Goal: Task Accomplishment & Management: Manage account settings

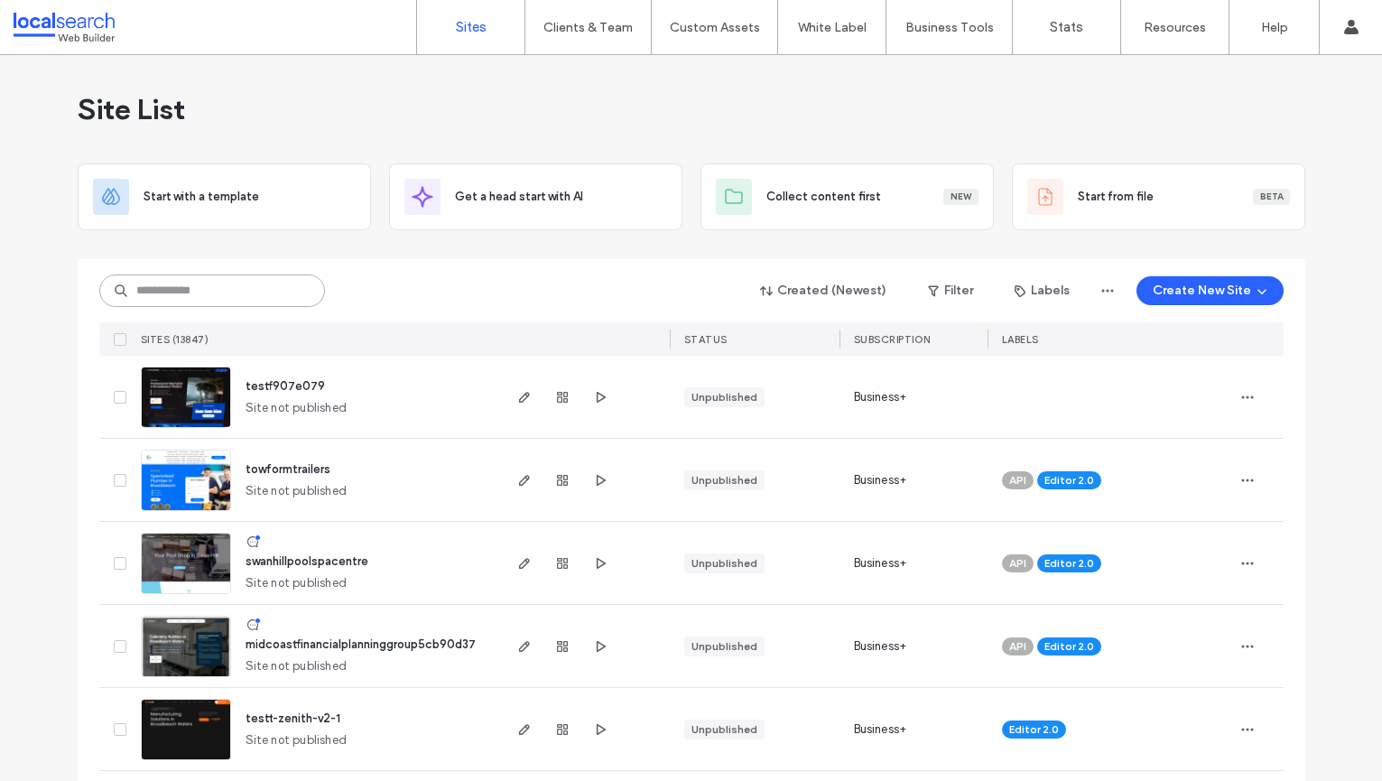
click at [185, 291] on input at bounding box center [212, 290] width 226 height 32
paste input "********"
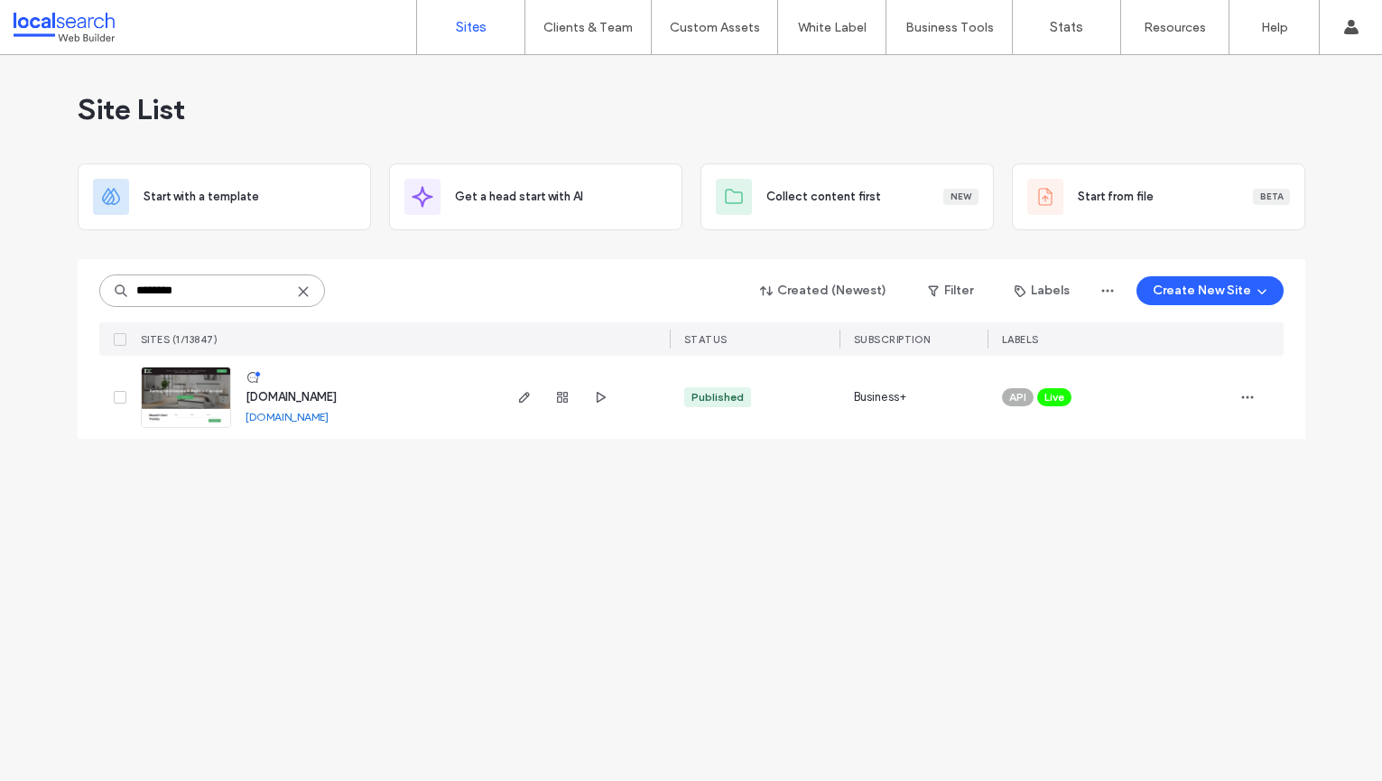
type input "********"
click at [337, 395] on span "www.bryantsbedsandmattresses.com.au" at bounding box center [291, 397] width 91 height 14
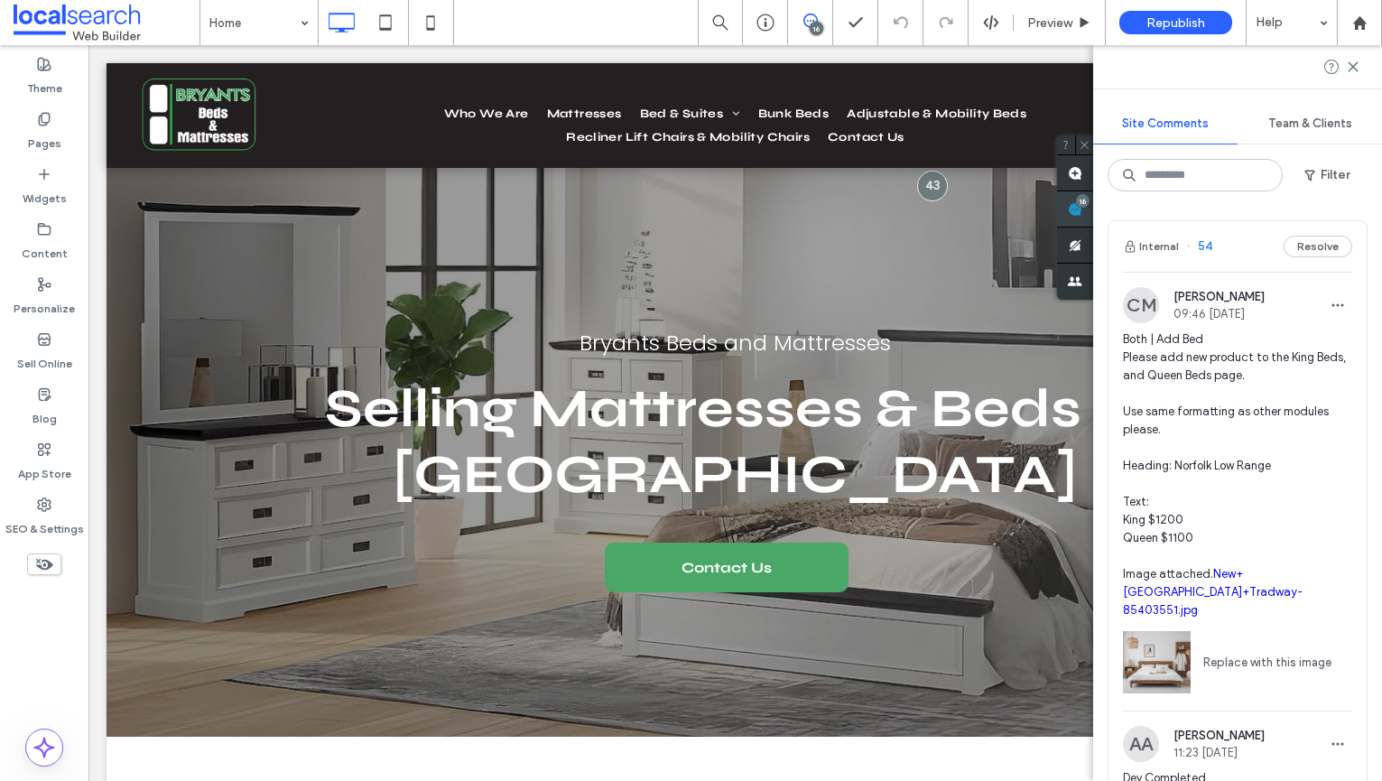
click at [1082, 211] on use at bounding box center [1075, 209] width 14 height 14
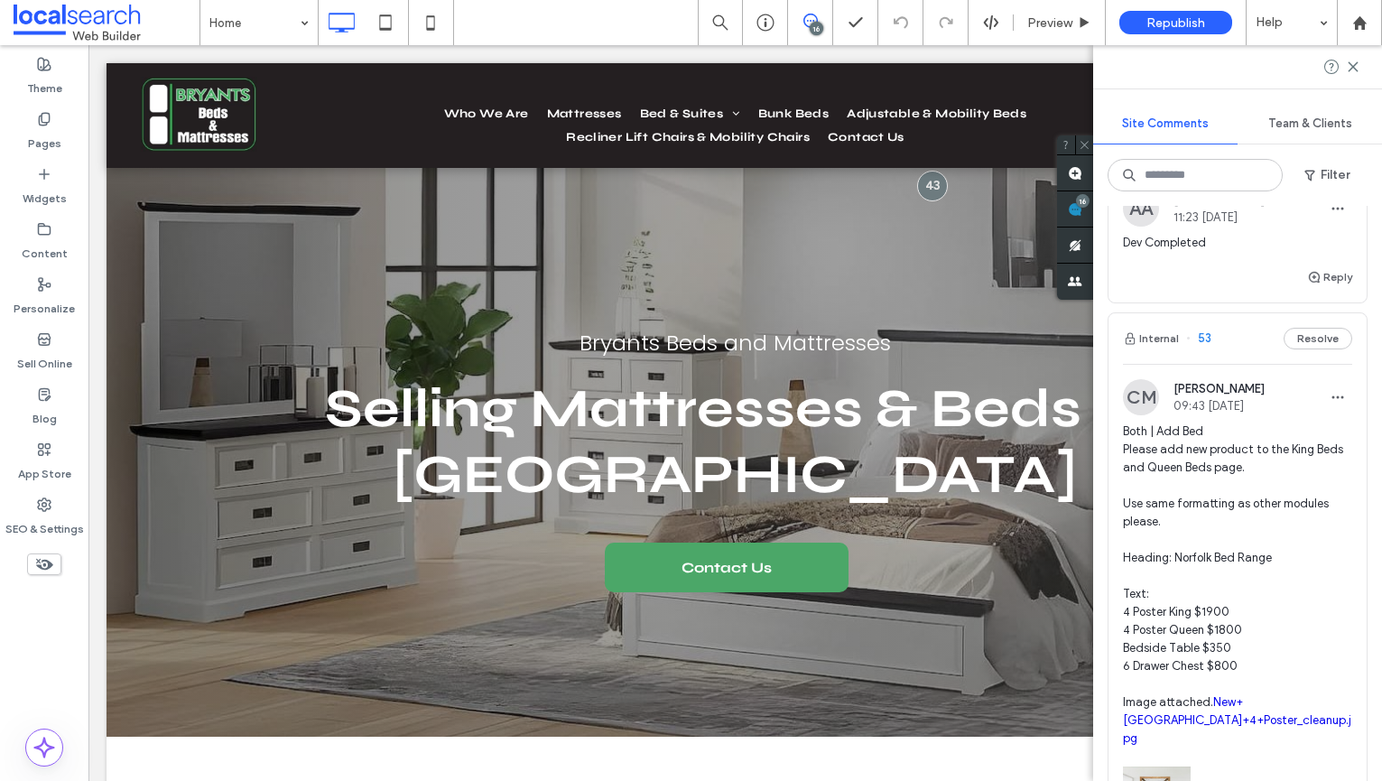
scroll to position [539, 0]
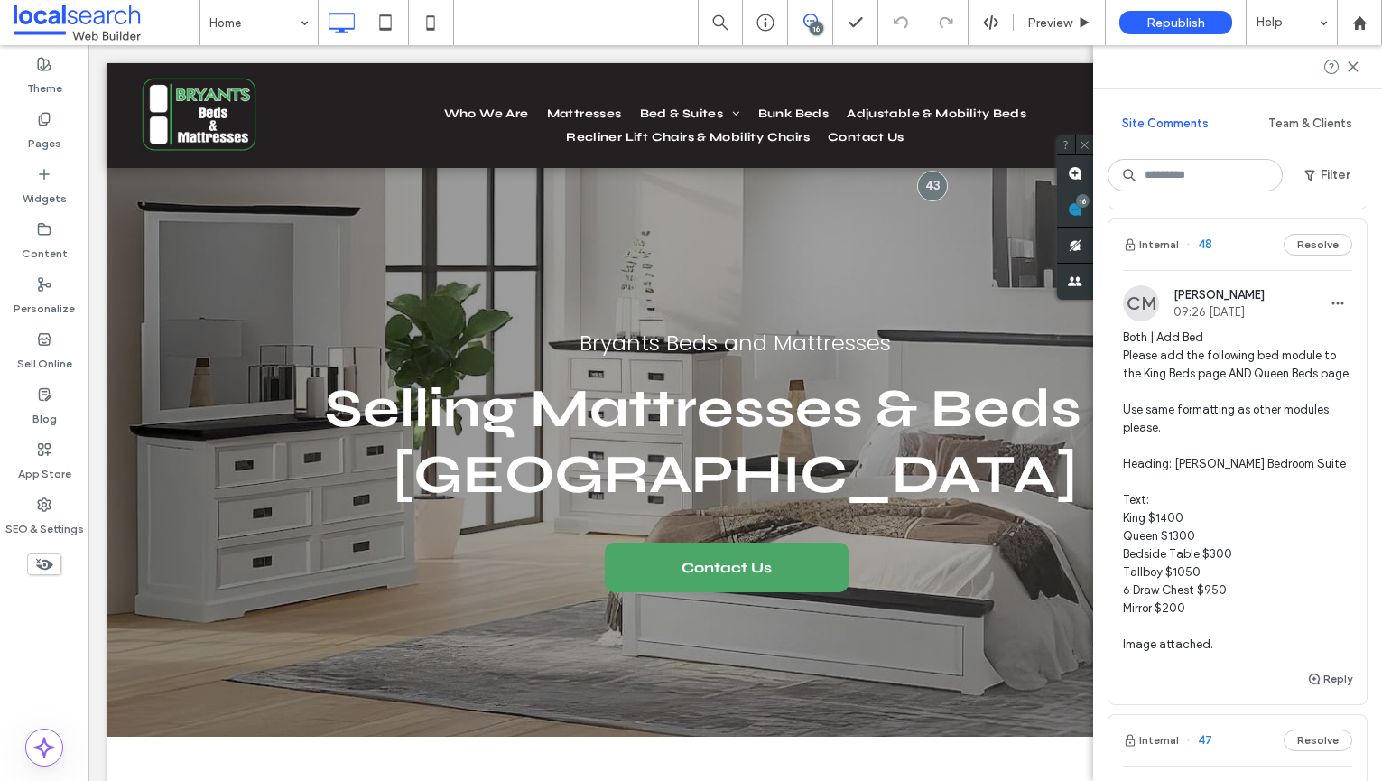
click at [1251, 353] on span "Both | Add Bed Please add the following bed module to the King Beds page AND Qu…" at bounding box center [1237, 491] width 229 height 325
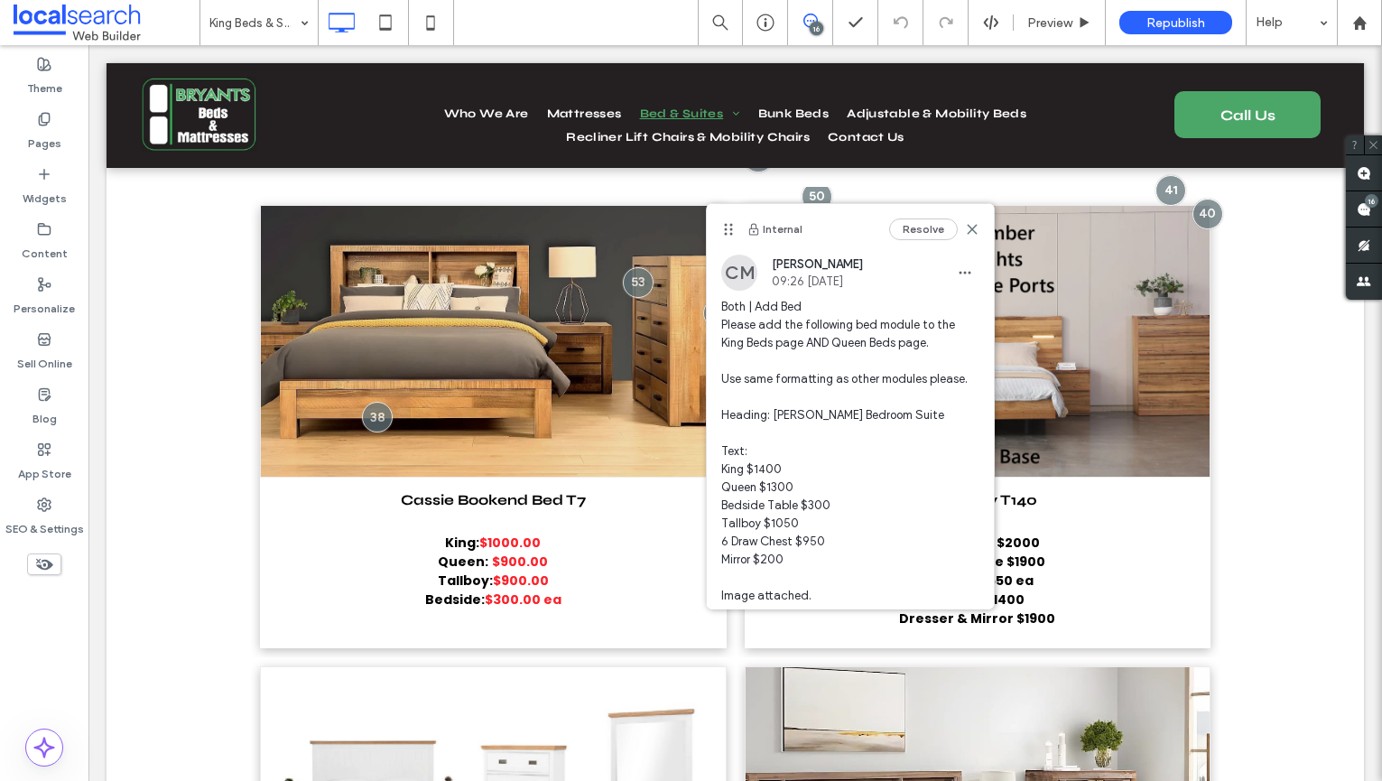
drag, startPoint x: 815, startPoint y: 89, endPoint x: 726, endPoint y: 232, distance: 168.3
click at [726, 232] on use at bounding box center [728, 230] width 8 height 12
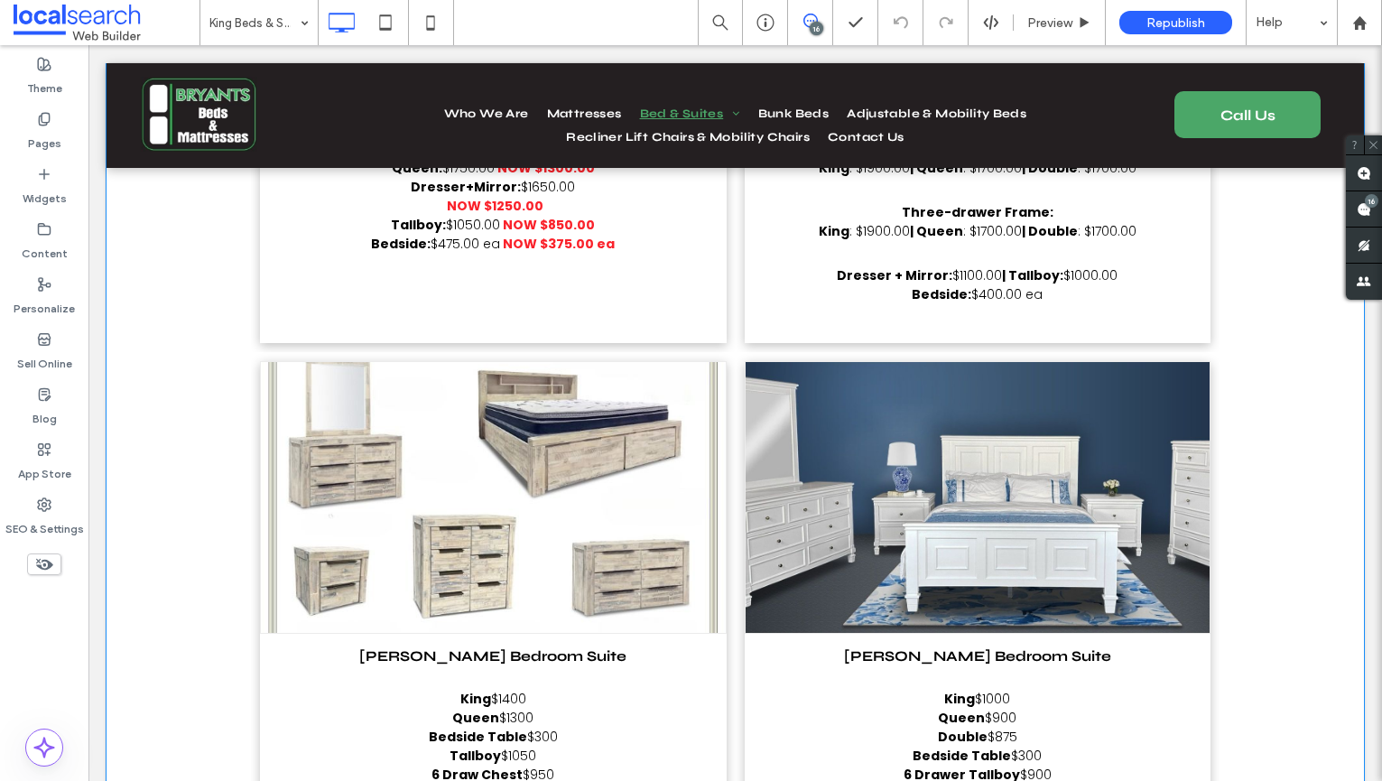
scroll to position [13065, 0]
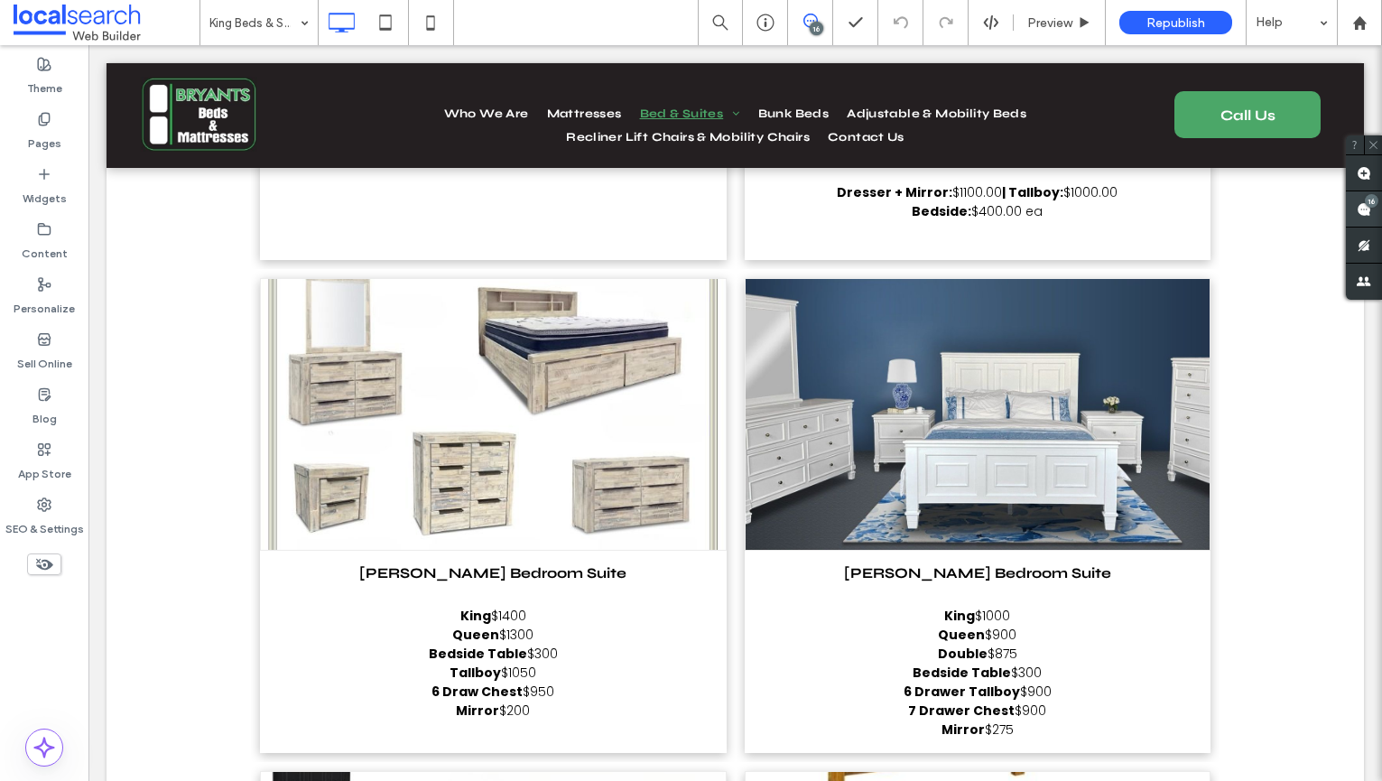
click at [1366, 209] on use at bounding box center [1364, 209] width 14 height 14
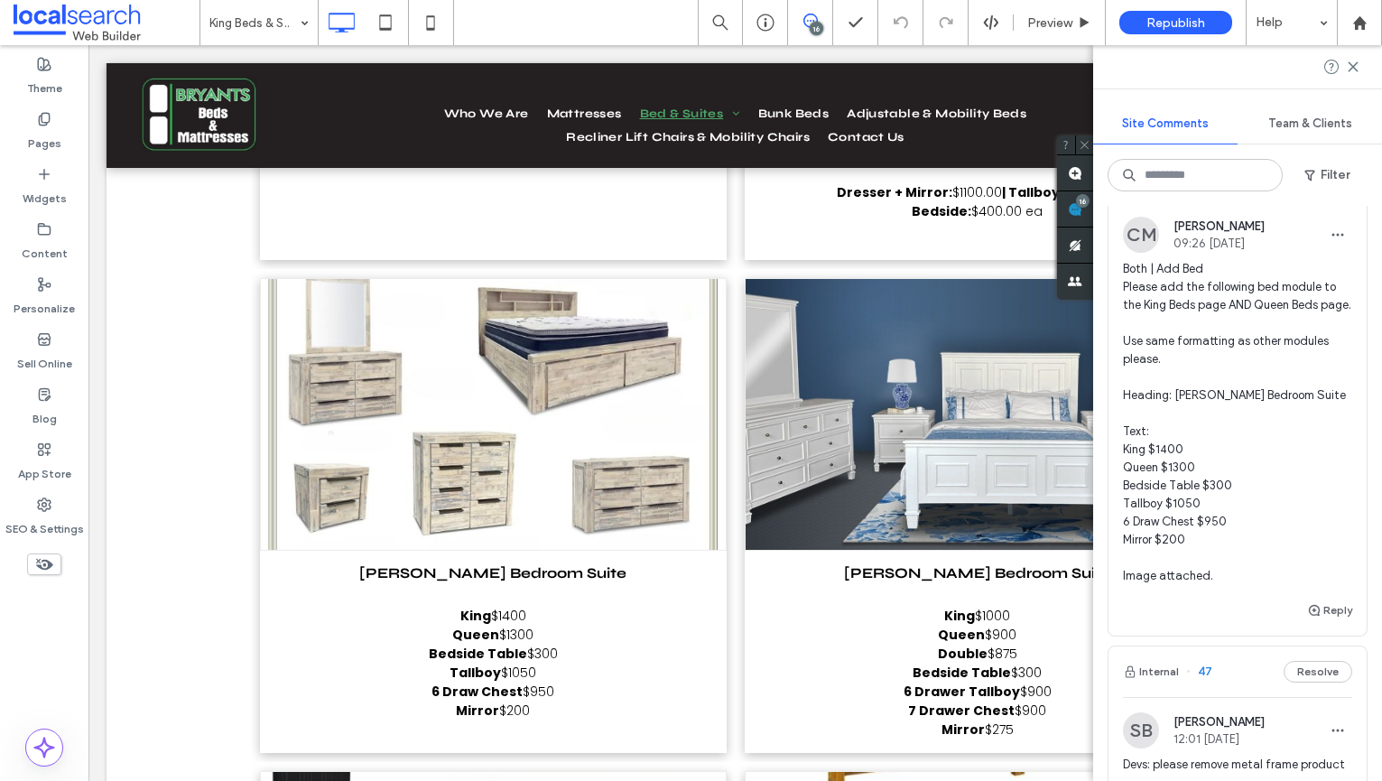
scroll to position [4181, 0]
click at [1322, 615] on span "button" at bounding box center [1315, 607] width 16 height 20
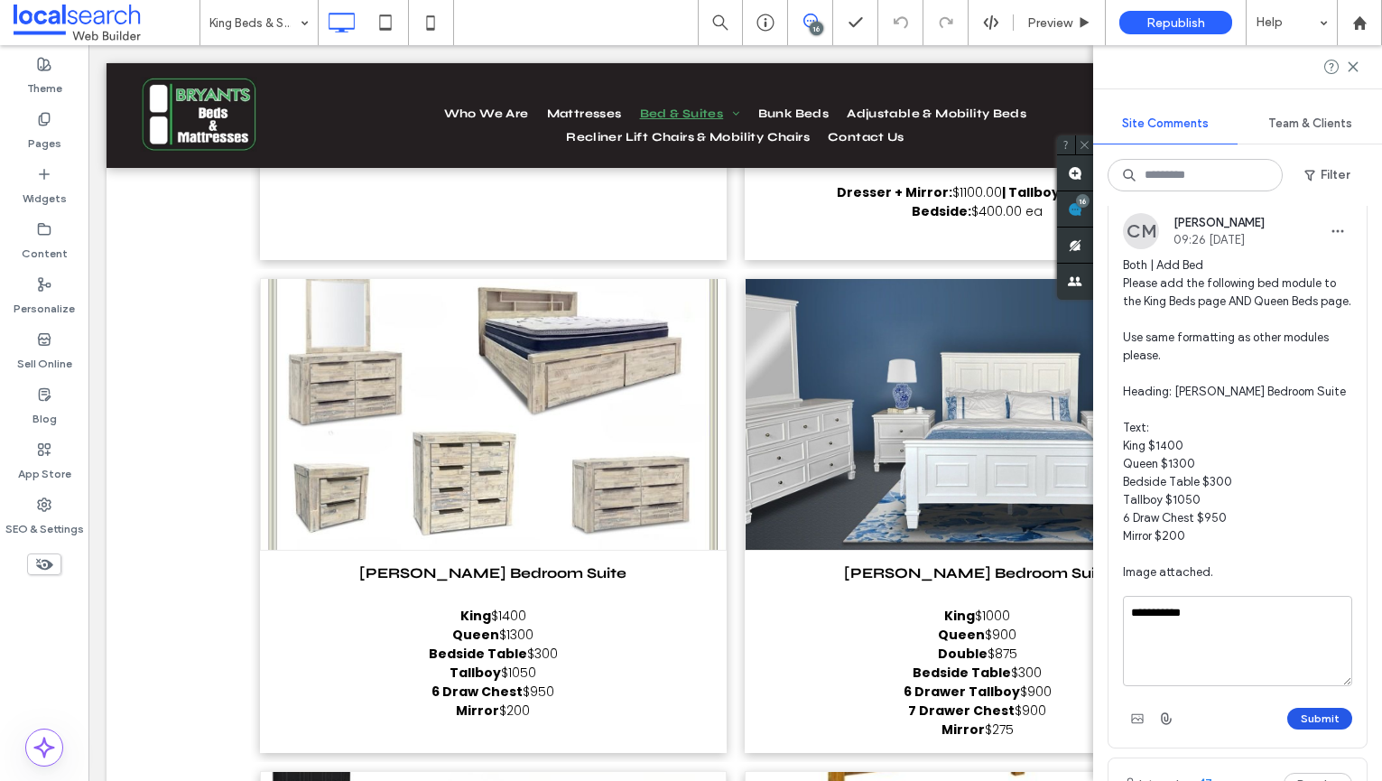
type textarea "**********"
click at [1325, 729] on button "Submit" at bounding box center [1319, 719] width 65 height 22
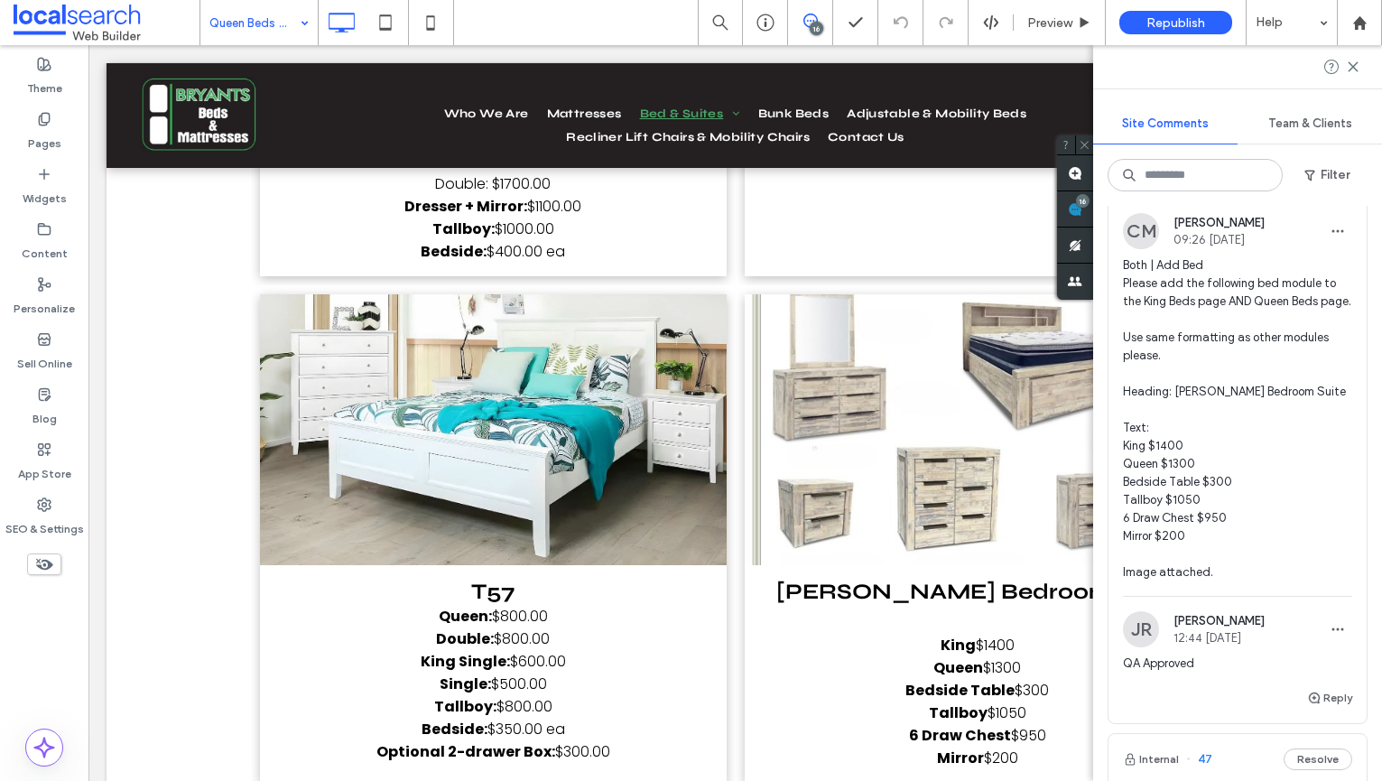
scroll to position [15725, 0]
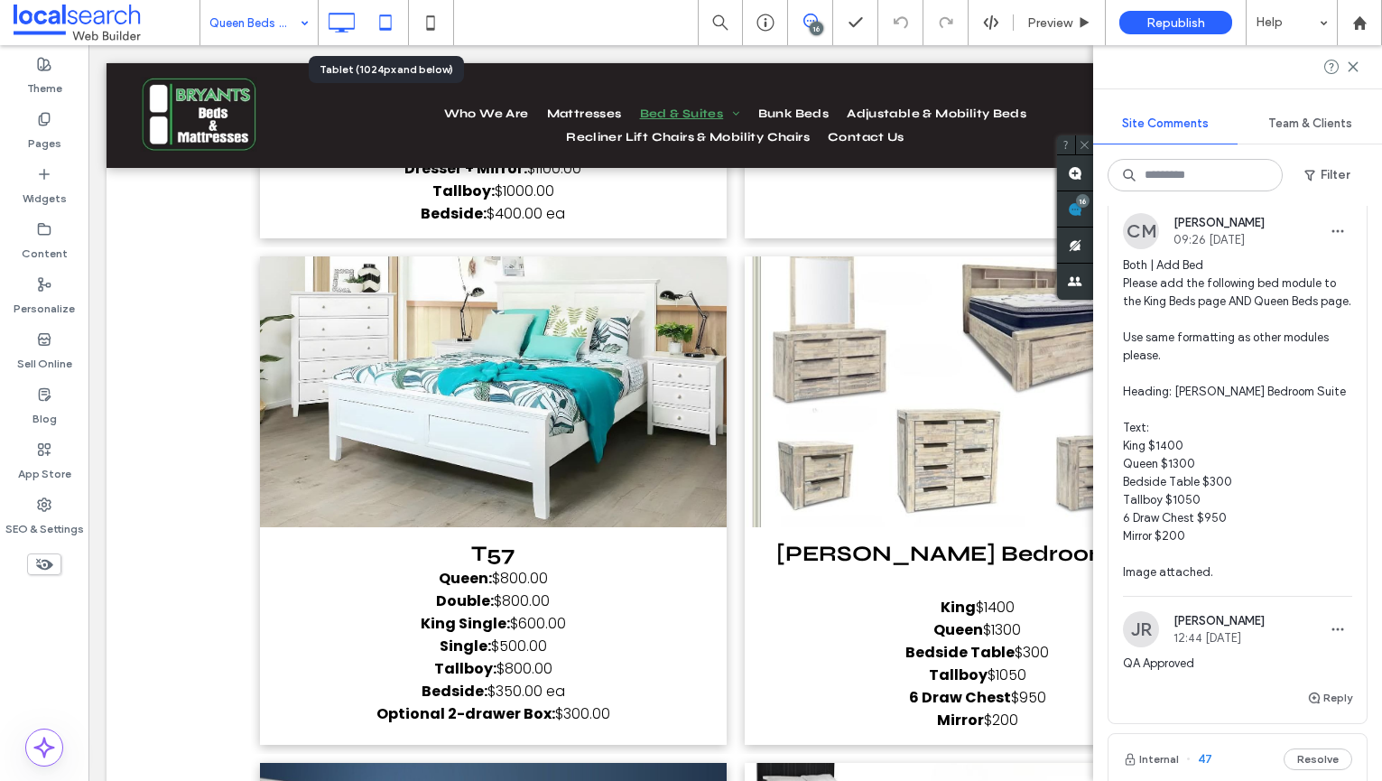
click at [384, 26] on icon at bounding box center [385, 23] width 36 height 36
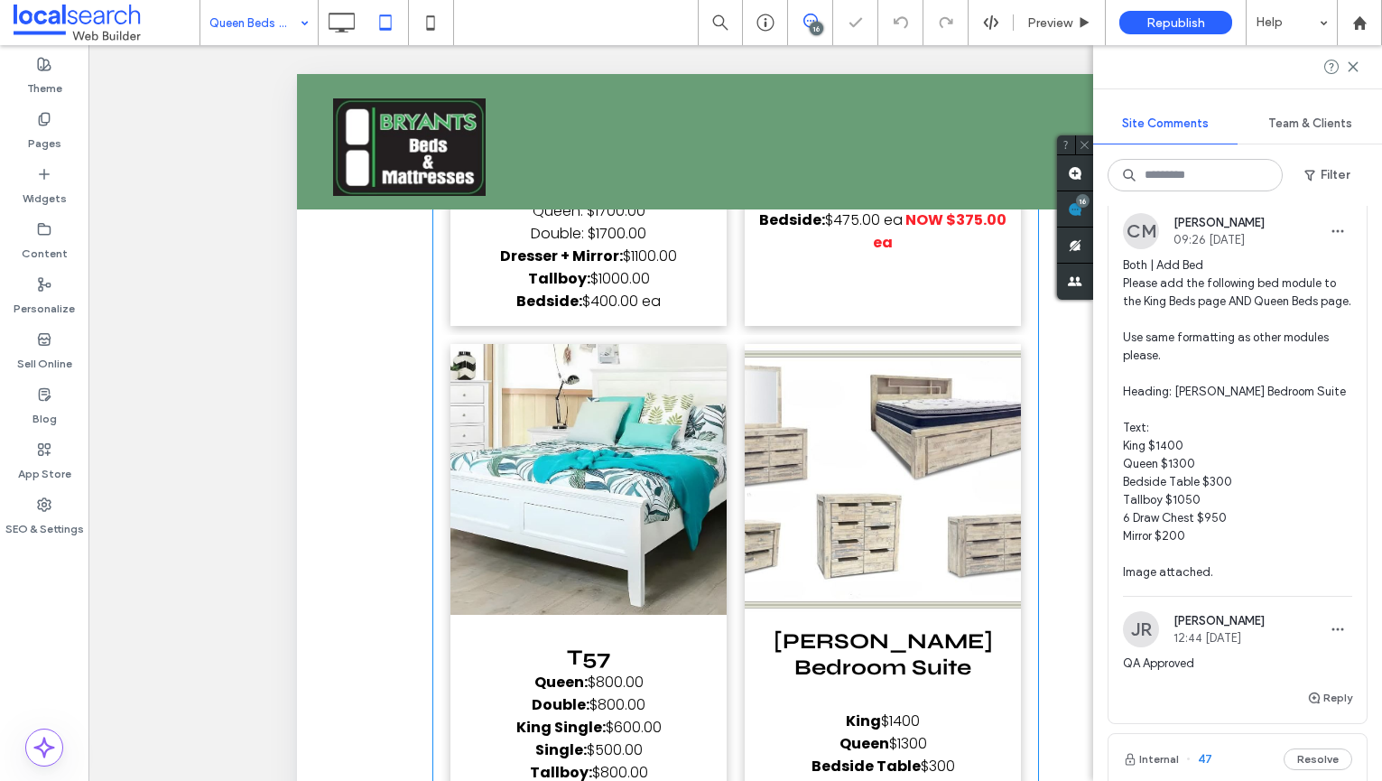
scroll to position [16429, 0]
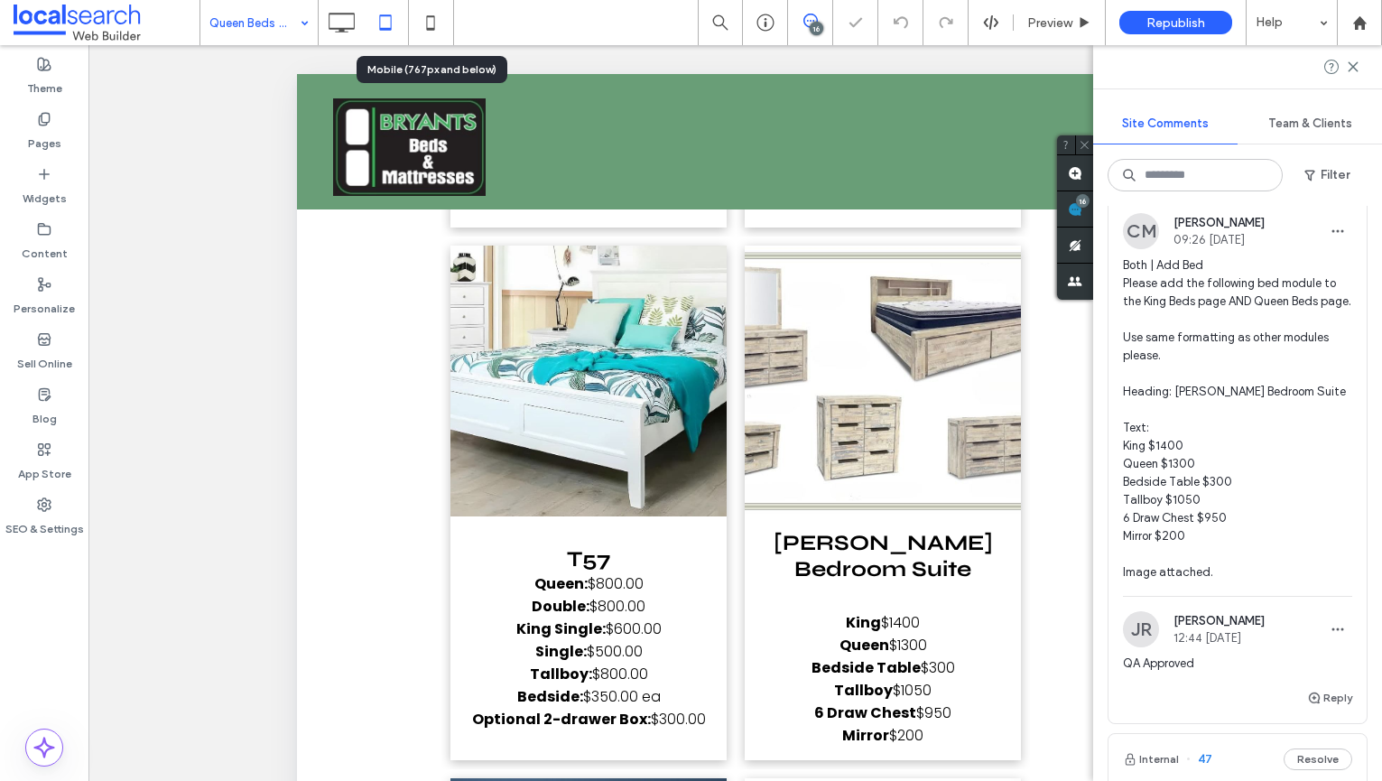
drag, startPoint x: 413, startPoint y: 18, endPoint x: 423, endPoint y: 58, distance: 40.9
click at [413, 18] on icon at bounding box center [431, 23] width 36 height 36
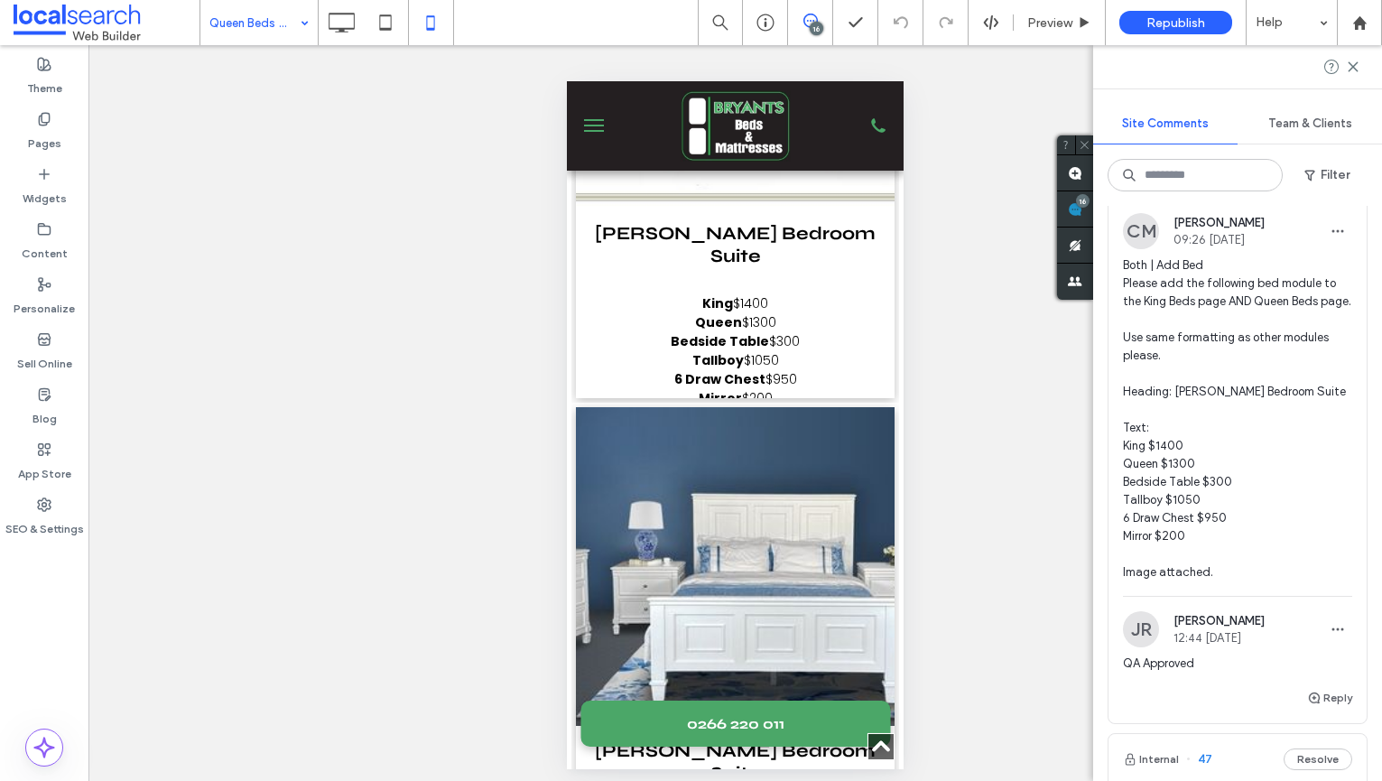
scroll to position [31517, 0]
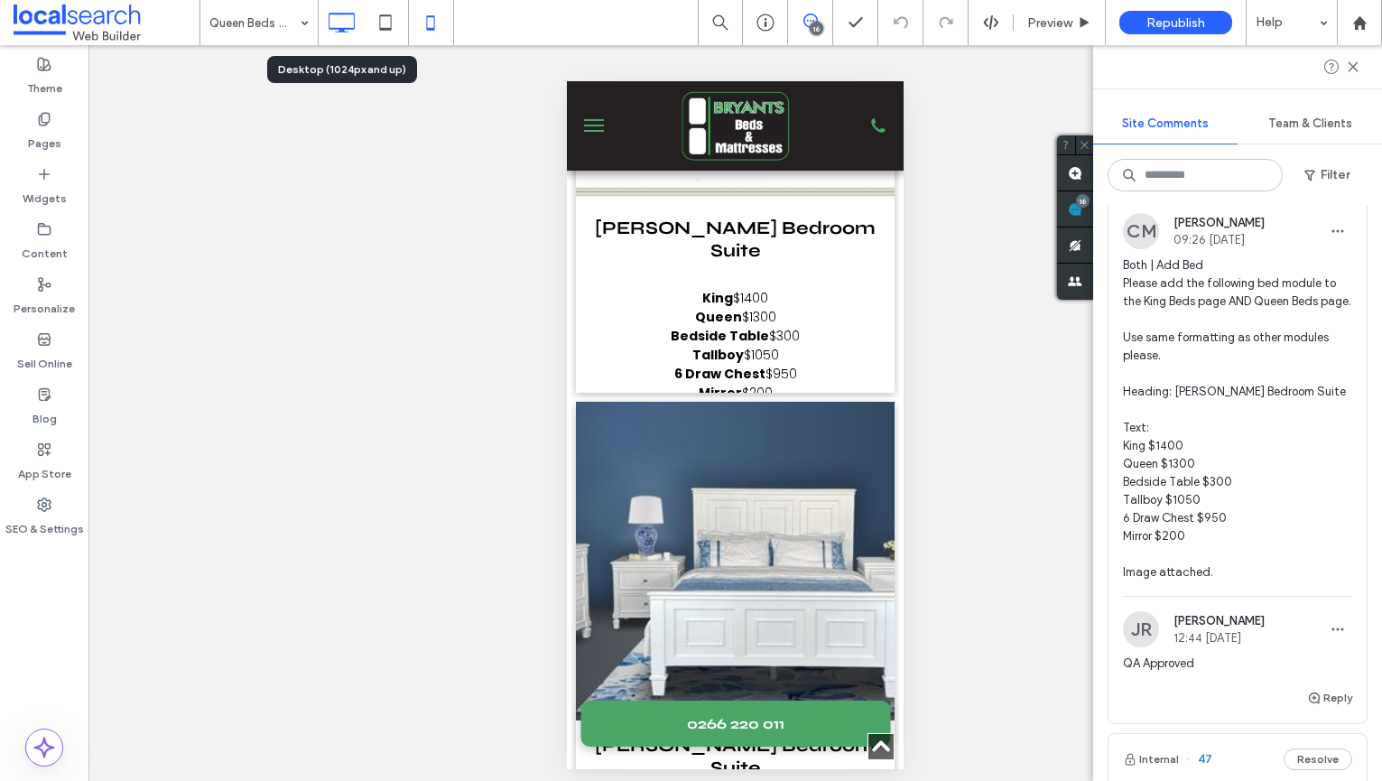
click at [336, 27] on use at bounding box center [342, 23] width 26 height 20
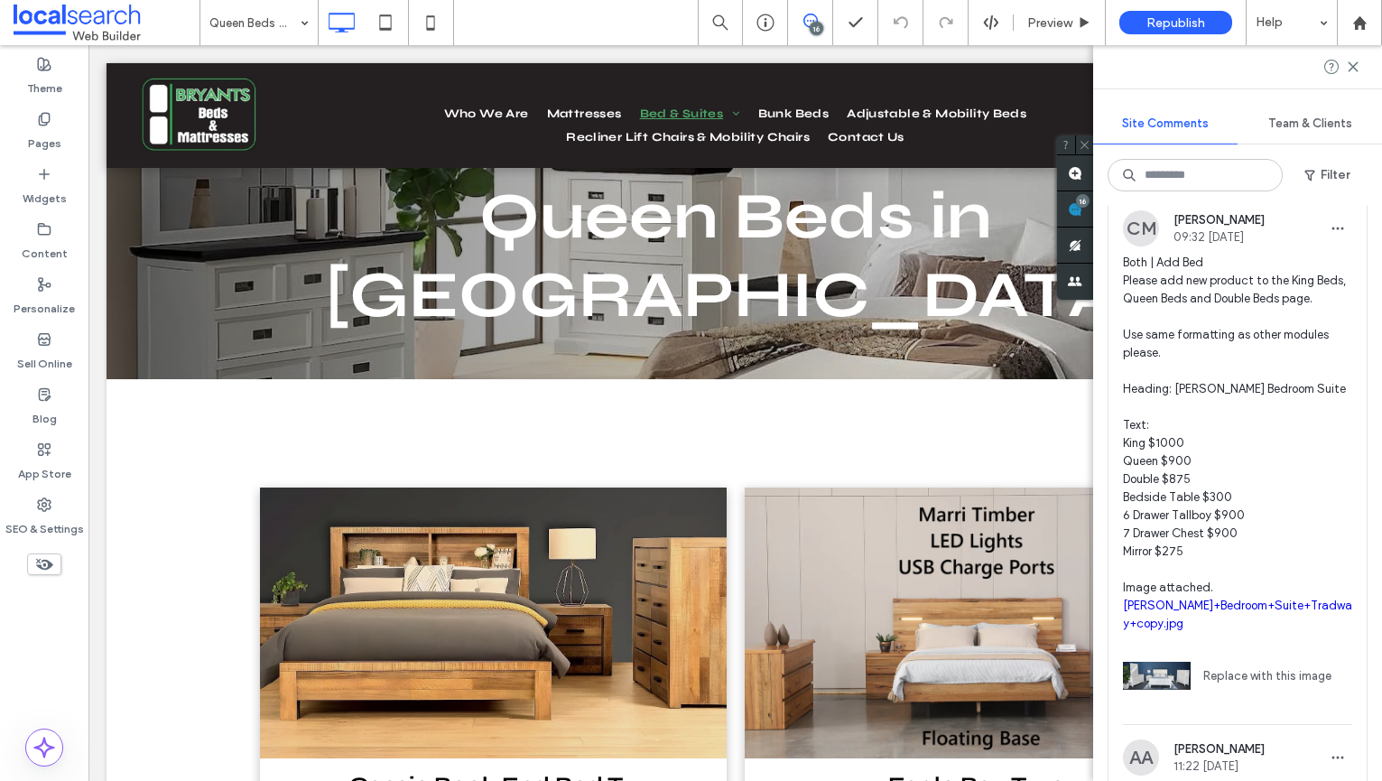
scroll to position [3461, 0]
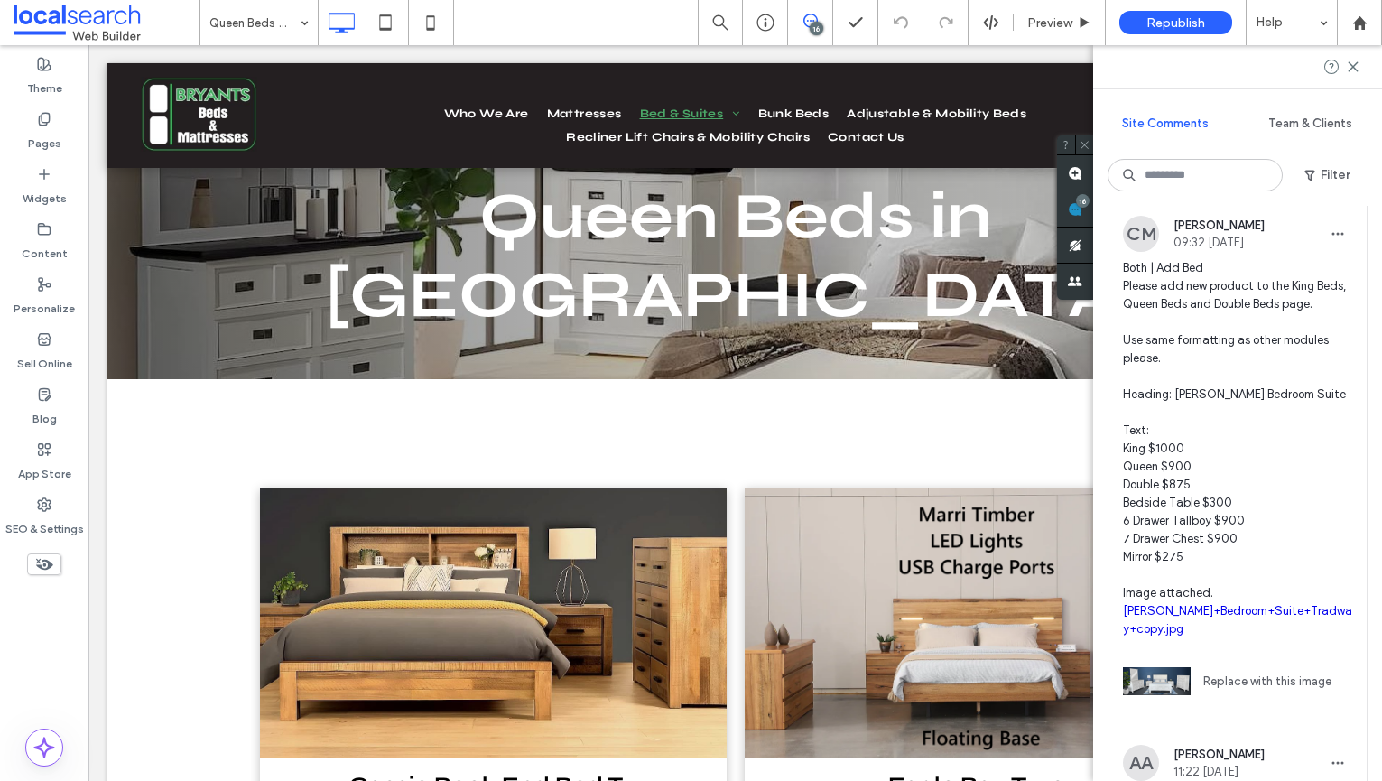
click at [1212, 305] on span "Both | Add Bed Please add new product to the King Beds, Queen Beds and Double B…" at bounding box center [1237, 448] width 229 height 379
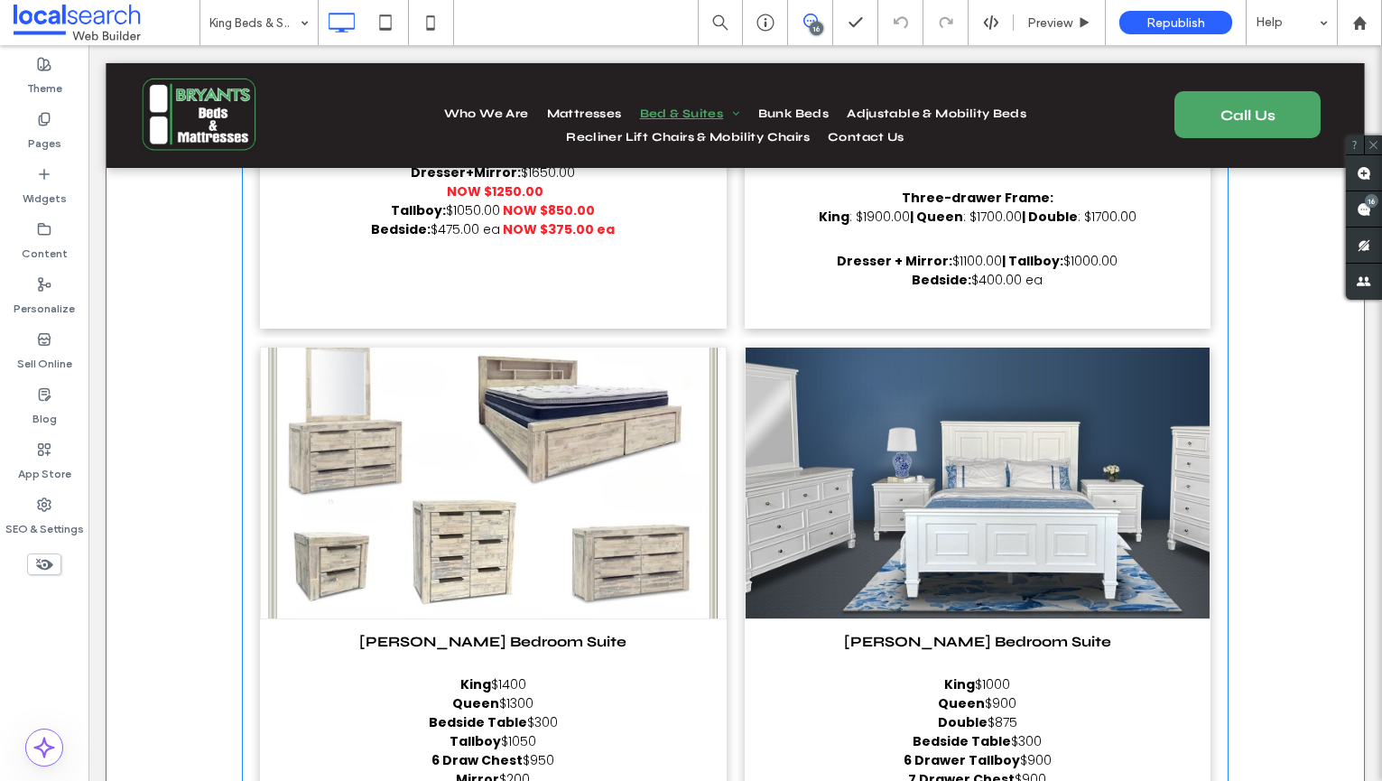
scroll to position [13006, 0]
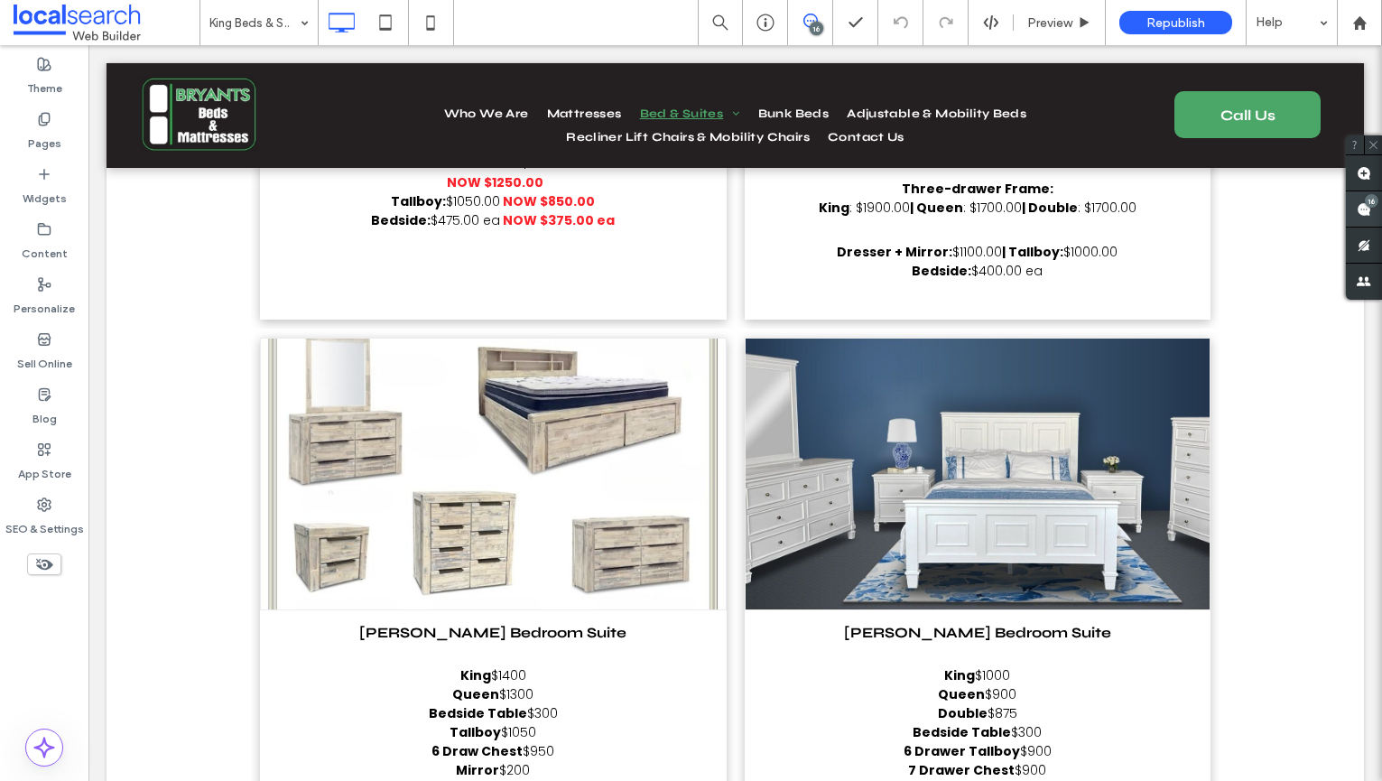
click at [1369, 209] on use at bounding box center [1364, 209] width 14 height 14
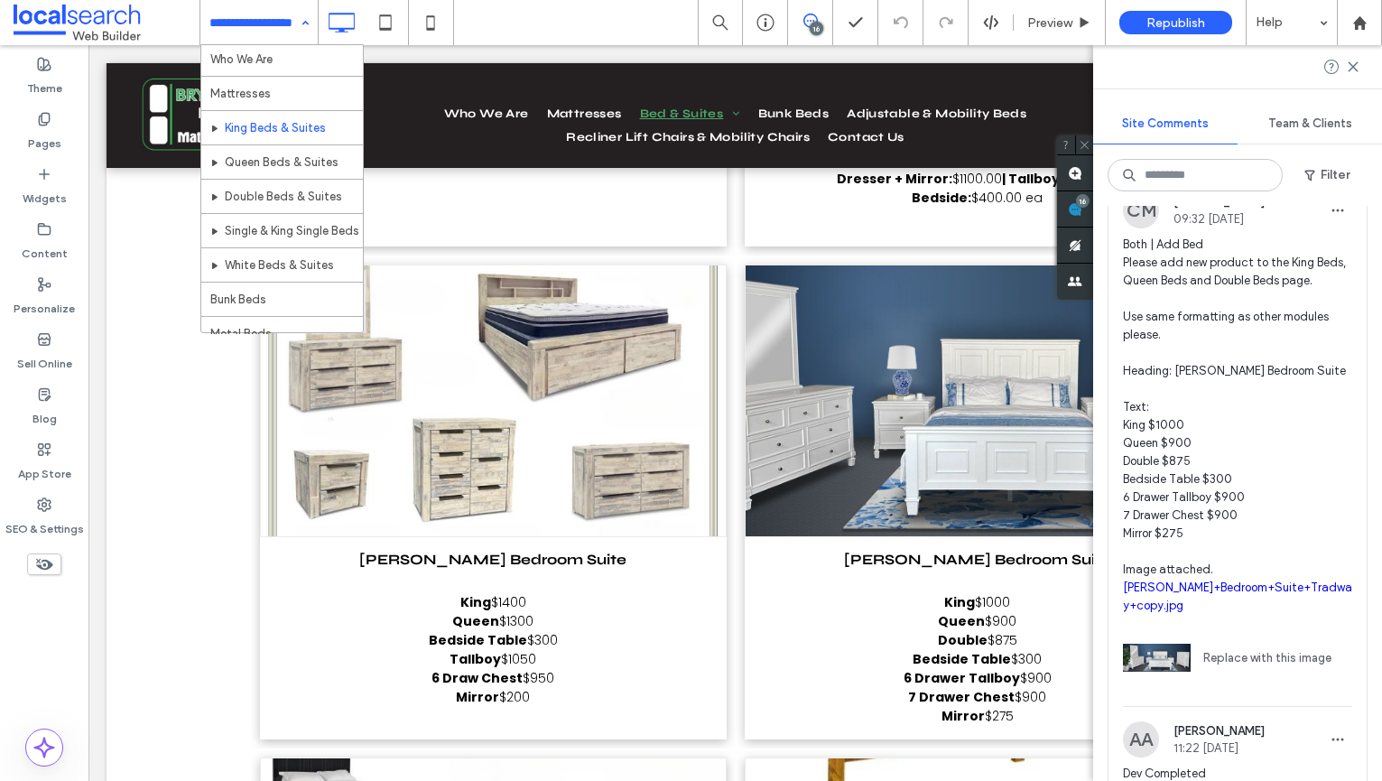
scroll to position [39, 0]
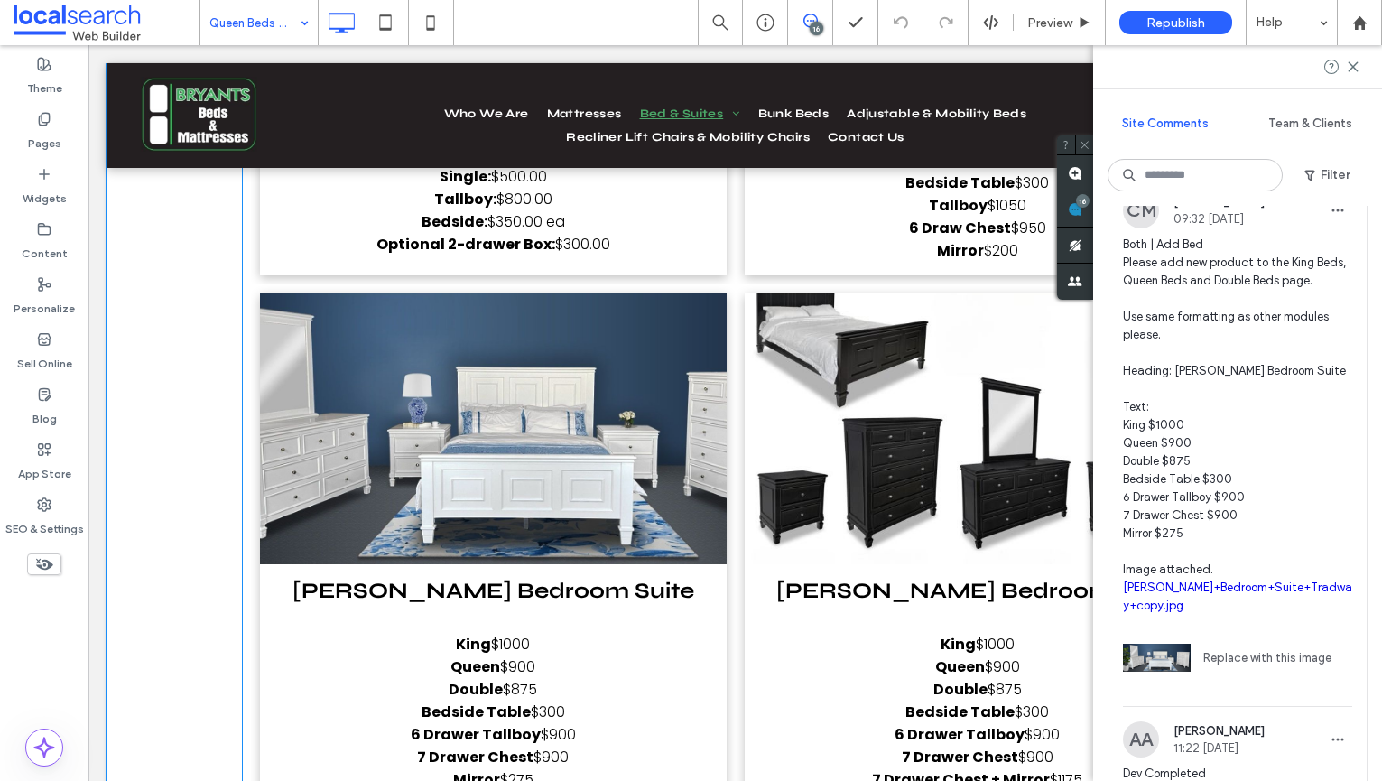
scroll to position [16207, 0]
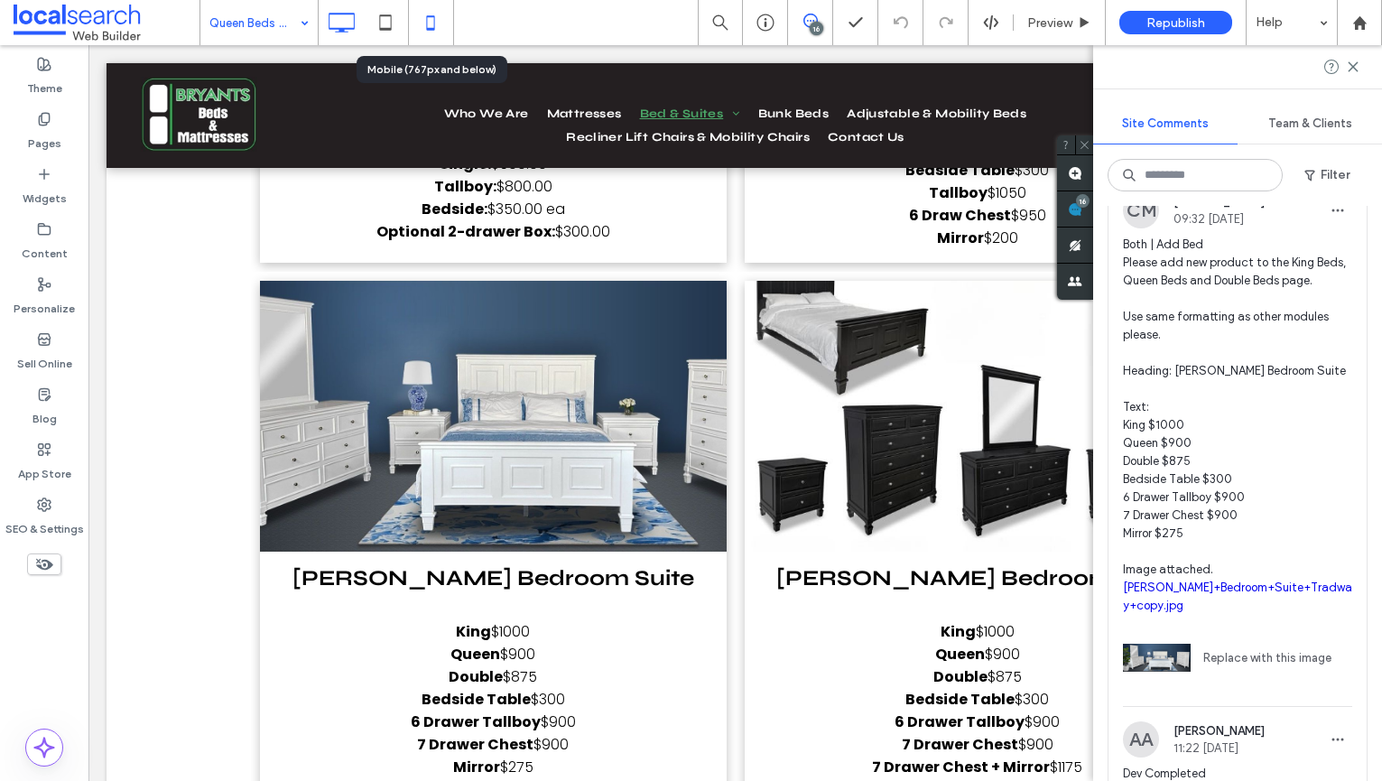
click at [443, 23] on icon at bounding box center [431, 23] width 36 height 36
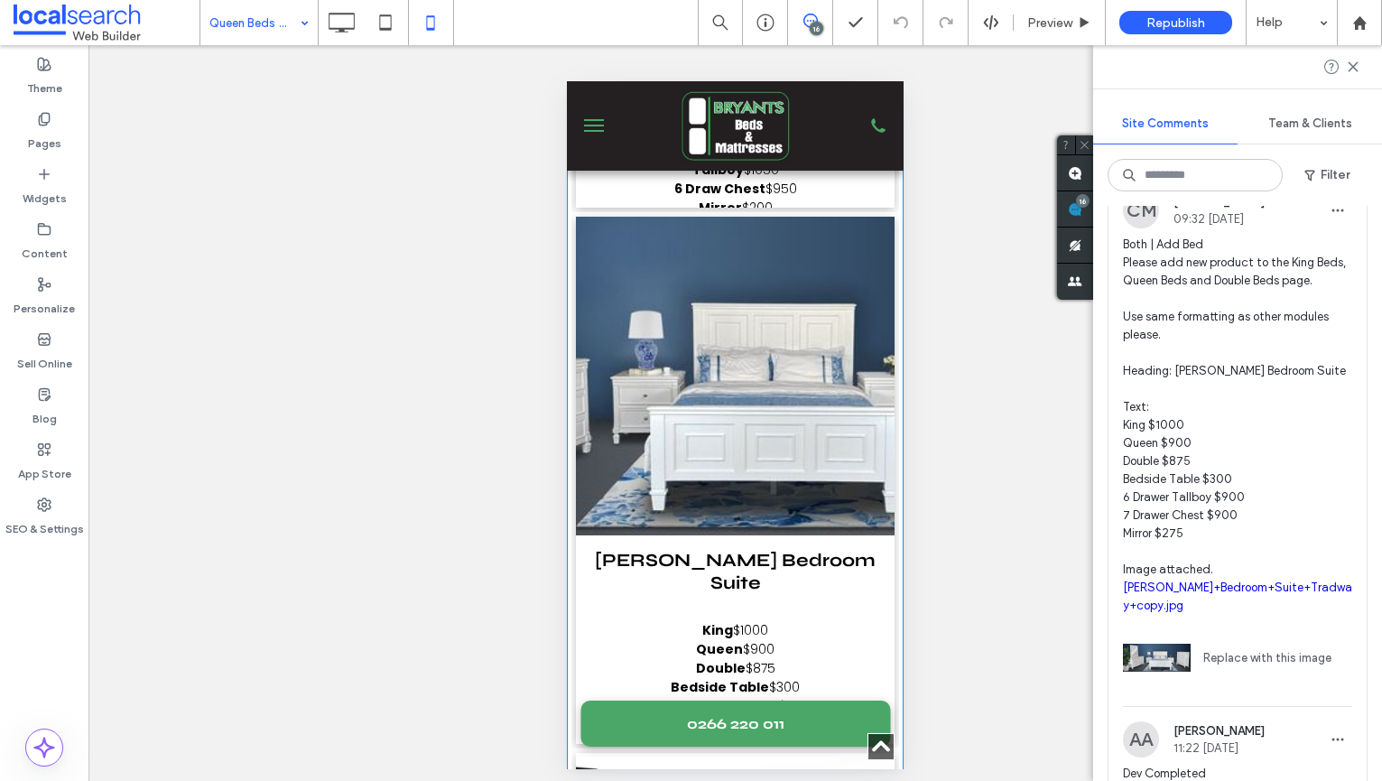
scroll to position [31730, 0]
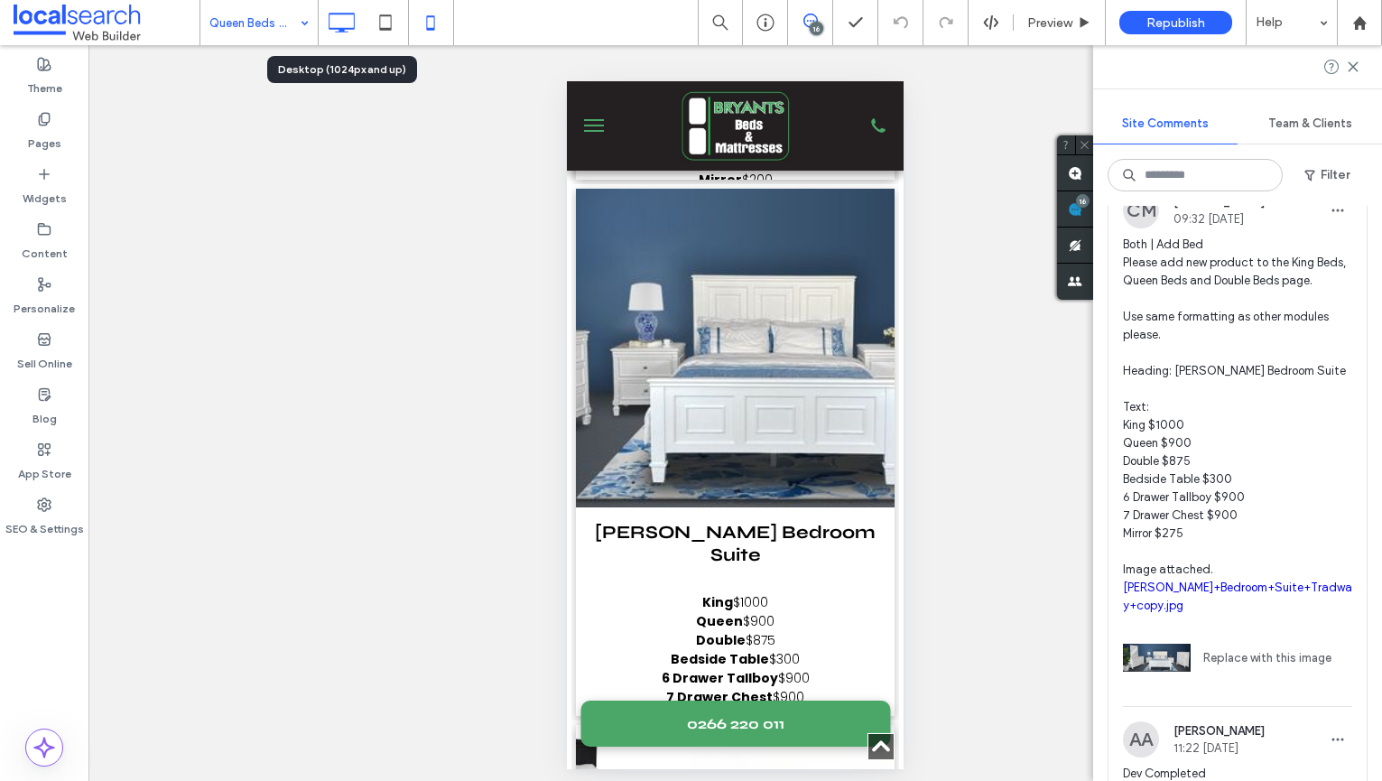
click at [349, 23] on icon at bounding box center [341, 23] width 36 height 36
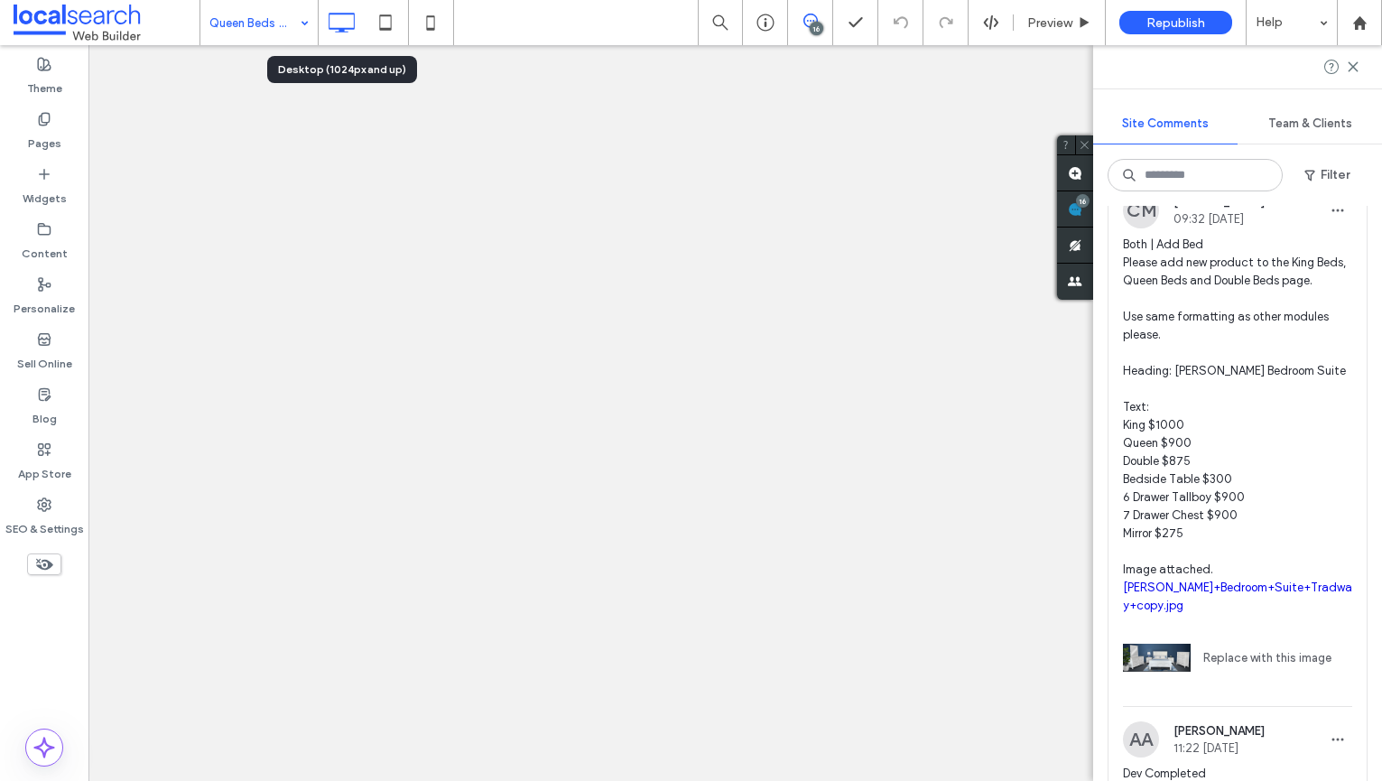
scroll to position [0, 0]
click at [274, 26] on div at bounding box center [691, 390] width 1382 height 781
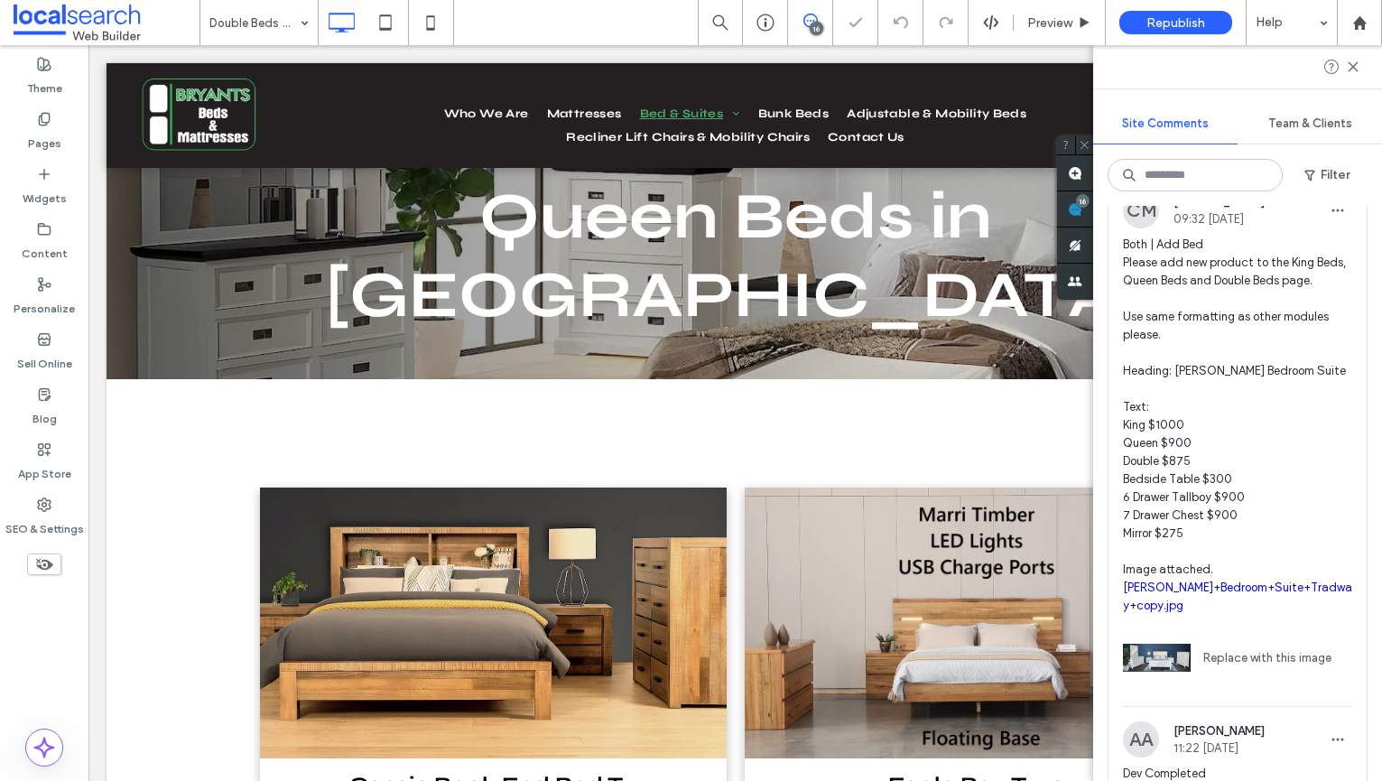
drag, startPoint x: 301, startPoint y: 227, endPoint x: 313, endPoint y: 227, distance: 12.7
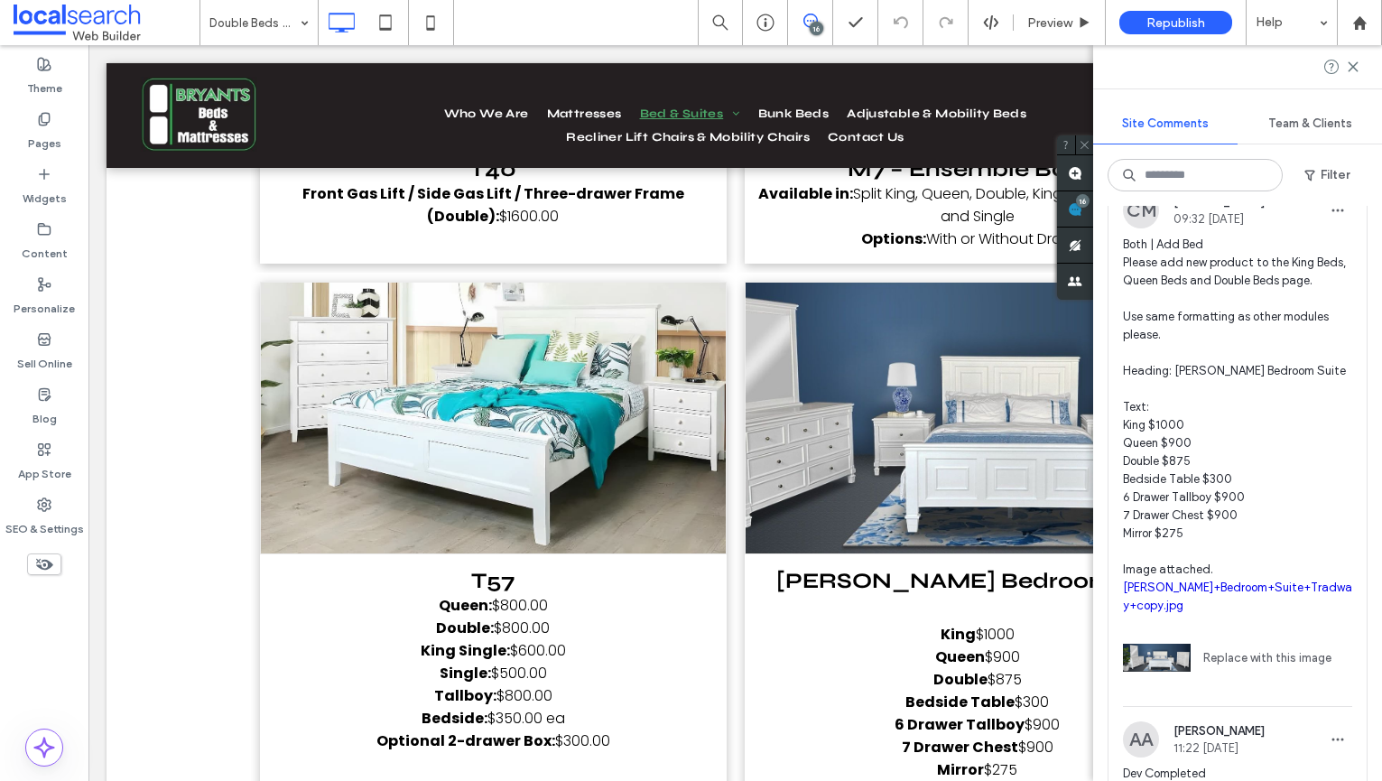
scroll to position [8561, 0]
click at [1350, 61] on icon at bounding box center [1353, 67] width 14 height 14
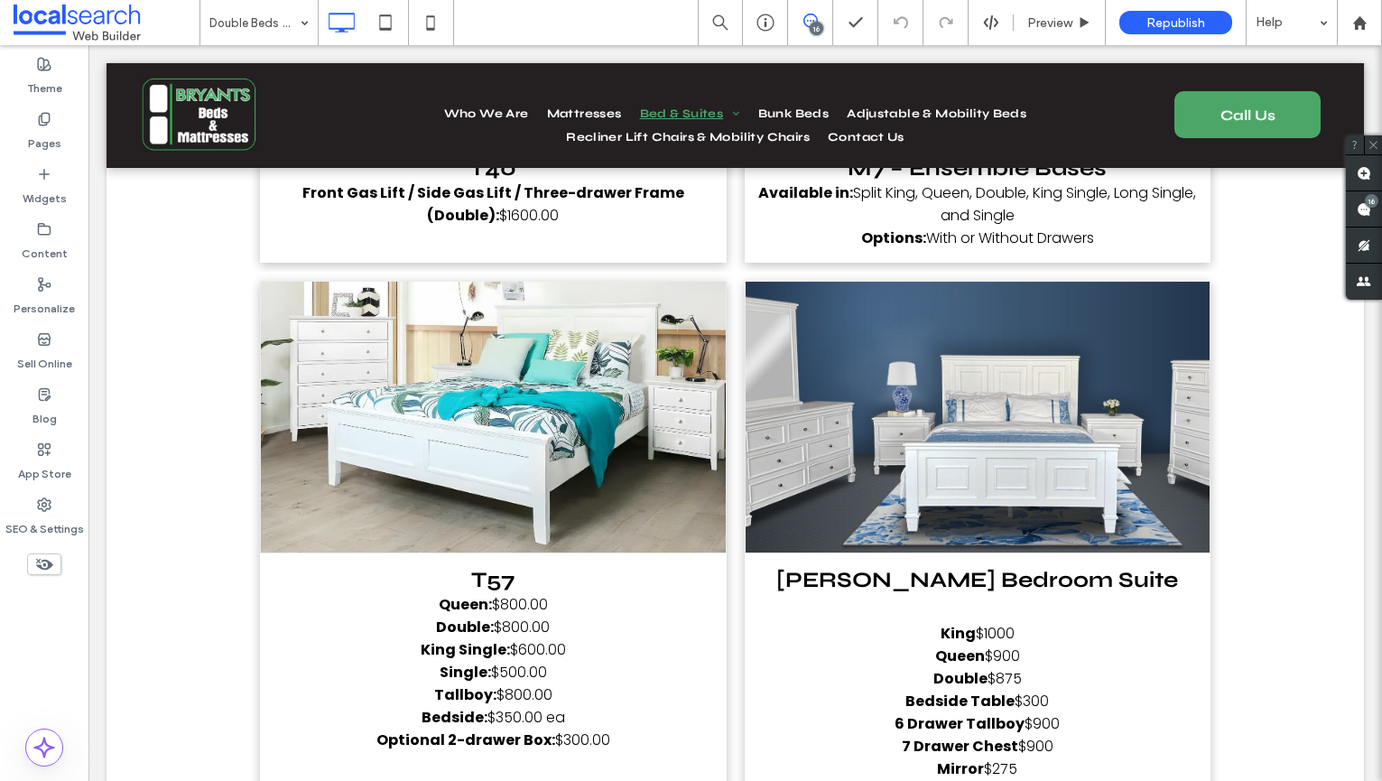
scroll to position [0, 0]
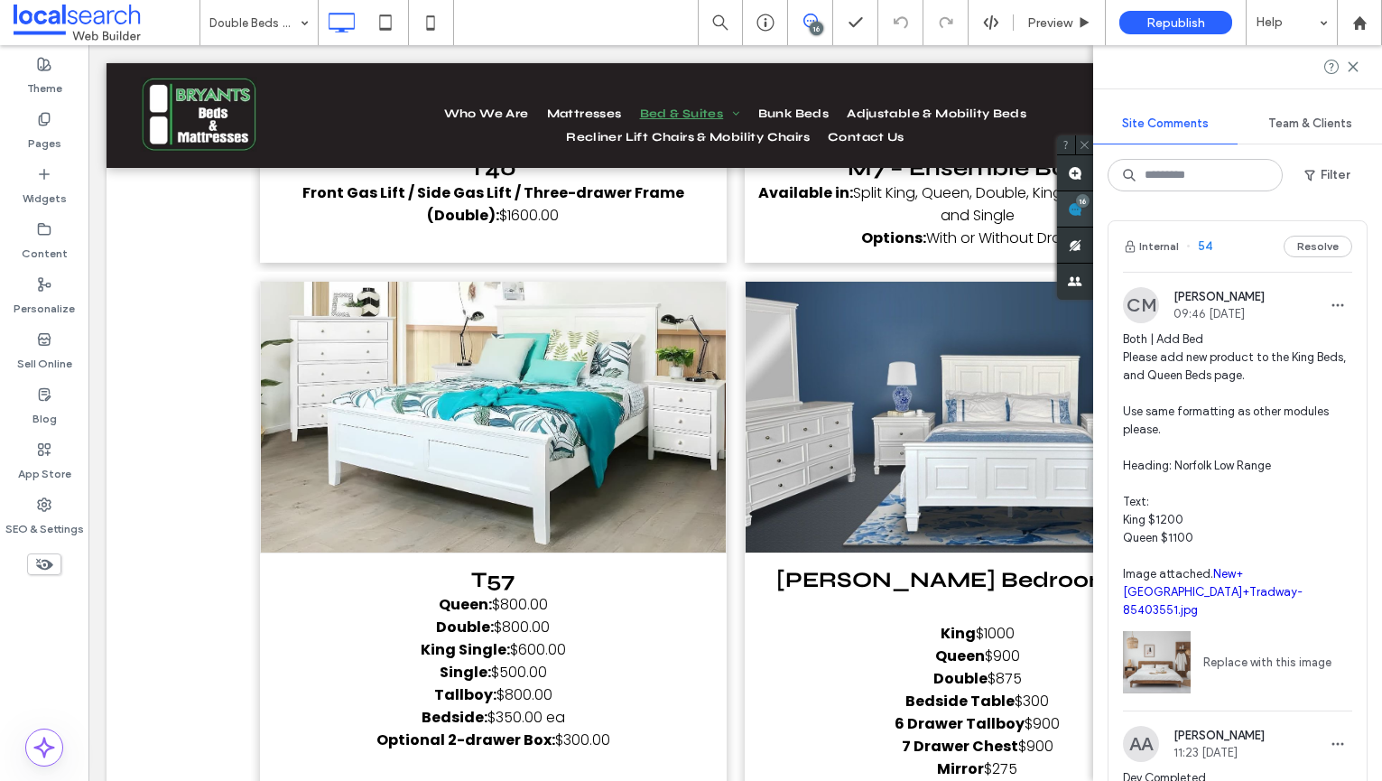
click at [1082, 207] on use at bounding box center [1075, 209] width 14 height 14
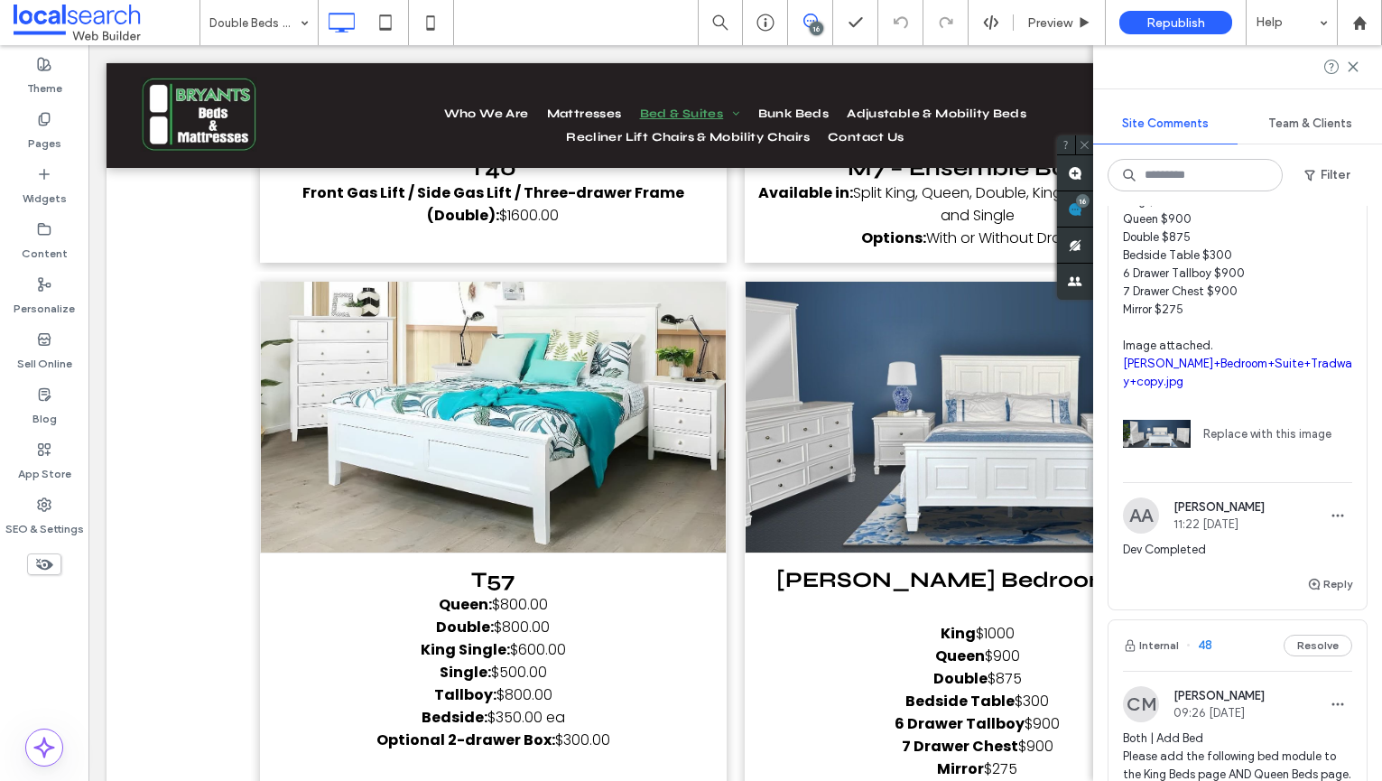
scroll to position [3704, 0]
click at [1313, 580] on span "button" at bounding box center [1315, 589] width 16 height 20
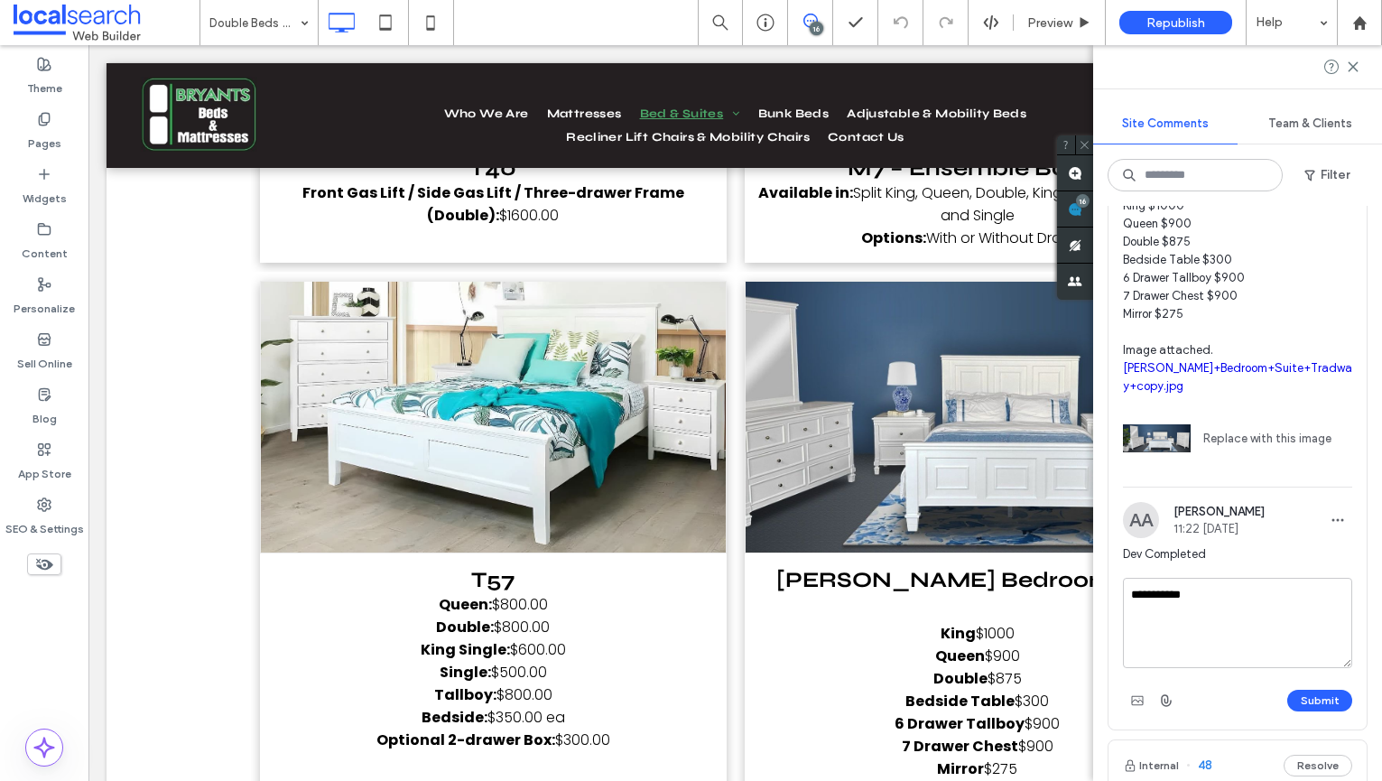
type textarea "**********"
click at [1333, 686] on div "Submit" at bounding box center [1237, 700] width 229 height 29
click at [1333, 686] on div at bounding box center [691, 390] width 1382 height 781
click at [1332, 694] on div at bounding box center [691, 390] width 1382 height 781
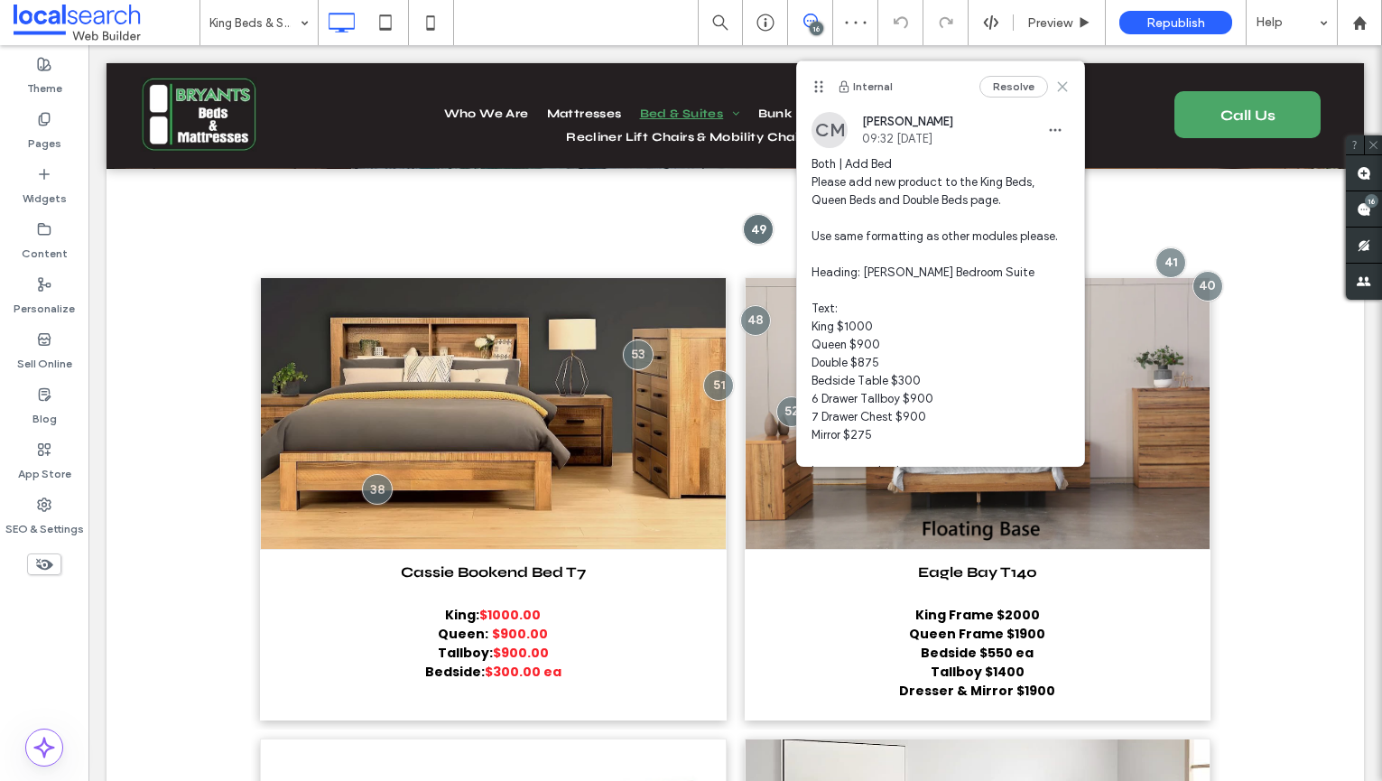
click at [1062, 90] on icon at bounding box center [1062, 86] width 14 height 14
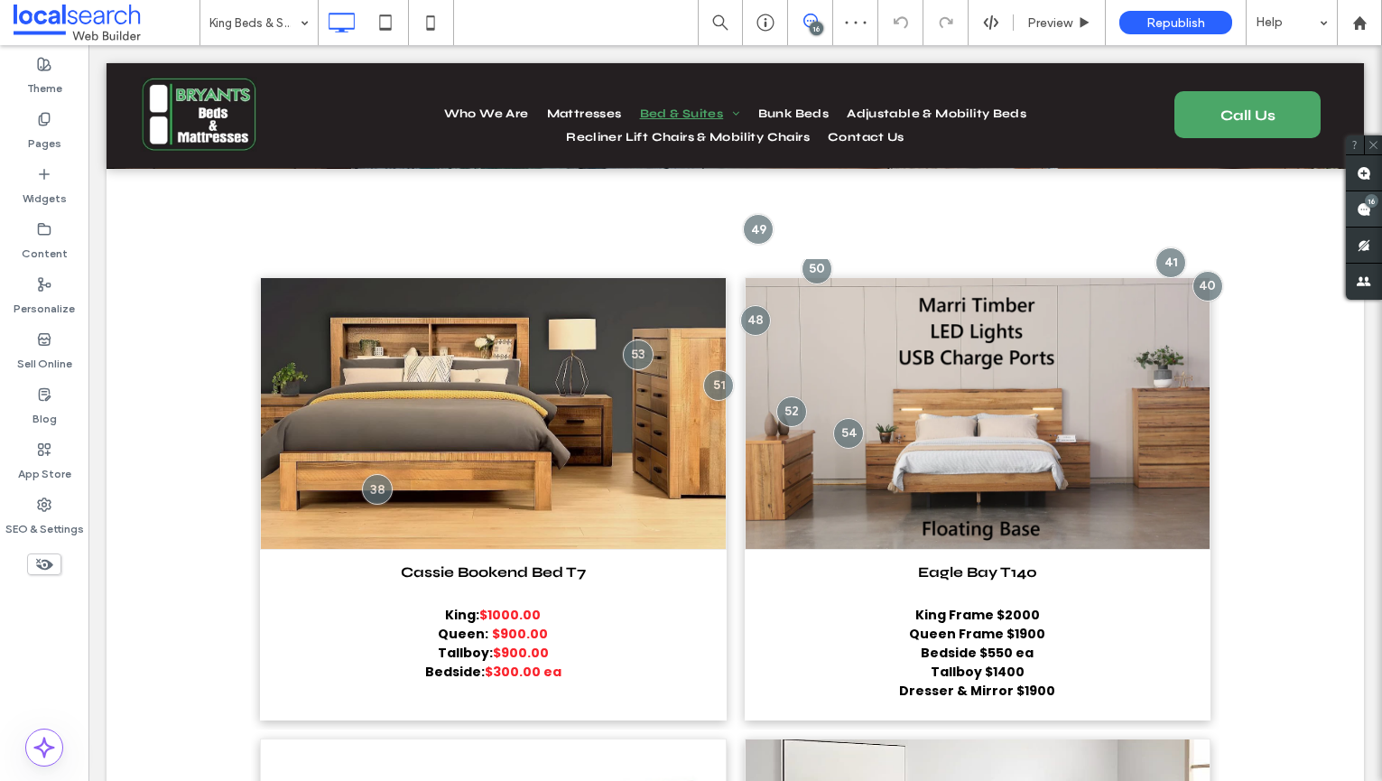
click at [1352, 196] on span at bounding box center [1364, 208] width 36 height 35
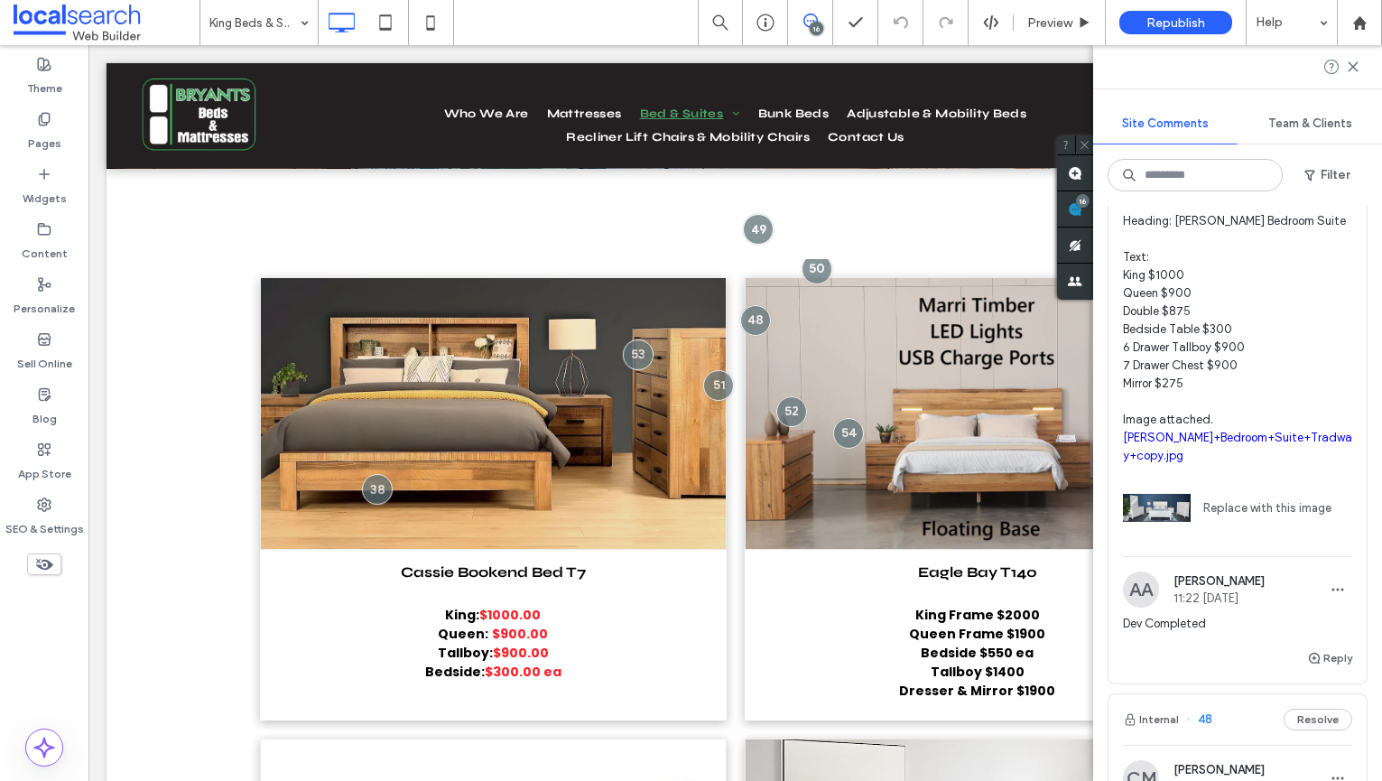
scroll to position [3638, 0]
click at [1322, 644] on button "Reply" at bounding box center [1329, 655] width 45 height 22
click at [1325, 767] on button "Submit" at bounding box center [1319, 767] width 65 height 22
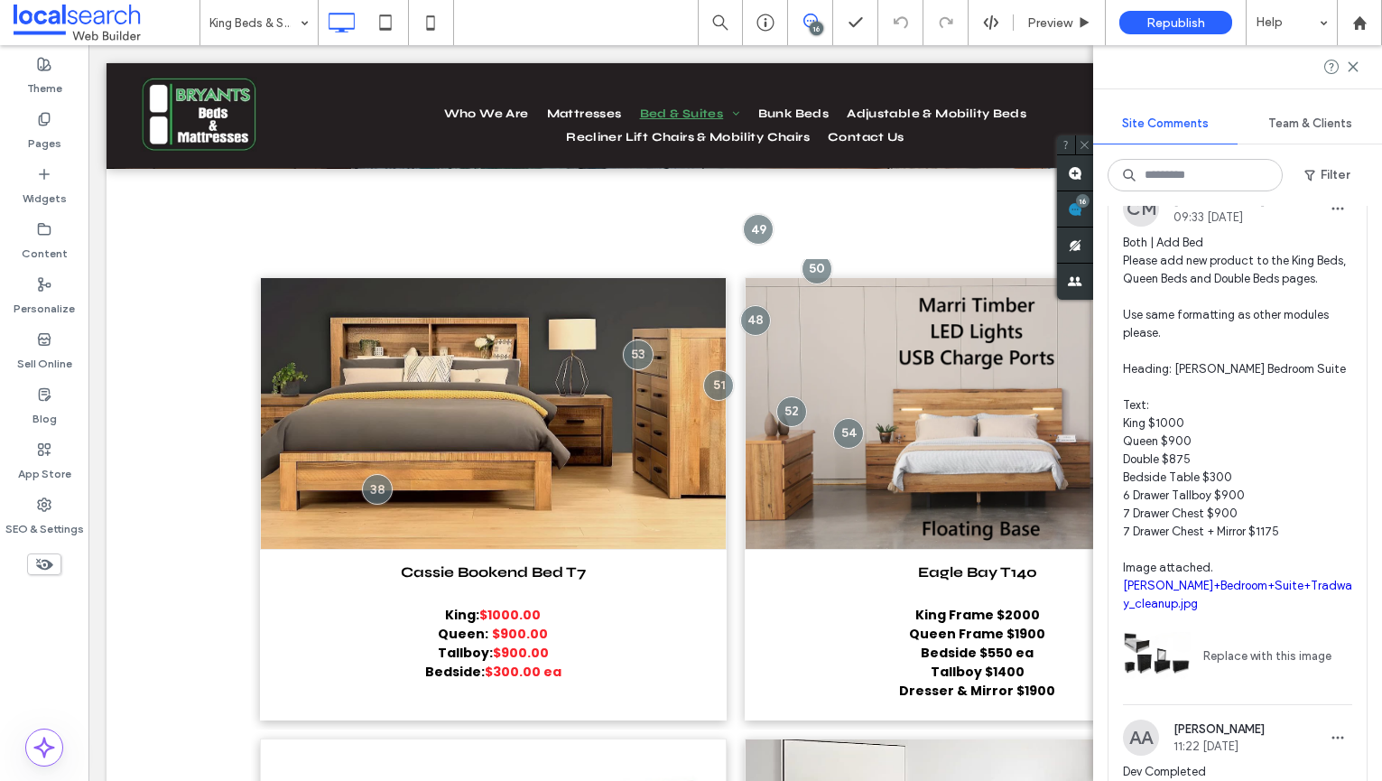
scroll to position [2767, 0]
click at [1202, 315] on span "Both | Add Bed Please add new product to the King Beds, Queen Beds and Double B…" at bounding box center [1237, 425] width 229 height 379
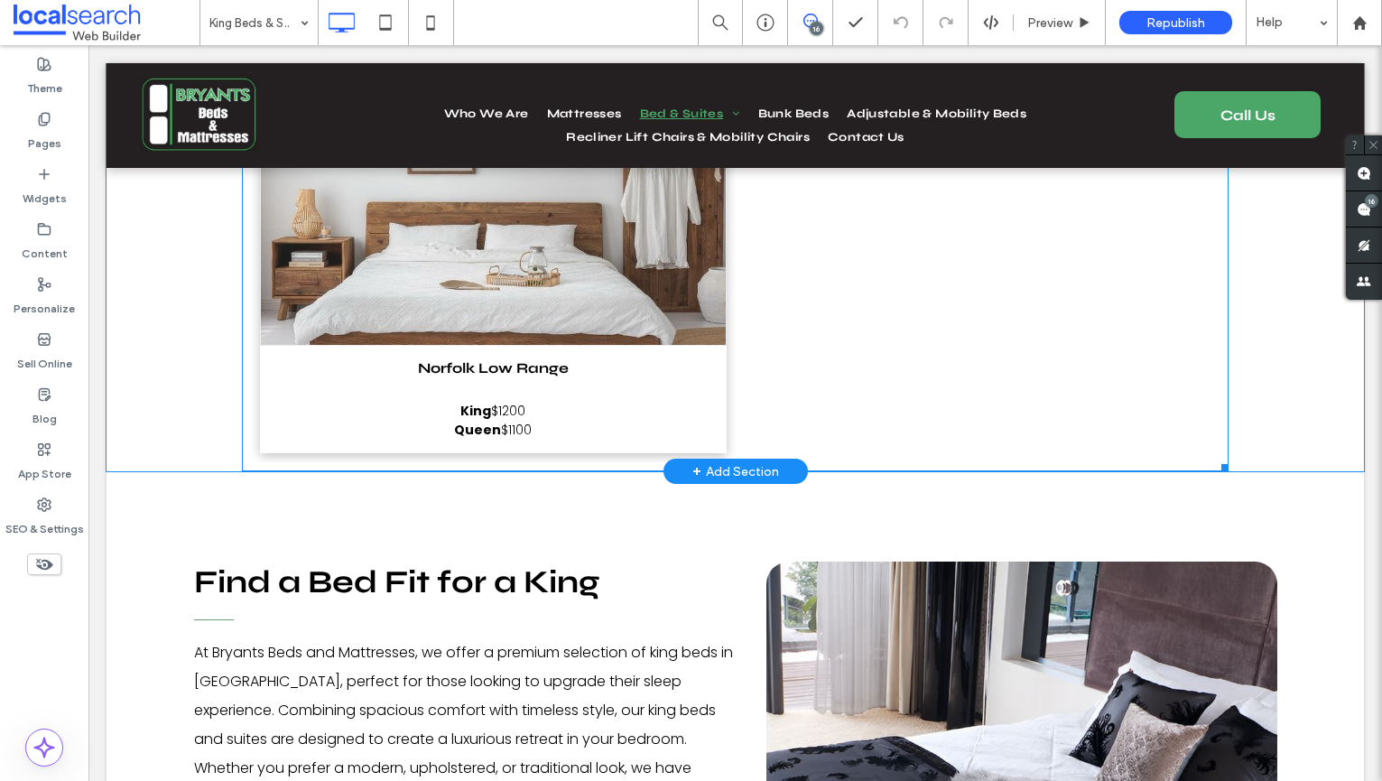
scroll to position [14230, 0]
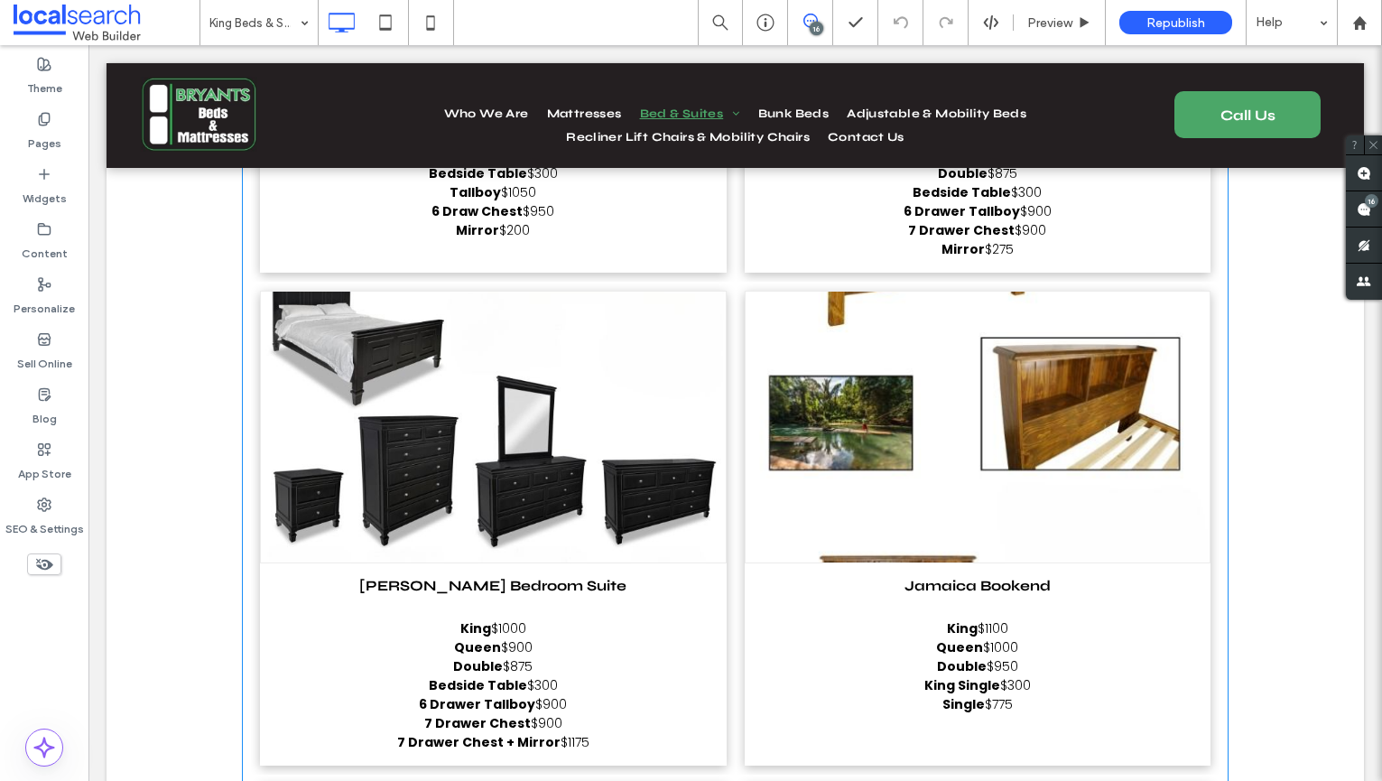
scroll to position [13546, 0]
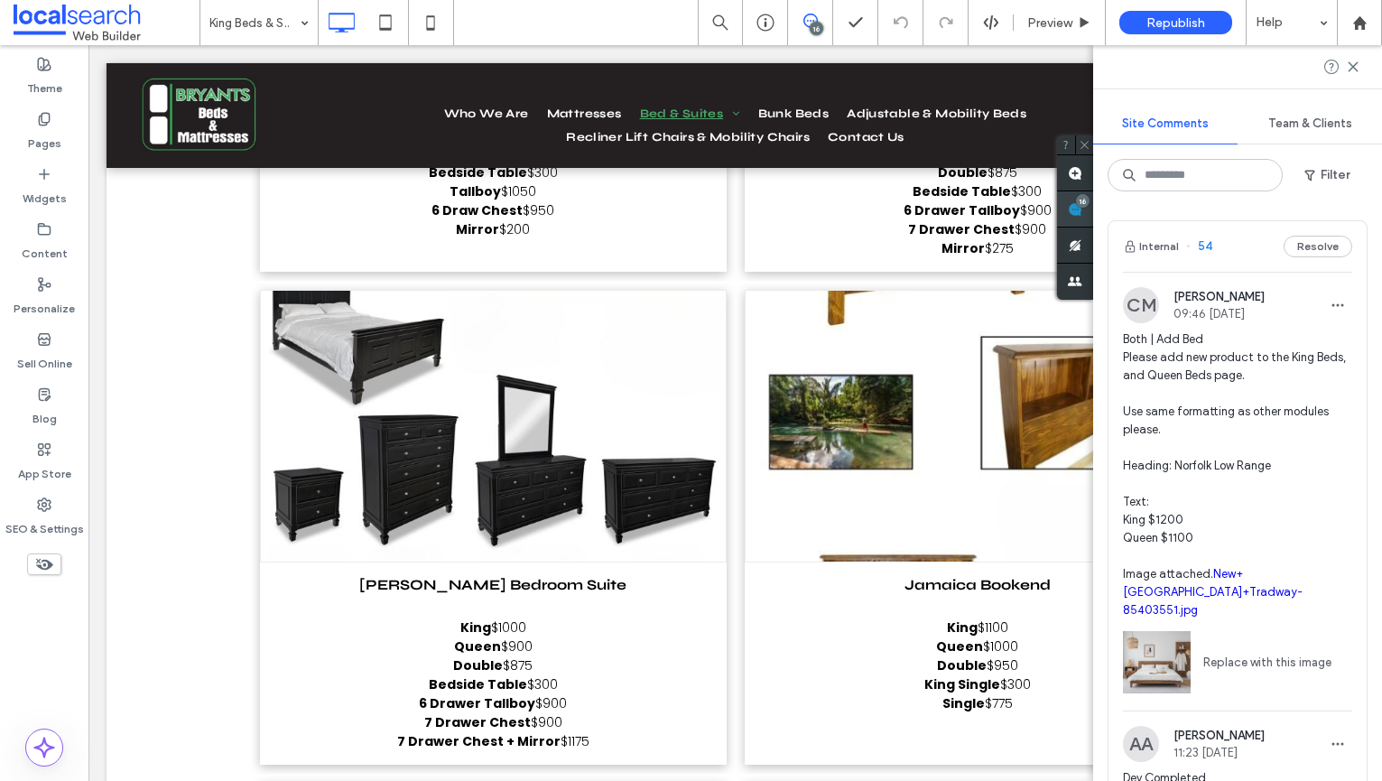
click at [1090, 200] on div "16" at bounding box center [1083, 201] width 14 height 14
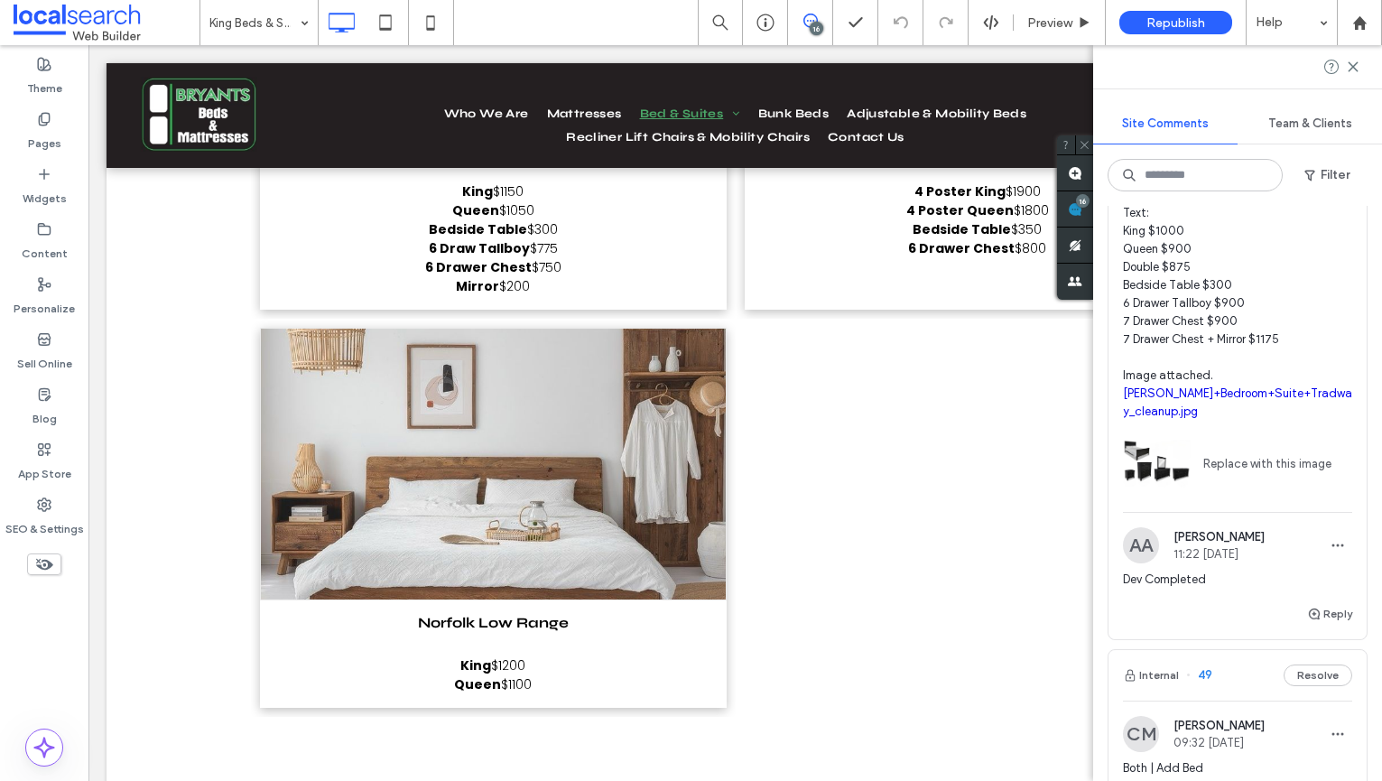
scroll to position [2963, 0]
drag, startPoint x: 1351, startPoint y: 66, endPoint x: 1258, endPoint y: 119, distance: 107.9
click at [1351, 66] on icon at bounding box center [1353, 67] width 14 height 14
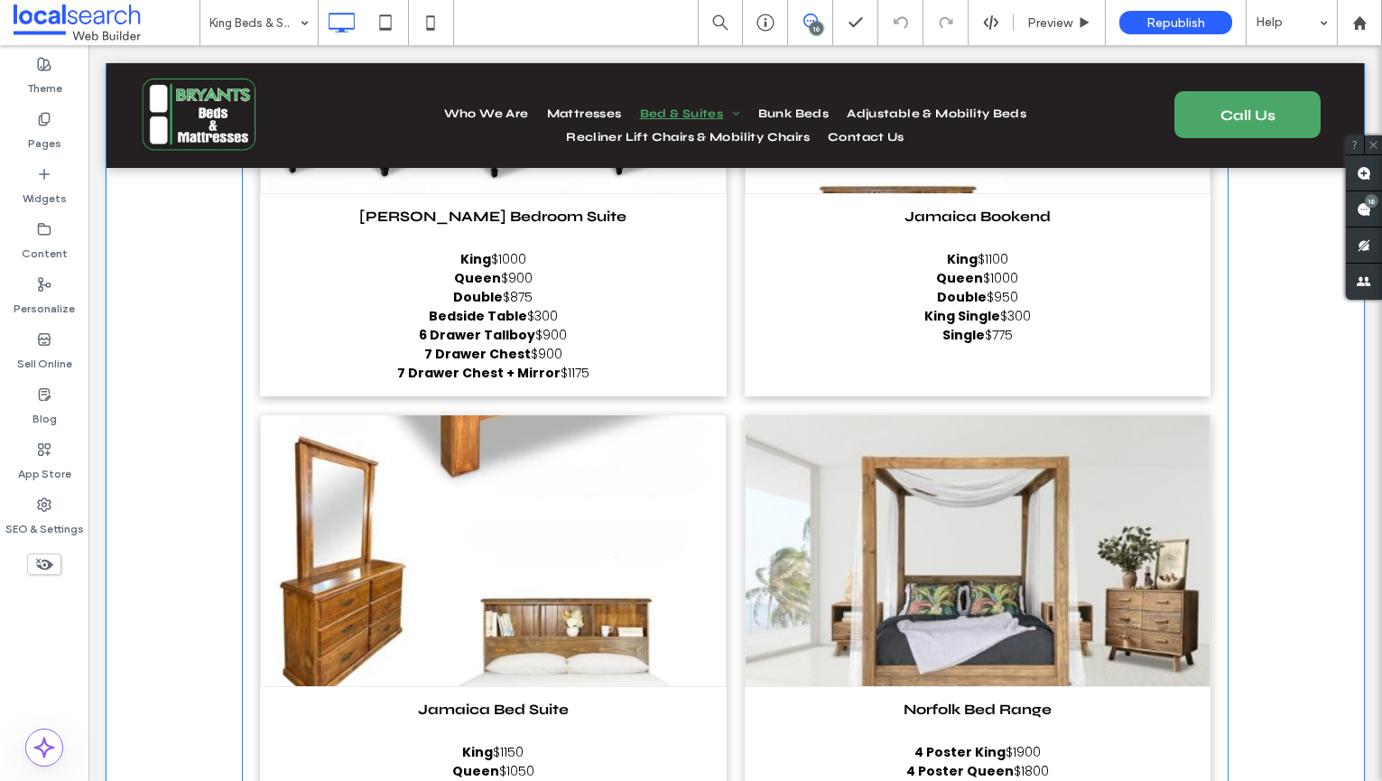
scroll to position [13925, 0]
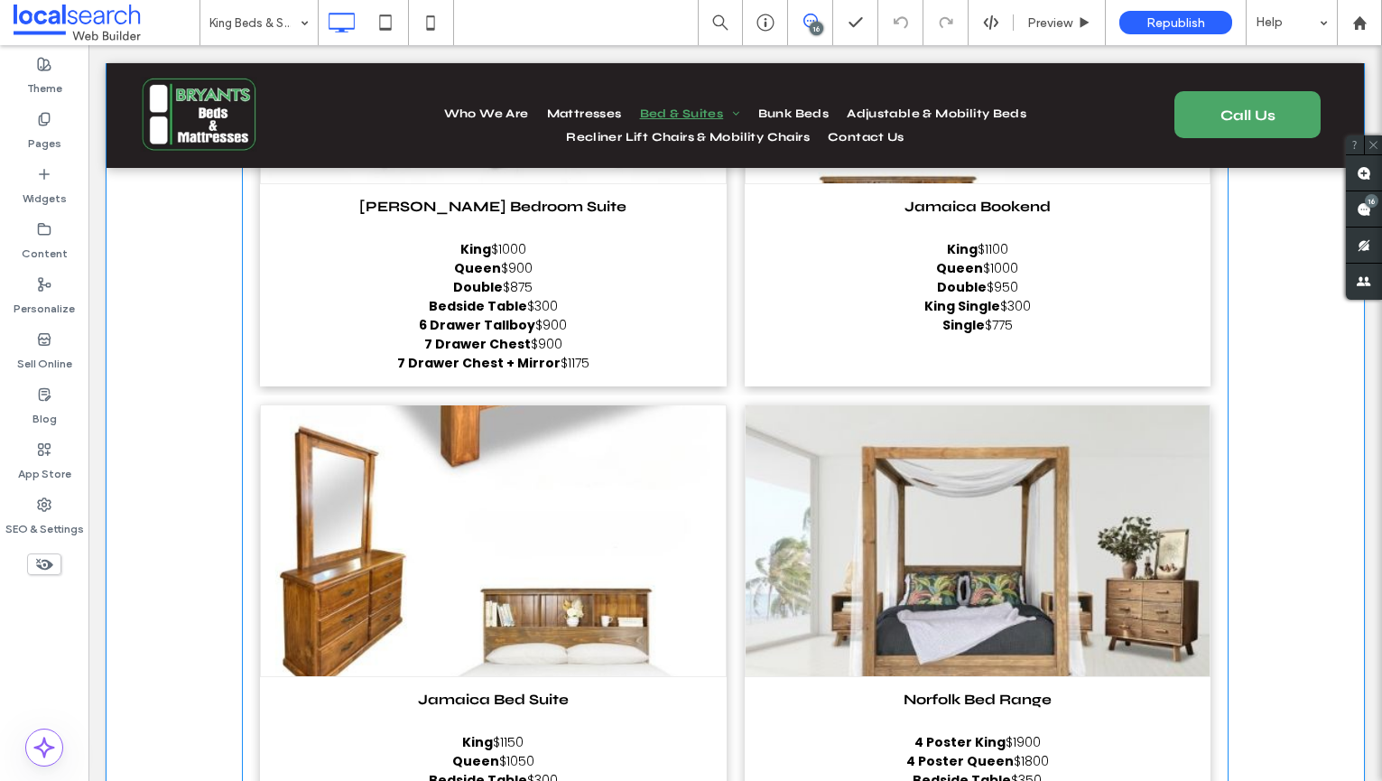
click at [521, 405] on link at bounding box center [493, 540] width 465 height 271
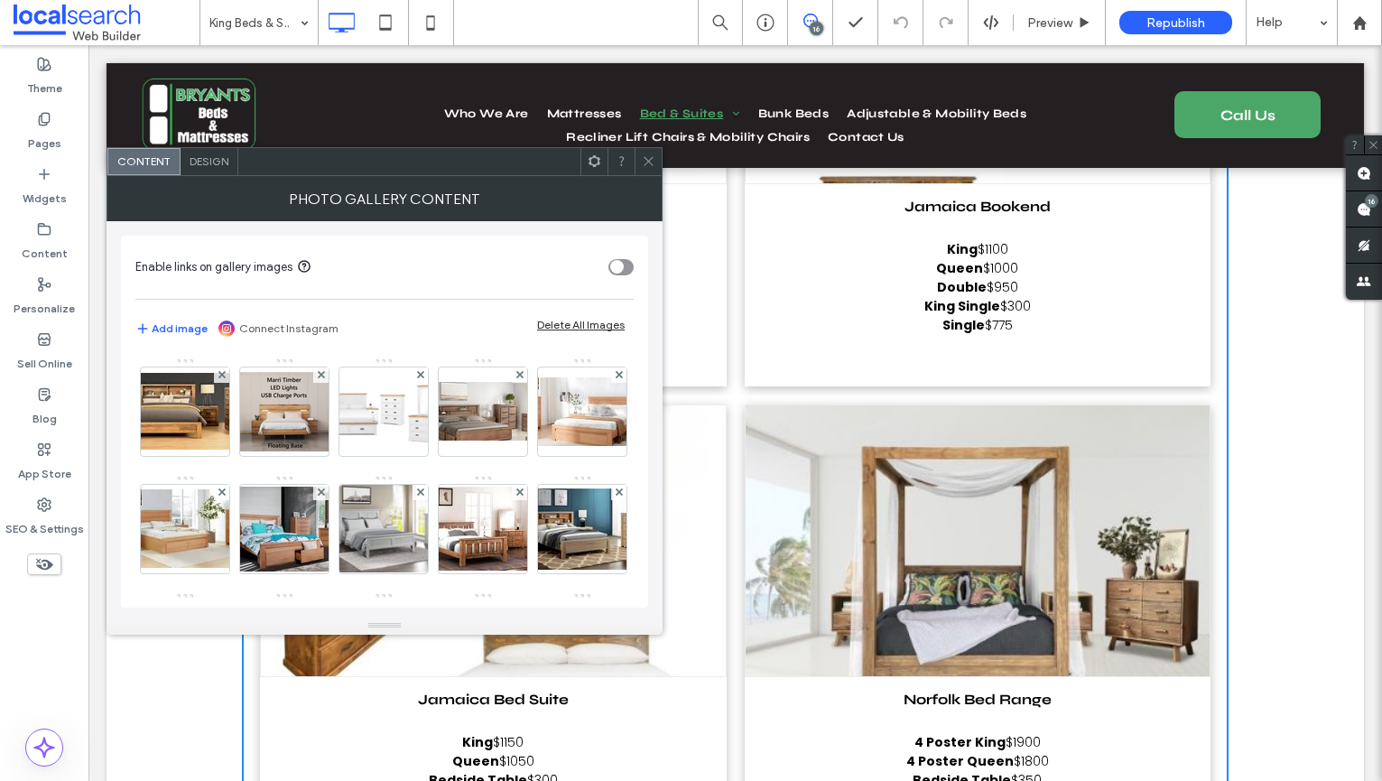
click at [654, 170] on span at bounding box center [649, 161] width 14 height 27
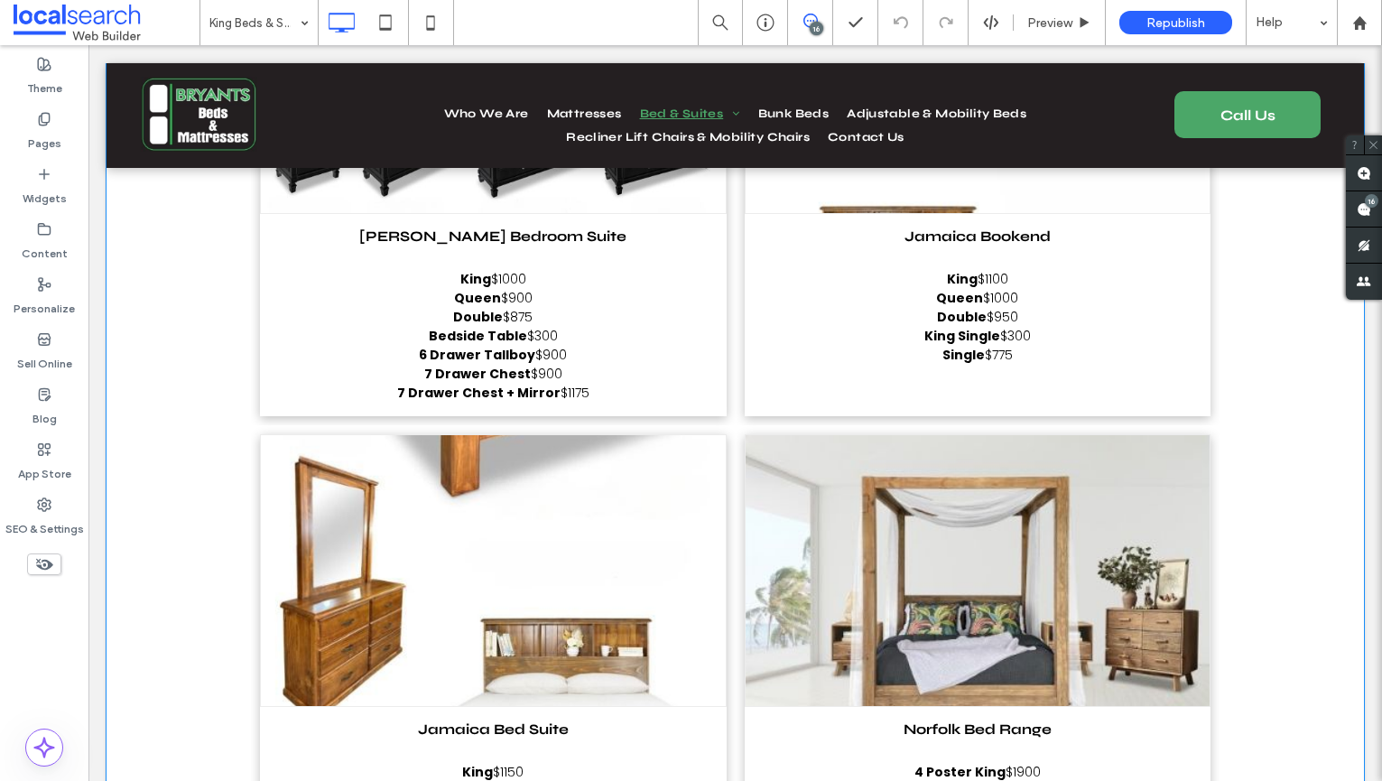
scroll to position [13879, 0]
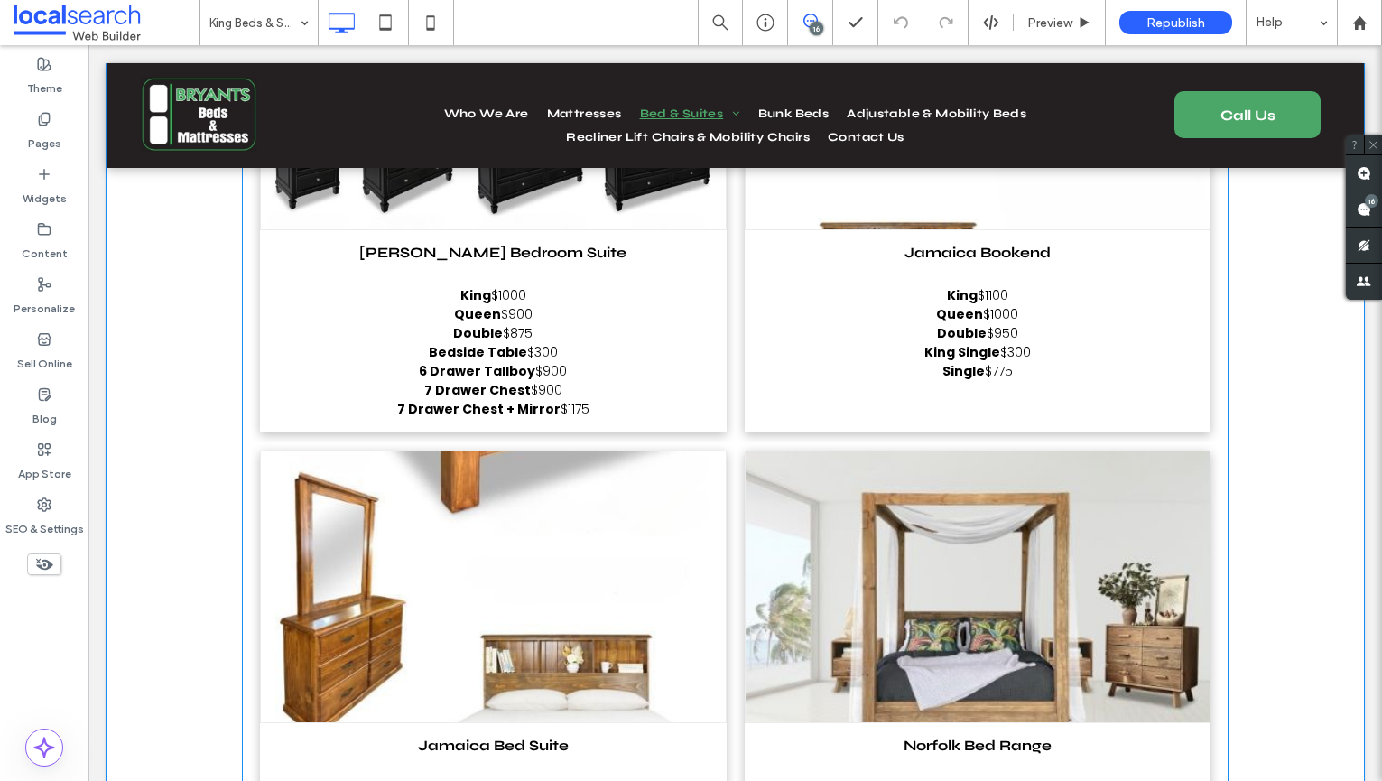
click at [571, 451] on link at bounding box center [493, 586] width 465 height 271
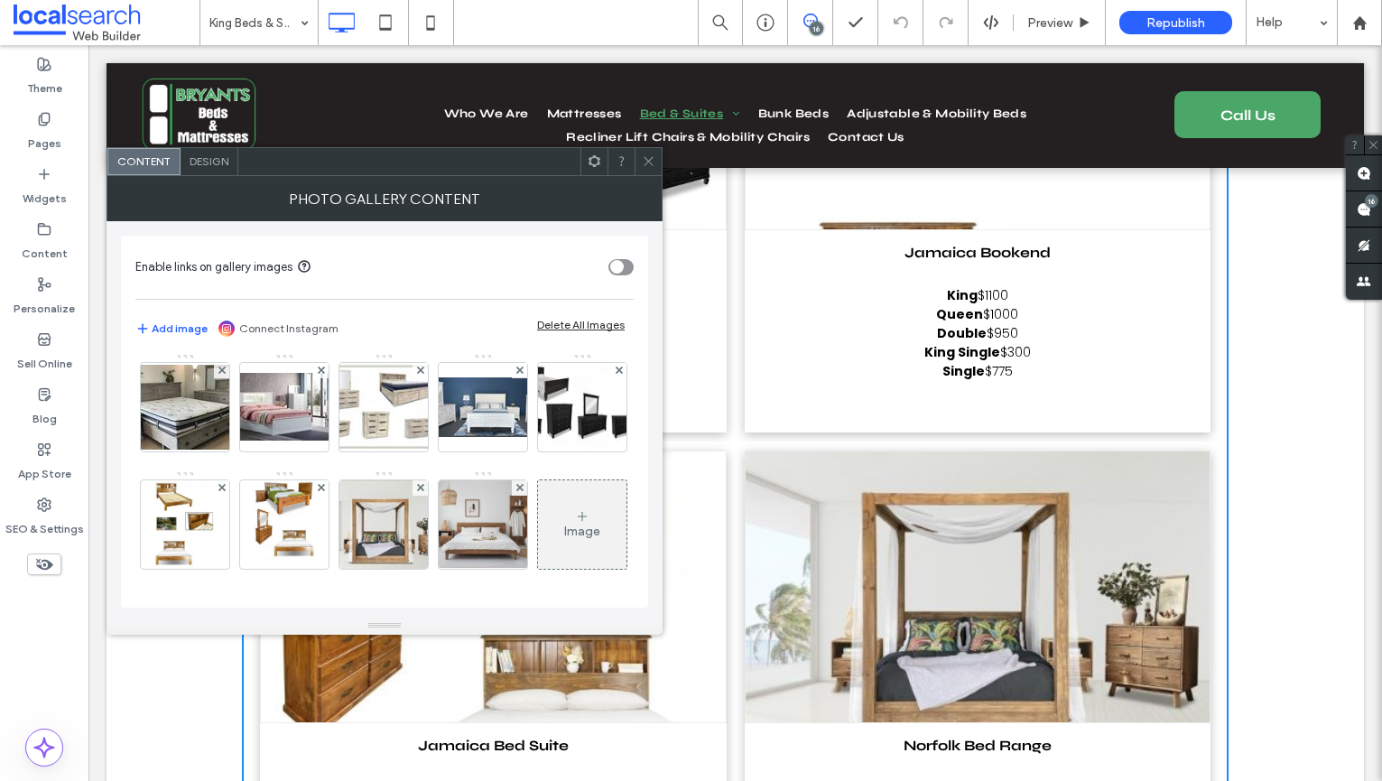
scroll to position [1530, 0]
click at [253, 532] on img at bounding box center [284, 524] width 62 height 88
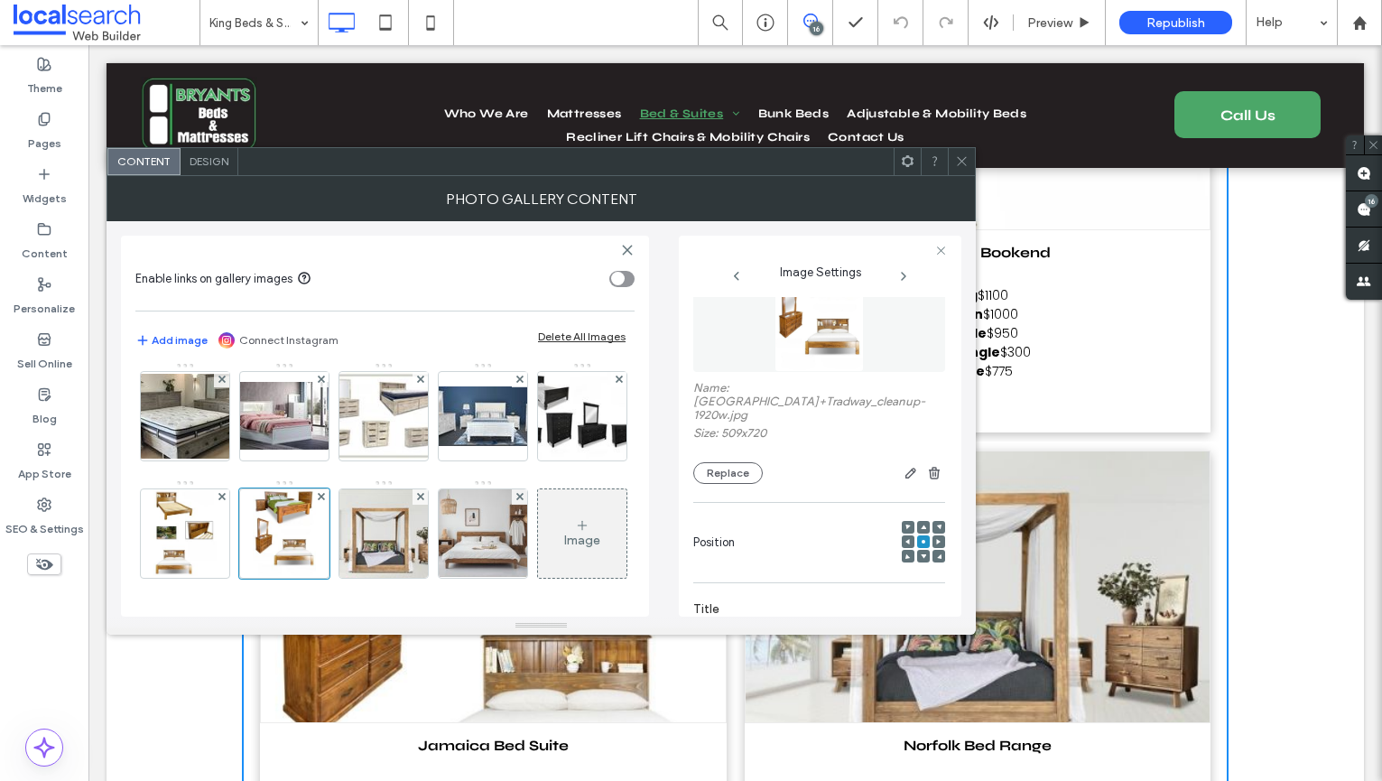
scroll to position [0, 0]
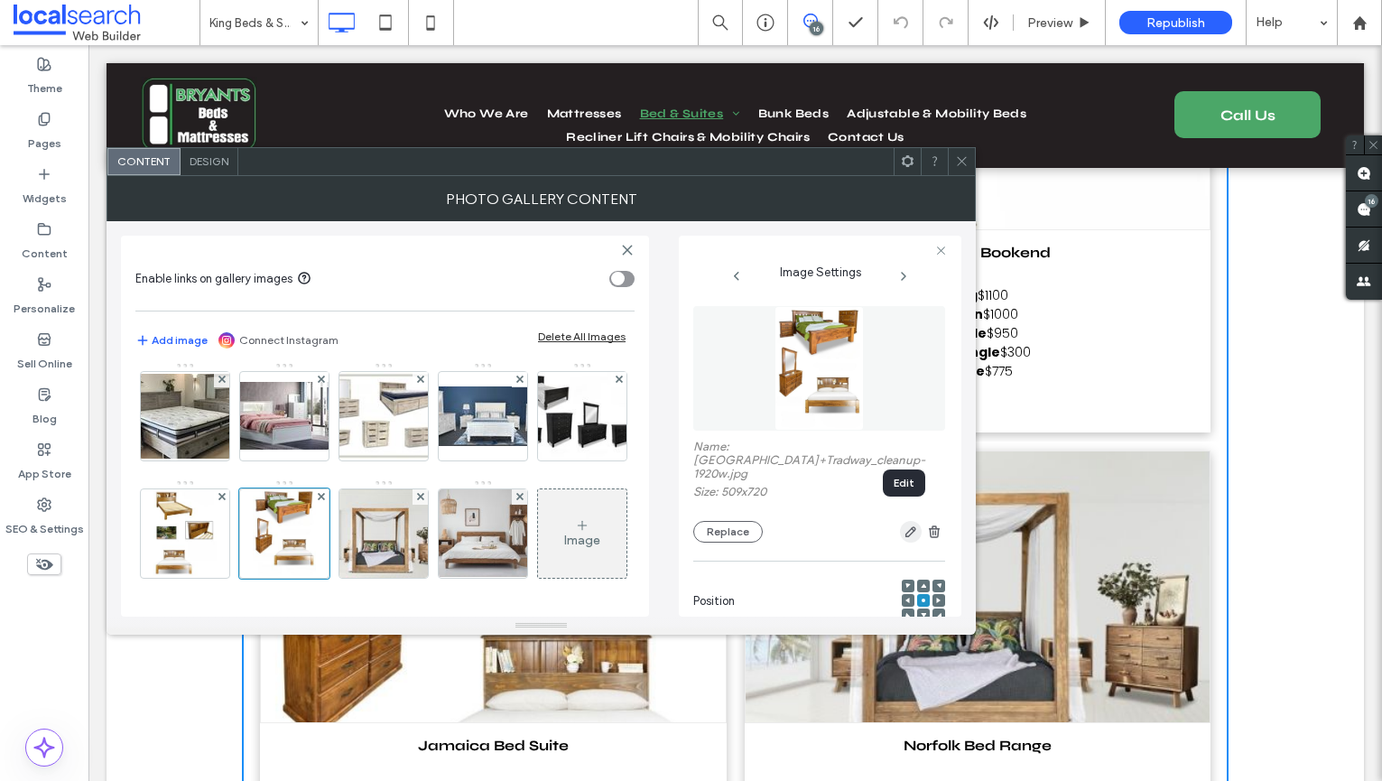
click at [904, 524] on icon "button" at bounding box center [911, 531] width 14 height 14
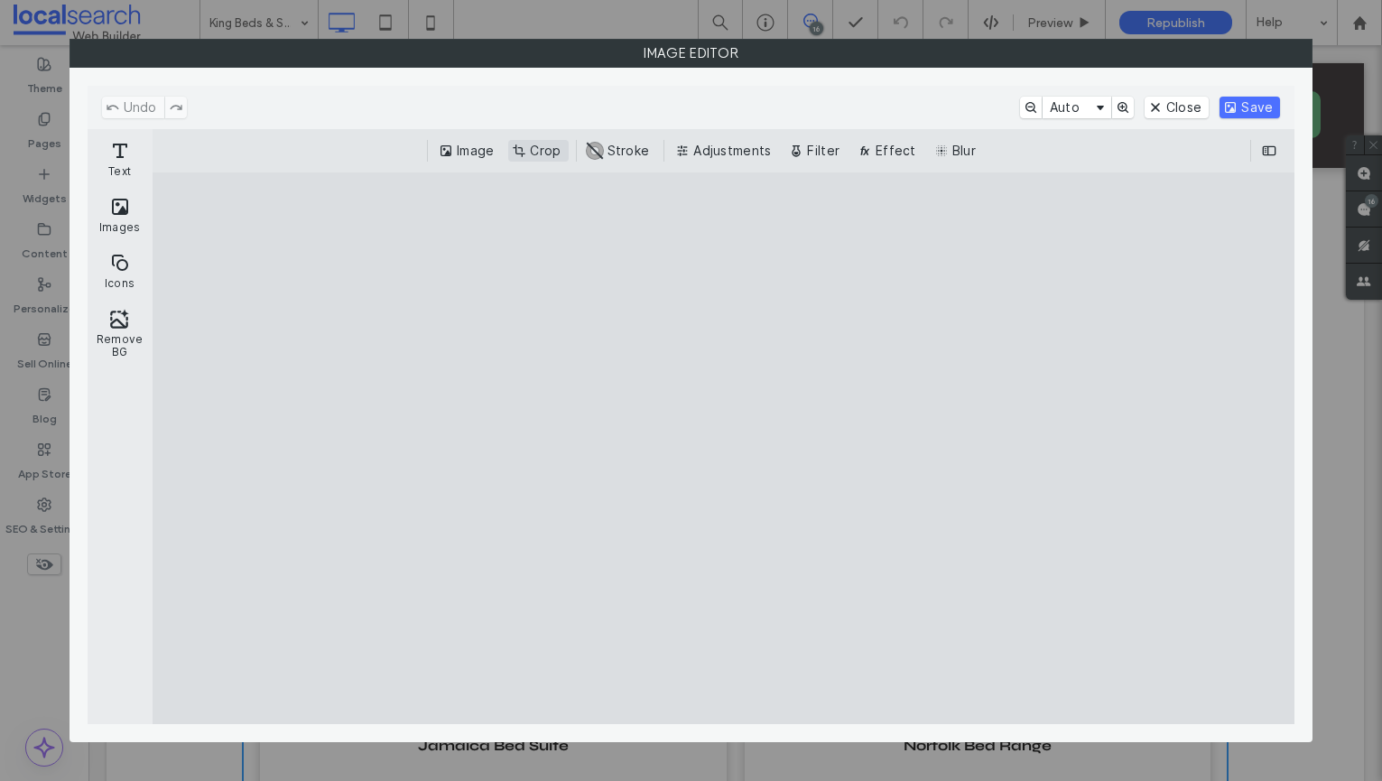
click at [522, 147] on button "Crop" at bounding box center [538, 151] width 60 height 22
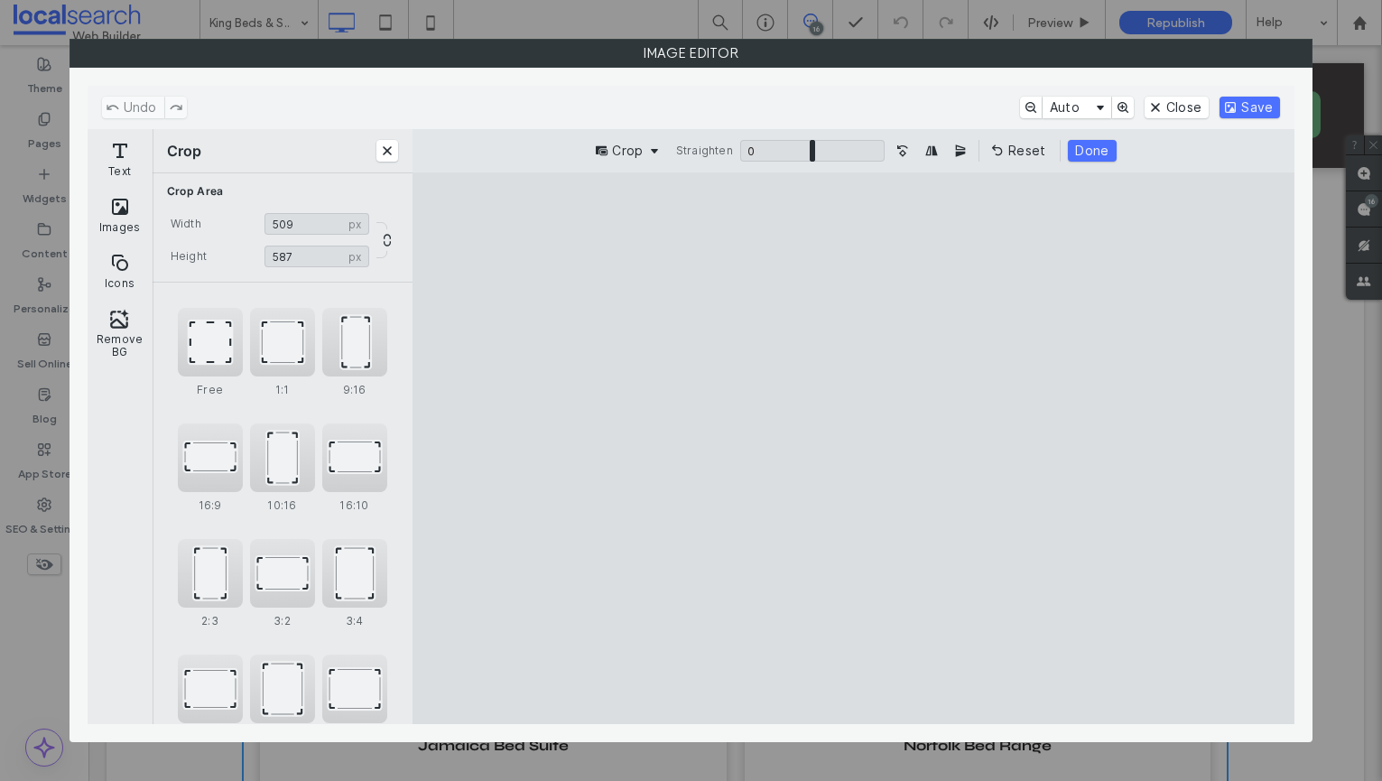
drag, startPoint x: 1010, startPoint y: 669, endPoint x: 1053, endPoint y: 589, distance: 91.3
click at [853, 449] on cesdk-canvas "Editor canvas" at bounding box center [853, 449] width 0 height 0
drag, startPoint x: 1044, startPoint y: 236, endPoint x: 1063, endPoint y: 408, distance: 173.6
click at [853, 449] on cesdk-canvas "Editor canvas" at bounding box center [853, 449] width 0 height 0
type input "***"
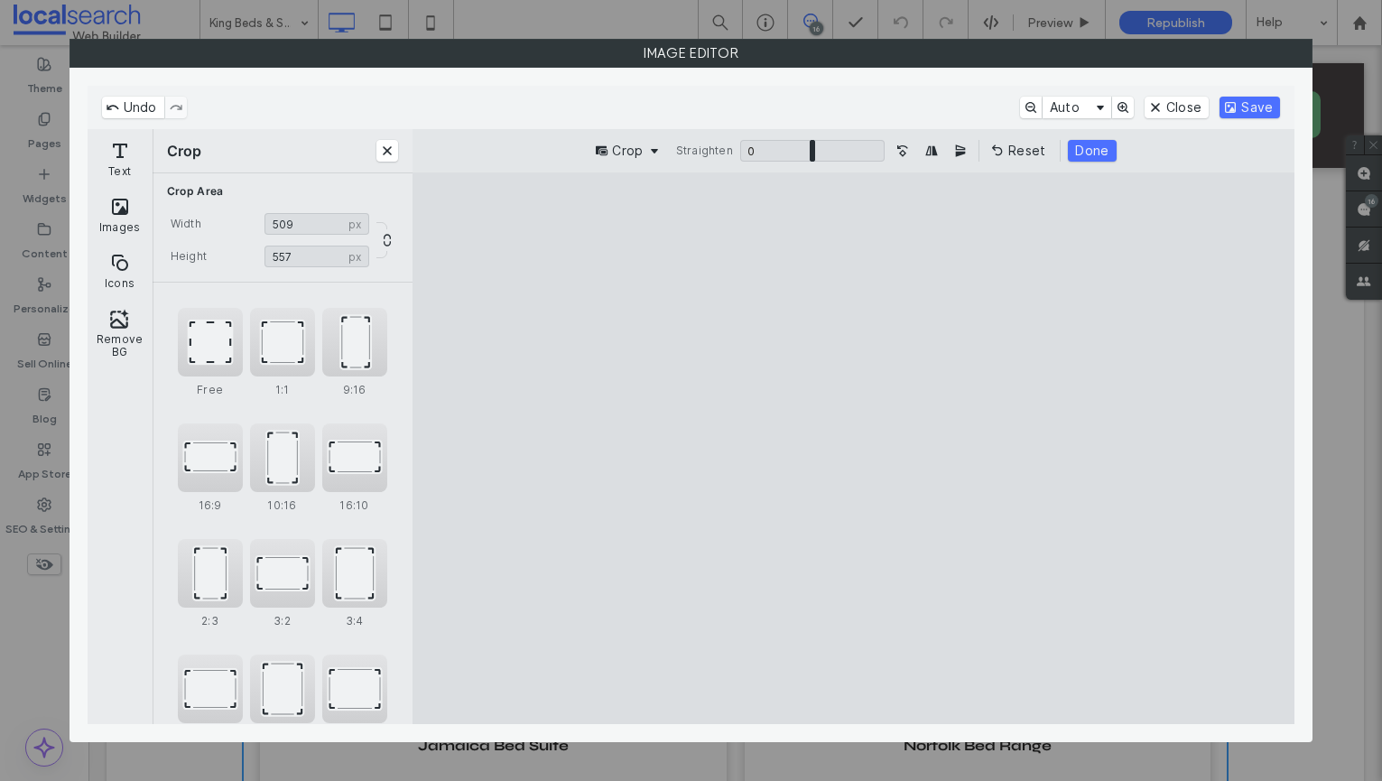
drag, startPoint x: 1053, startPoint y: 675, endPoint x: 1082, endPoint y: 673, distance: 29.9
click at [853, 449] on cesdk-canvas "Editor canvas" at bounding box center [853, 449] width 0 height 0
click at [1091, 150] on button "Done" at bounding box center [1092, 151] width 48 height 22
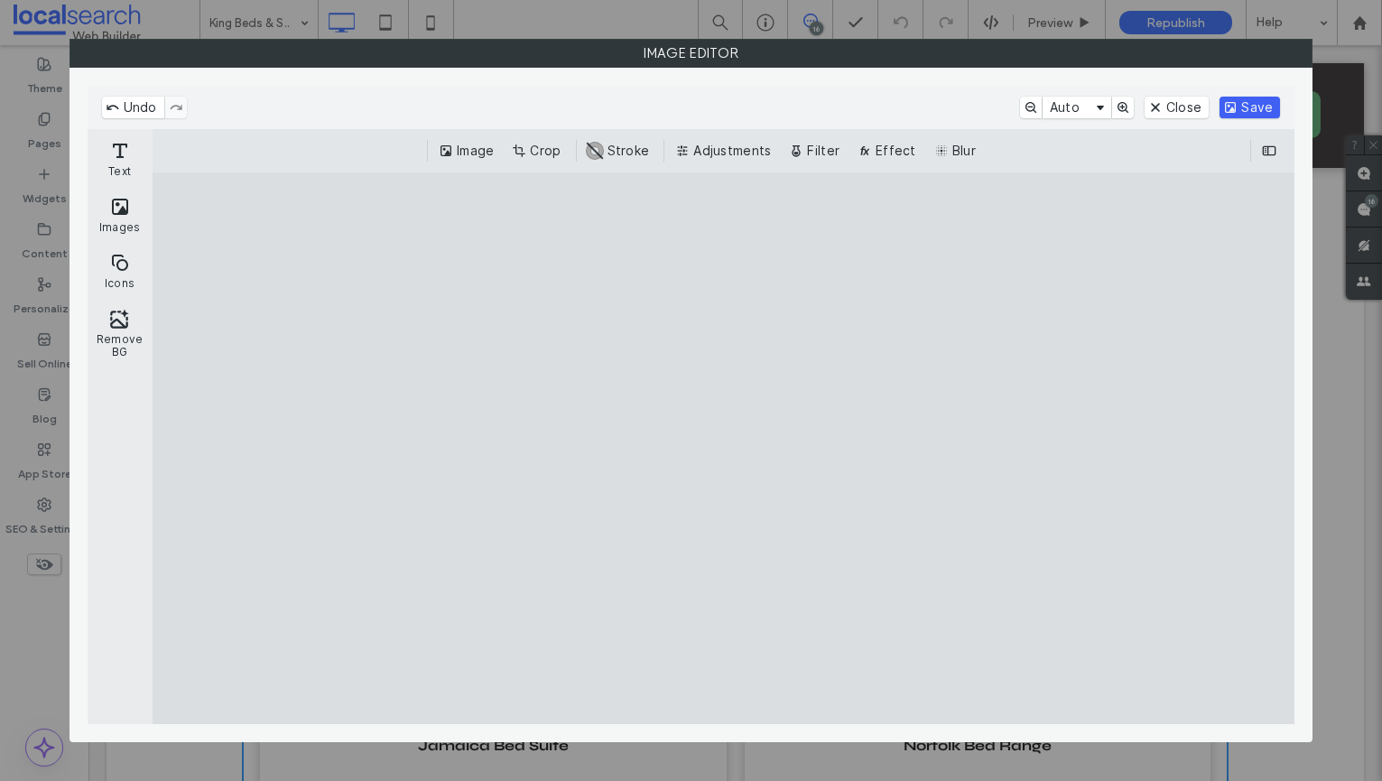
click at [1248, 114] on button "Save" at bounding box center [1250, 108] width 60 height 22
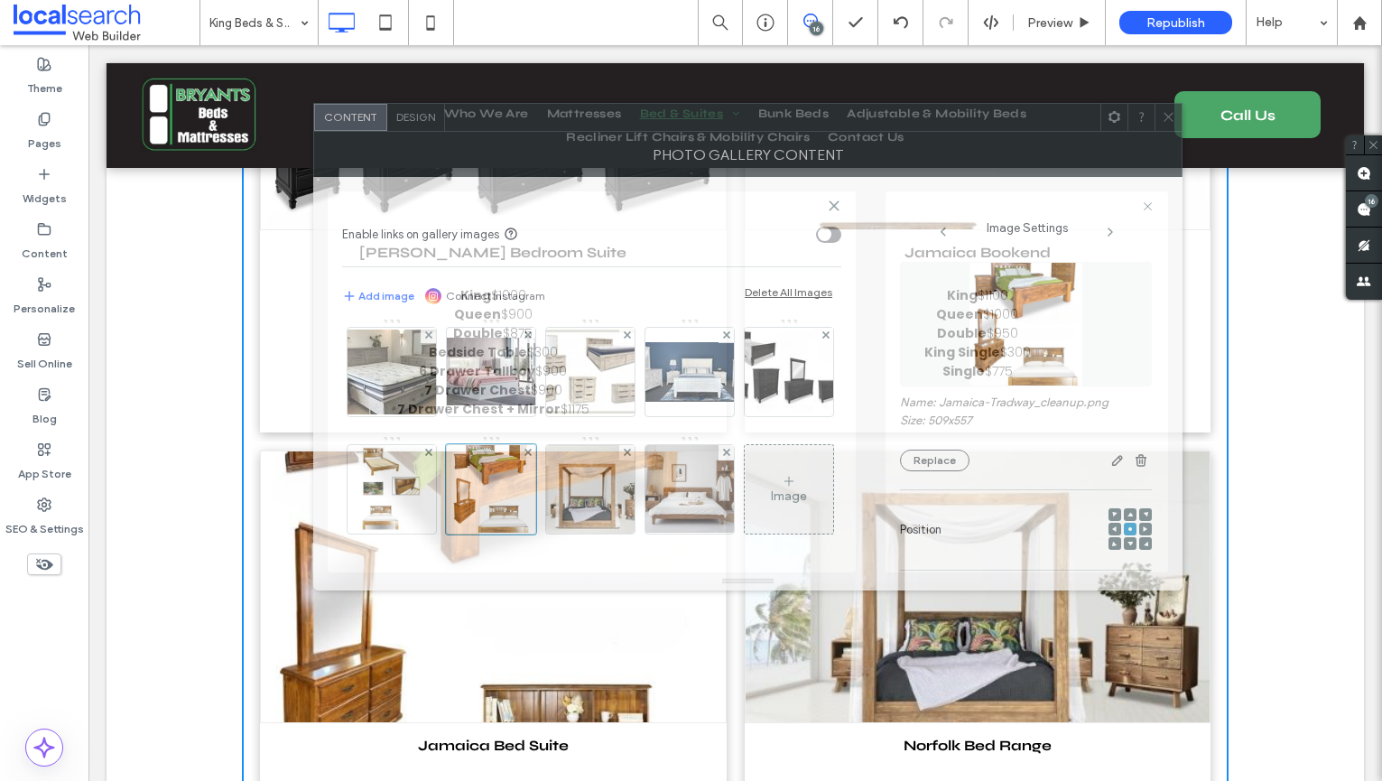
drag, startPoint x: 545, startPoint y: 166, endPoint x: 645, endPoint y: 117, distance: 110.6
click at [645, 117] on div at bounding box center [772, 117] width 655 height 27
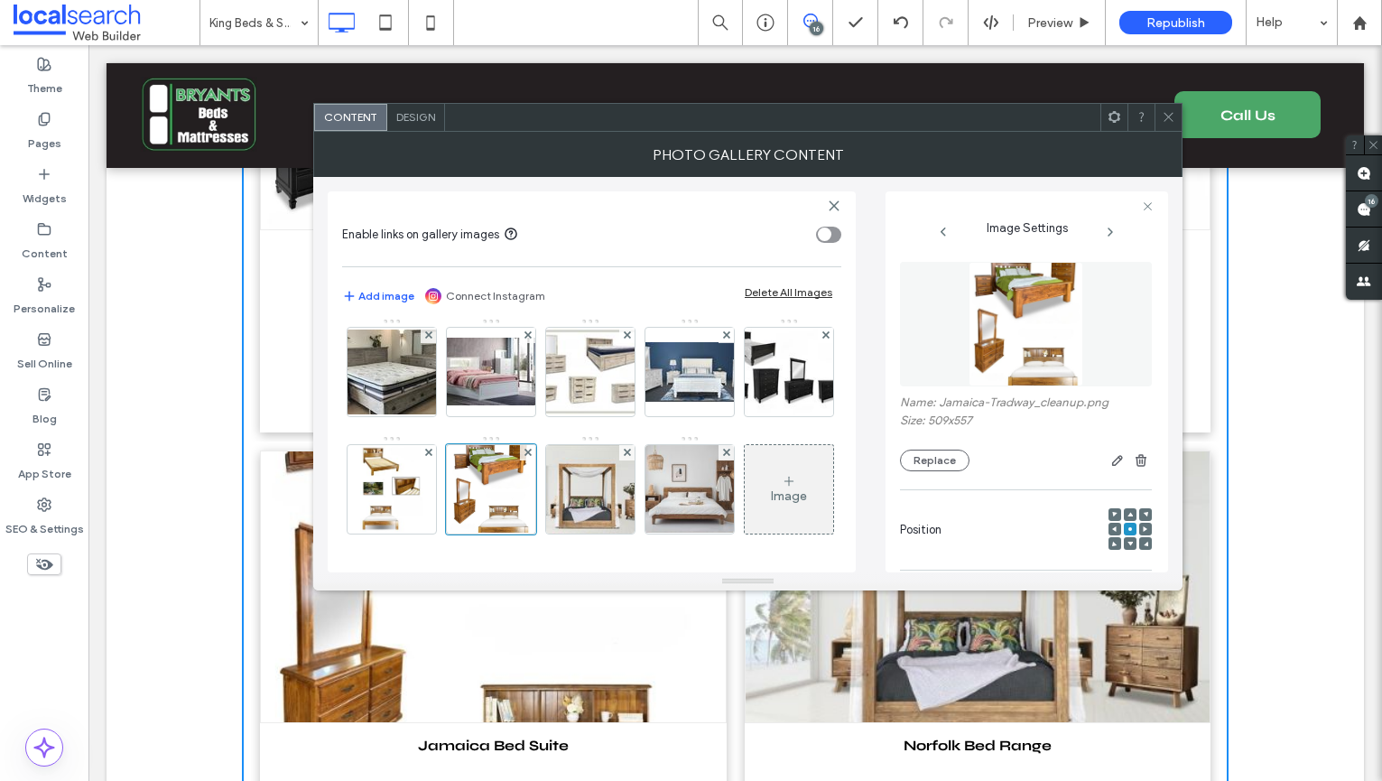
click at [1096, 458] on div at bounding box center [1061, 461] width 182 height 22
click at [1110, 456] on icon "button" at bounding box center [1117, 460] width 14 height 14
click at [1112, 456] on use "button" at bounding box center [1117, 460] width 11 height 11
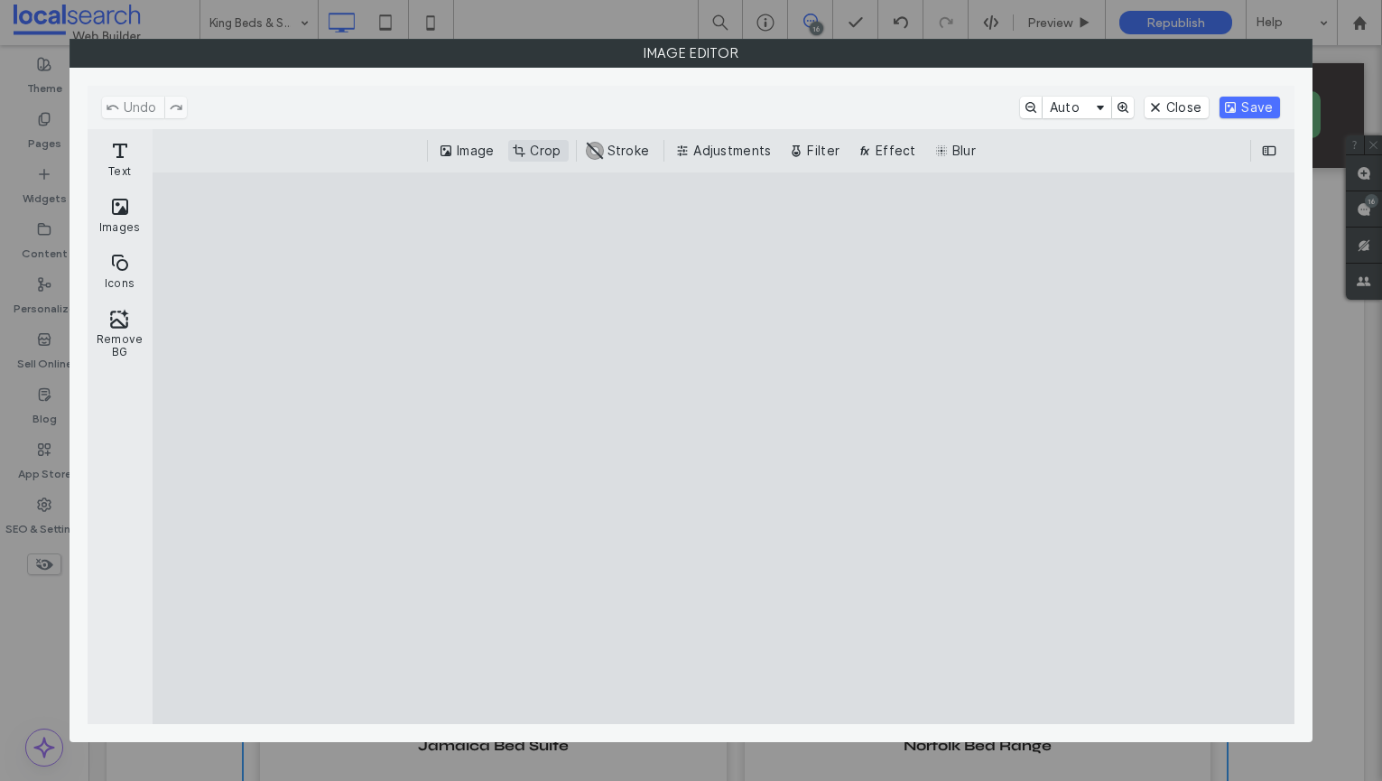
drag, startPoint x: 529, startPoint y: 151, endPoint x: 554, endPoint y: 174, distance: 34.5
click at [531, 151] on button "Crop" at bounding box center [538, 151] width 60 height 22
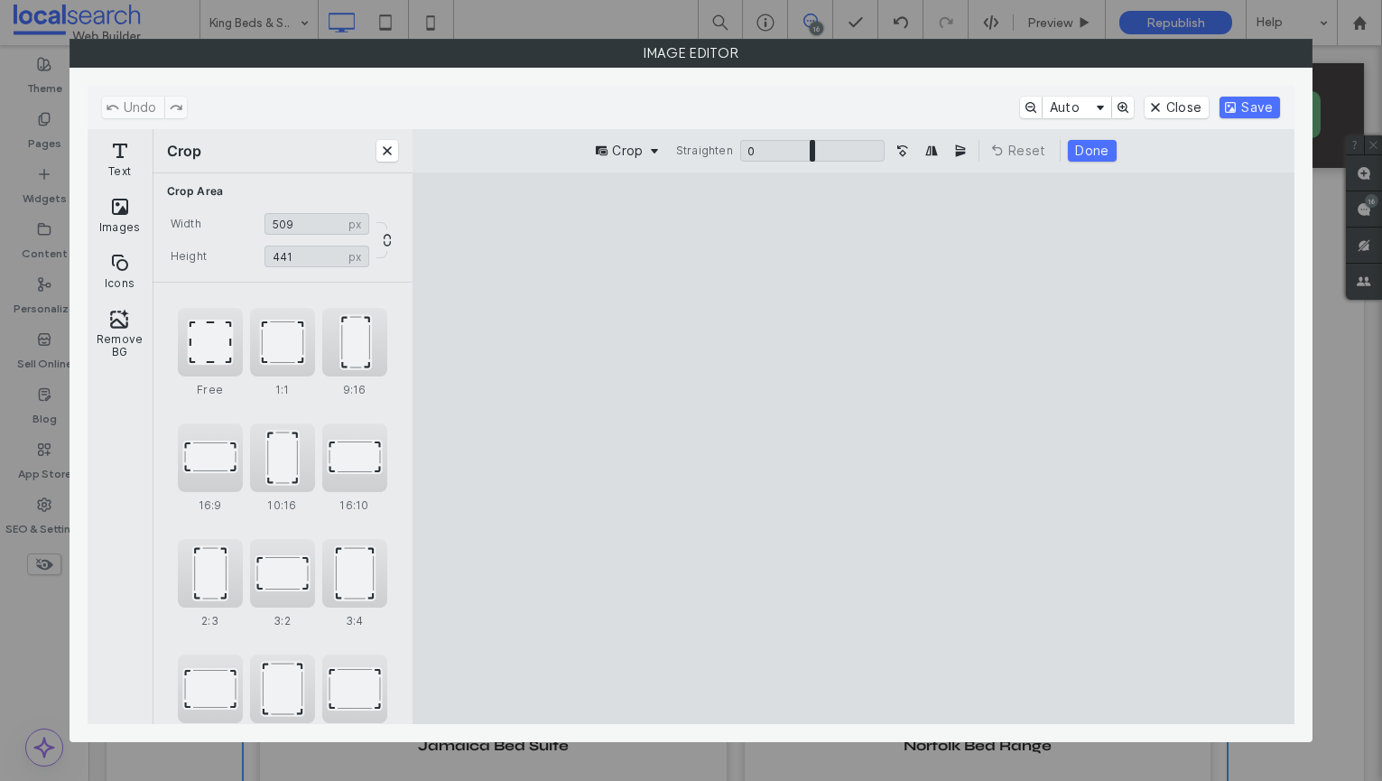
type input "***"
drag, startPoint x: 857, startPoint y: 669, endPoint x: 891, endPoint y: 575, distance: 100.0
click at [853, 449] on cesdk-canvas "Editor canvas" at bounding box center [853, 449] width 0 height 0
click at [1244, 101] on button "Save" at bounding box center [1250, 108] width 60 height 22
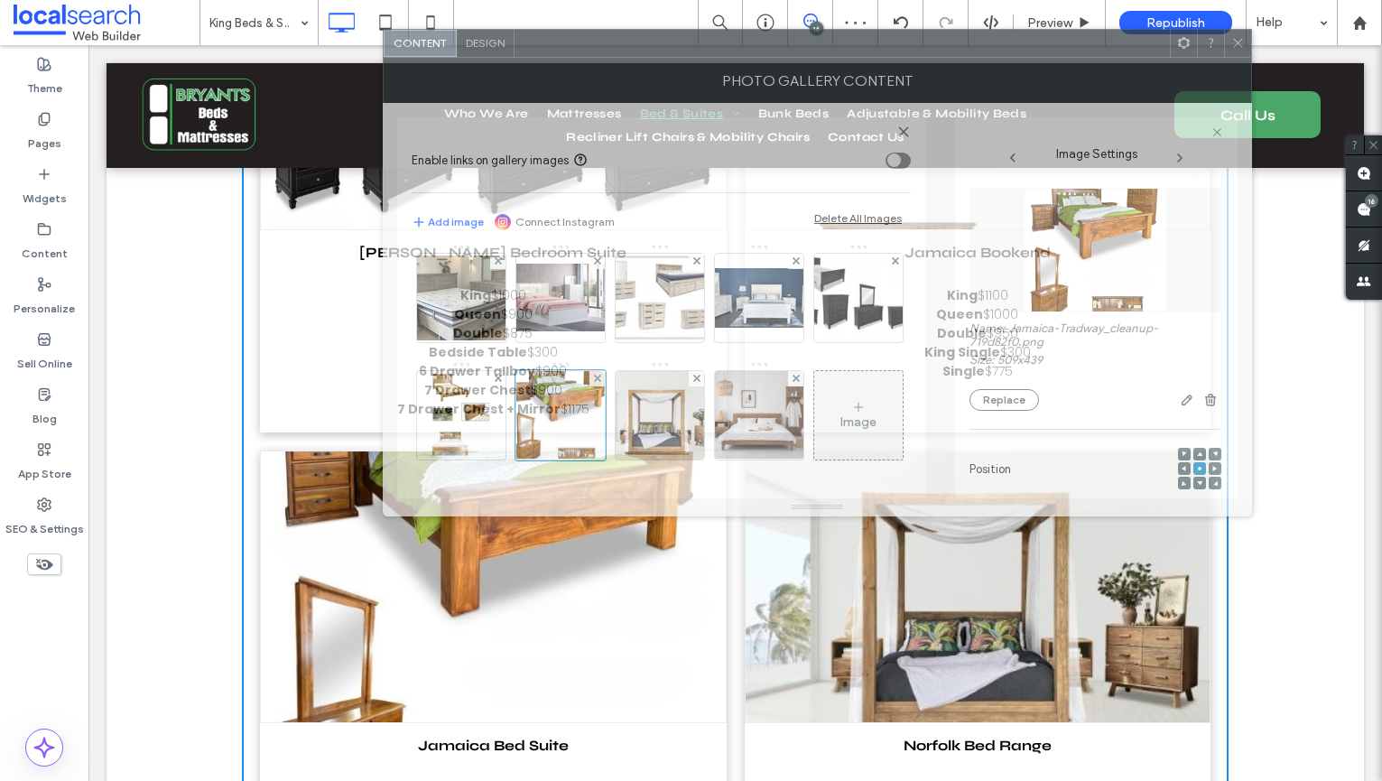
drag, startPoint x: 815, startPoint y: 121, endPoint x: 892, endPoint y: 57, distance: 100.0
click at [890, 51] on div at bounding box center [842, 43] width 655 height 27
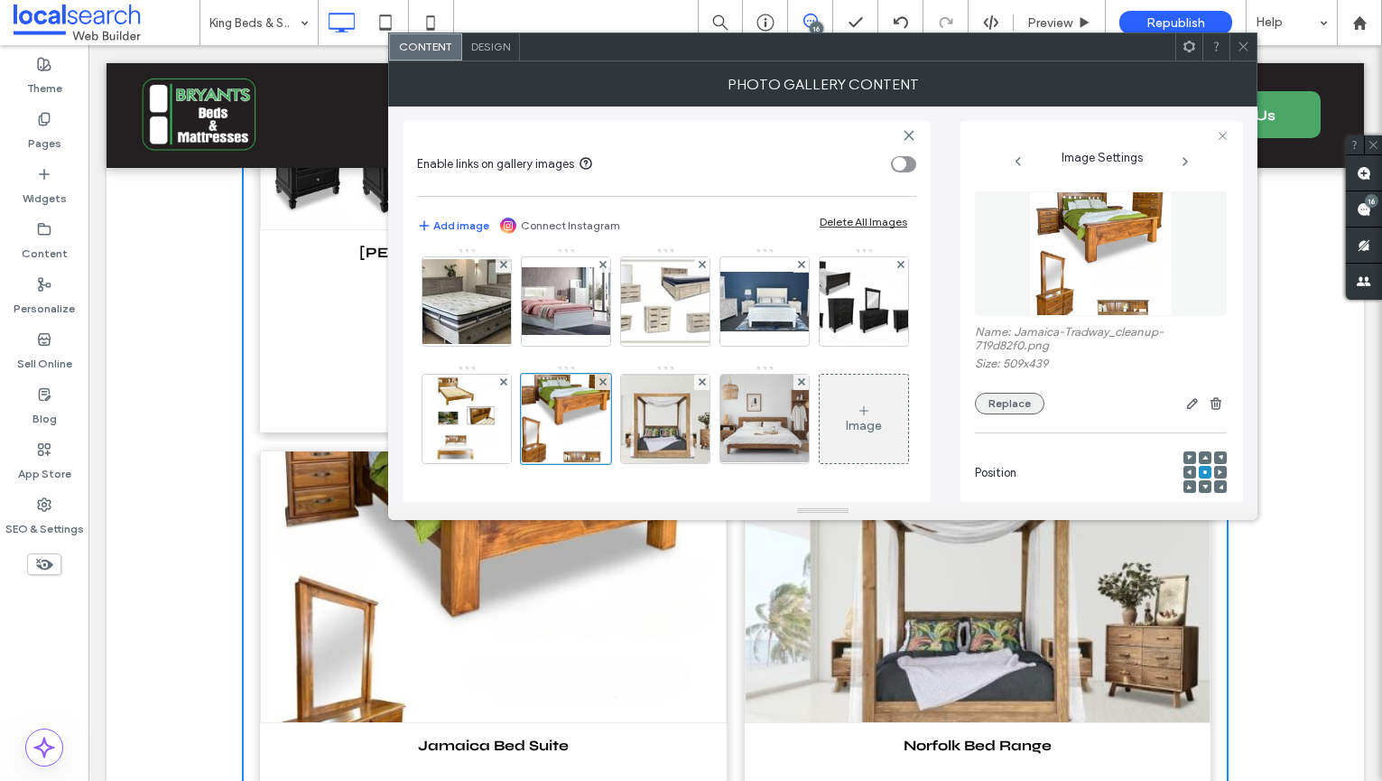
click at [1020, 402] on button "Replace" at bounding box center [1010, 404] width 70 height 22
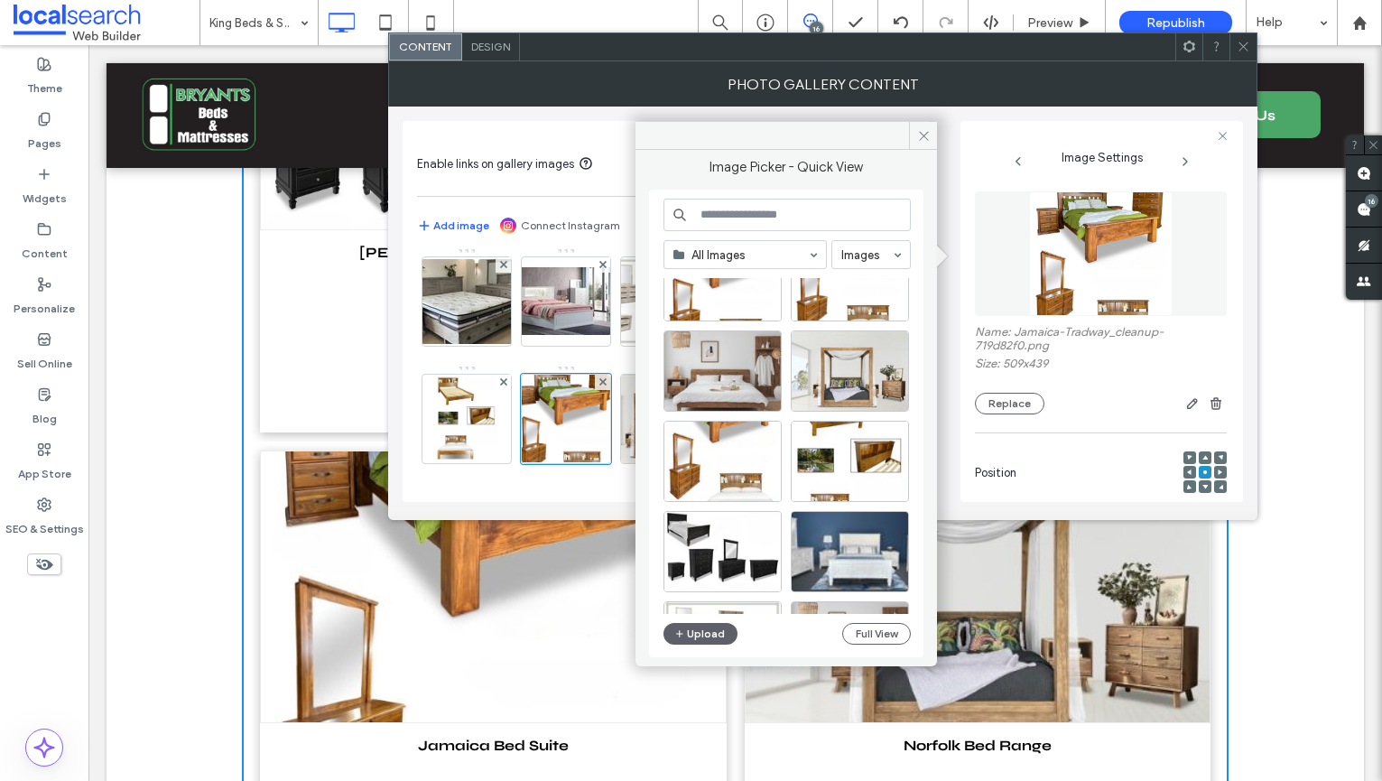
scroll to position [95, 0]
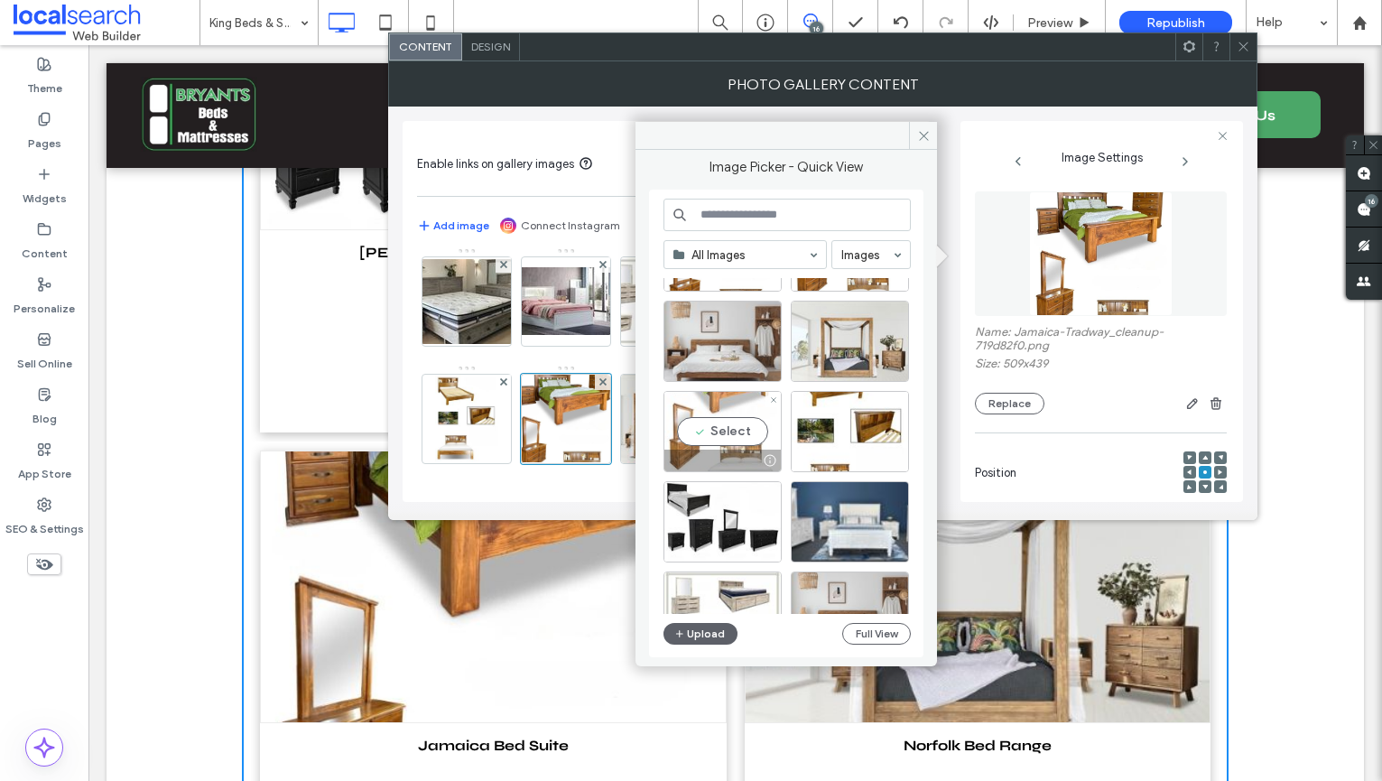
click at [752, 442] on div "Select" at bounding box center [723, 431] width 118 height 81
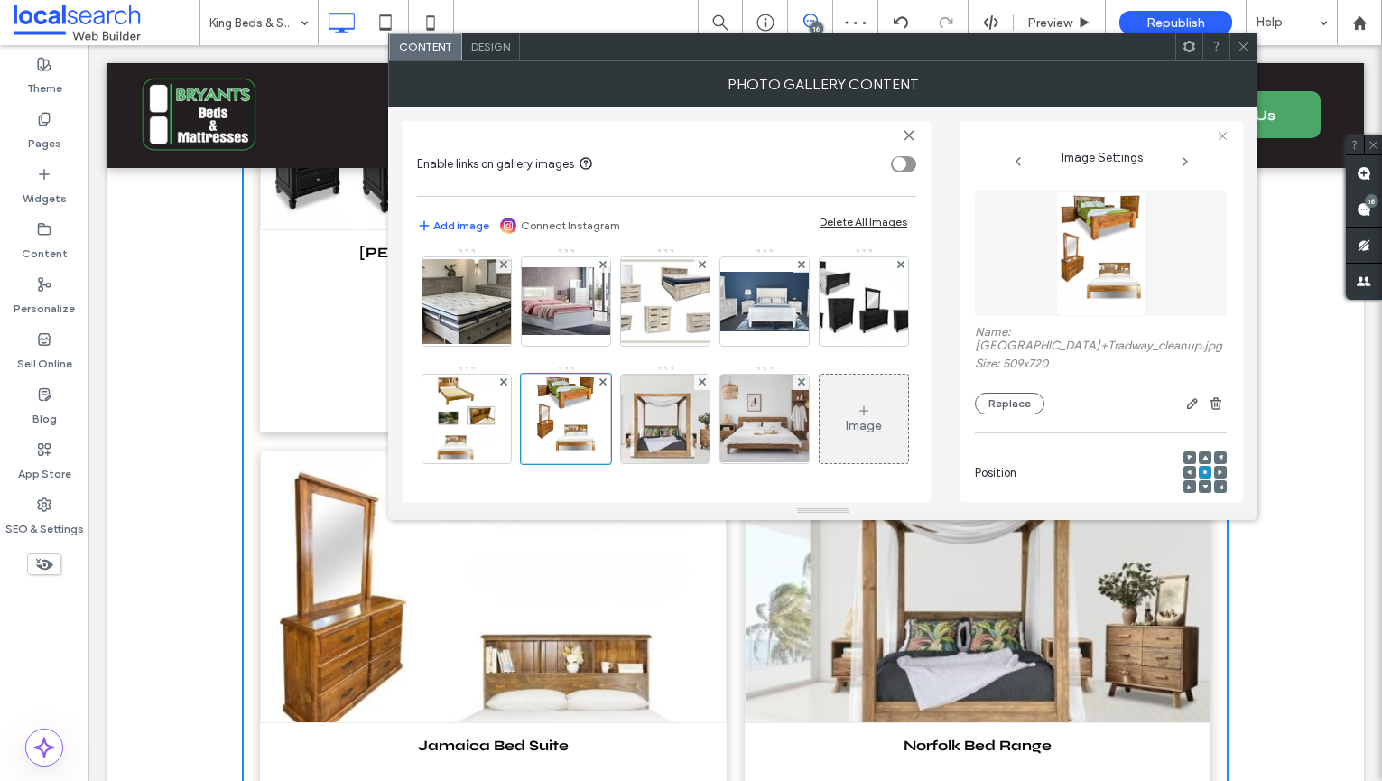
click at [1244, 51] on icon at bounding box center [1244, 47] width 14 height 14
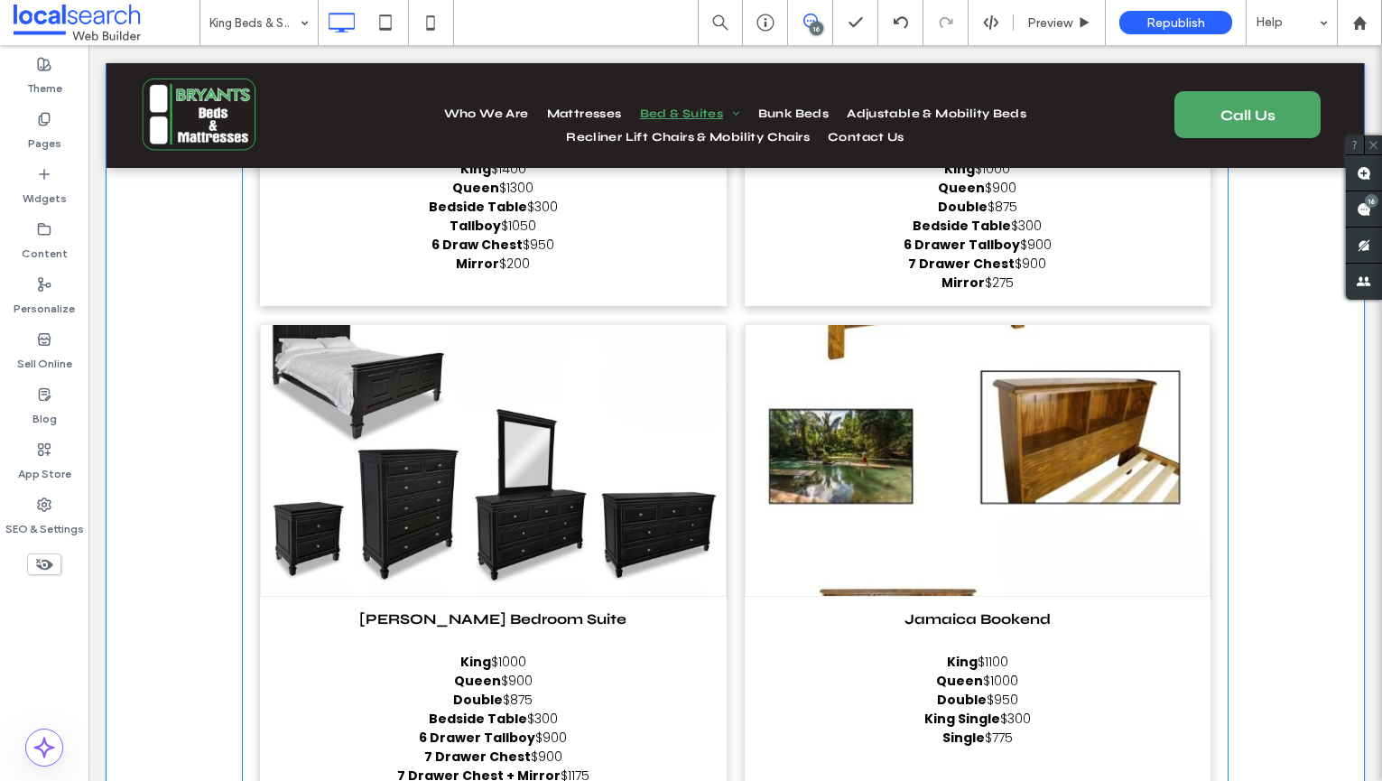
scroll to position [13506, 0]
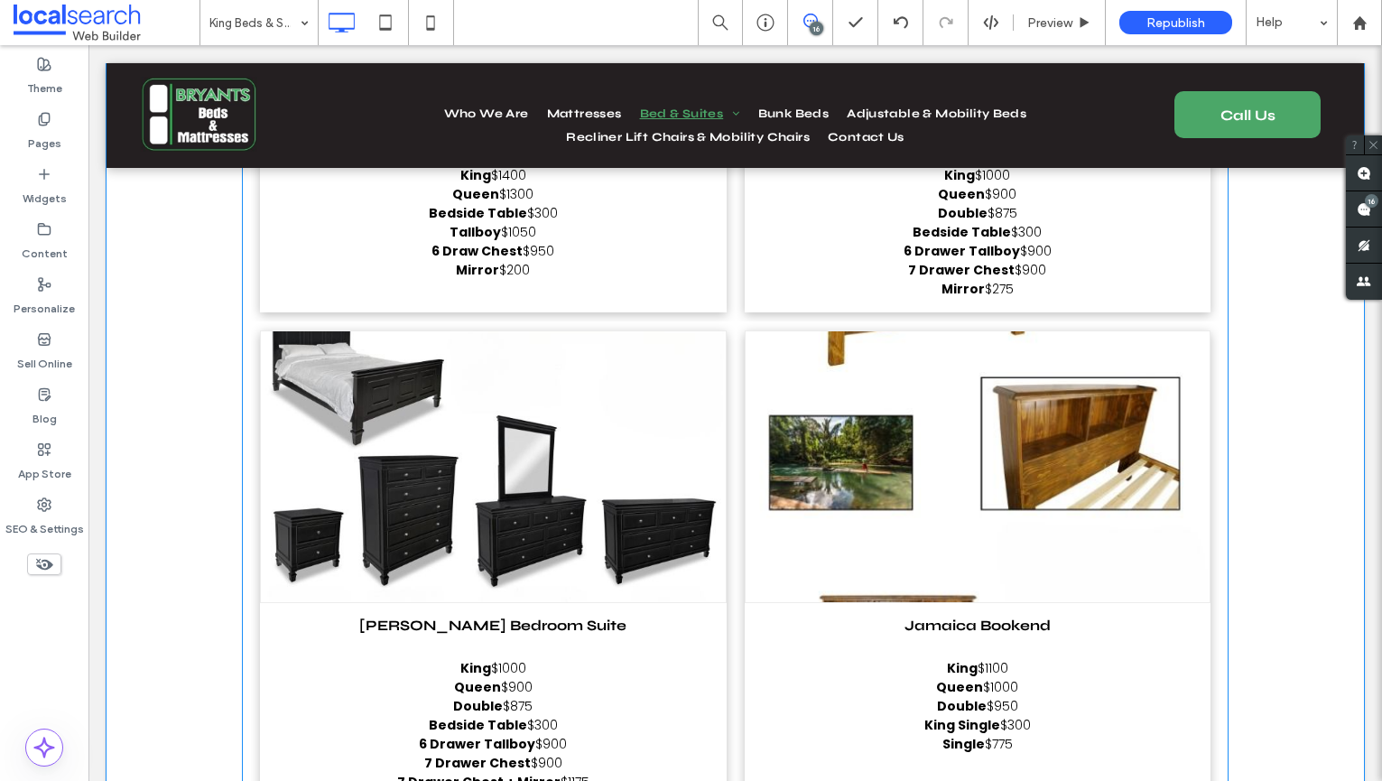
click at [1023, 420] on link at bounding box center [978, 466] width 465 height 271
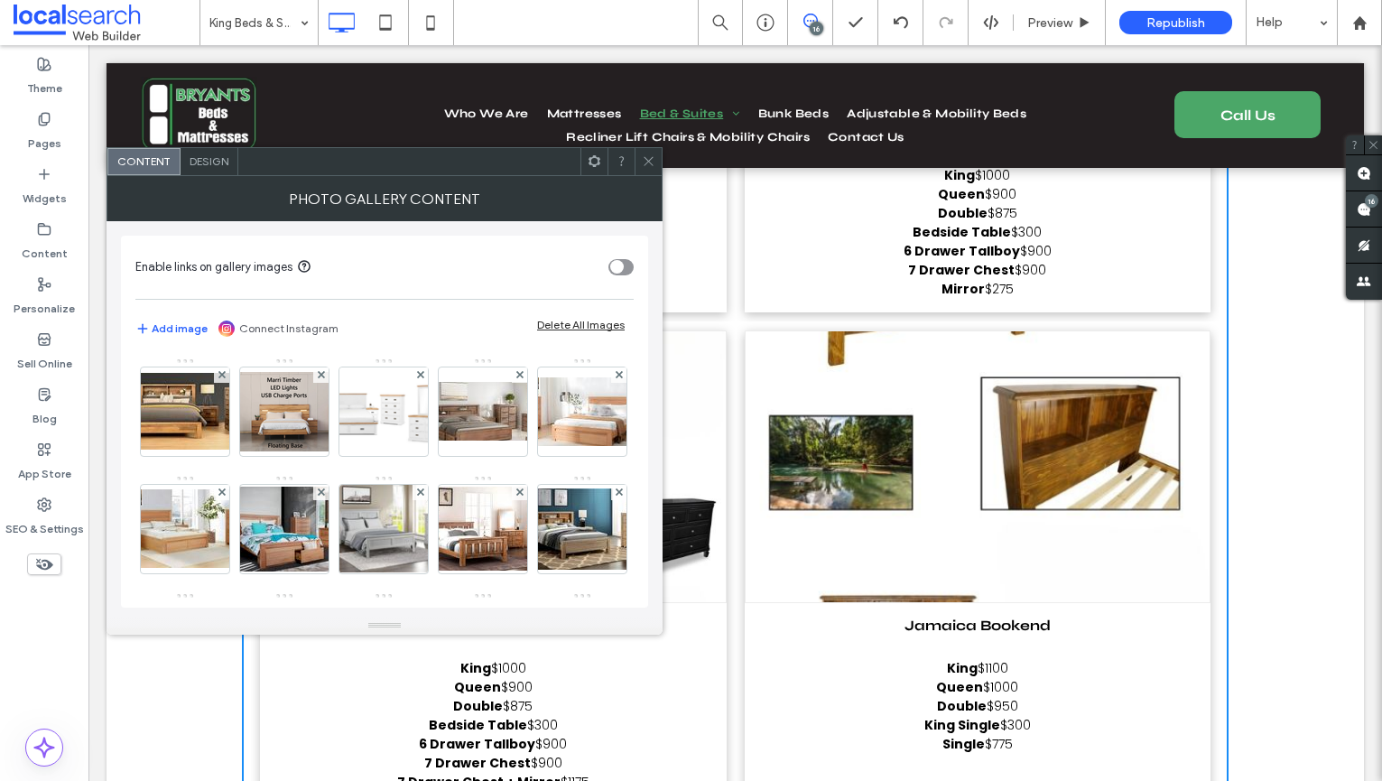
click at [1023, 420] on link at bounding box center [978, 466] width 465 height 271
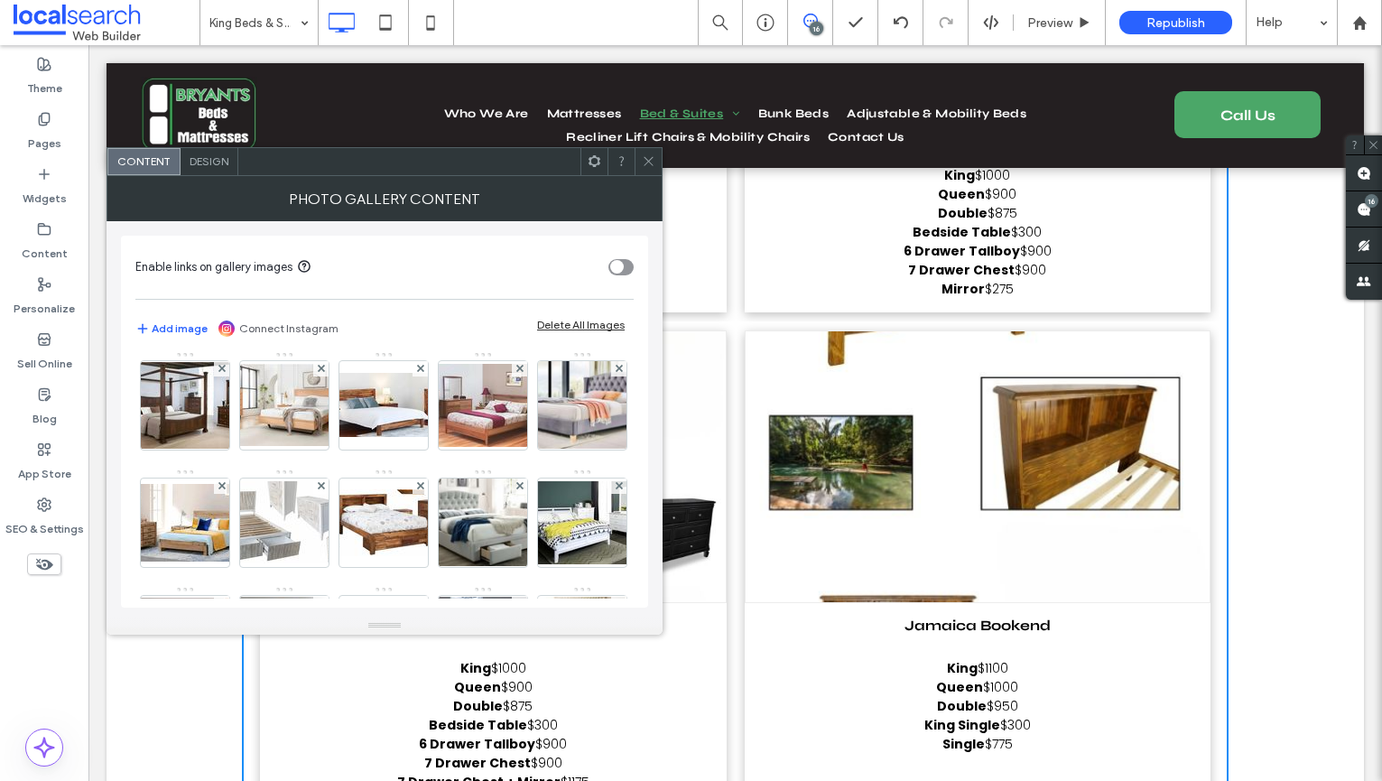
scroll to position [1530, 0]
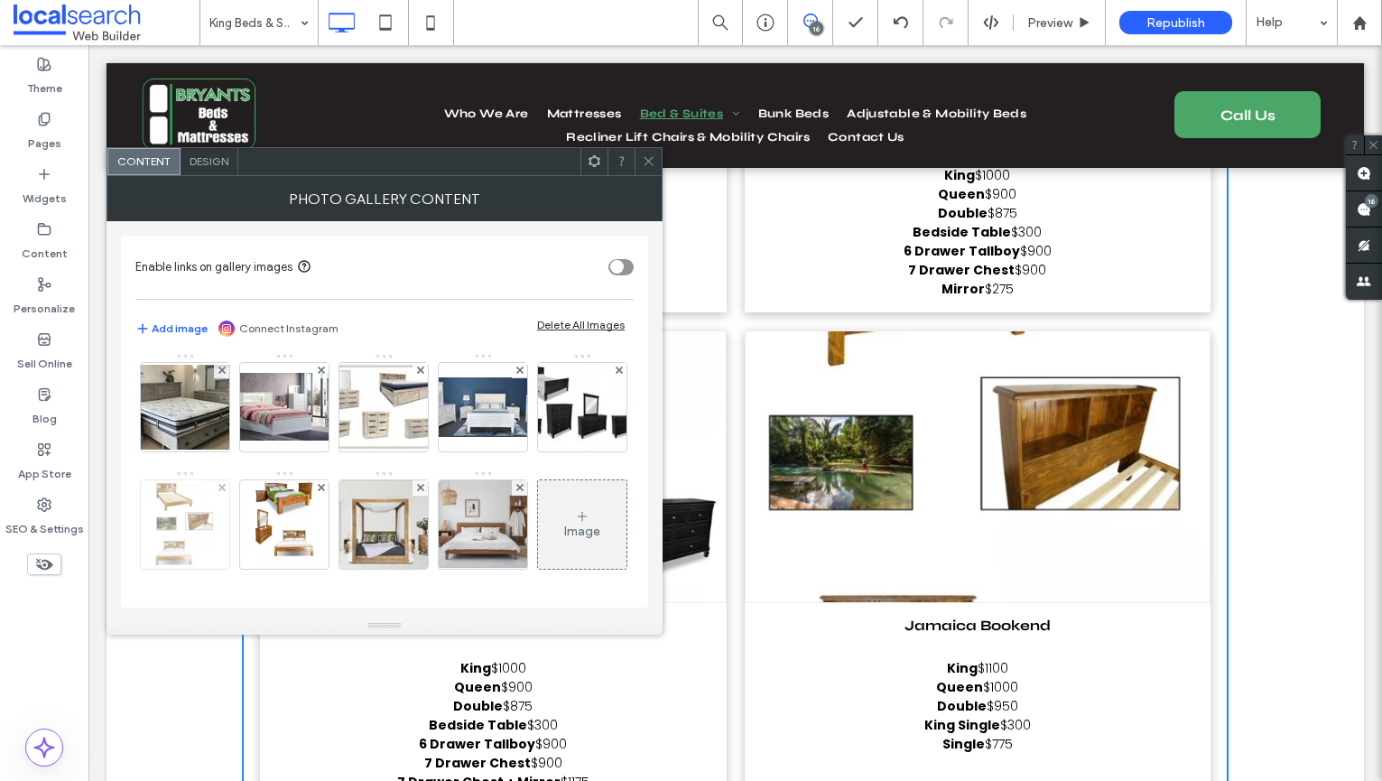
click at [216, 480] on img at bounding box center [184, 524] width 62 height 88
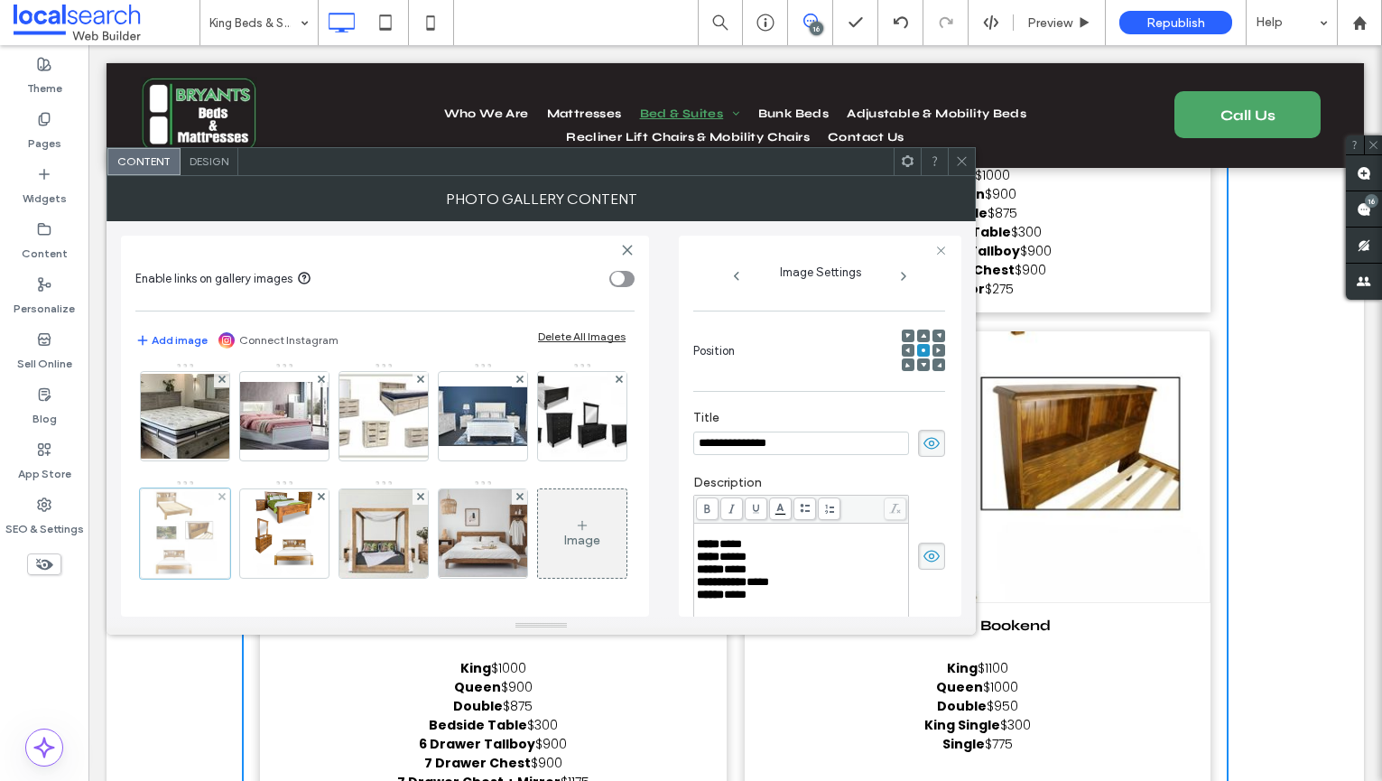
scroll to position [0, 0]
click at [230, 488] on div at bounding box center [185, 533] width 90 height 90
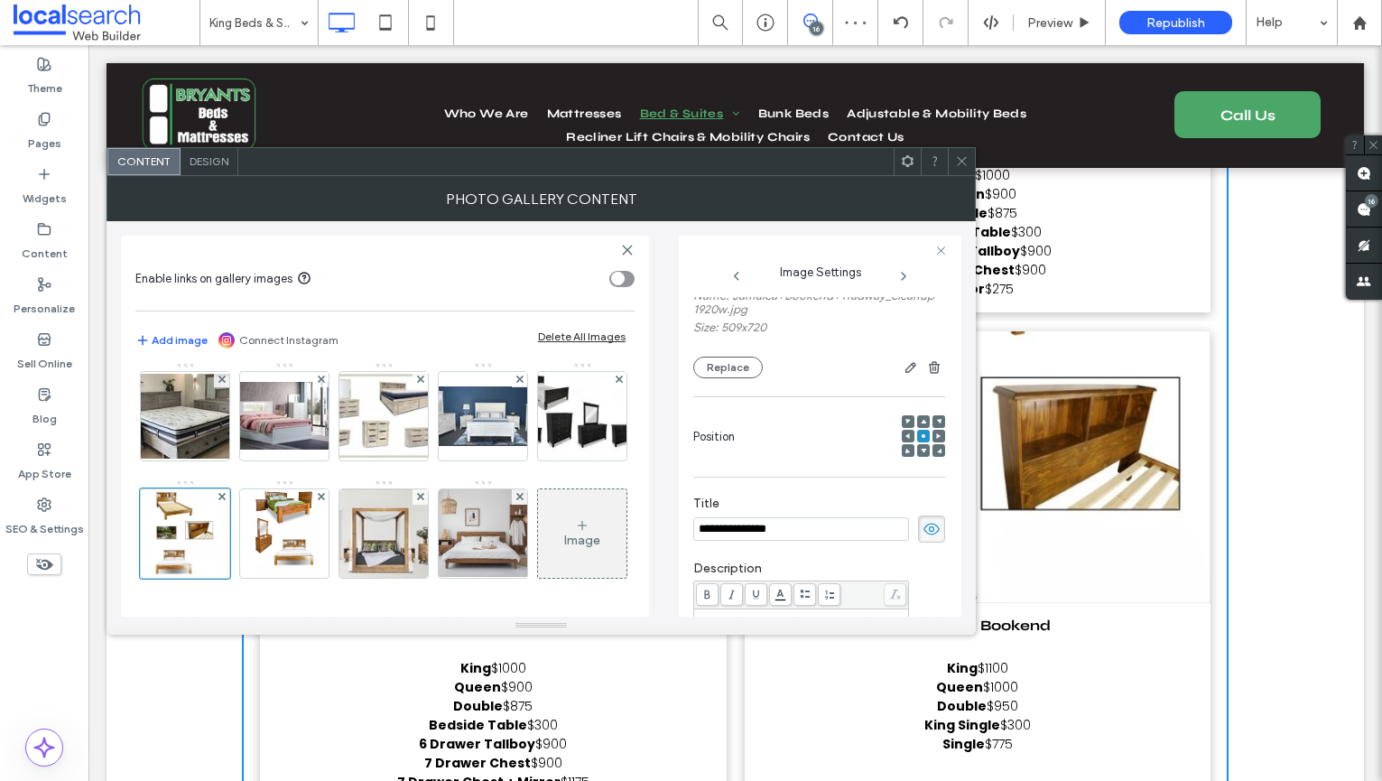
scroll to position [152, 0]
click at [921, 456] on div at bounding box center [923, 449] width 13 height 13
click at [919, 456] on div at bounding box center [923, 449] width 13 height 13
click at [921, 452] on use at bounding box center [923, 450] width 5 height 5
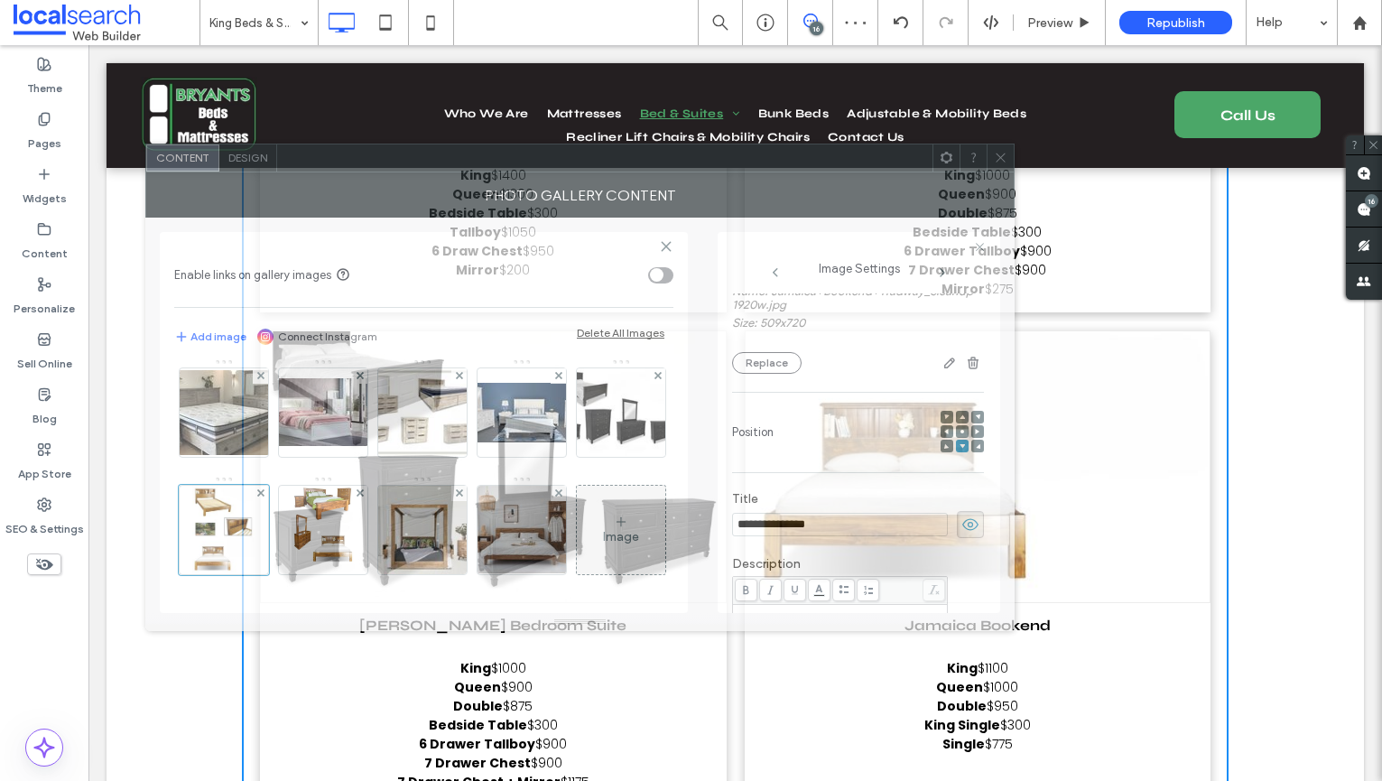
drag, startPoint x: 848, startPoint y: 164, endPoint x: 885, endPoint y: 185, distance: 42.4
click at [885, 172] on div at bounding box center [604, 157] width 655 height 27
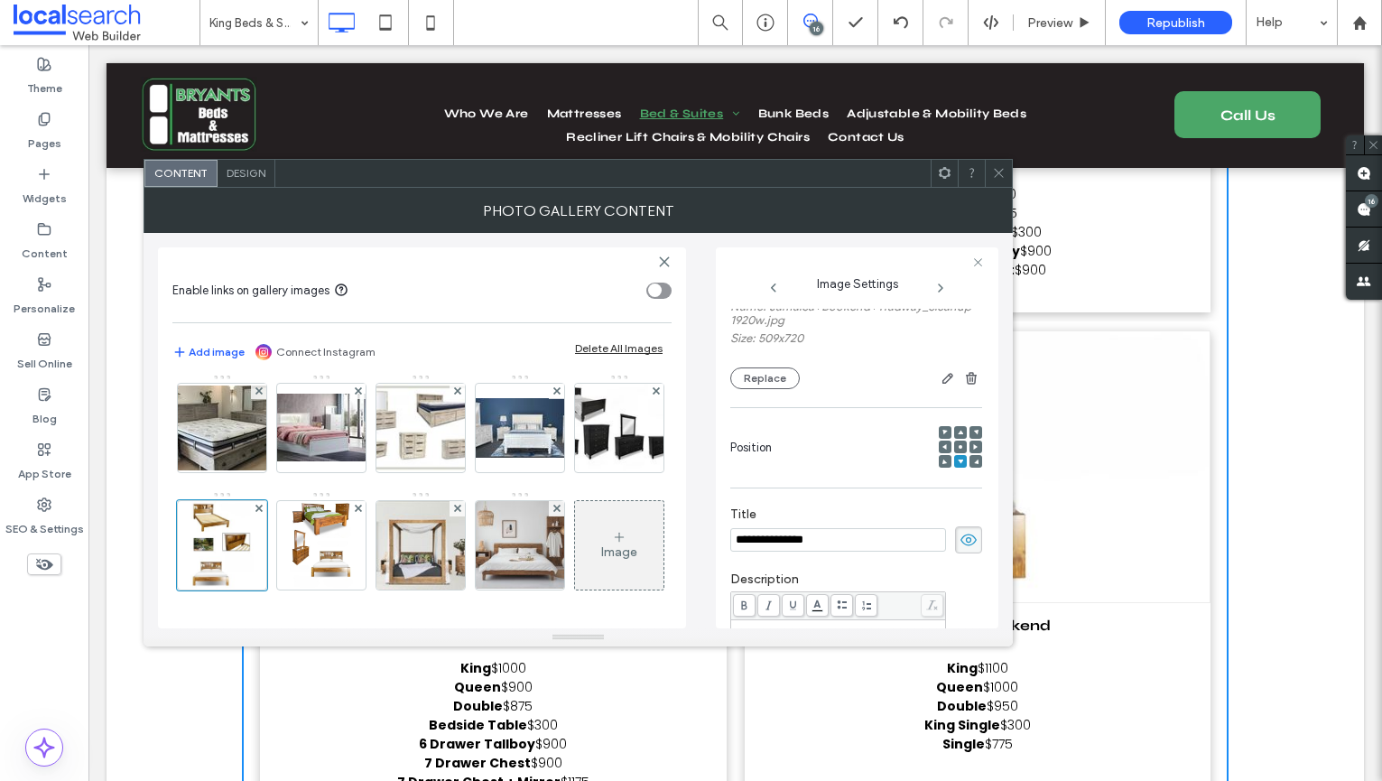
click at [958, 439] on span at bounding box center [960, 432] width 5 height 13
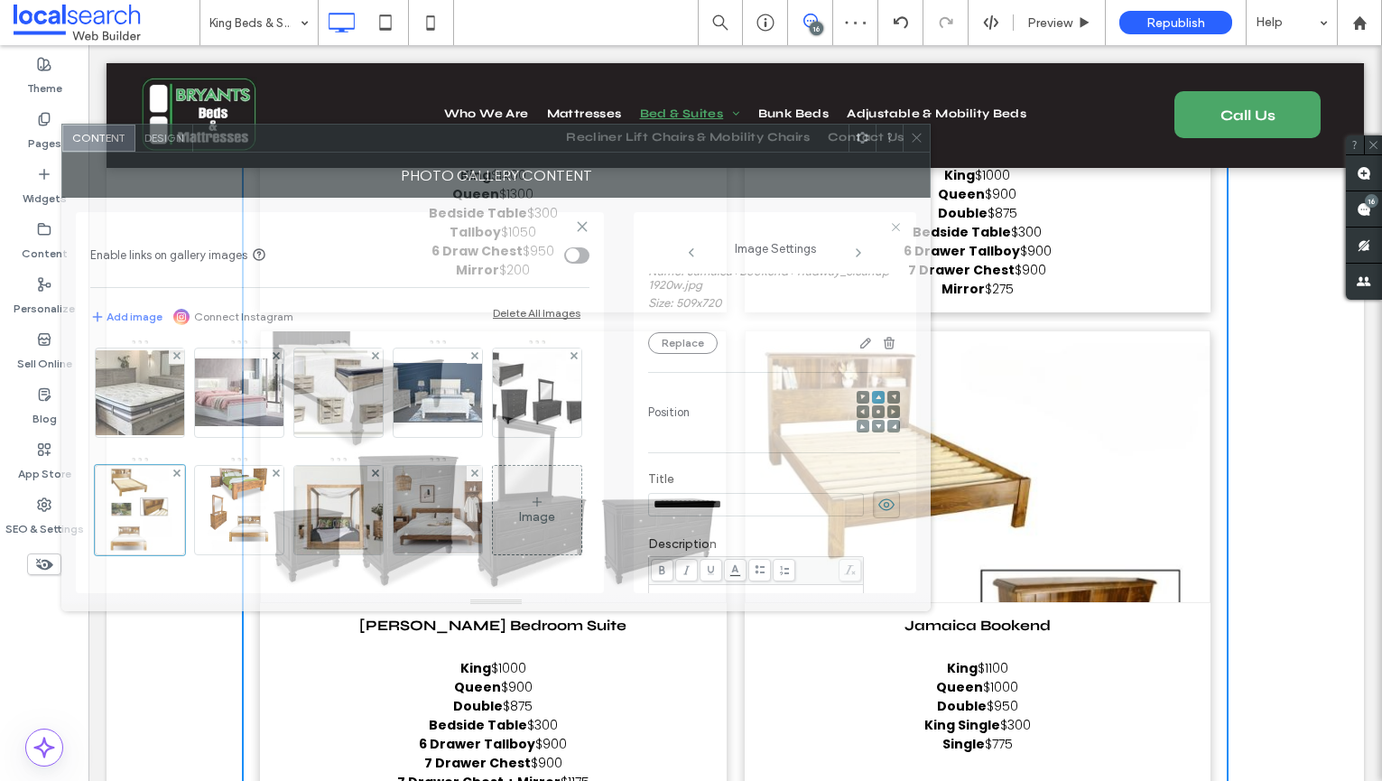
drag, startPoint x: 697, startPoint y: 167, endPoint x: 710, endPoint y: 398, distance: 231.5
click at [615, 132] on div at bounding box center [520, 138] width 655 height 27
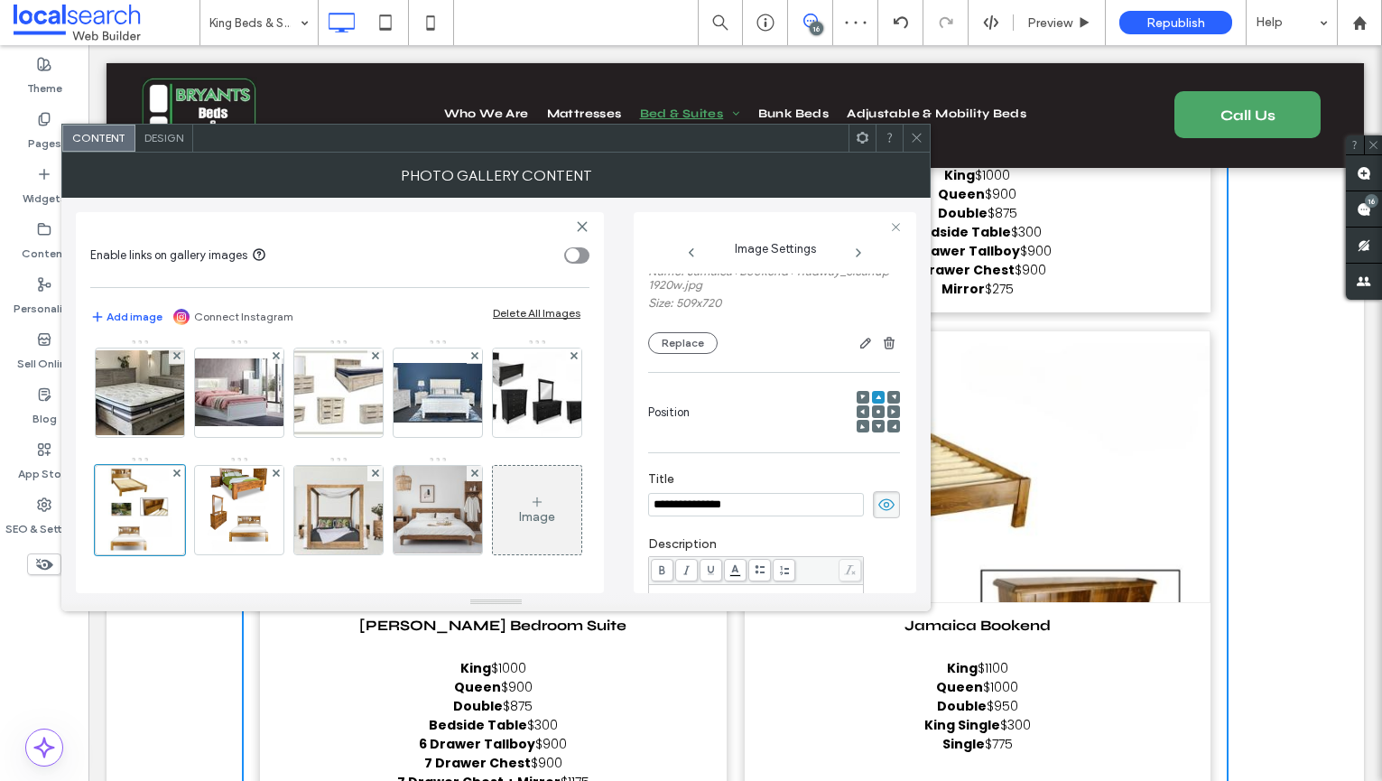
click at [860, 414] on icon at bounding box center [862, 411] width 5 height 5
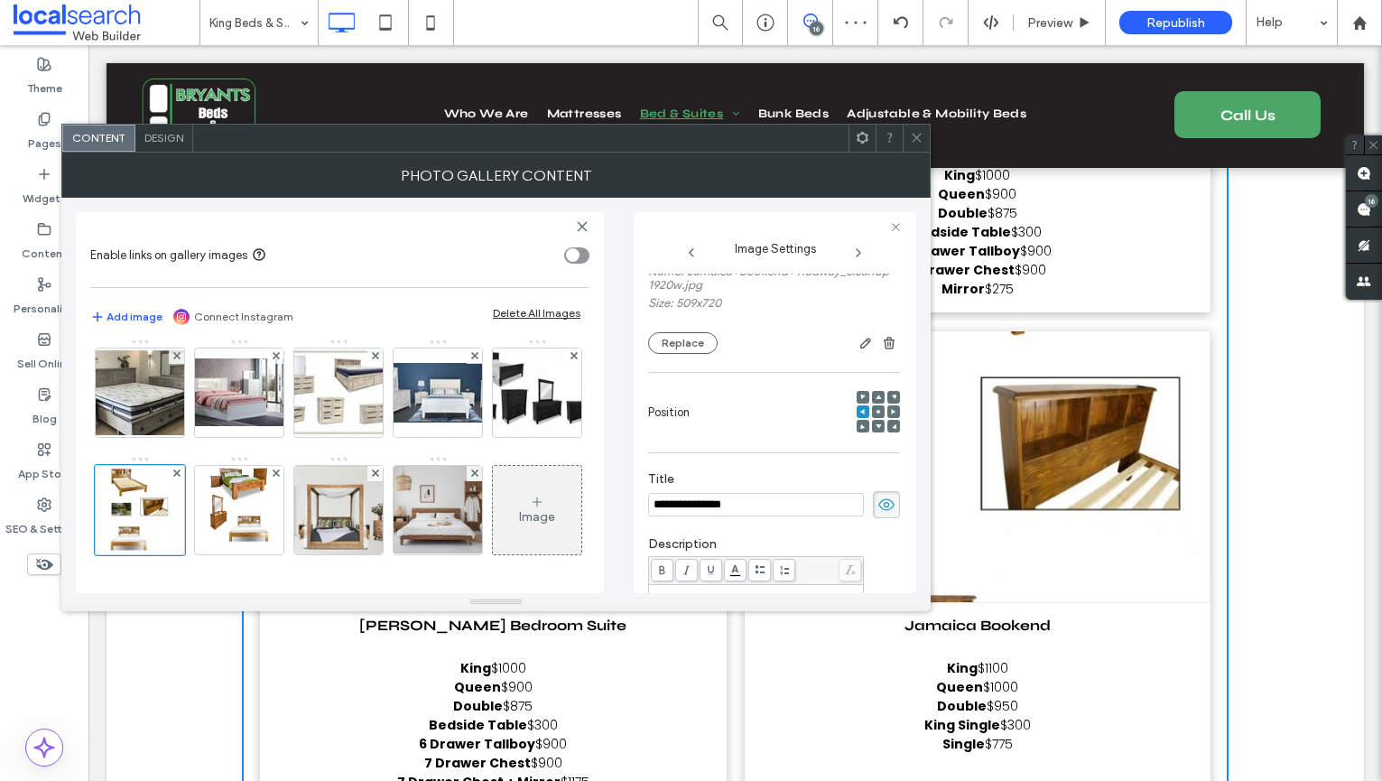
click at [872, 418] on div at bounding box center [878, 411] width 13 height 13
click at [876, 432] on span at bounding box center [878, 426] width 5 height 13
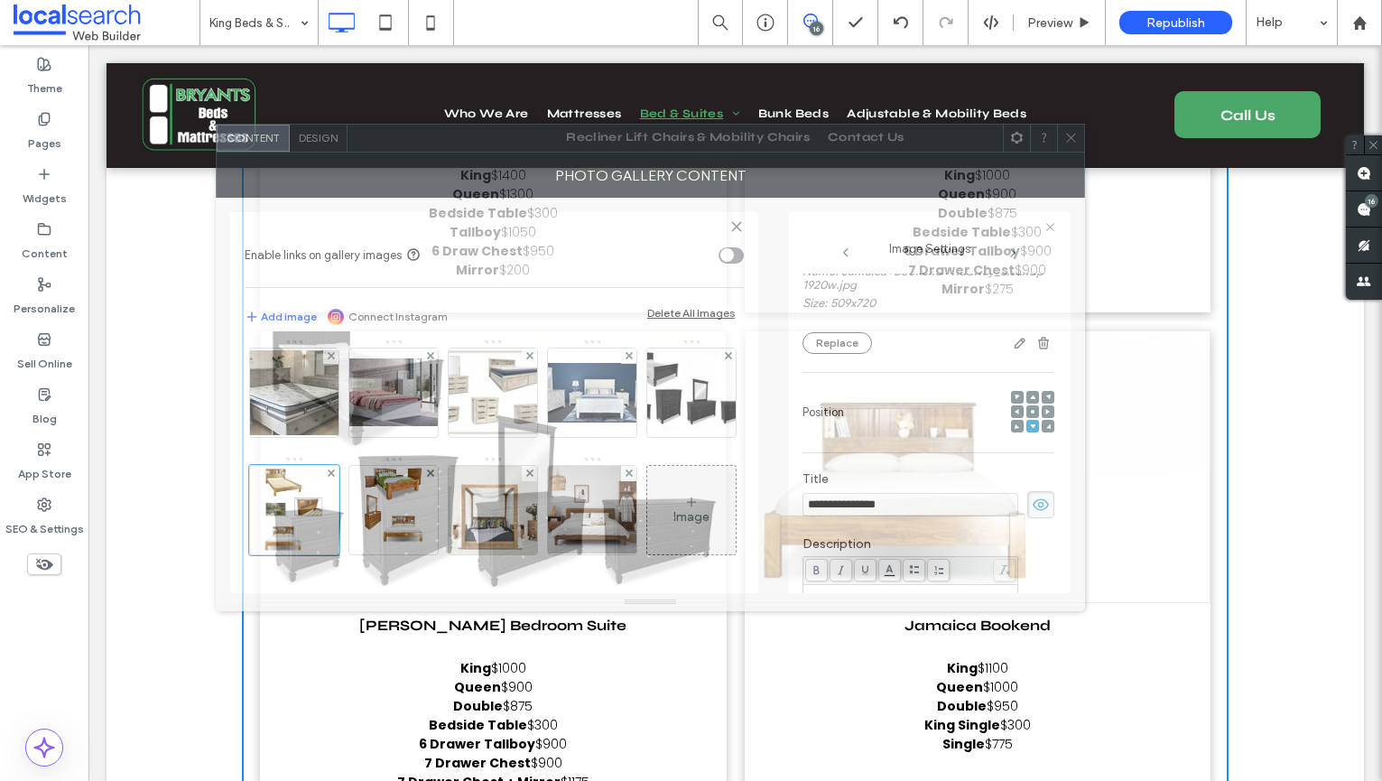
drag, startPoint x: 789, startPoint y: 154, endPoint x: 943, endPoint y: 154, distance: 154.4
click at [943, 154] on div "Photo Gallery Content" at bounding box center [650, 175] width 869 height 45
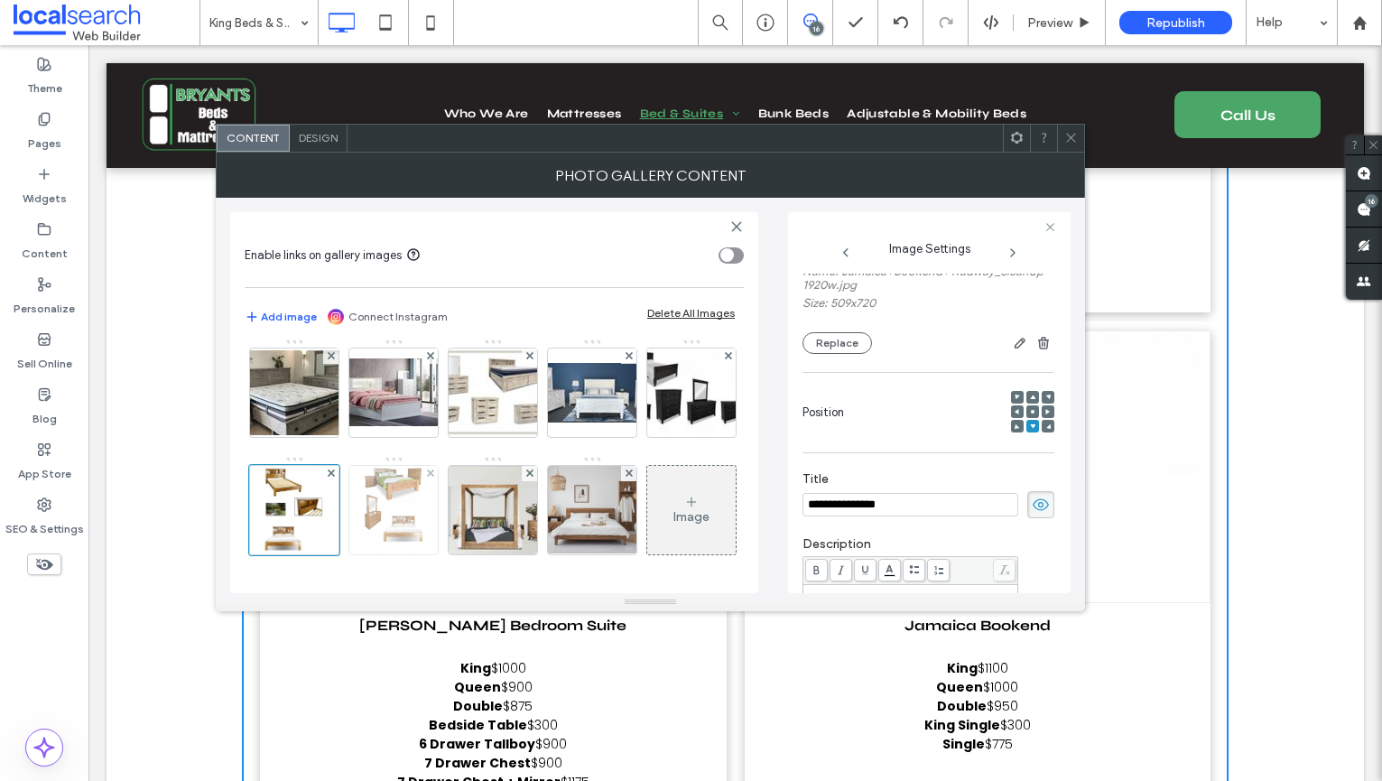
click at [362, 523] on img at bounding box center [393, 510] width 62 height 88
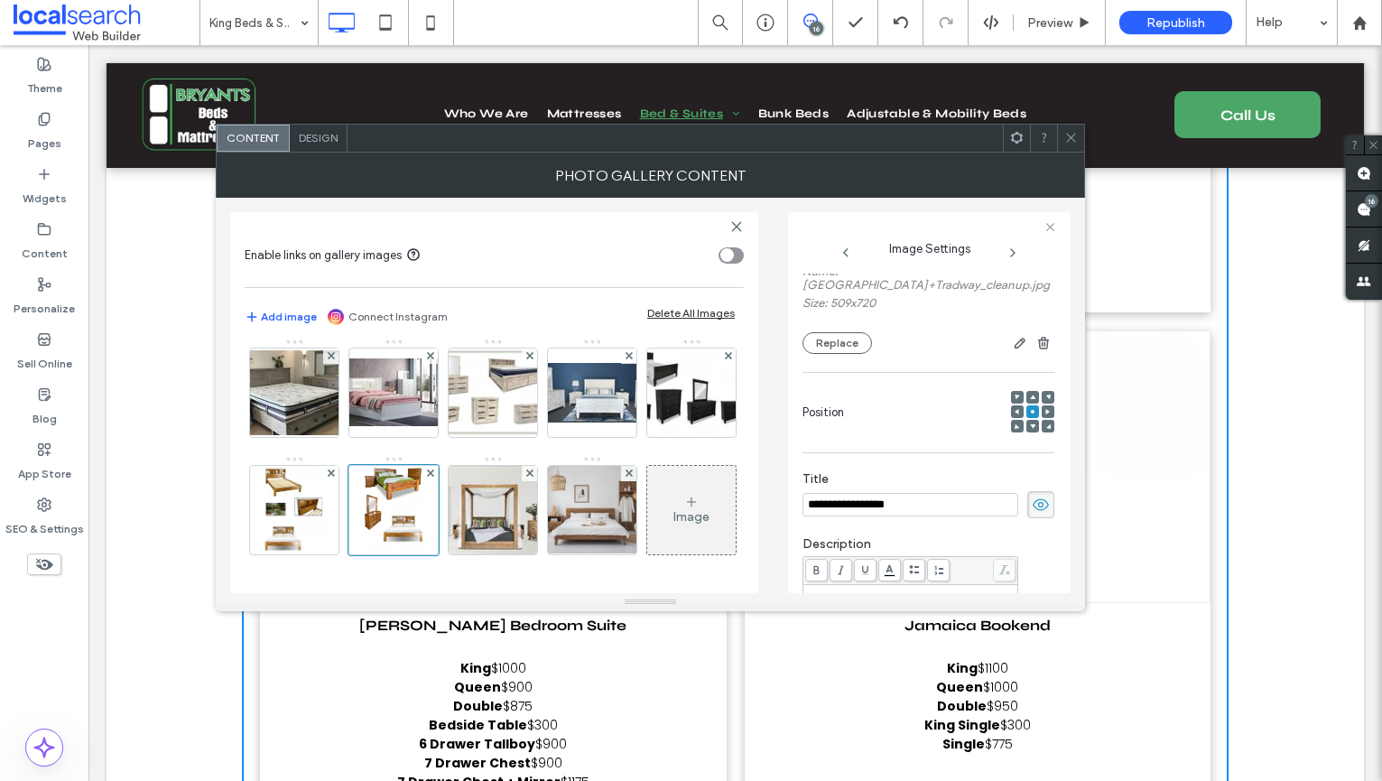
click at [1030, 394] on icon at bounding box center [1032, 396] width 5 height 5
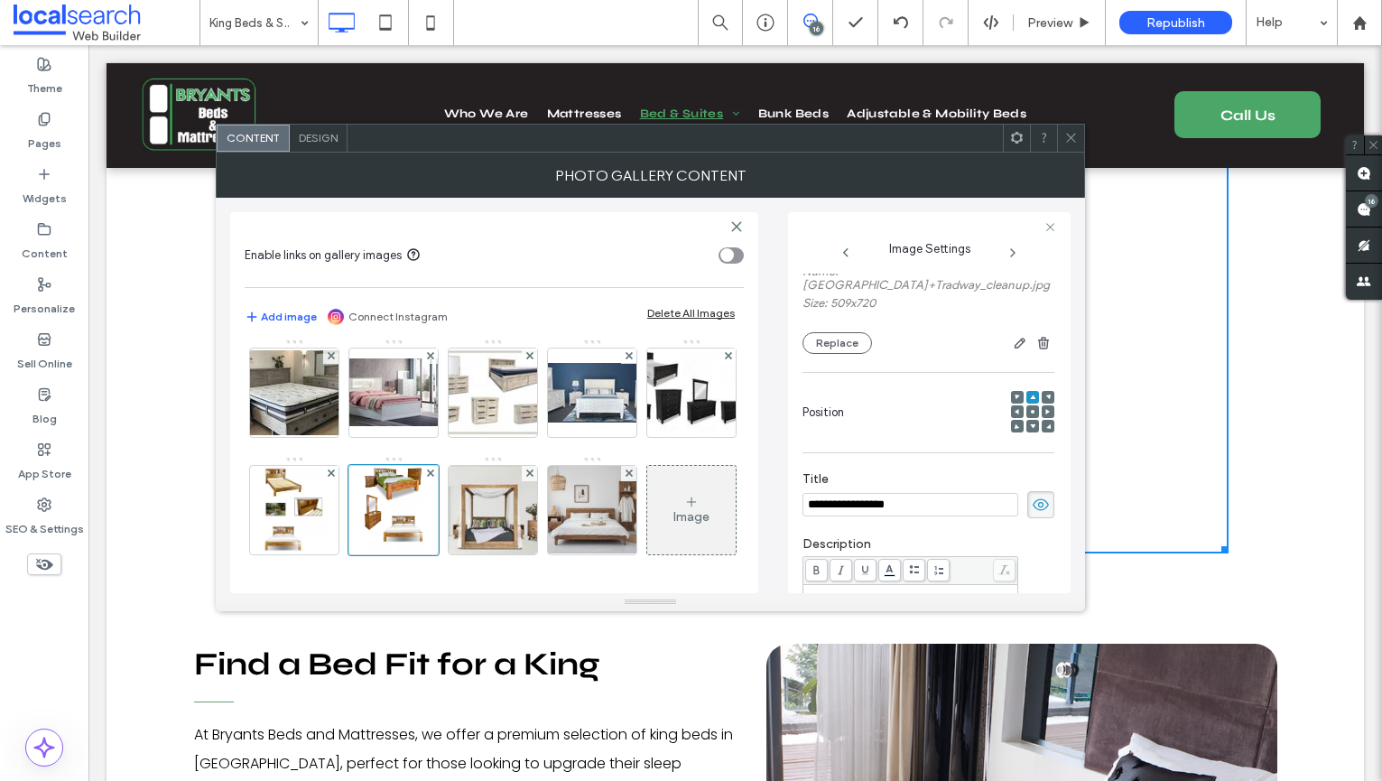
scroll to position [14649, 0]
click at [1064, 147] on span at bounding box center [1071, 138] width 14 height 27
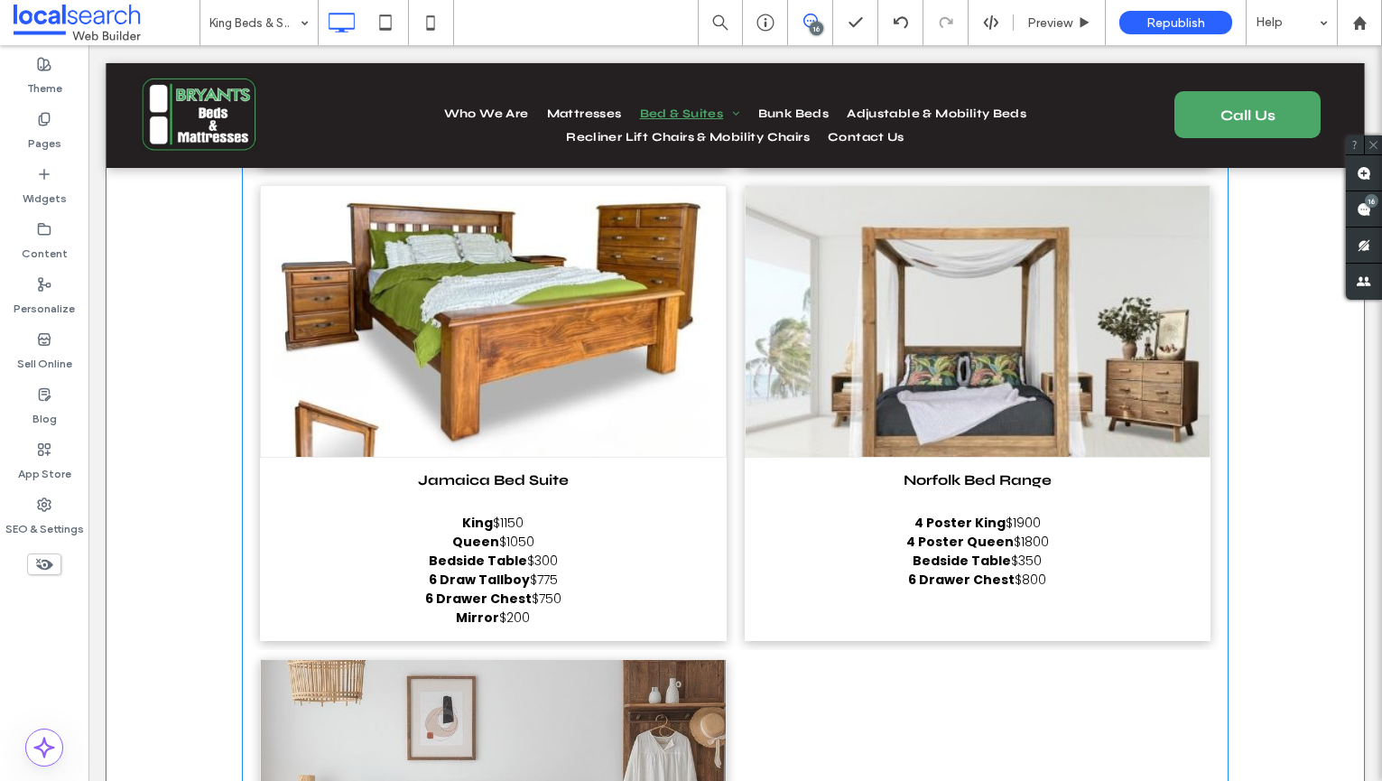
scroll to position [14196, 0]
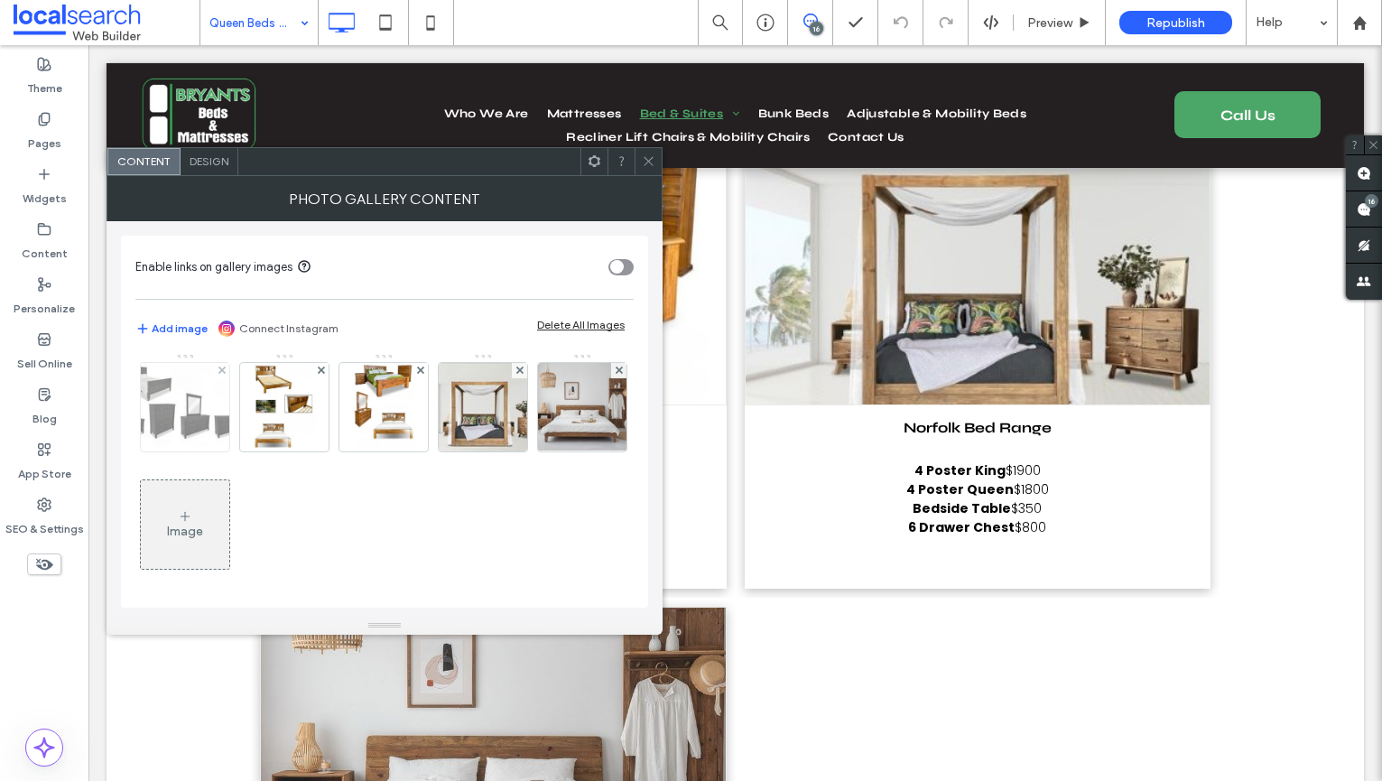
scroll to position [1882, 0]
click at [428, 413] on div at bounding box center [383, 407] width 88 height 88
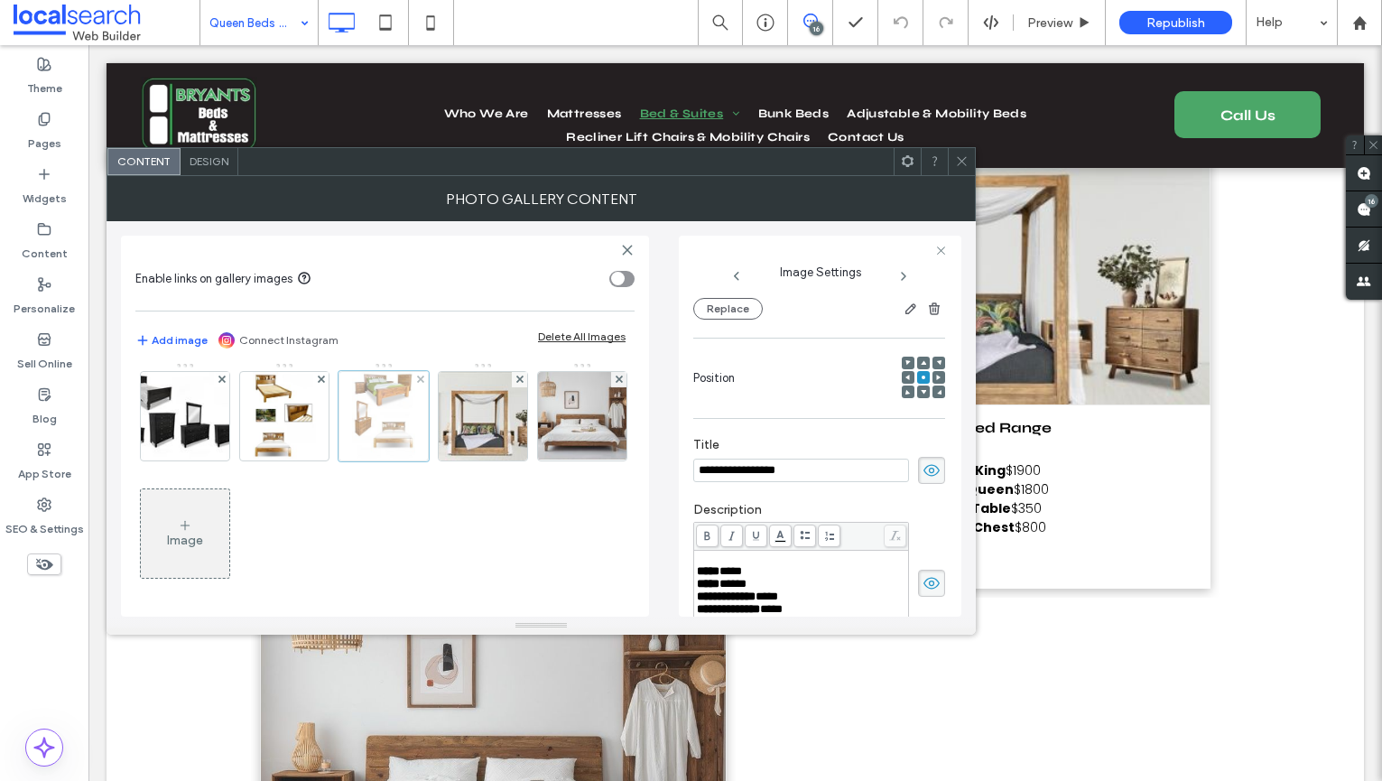
scroll to position [0, 0]
click at [921, 389] on icon at bounding box center [923, 391] width 5 height 5
click at [921, 360] on icon at bounding box center [923, 362] width 5 height 5
click at [315, 435] on img at bounding box center [284, 416] width 62 height 88
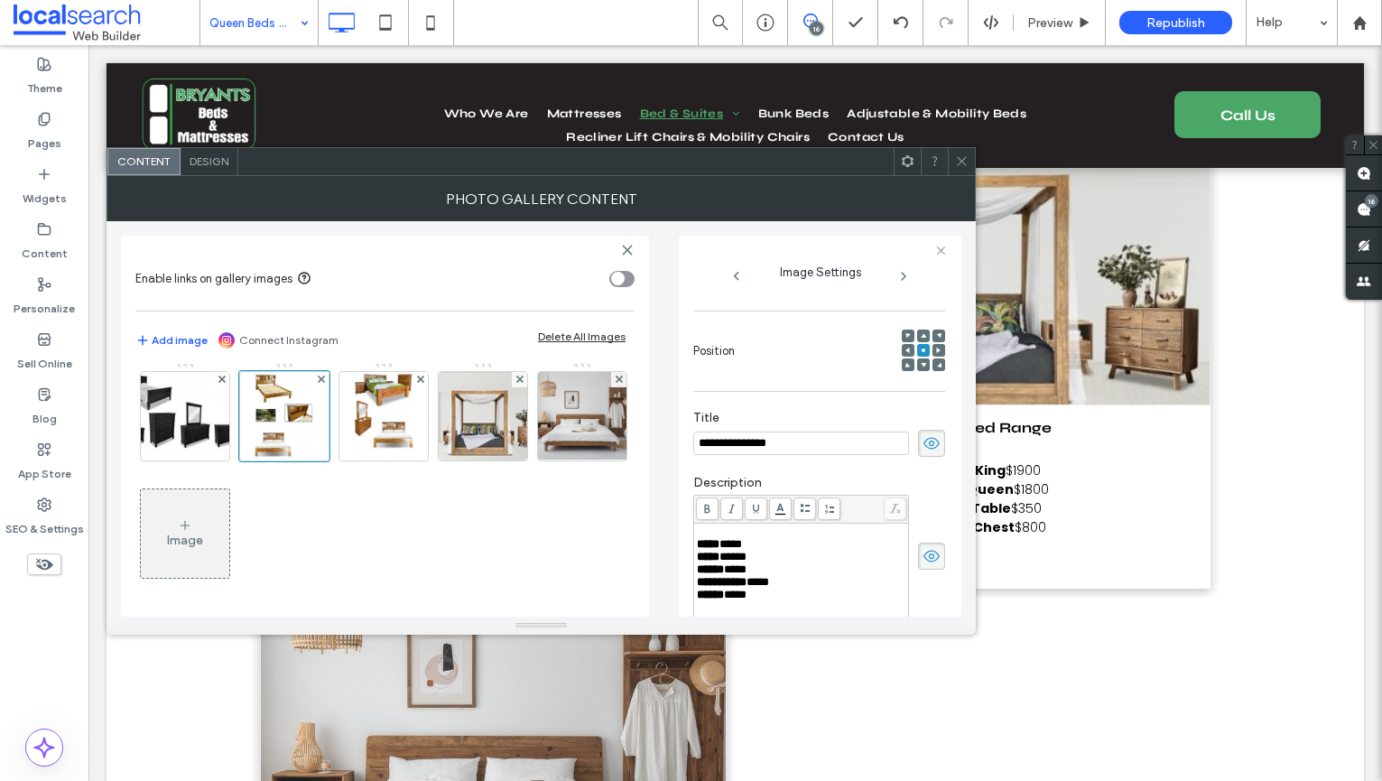
click at [921, 367] on use at bounding box center [923, 365] width 5 height 5
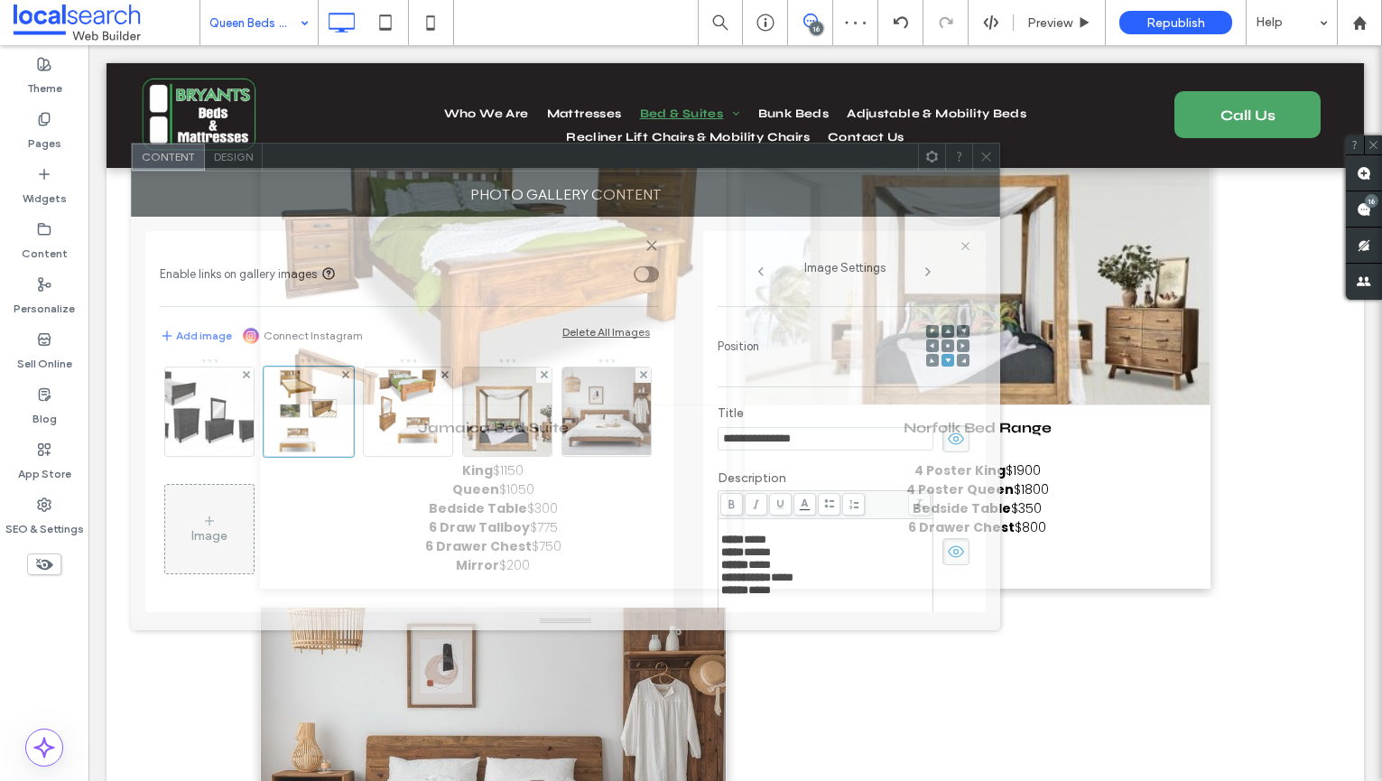
drag, startPoint x: 811, startPoint y: 184, endPoint x: 829, endPoint y: 201, distance: 24.9
click at [804, 168] on div at bounding box center [590, 157] width 655 height 27
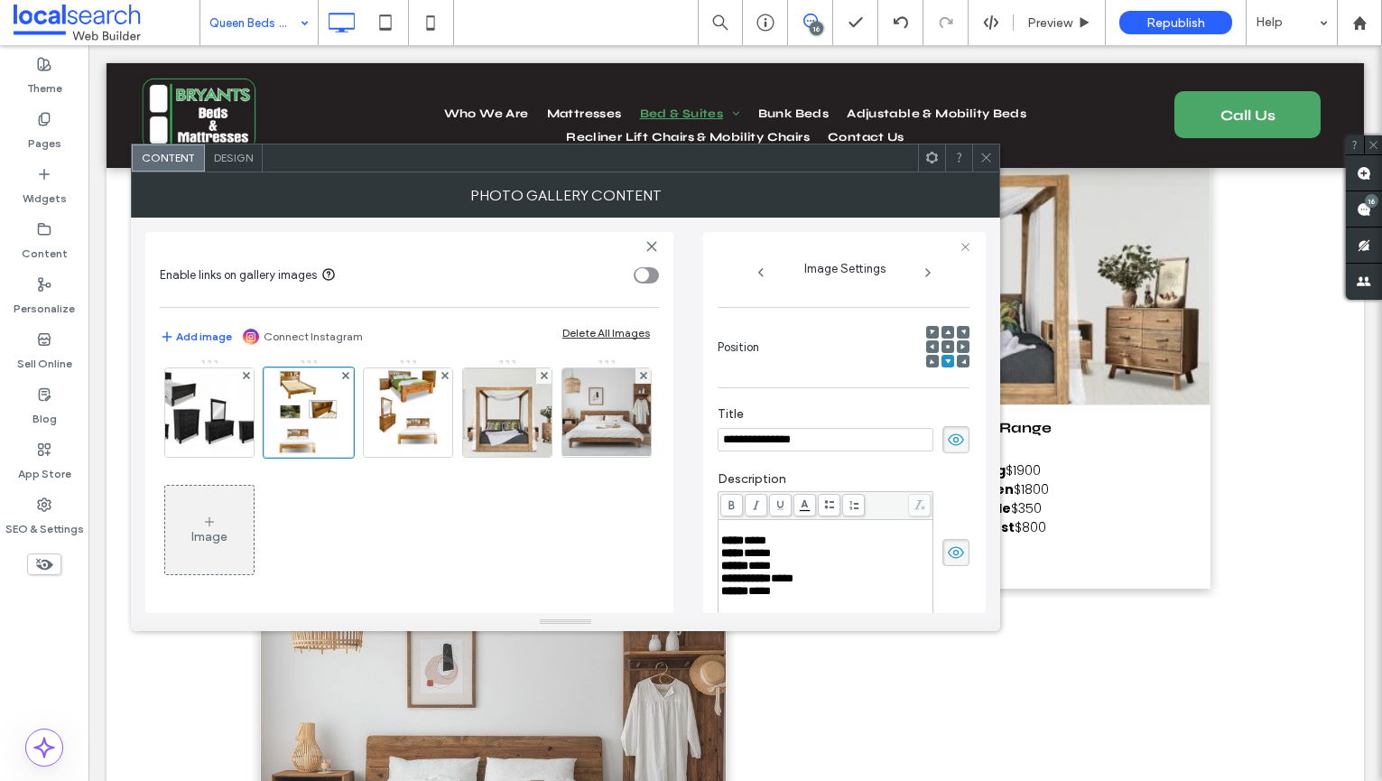
click at [981, 153] on icon at bounding box center [986, 158] width 14 height 14
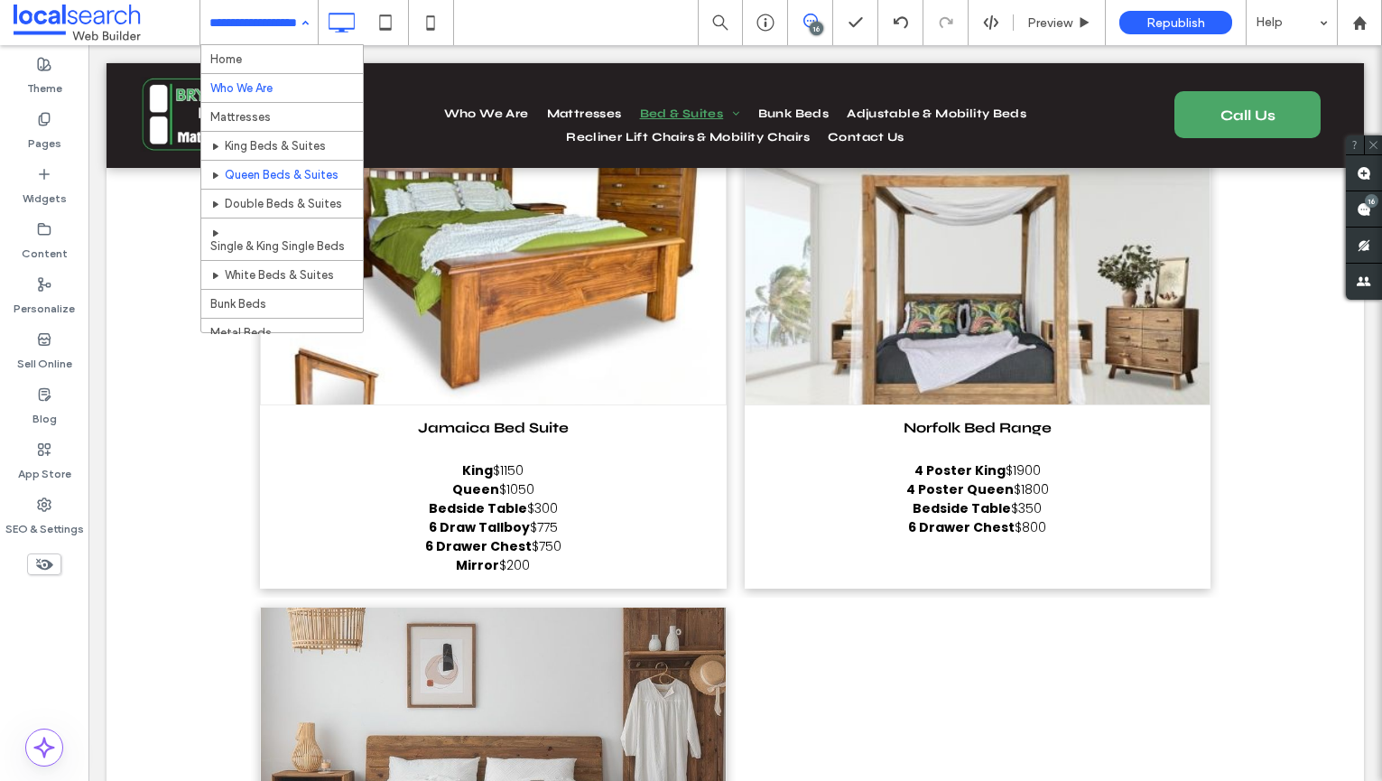
scroll to position [18, 0]
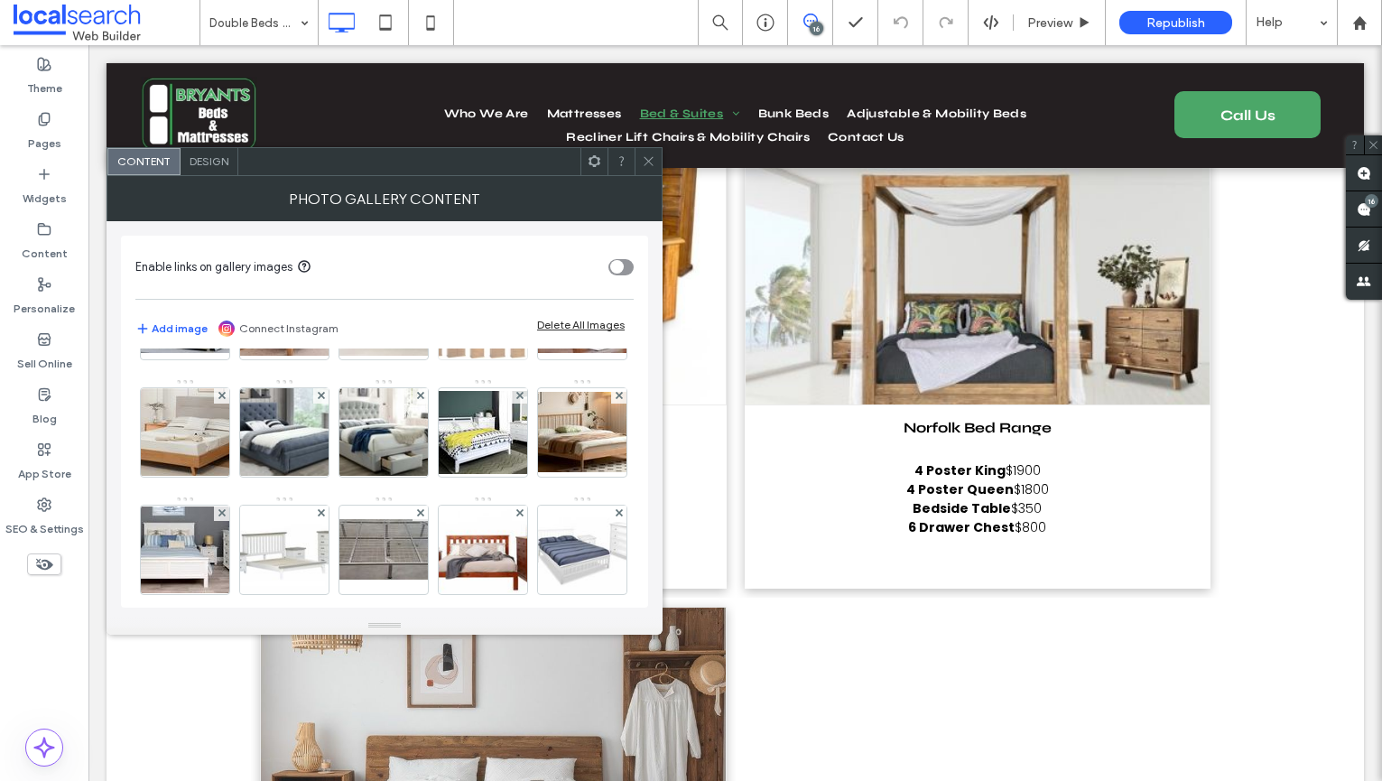
scroll to position [943, 0]
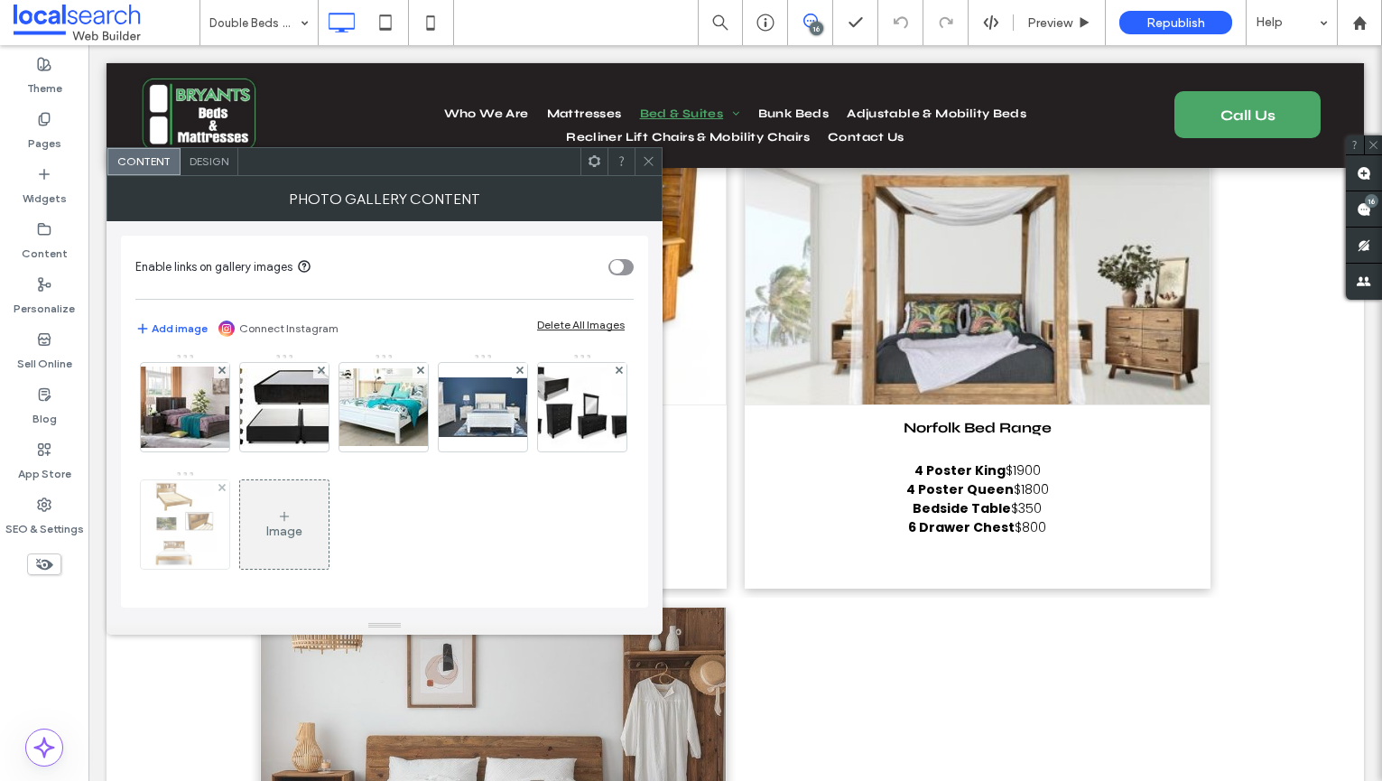
click at [216, 480] on img at bounding box center [184, 524] width 62 height 88
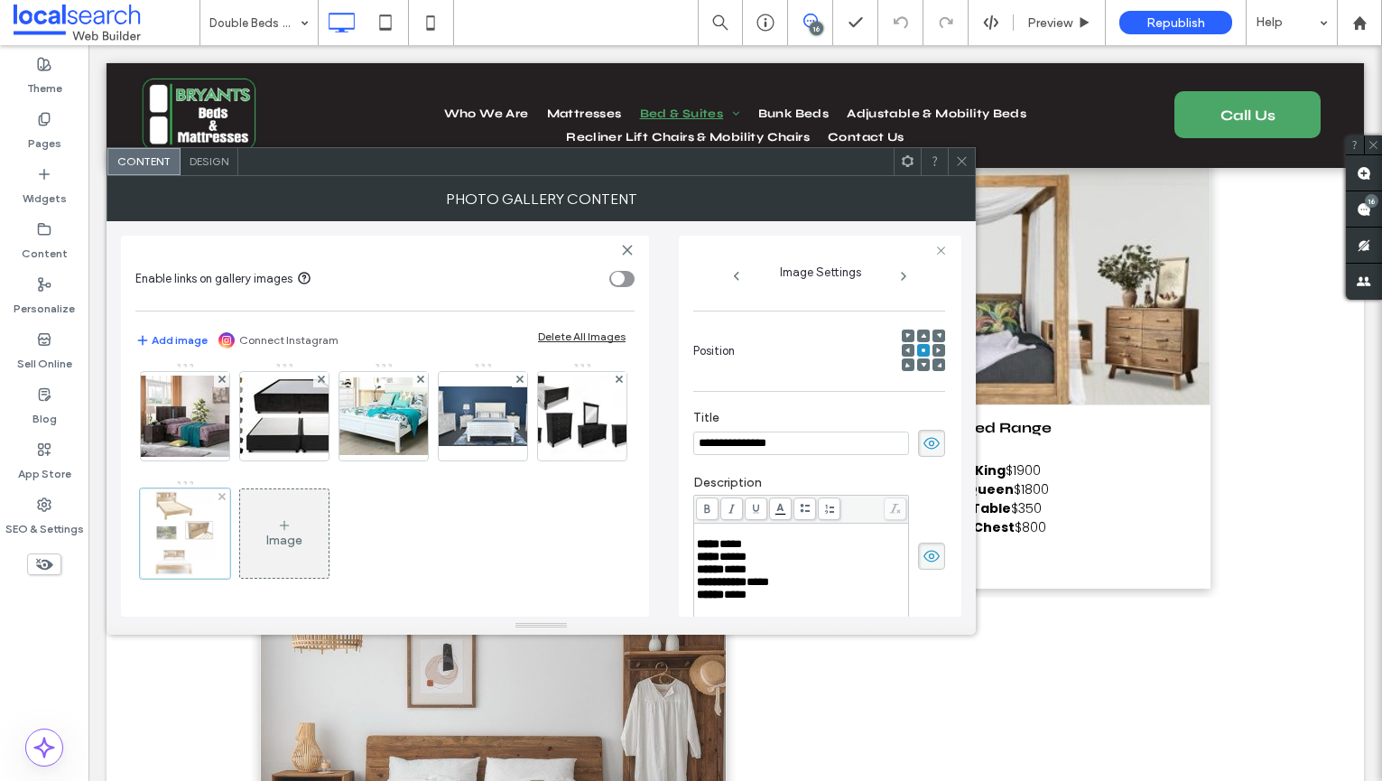
scroll to position [0, 0]
click at [230, 488] on div at bounding box center [185, 533] width 90 height 90
click at [921, 371] on span at bounding box center [923, 364] width 5 height 13
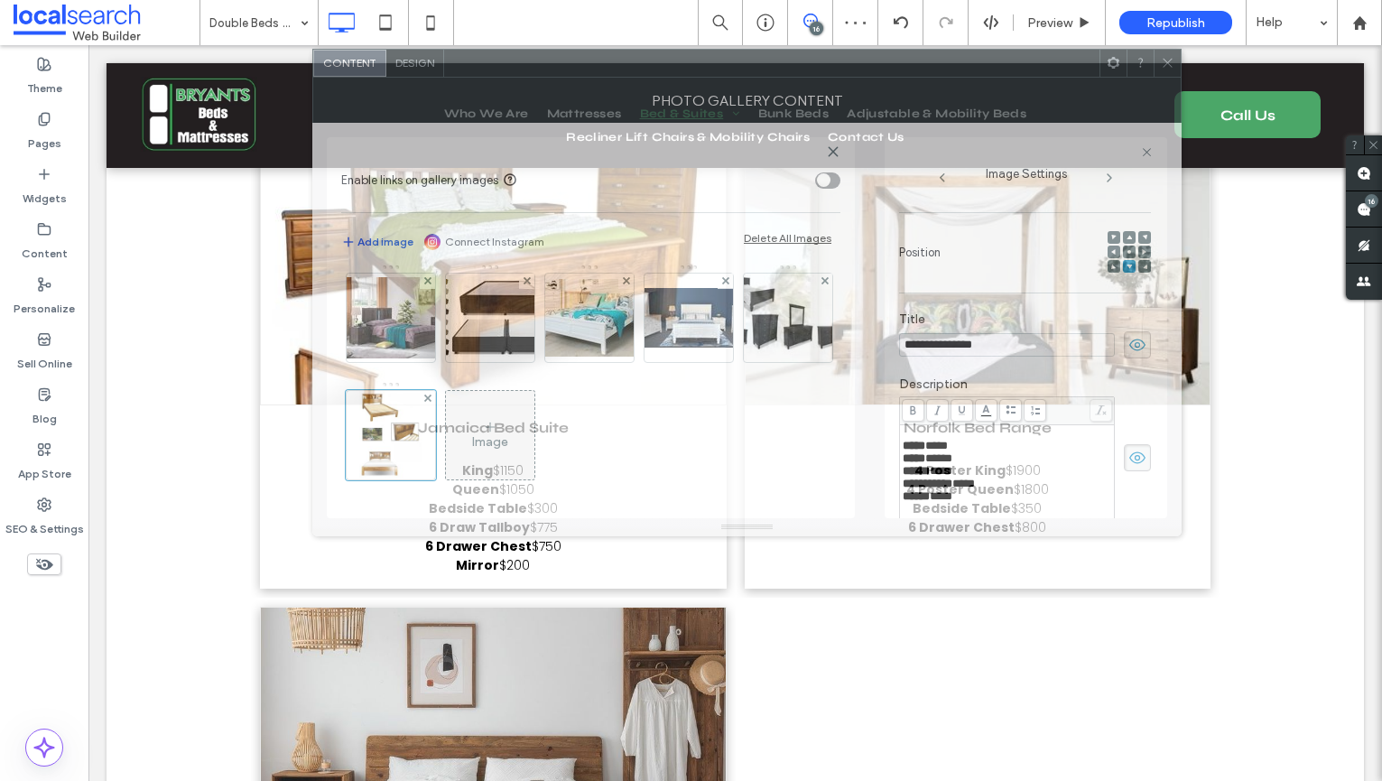
drag, startPoint x: 724, startPoint y: 166, endPoint x: 930, endPoint y: 68, distance: 228.1
click at [930, 68] on div at bounding box center [771, 63] width 655 height 27
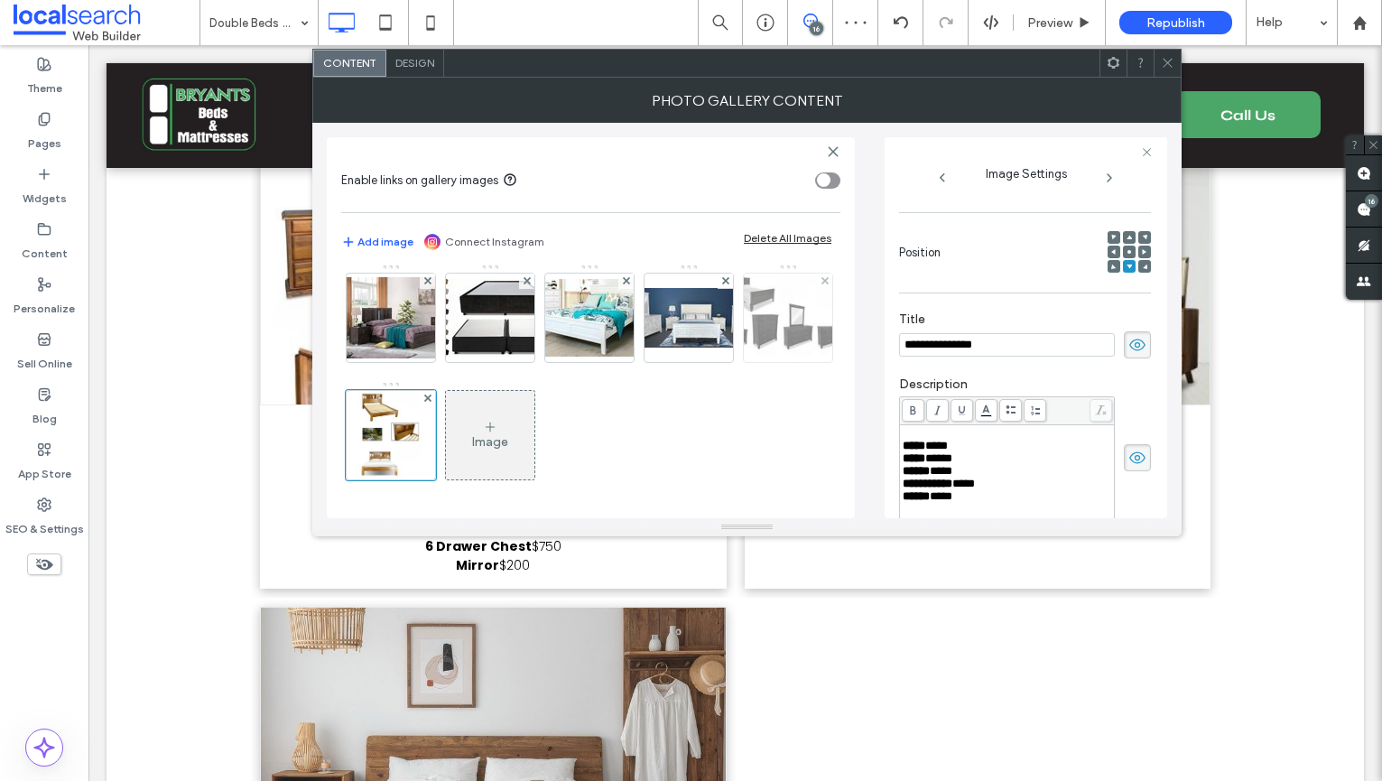
scroll to position [831, 0]
click at [1171, 74] on span at bounding box center [1168, 63] width 14 height 27
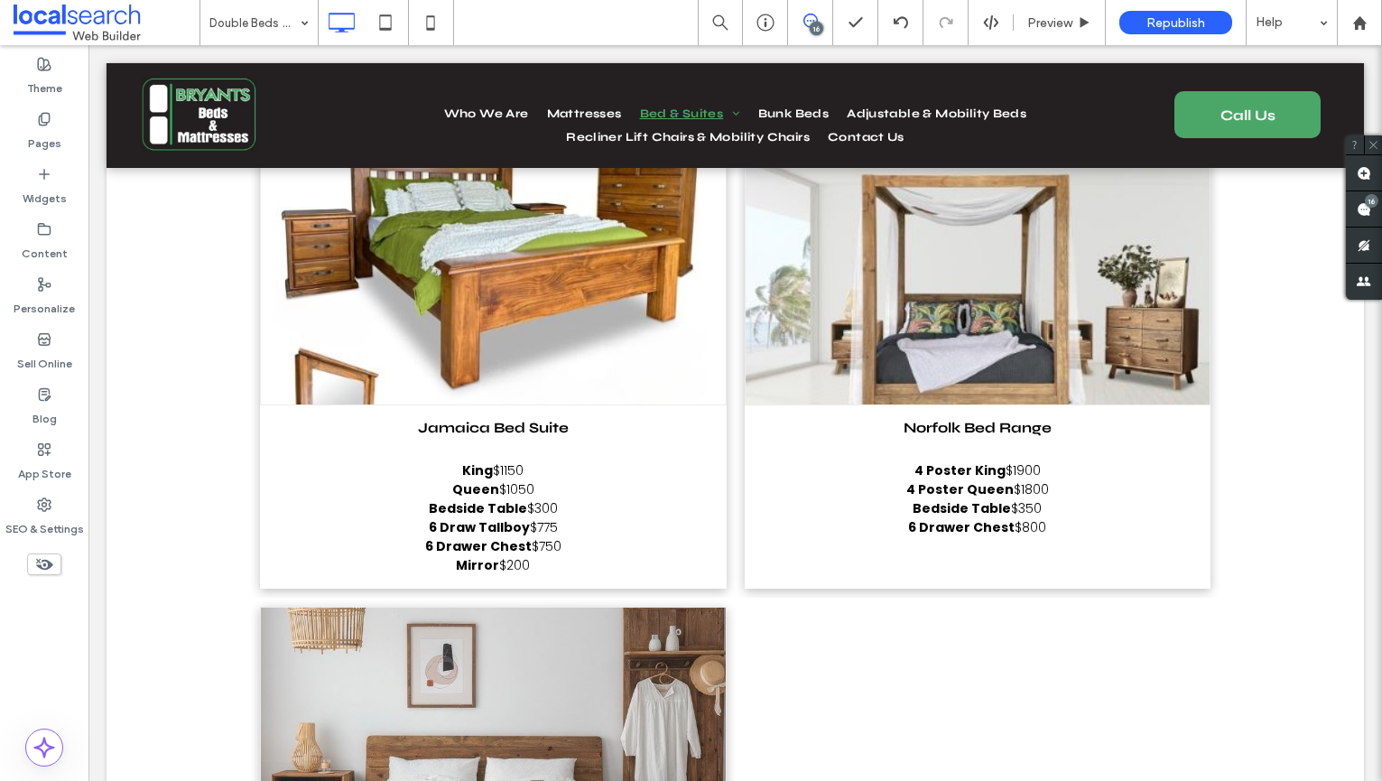
drag, startPoint x: 259, startPoint y: 22, endPoint x: 275, endPoint y: 42, distance: 26.4
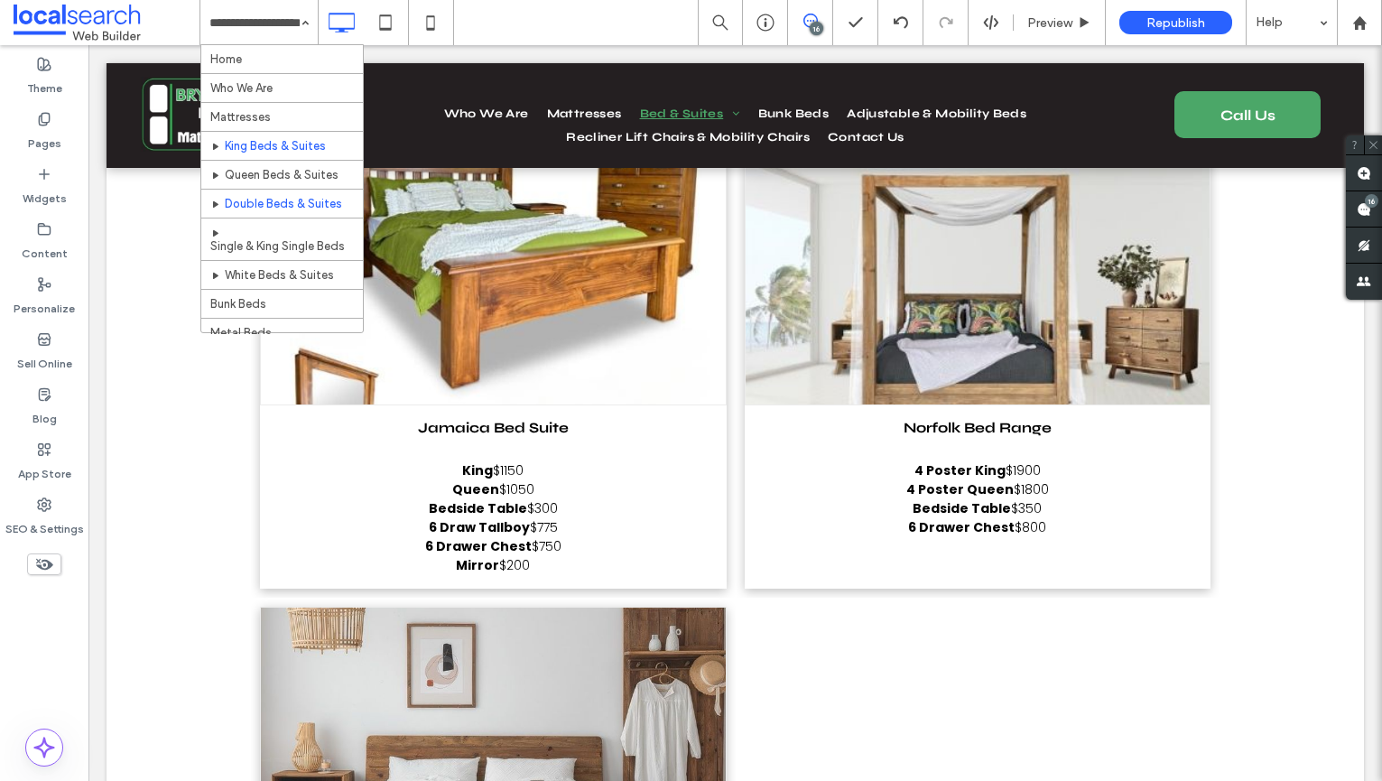
scroll to position [5, 0]
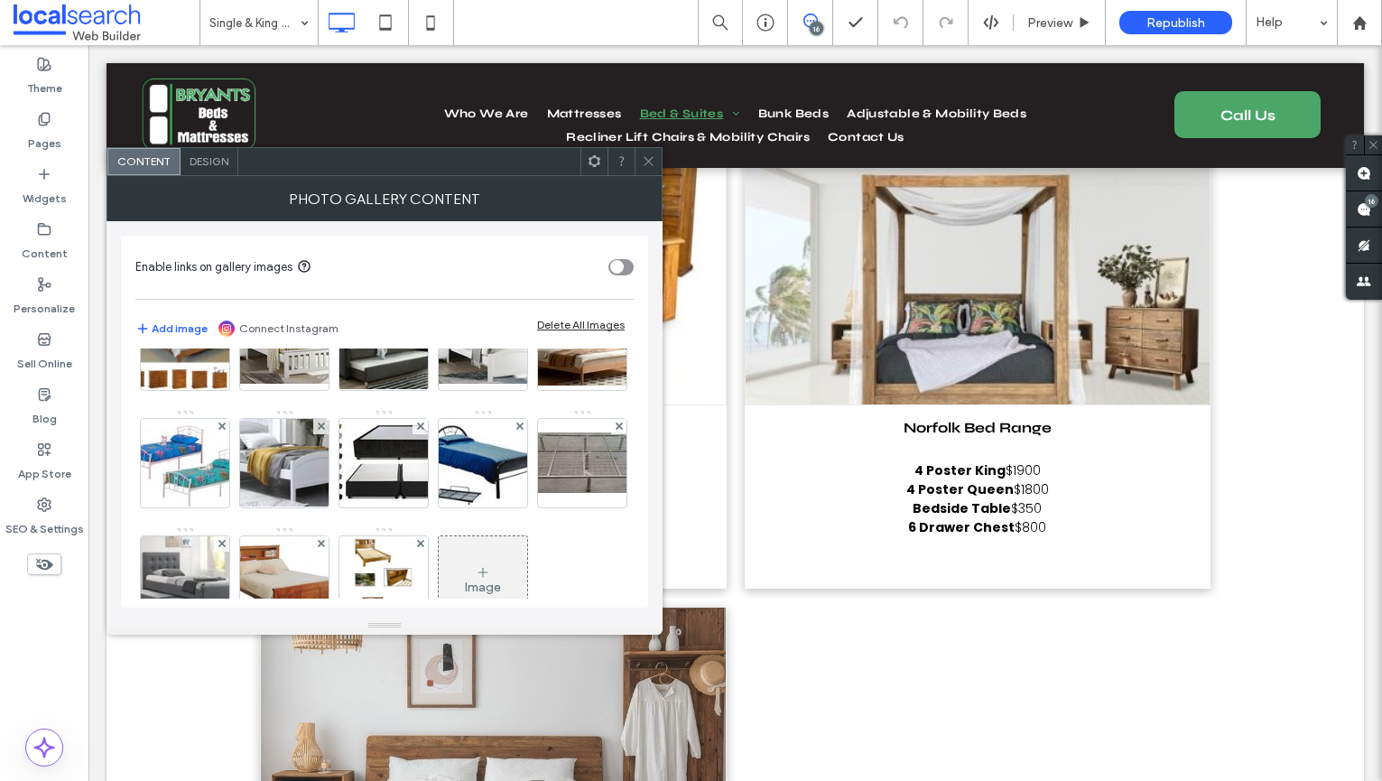
scroll to position [709, 0]
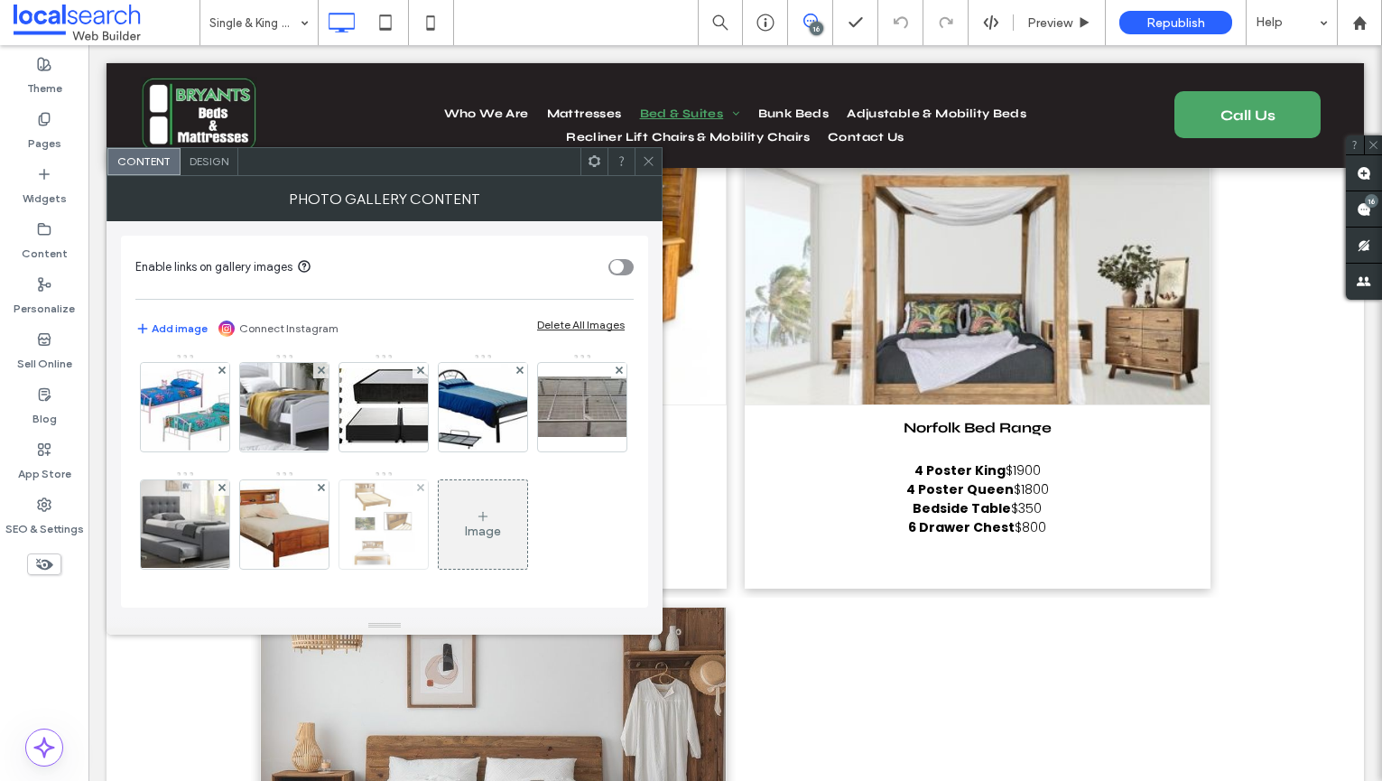
click at [414, 480] on img at bounding box center [383, 524] width 62 height 88
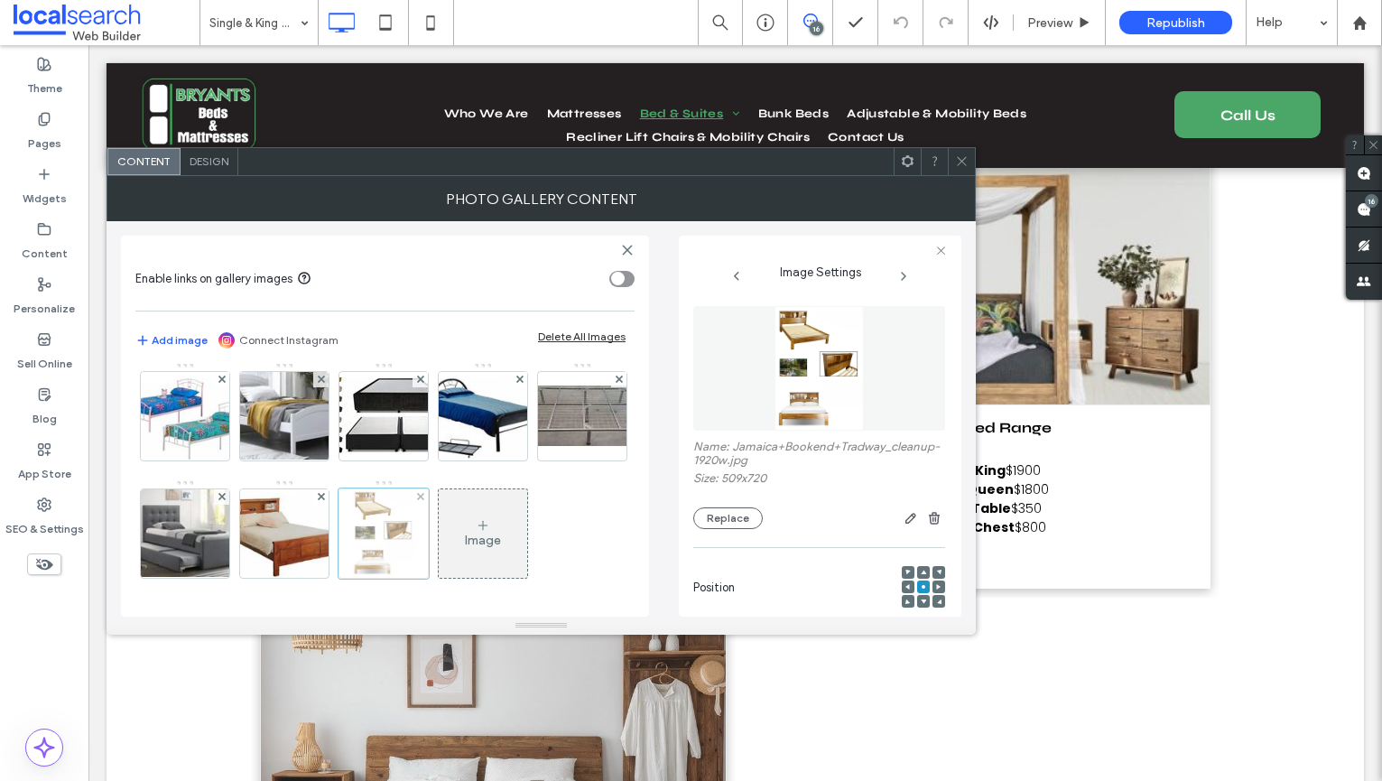
scroll to position [0, 0]
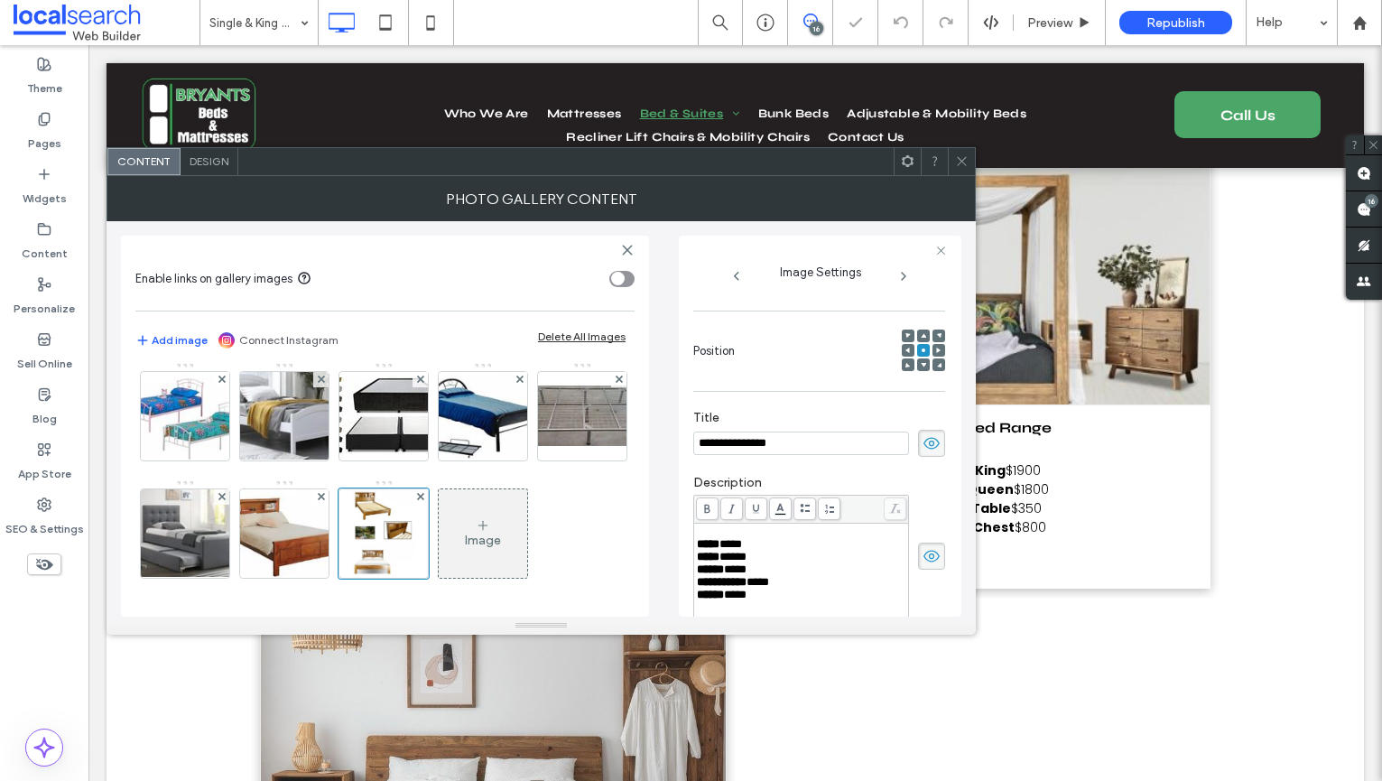
click at [921, 367] on icon at bounding box center [923, 364] width 5 height 5
click at [968, 172] on span at bounding box center [962, 161] width 14 height 27
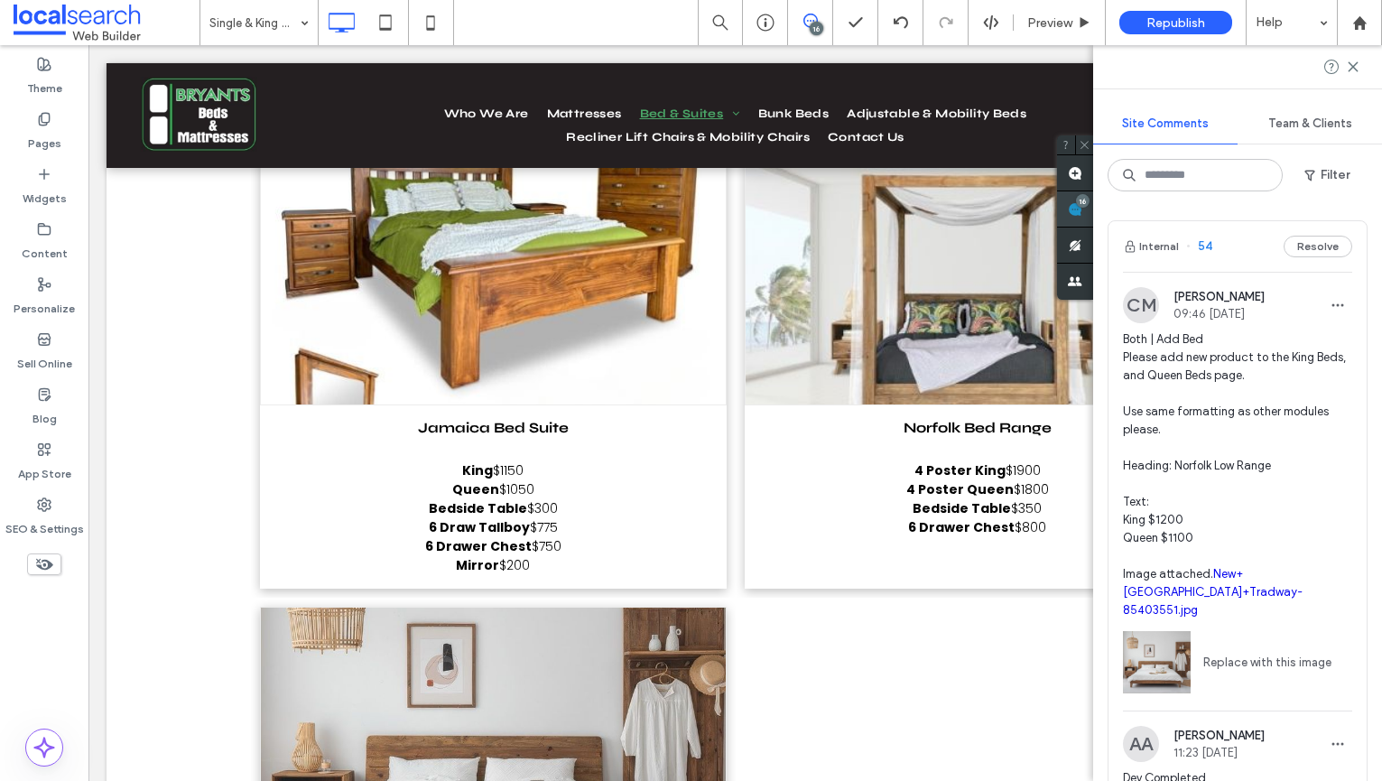
click at [1093, 196] on div "16" at bounding box center [1075, 209] width 36 height 36
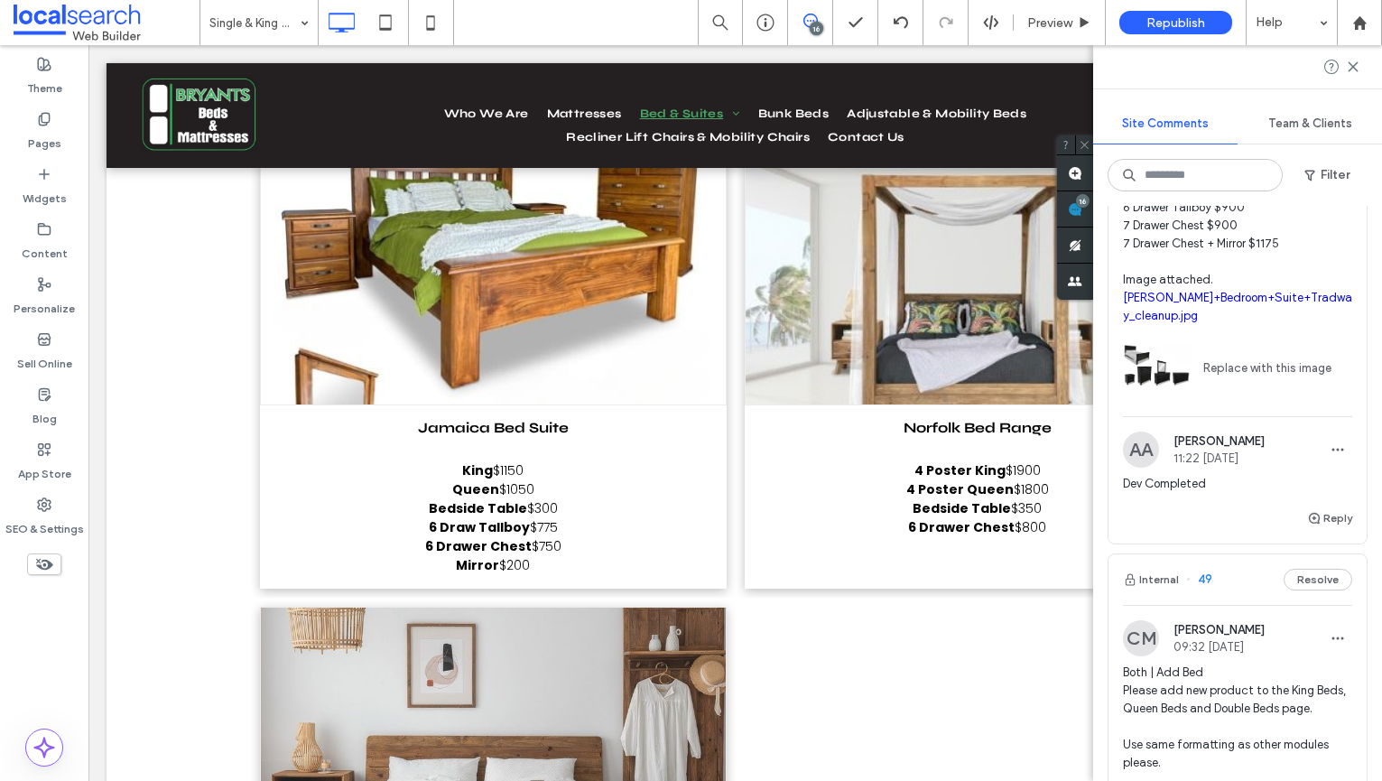
scroll to position [3050, 0]
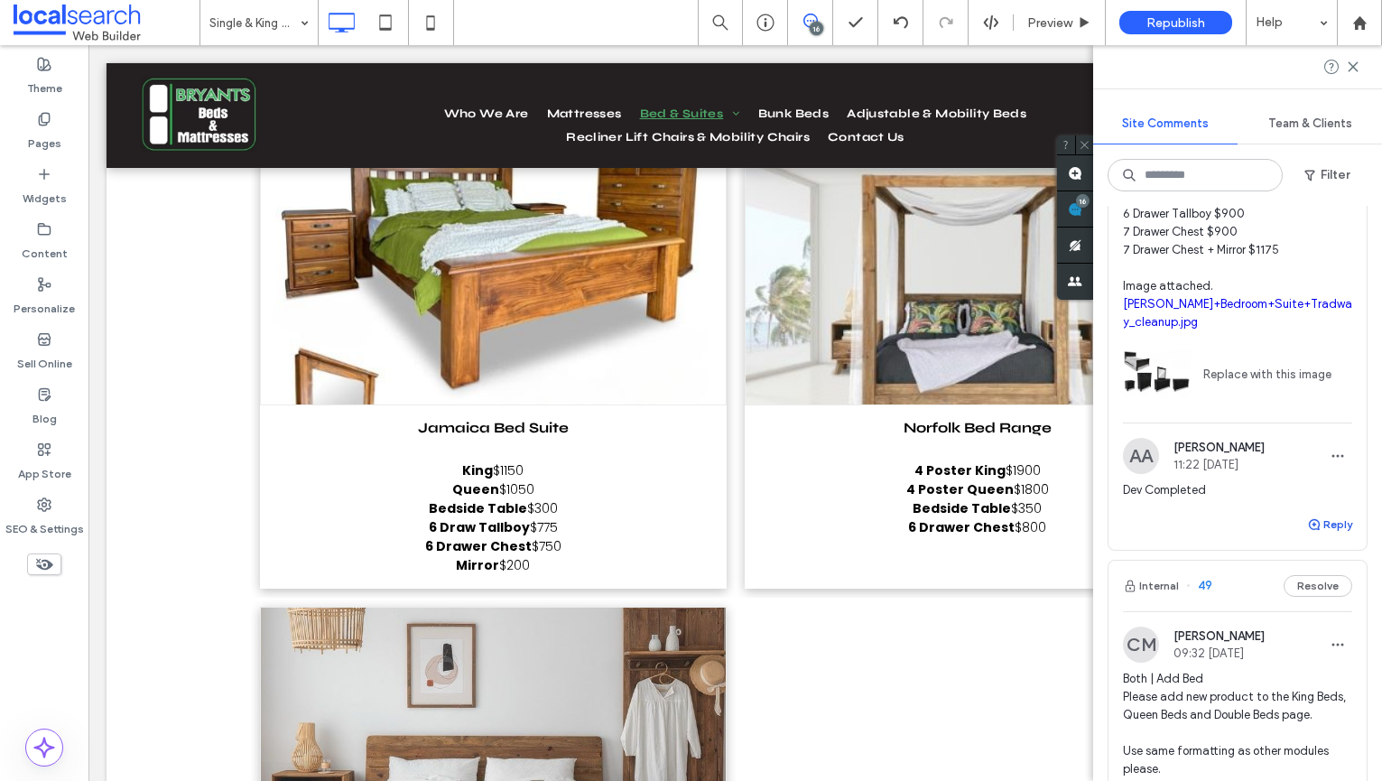
click at [1325, 518] on button "Reply" at bounding box center [1329, 525] width 45 height 22
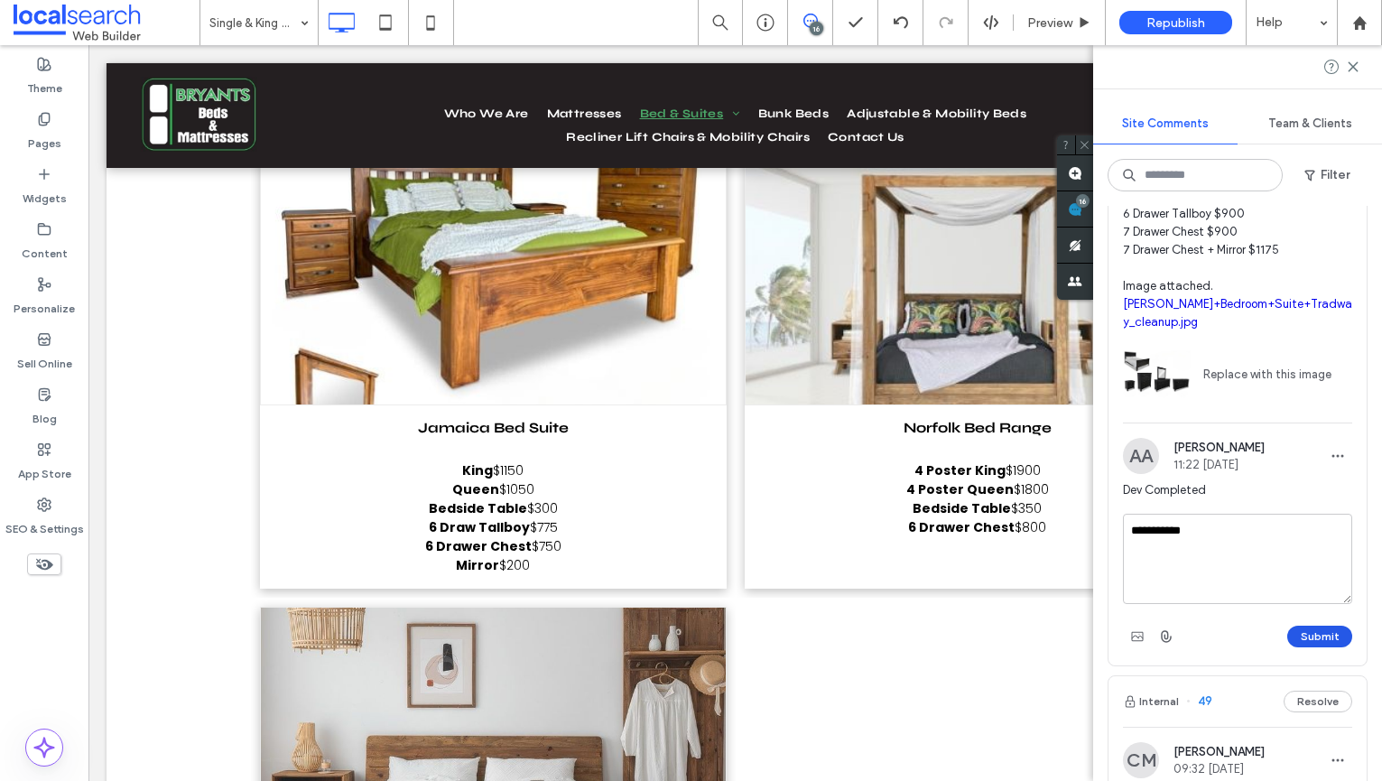
type textarea "**********"
click at [1328, 636] on button "Submit" at bounding box center [1319, 637] width 65 height 22
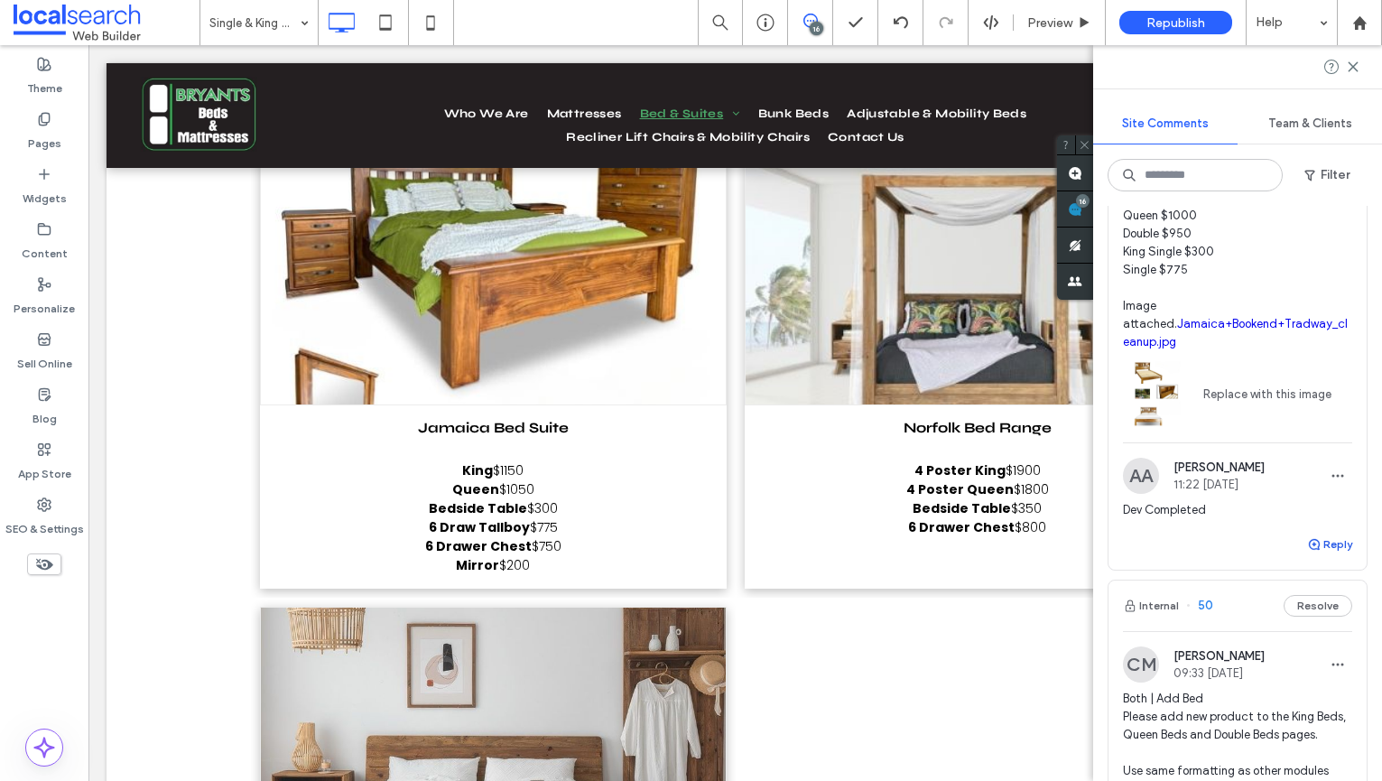
scroll to position [2284, 0]
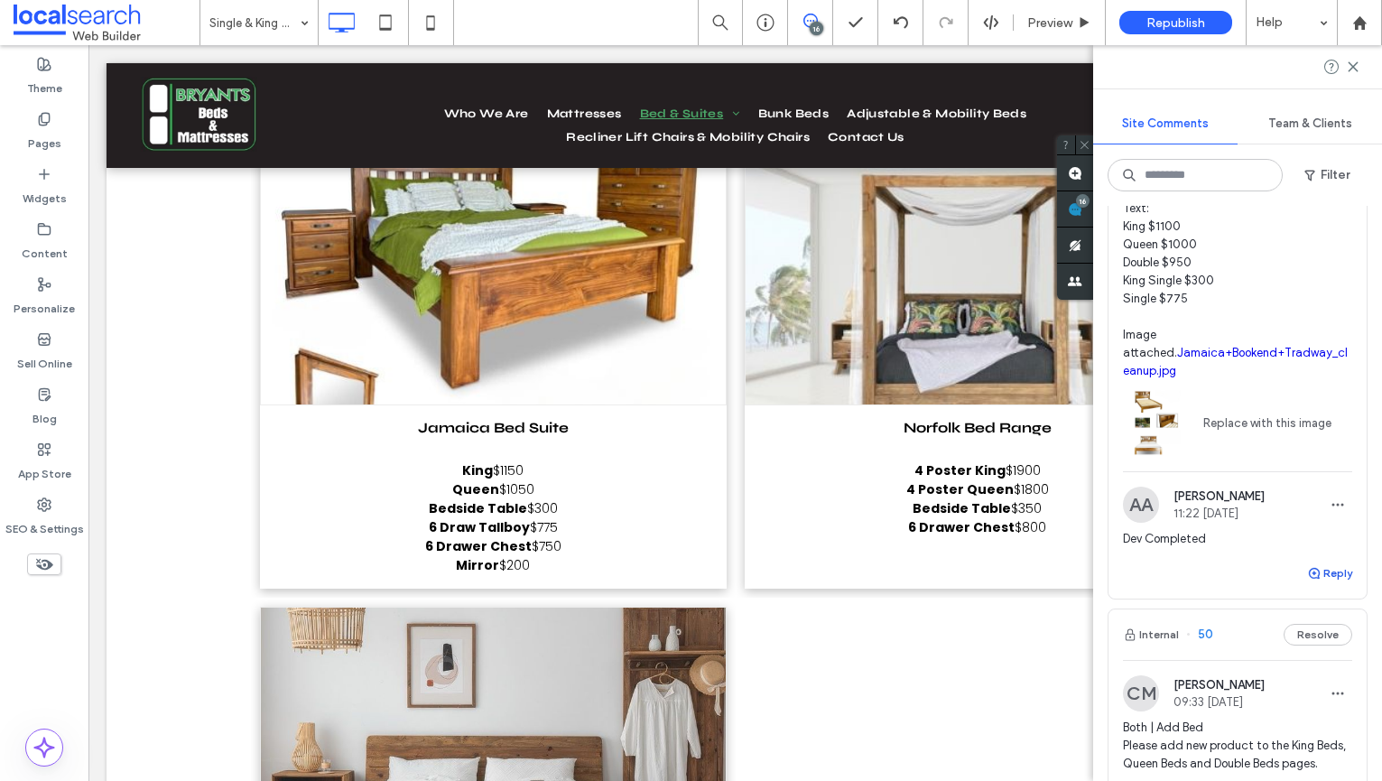
click at [1343, 571] on button "Reply" at bounding box center [1329, 573] width 45 height 22
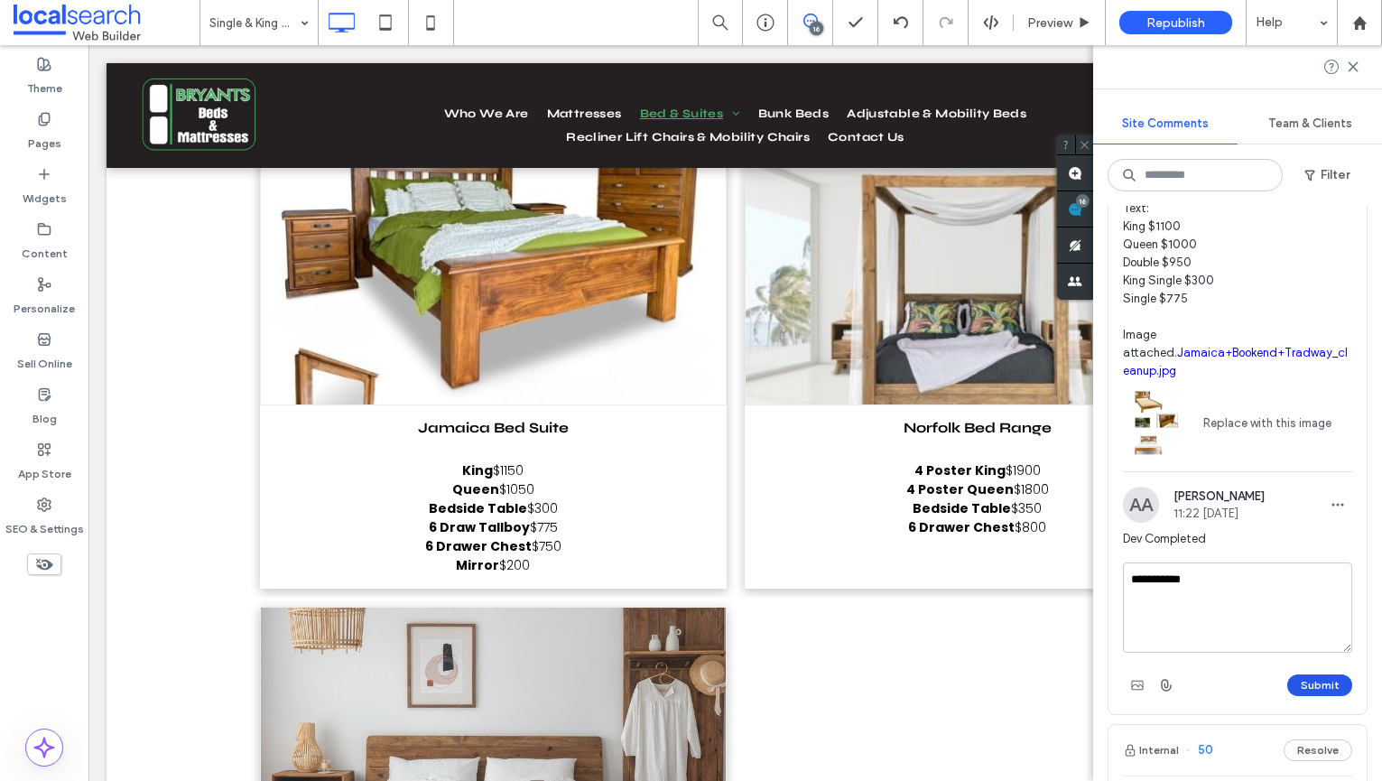
type textarea "**********"
click at [1305, 674] on button "Submit" at bounding box center [1319, 685] width 65 height 22
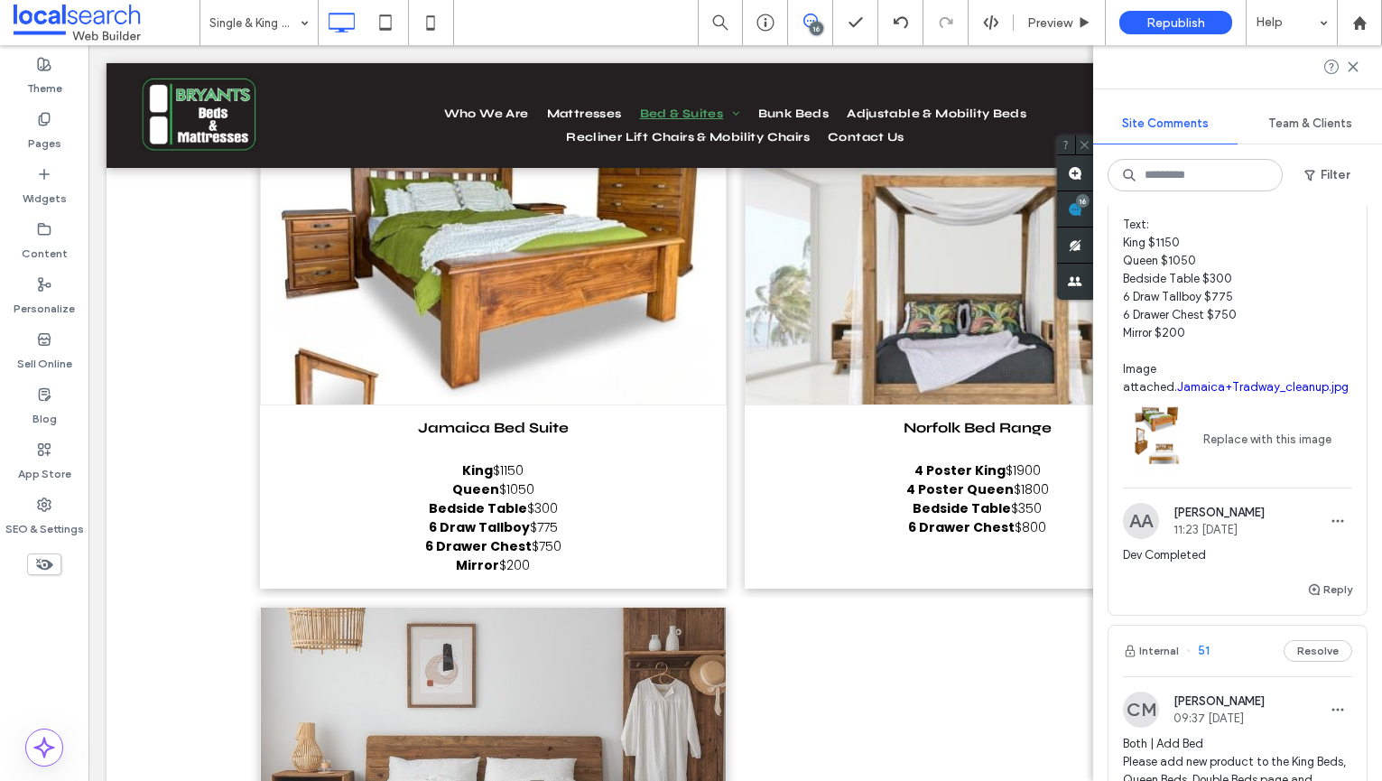
scroll to position [1556, 0]
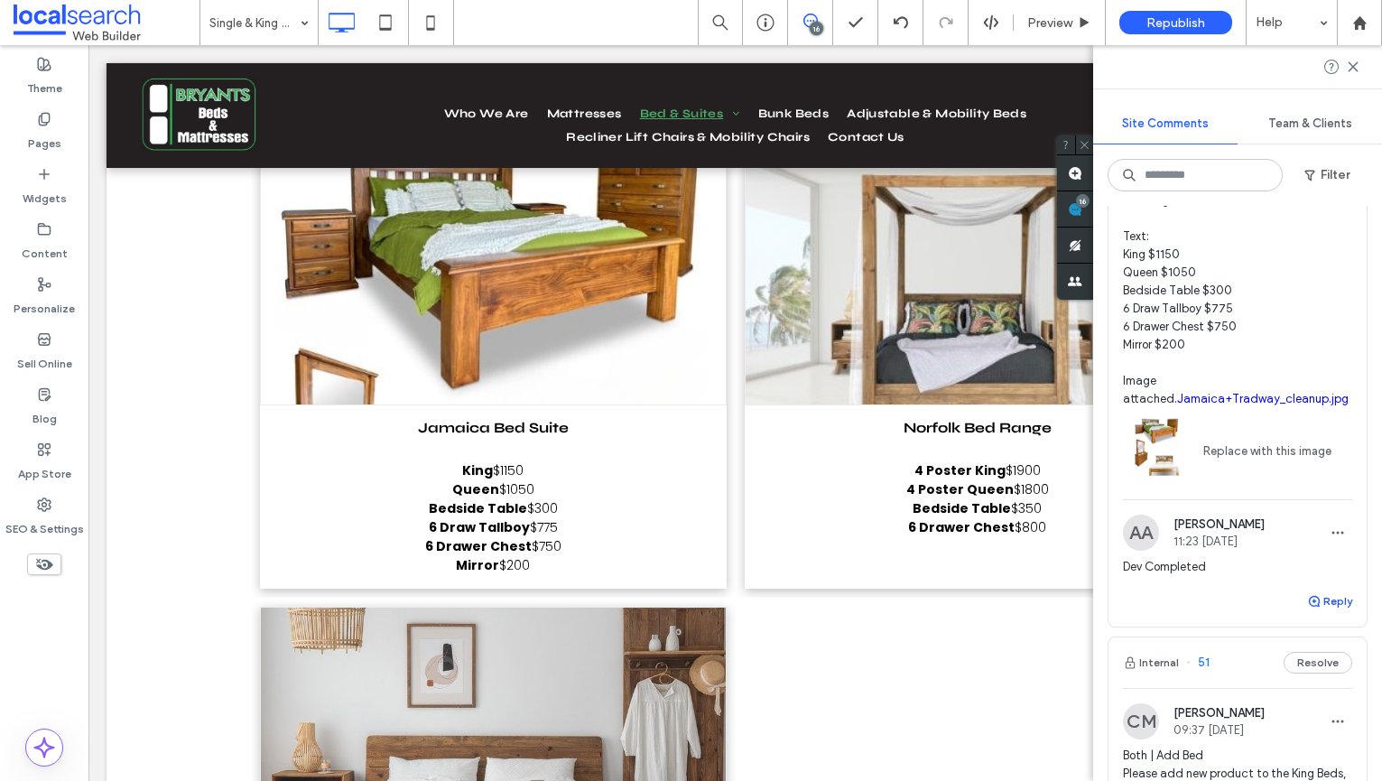
click at [1327, 607] on button "Reply" at bounding box center [1329, 601] width 45 height 22
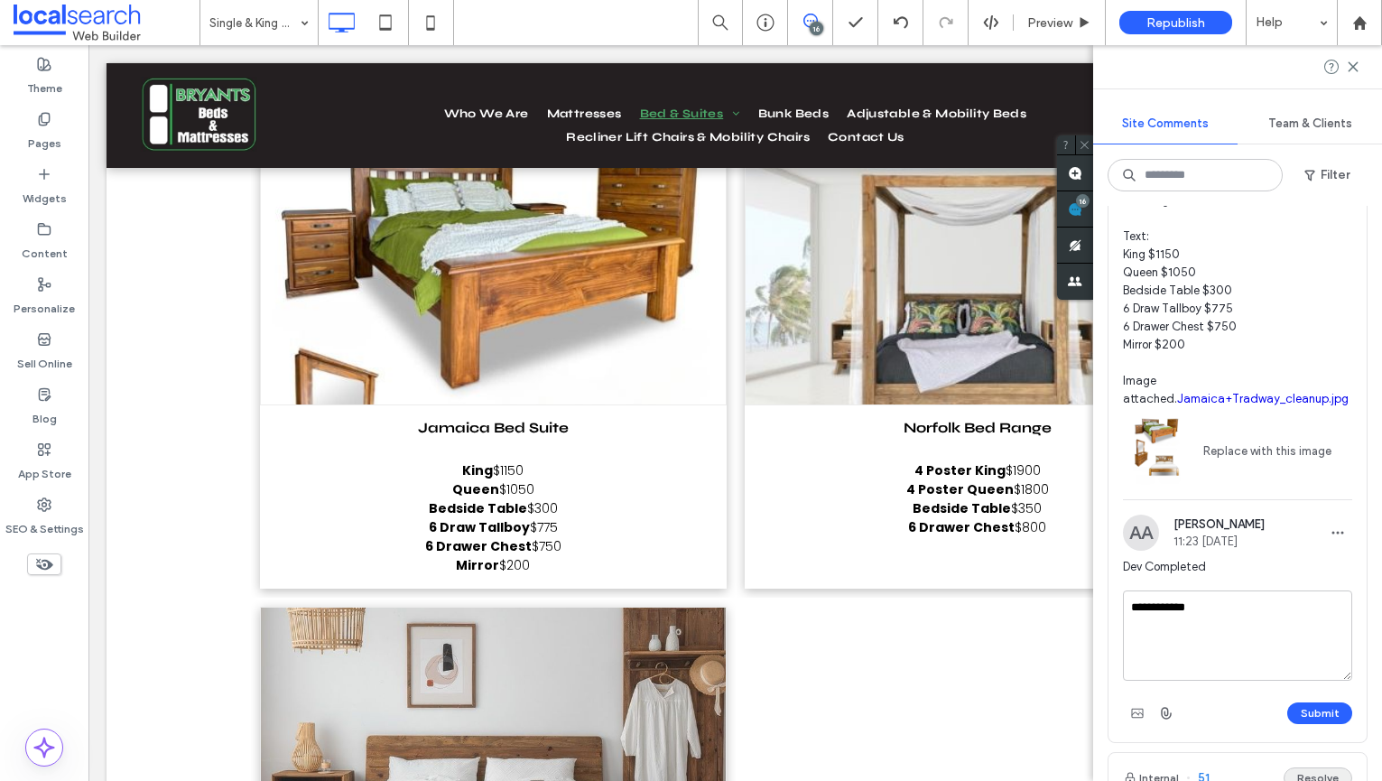
type textarea "**********"
click at [1336, 711] on button "Submit" at bounding box center [1319, 713] width 65 height 22
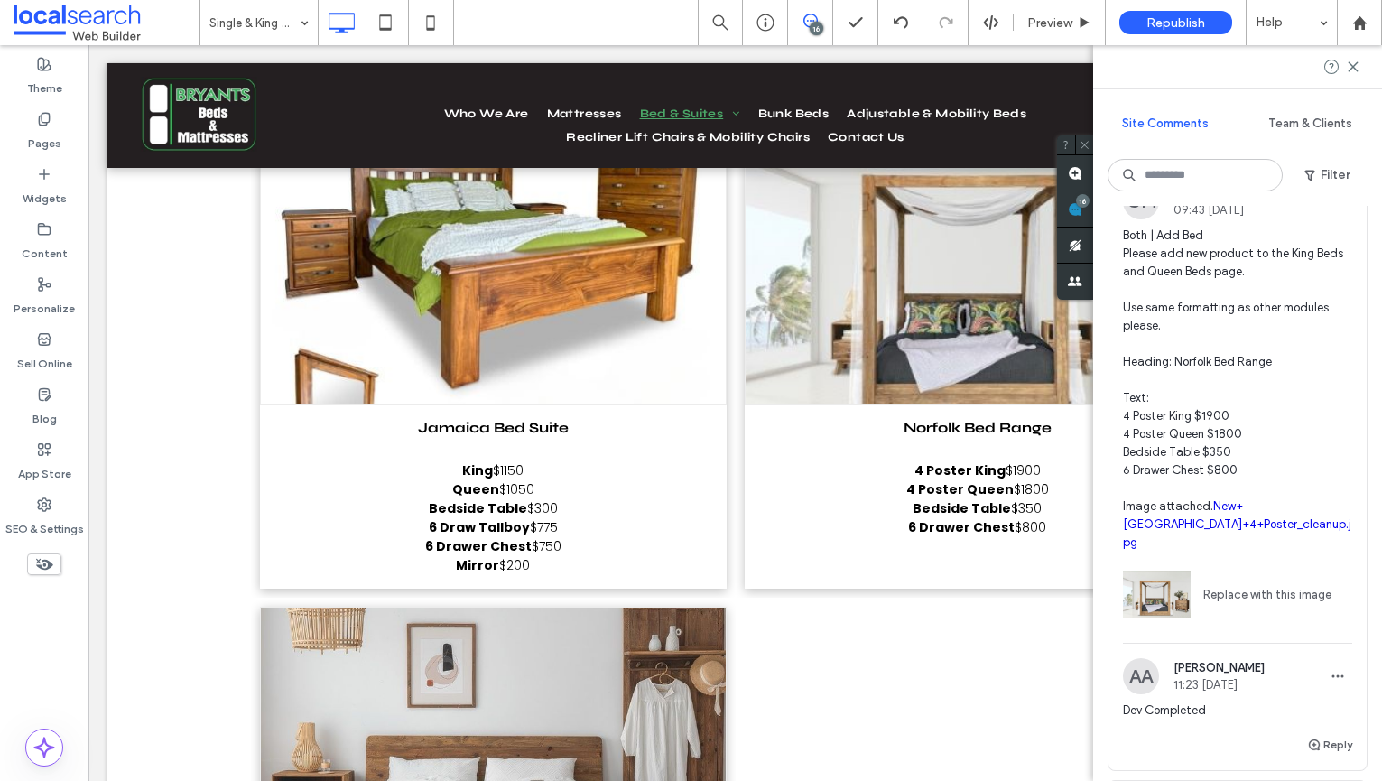
scroll to position [730, 0]
click at [1332, 735] on button "Reply" at bounding box center [1329, 746] width 45 height 22
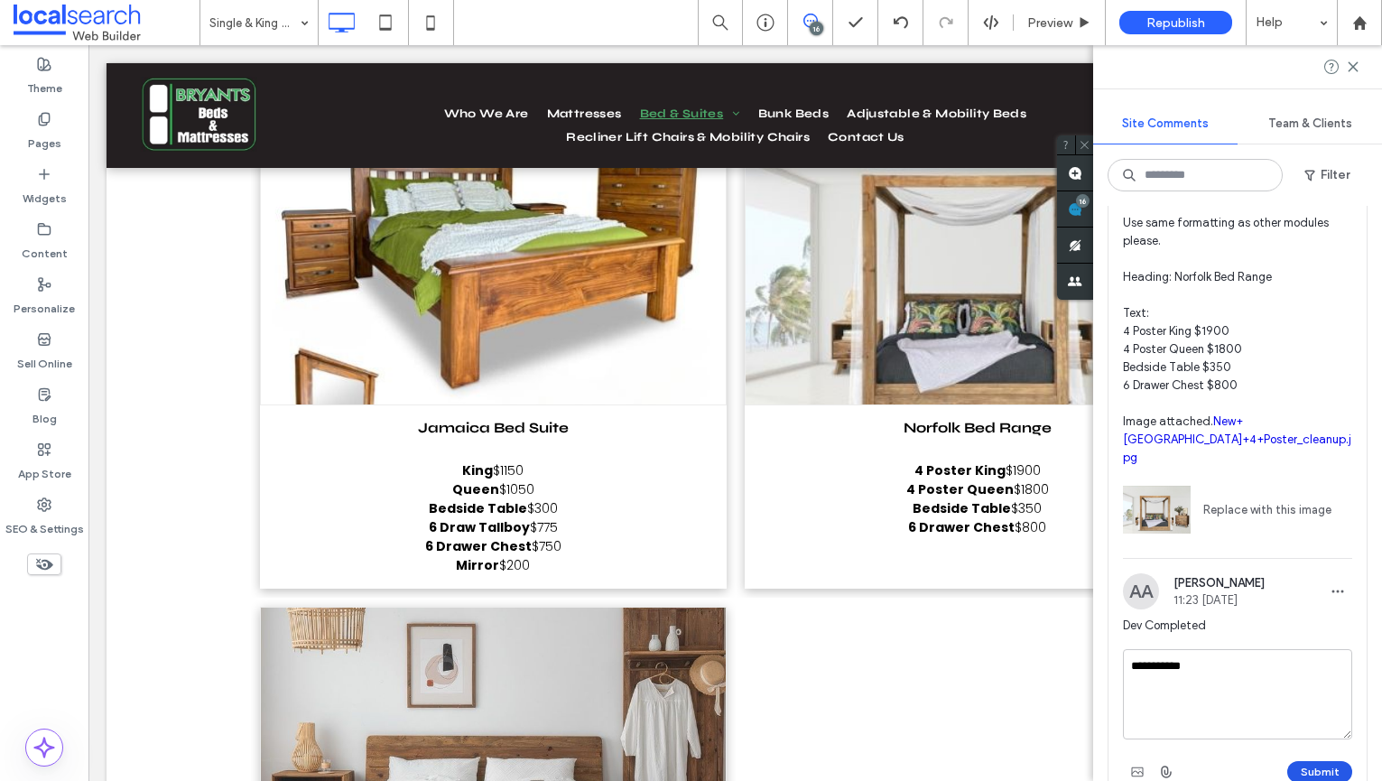
type textarea "**********"
click at [1320, 761] on button "Submit" at bounding box center [1319, 772] width 65 height 22
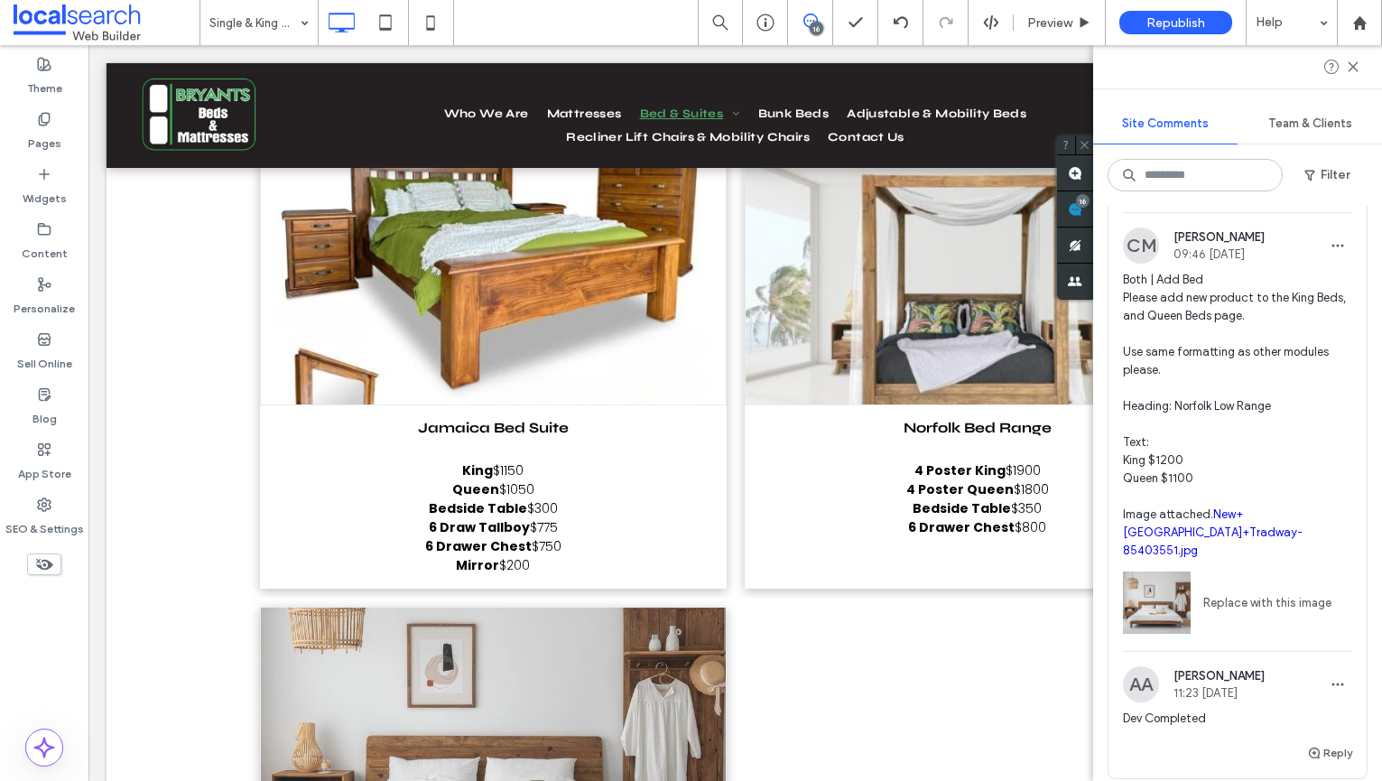
scroll to position [60, 0]
click at [1322, 741] on button "Reply" at bounding box center [1329, 752] width 45 height 22
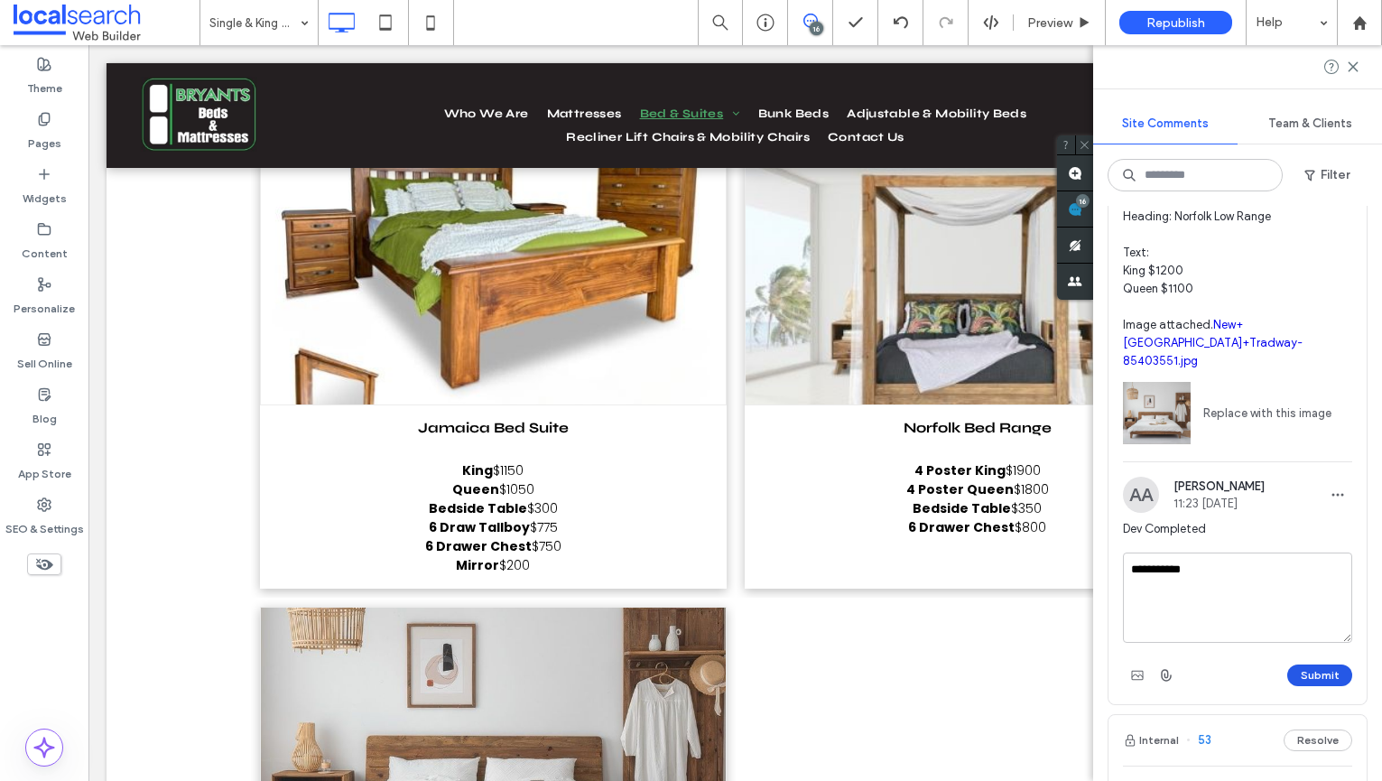
scroll to position [267, 0]
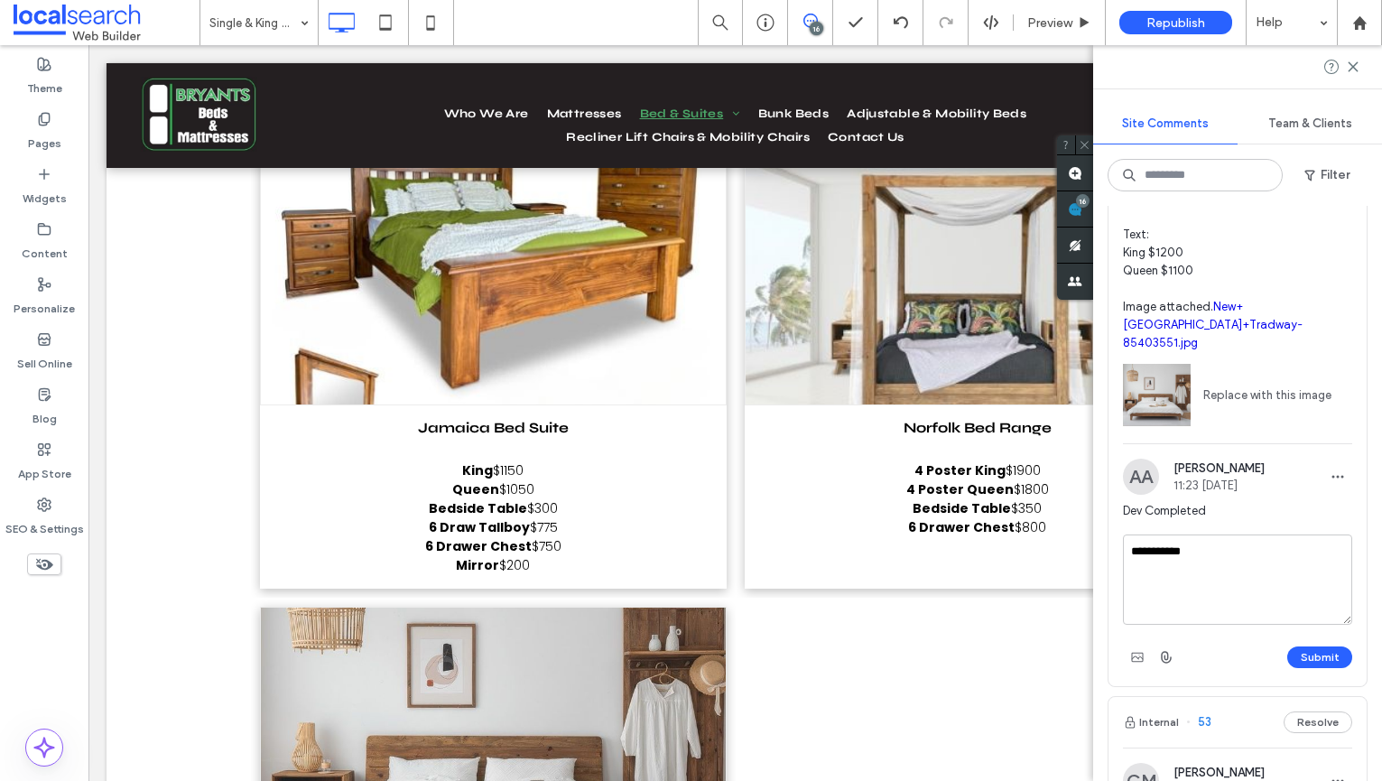
type textarea "**********"
click at [1332, 613] on div "**********" at bounding box center [1237, 602] width 229 height 137
click at [1320, 630] on div at bounding box center [691, 390] width 1382 height 781
click at [1318, 646] on button "Submit" at bounding box center [1319, 657] width 65 height 22
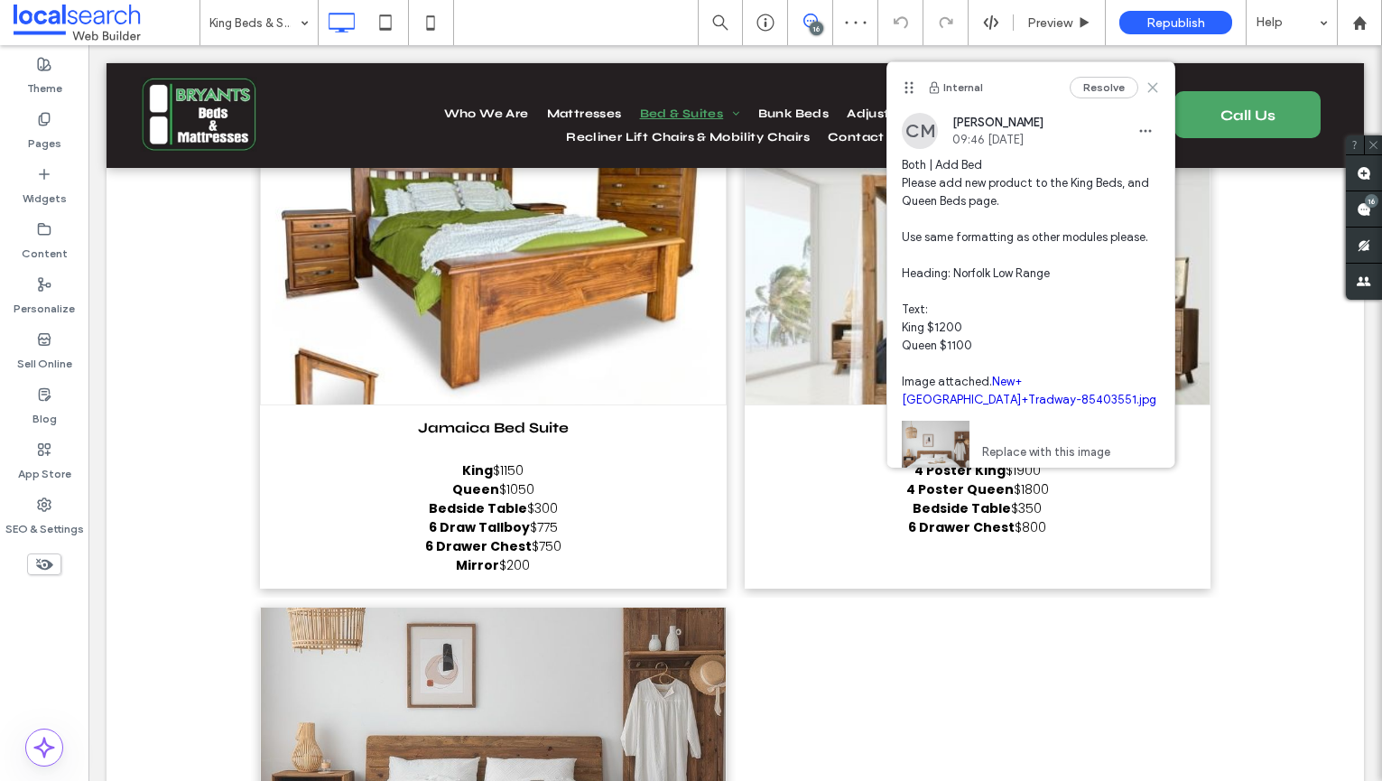
click at [1151, 80] on icon at bounding box center [1153, 87] width 14 height 14
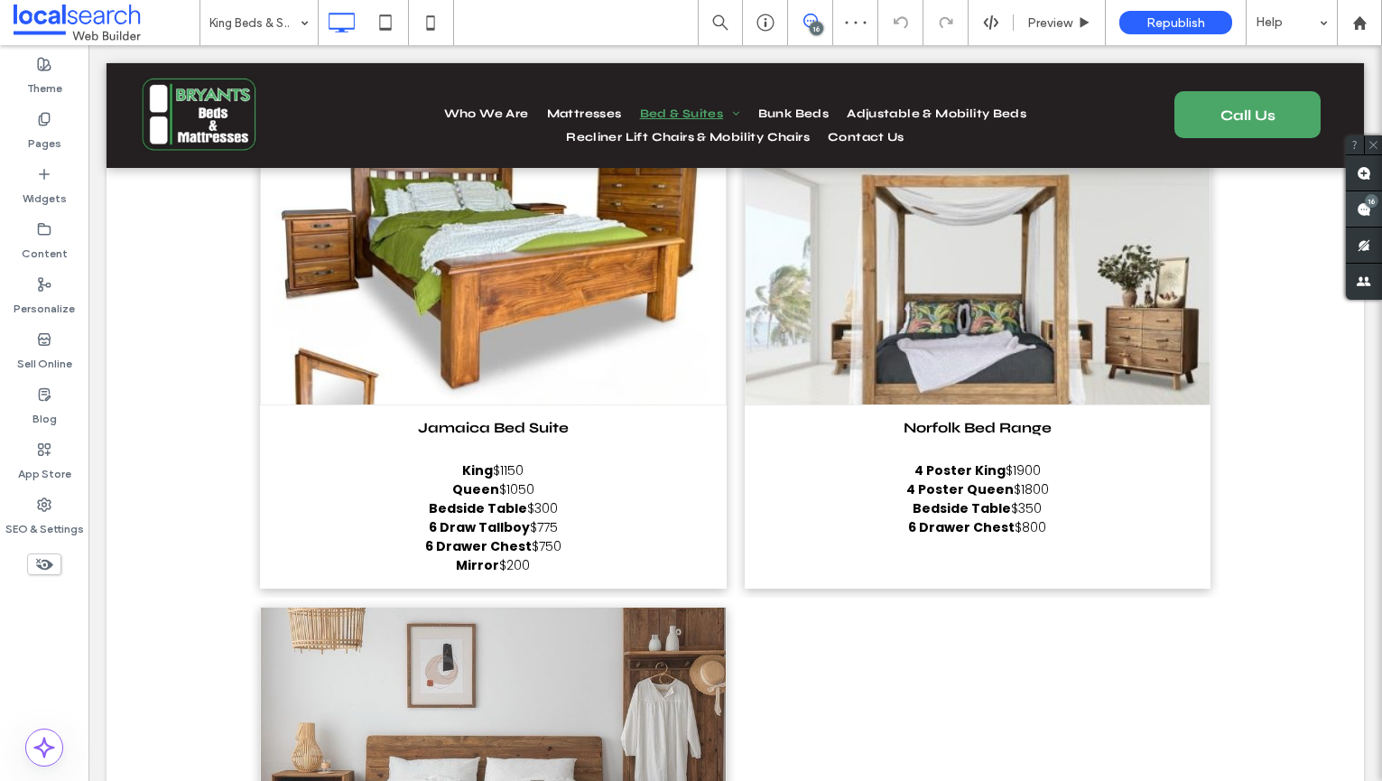
click at [1369, 208] on use at bounding box center [1364, 209] width 14 height 14
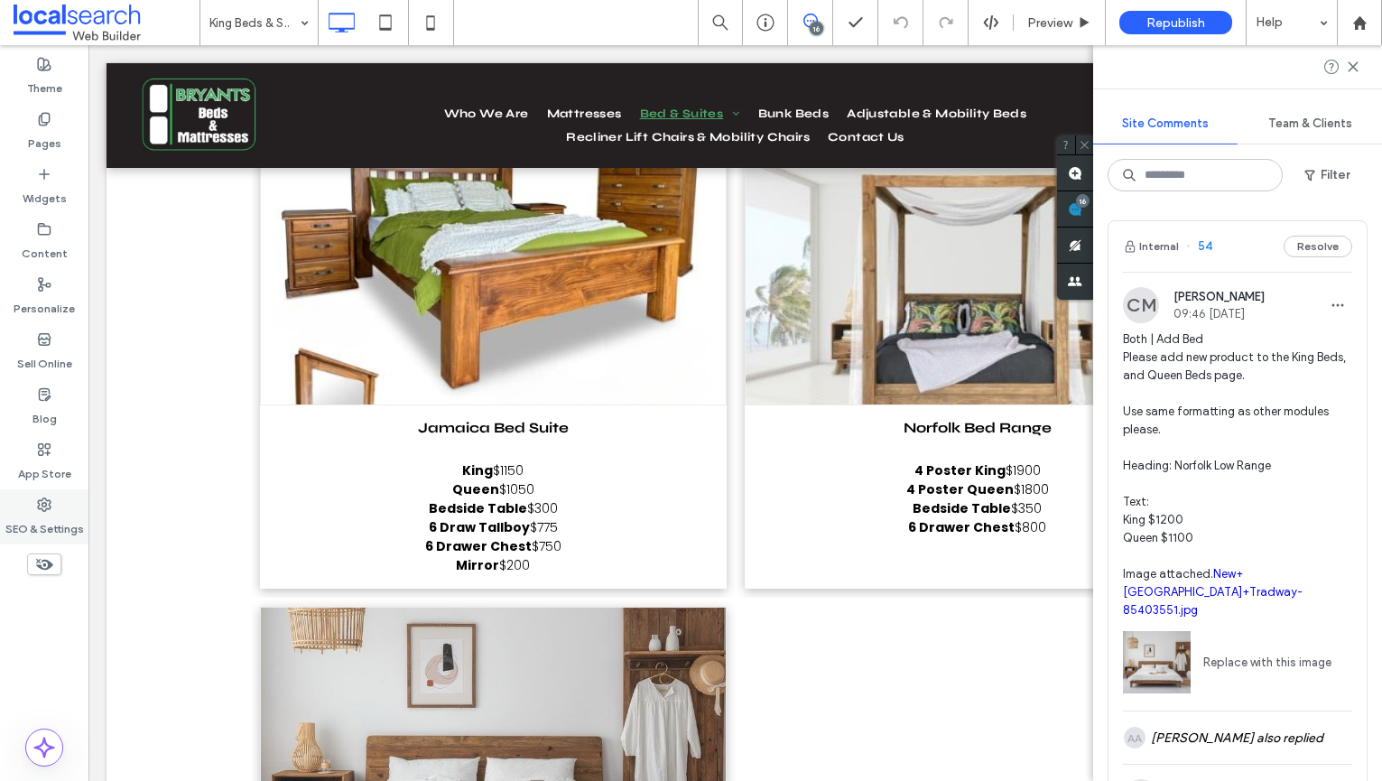
click at [52, 519] on label "SEO & Settings" at bounding box center [44, 524] width 79 height 25
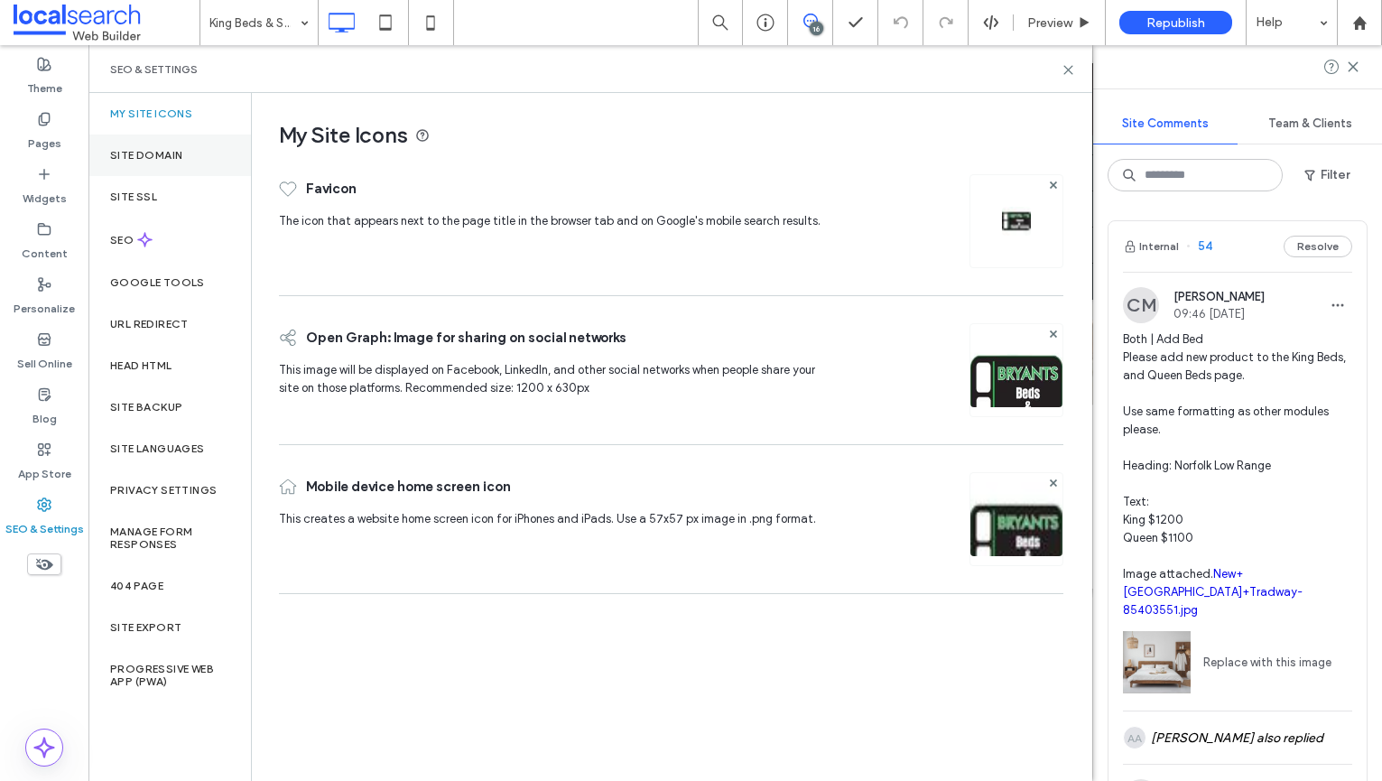
drag, startPoint x: 166, startPoint y: 159, endPoint x: 156, endPoint y: 158, distance: 10.0
click at [165, 159] on label "Site Domain" at bounding box center [146, 155] width 72 height 13
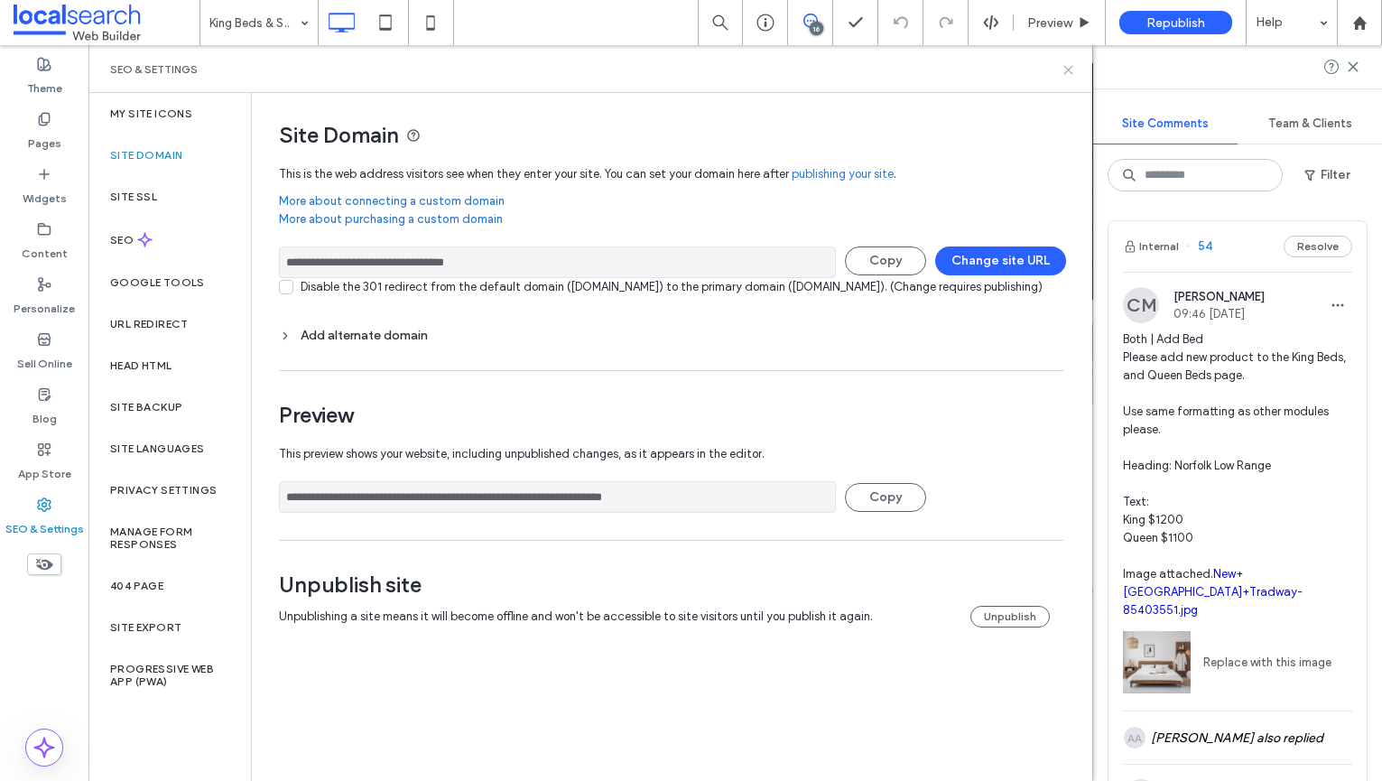
click at [1074, 70] on icon at bounding box center [1069, 70] width 14 height 14
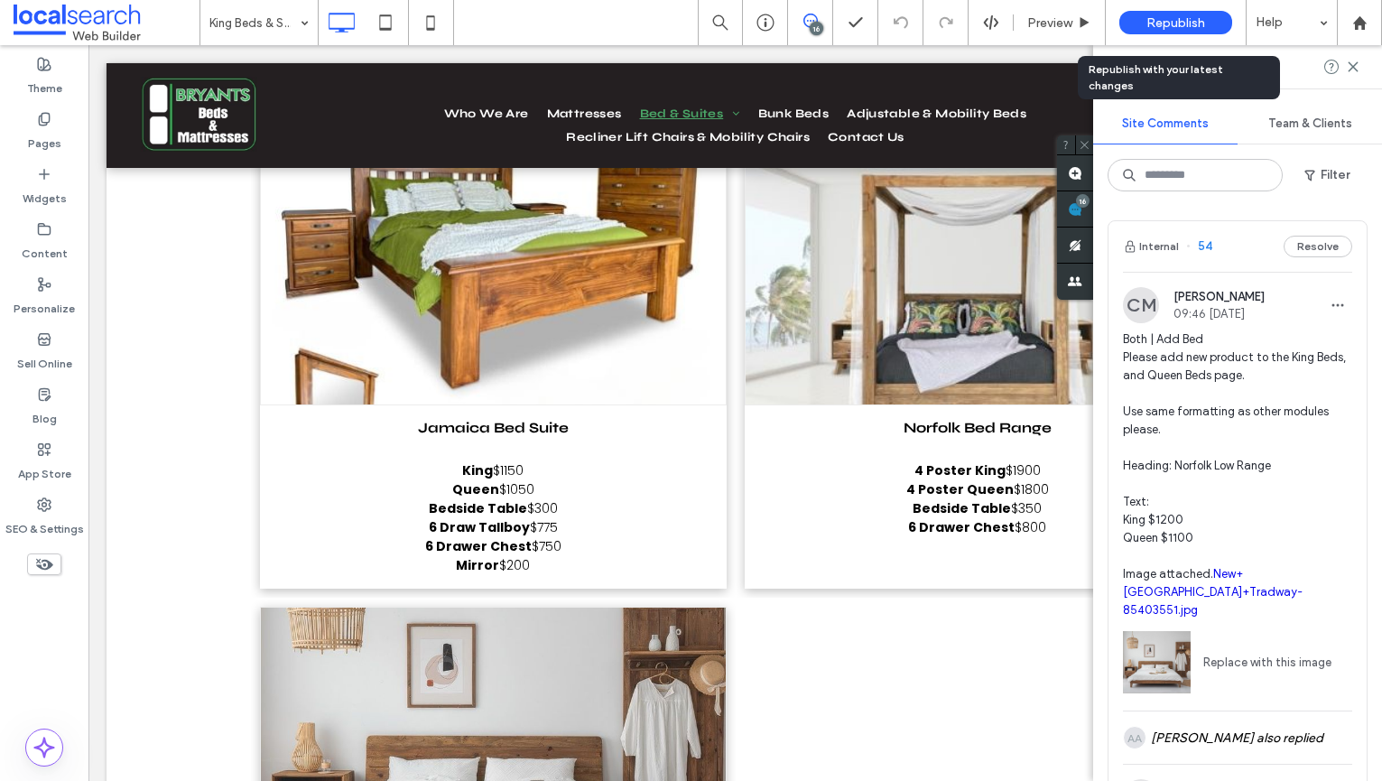
click at [1182, 15] on span "Republish" at bounding box center [1175, 22] width 59 height 15
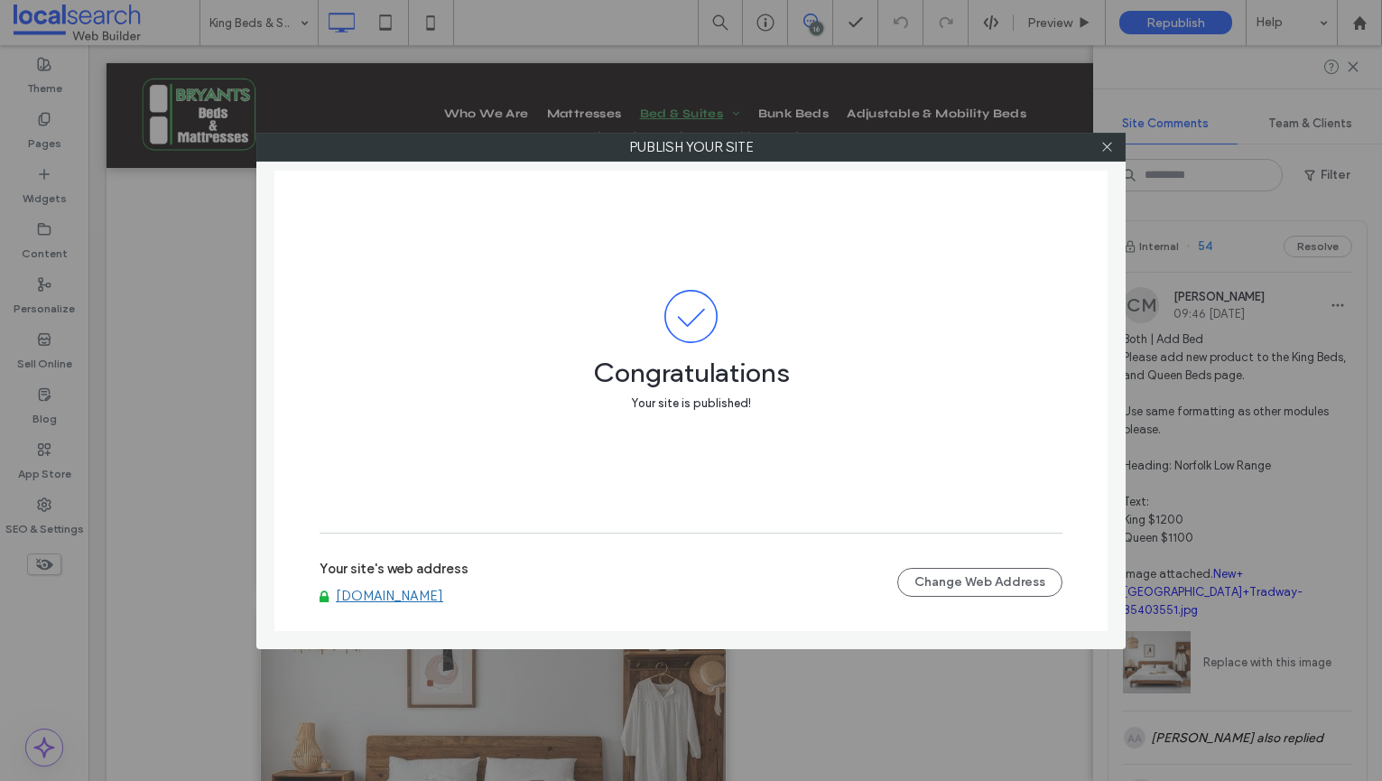
drag, startPoint x: 555, startPoint y: 578, endPoint x: 541, endPoint y: 589, distance: 18.1
click at [547, 582] on div "Your site's web address www.bryantsbedsandmattresses.com.au" at bounding box center [609, 582] width 578 height 43
click at [443, 595] on link "www.bryantsbedsandmattresses.com.au" at bounding box center [389, 596] width 107 height 16
click at [1104, 141] on icon at bounding box center [1107, 147] width 14 height 14
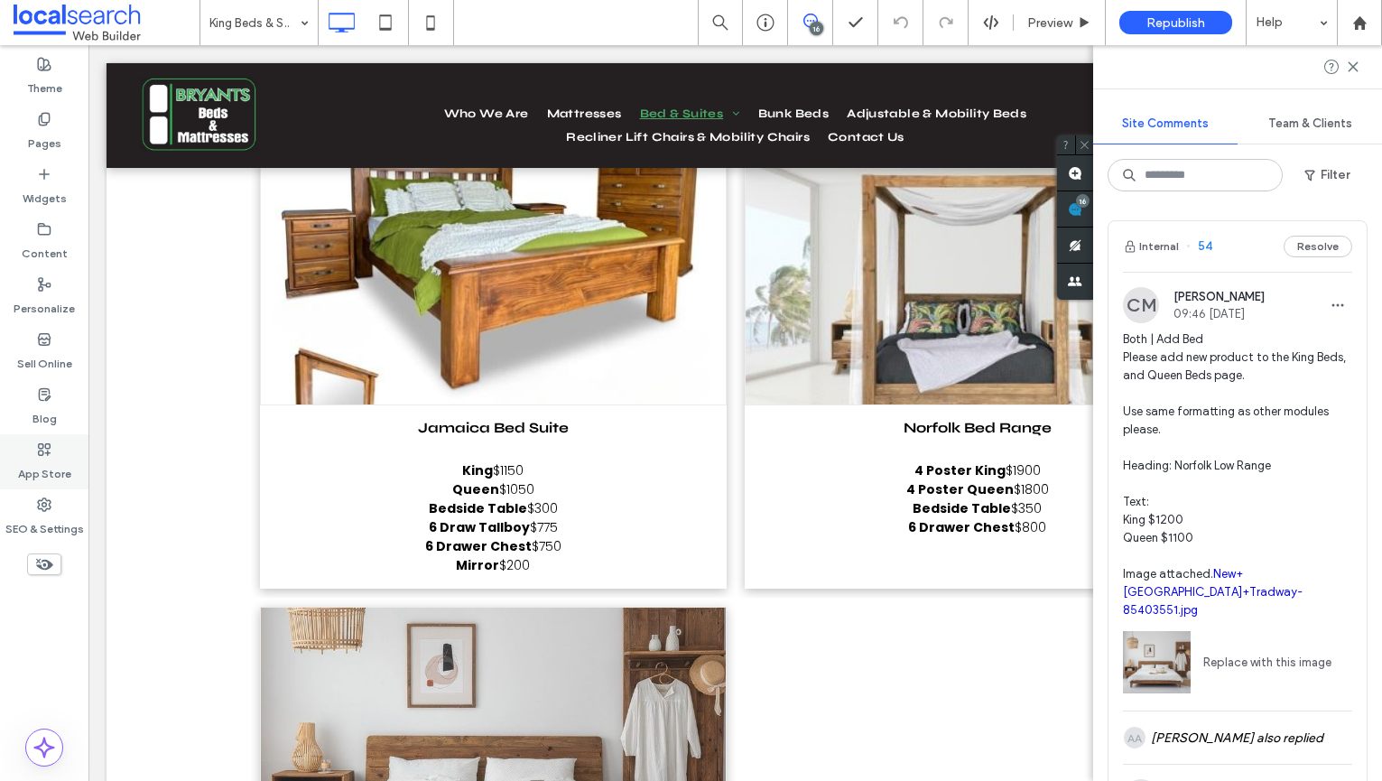
drag, startPoint x: 34, startPoint y: 534, endPoint x: 74, endPoint y: 473, distance: 72.4
click at [34, 534] on label "SEO & Settings" at bounding box center [44, 524] width 79 height 25
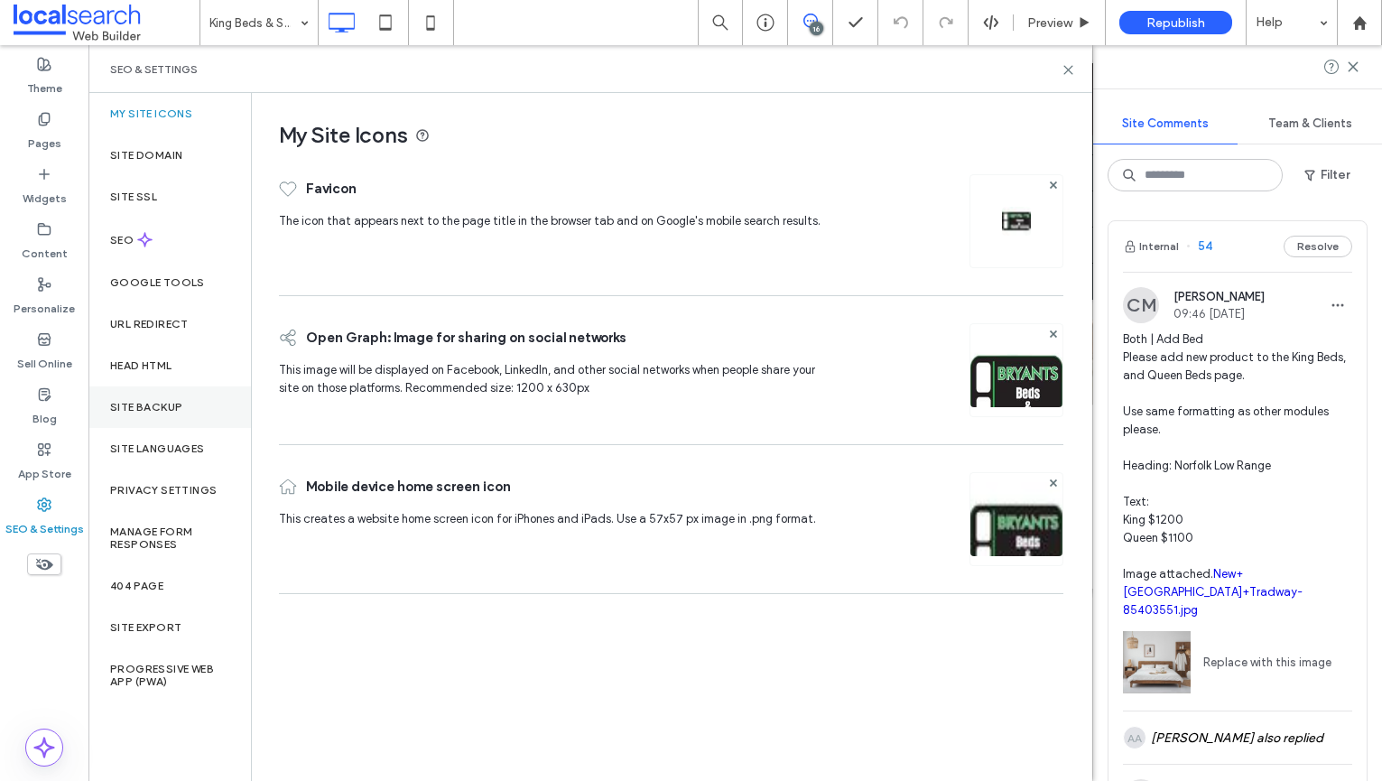
drag, startPoint x: 153, startPoint y: 372, endPoint x: 154, endPoint y: 391, distance: 19.0
click at [153, 372] on div "Head HTML" at bounding box center [169, 366] width 162 height 42
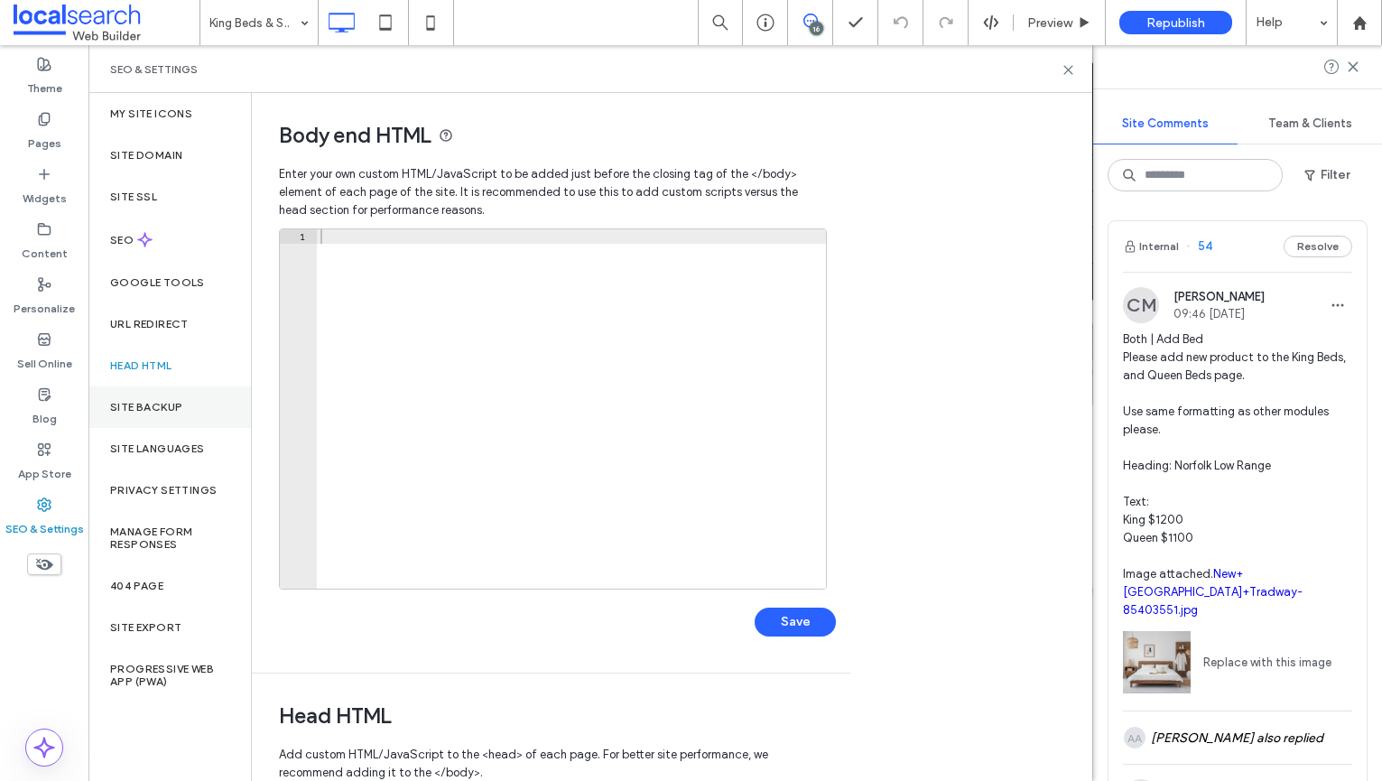
click at [156, 401] on label "Site Backup" at bounding box center [146, 407] width 72 height 13
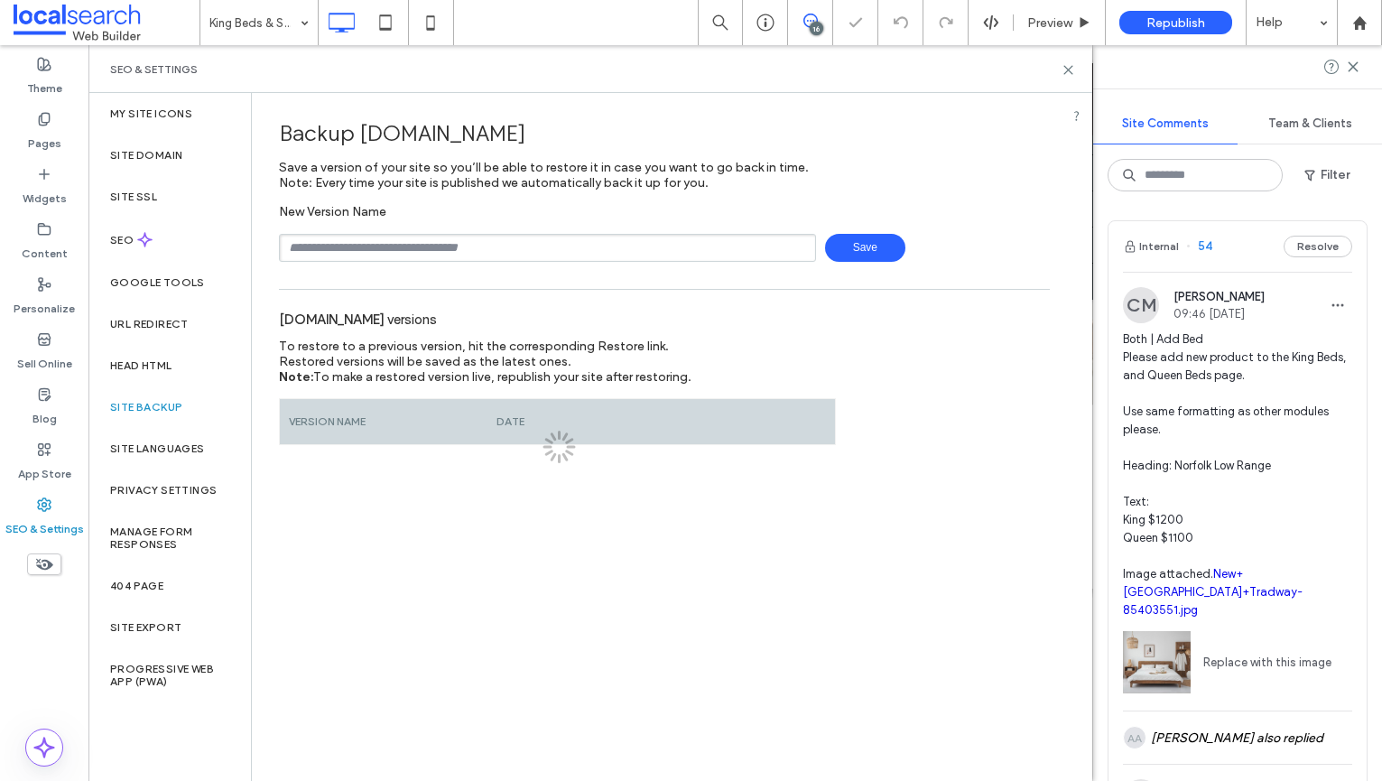
click at [523, 231] on div "New Version Name Save" at bounding box center [664, 233] width 771 height 58
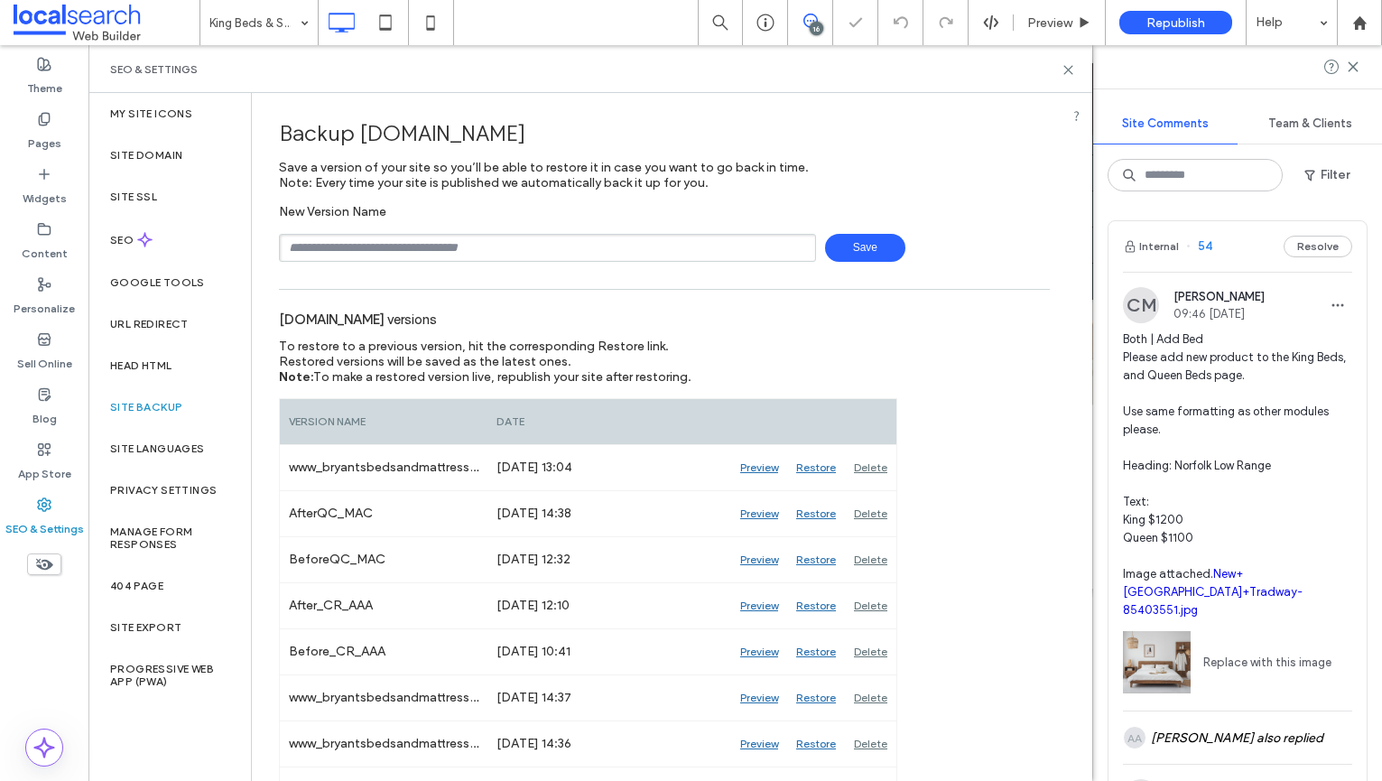
click at [508, 248] on input "text" at bounding box center [547, 248] width 537 height 28
click at [860, 241] on span "Save" at bounding box center [865, 248] width 80 height 28
type input "**********"
click at [64, 12] on span at bounding box center [107, 23] width 186 height 36
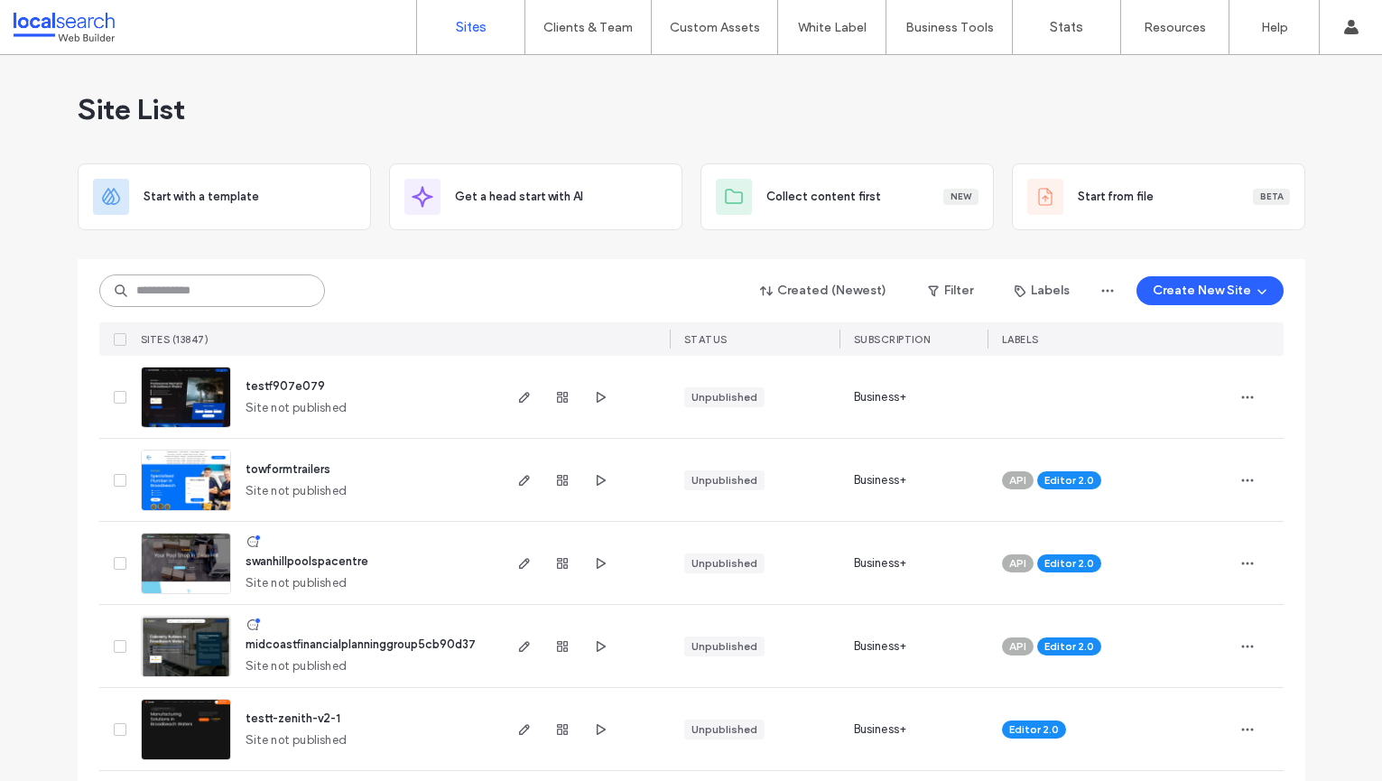
click at [174, 299] on input at bounding box center [212, 290] width 226 height 32
paste input "********"
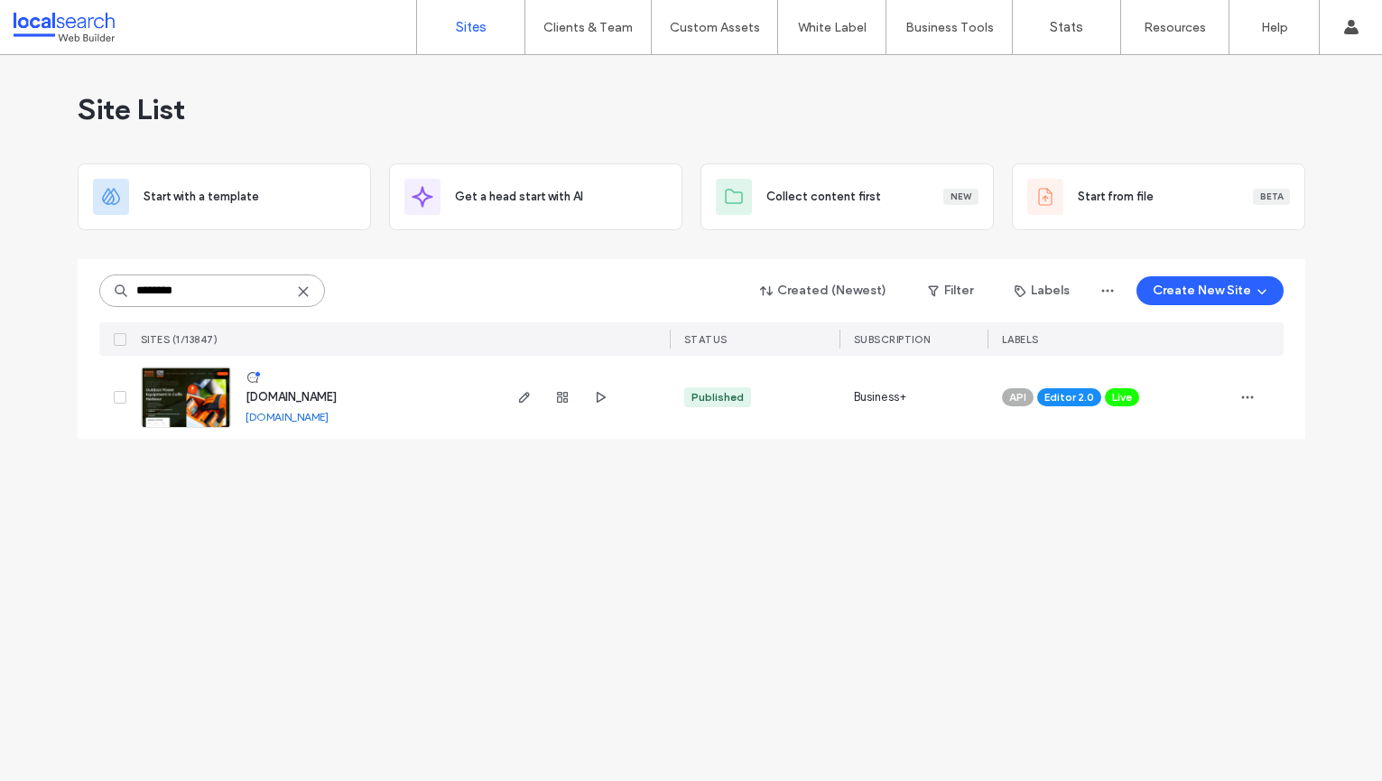
type input "********"
click at [296, 402] on span "www.urungachainsawandmower.com.au" at bounding box center [291, 397] width 91 height 14
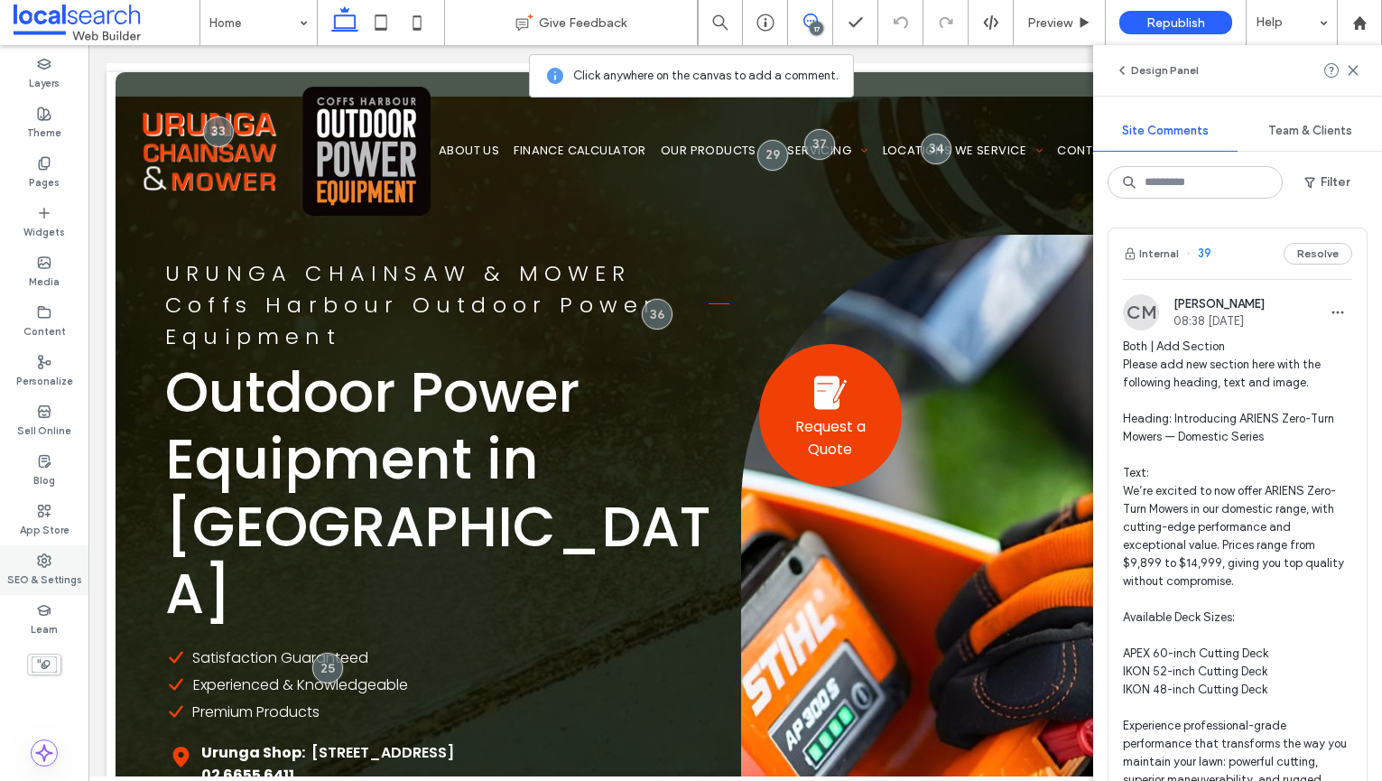
click at [26, 565] on div "SEO & Settings" at bounding box center [44, 570] width 88 height 50
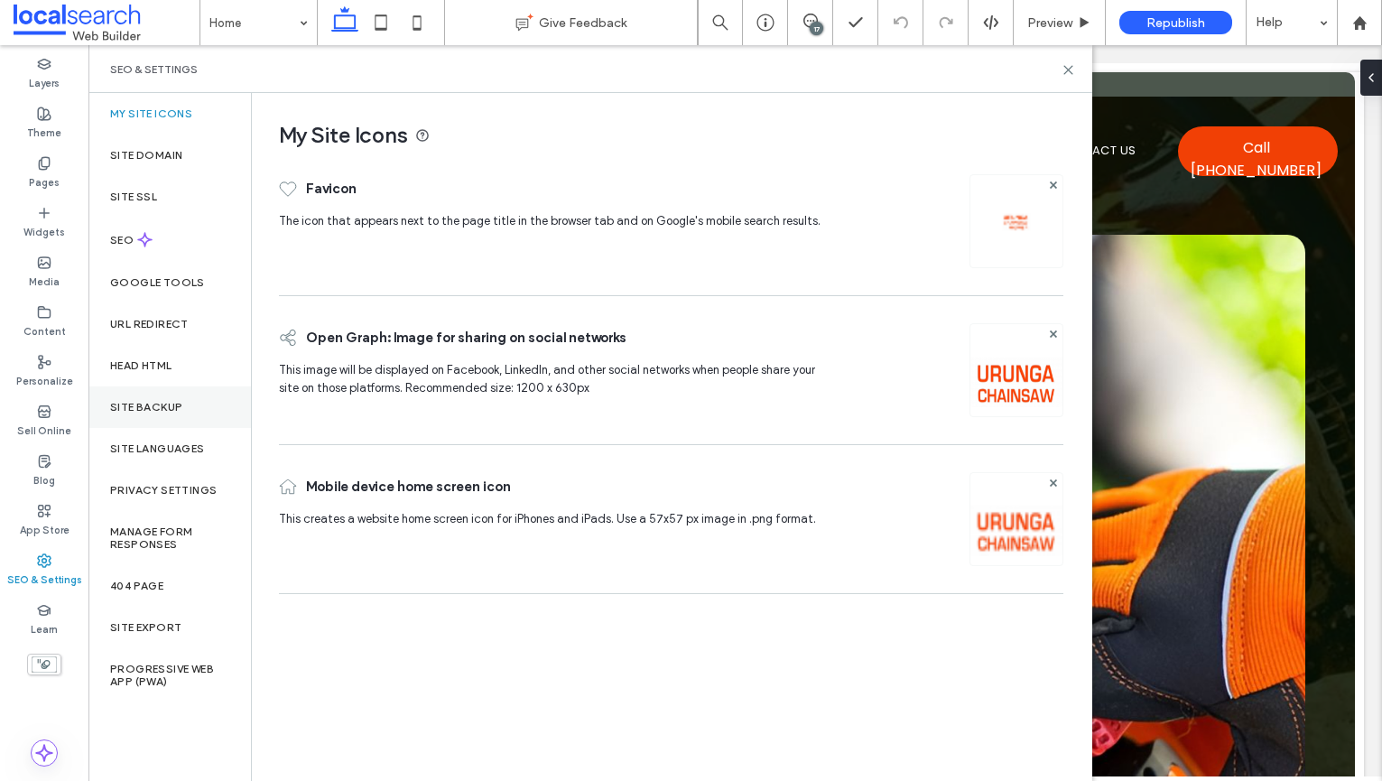
click at [168, 419] on div "Site Backup" at bounding box center [169, 407] width 162 height 42
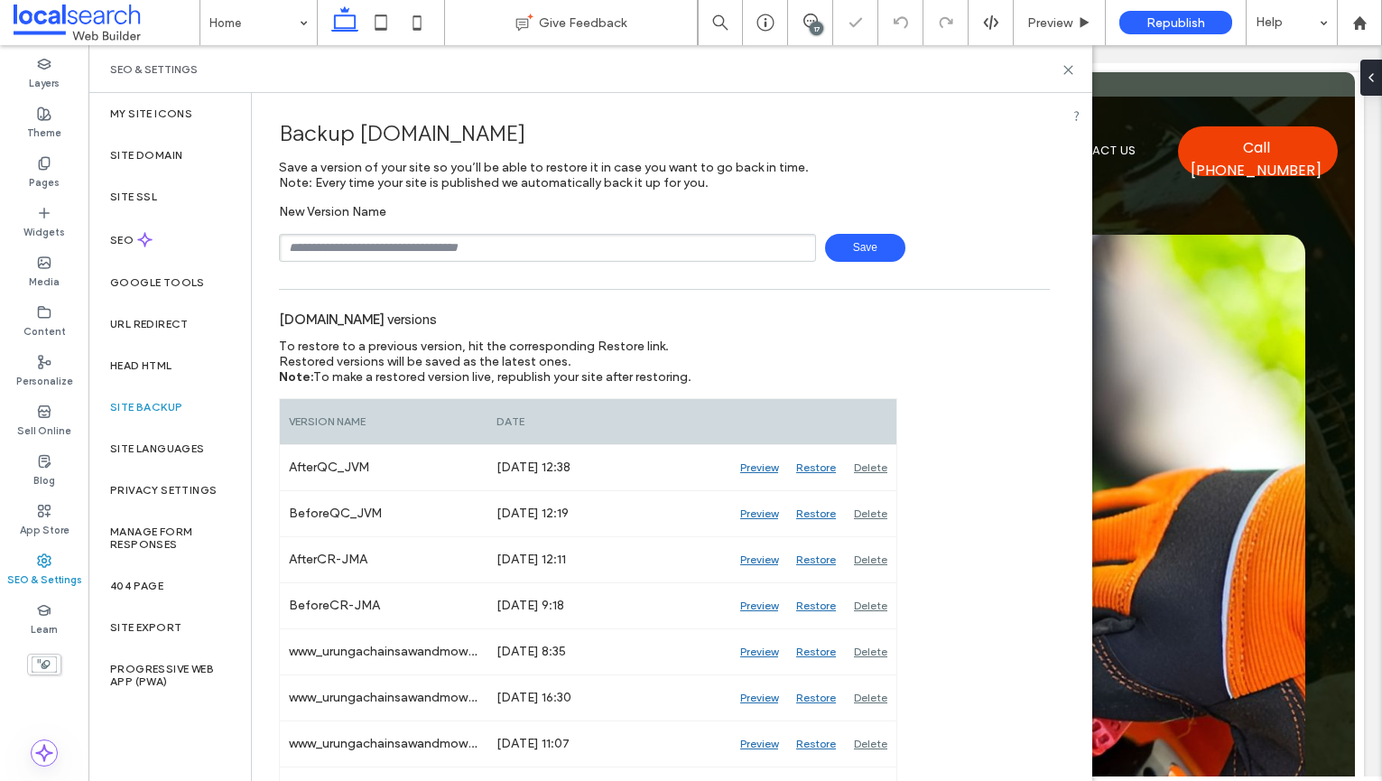
click at [491, 261] on input "text" at bounding box center [547, 248] width 537 height 28
type input "**********"
click at [855, 238] on span "Save" at bounding box center [865, 248] width 80 height 28
click at [1067, 68] on use at bounding box center [1068, 70] width 8 height 8
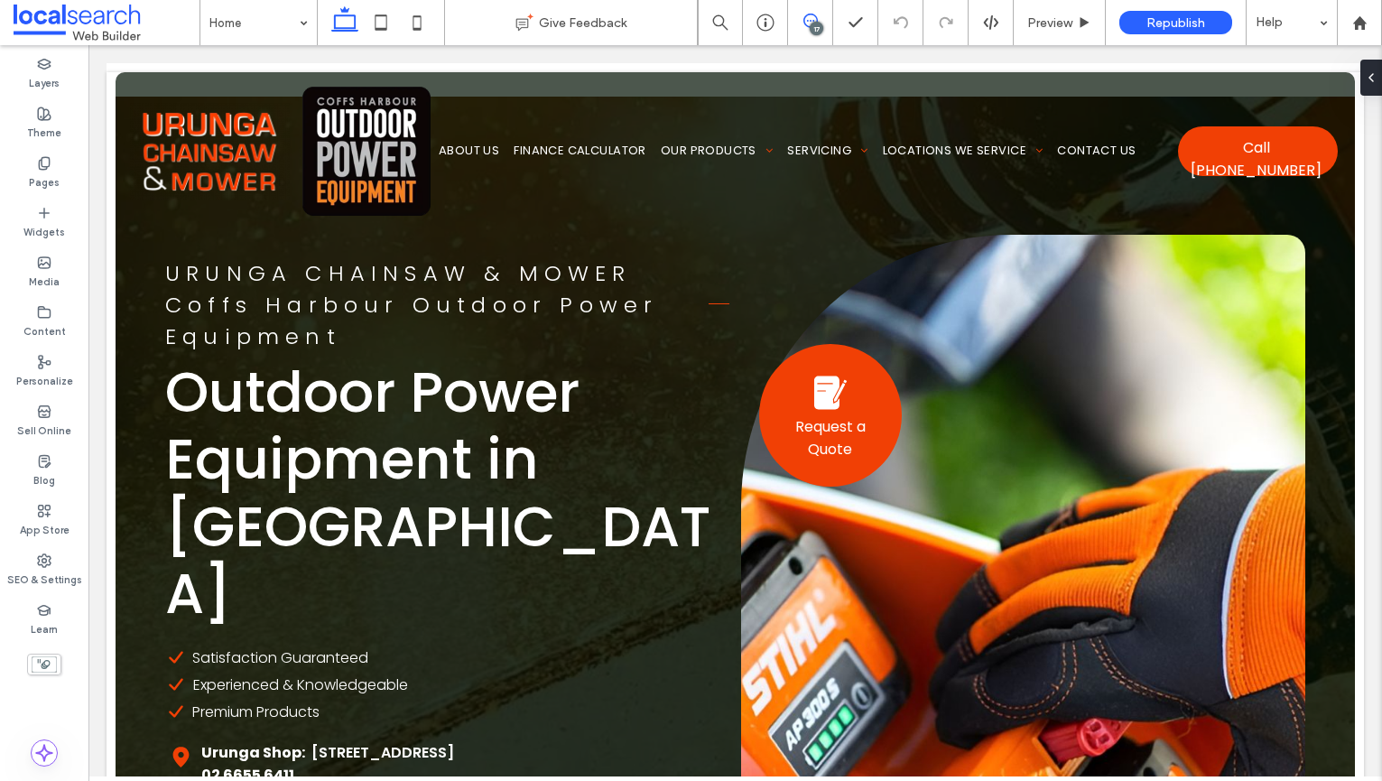
click at [797, 21] on span at bounding box center [810, 21] width 44 height 14
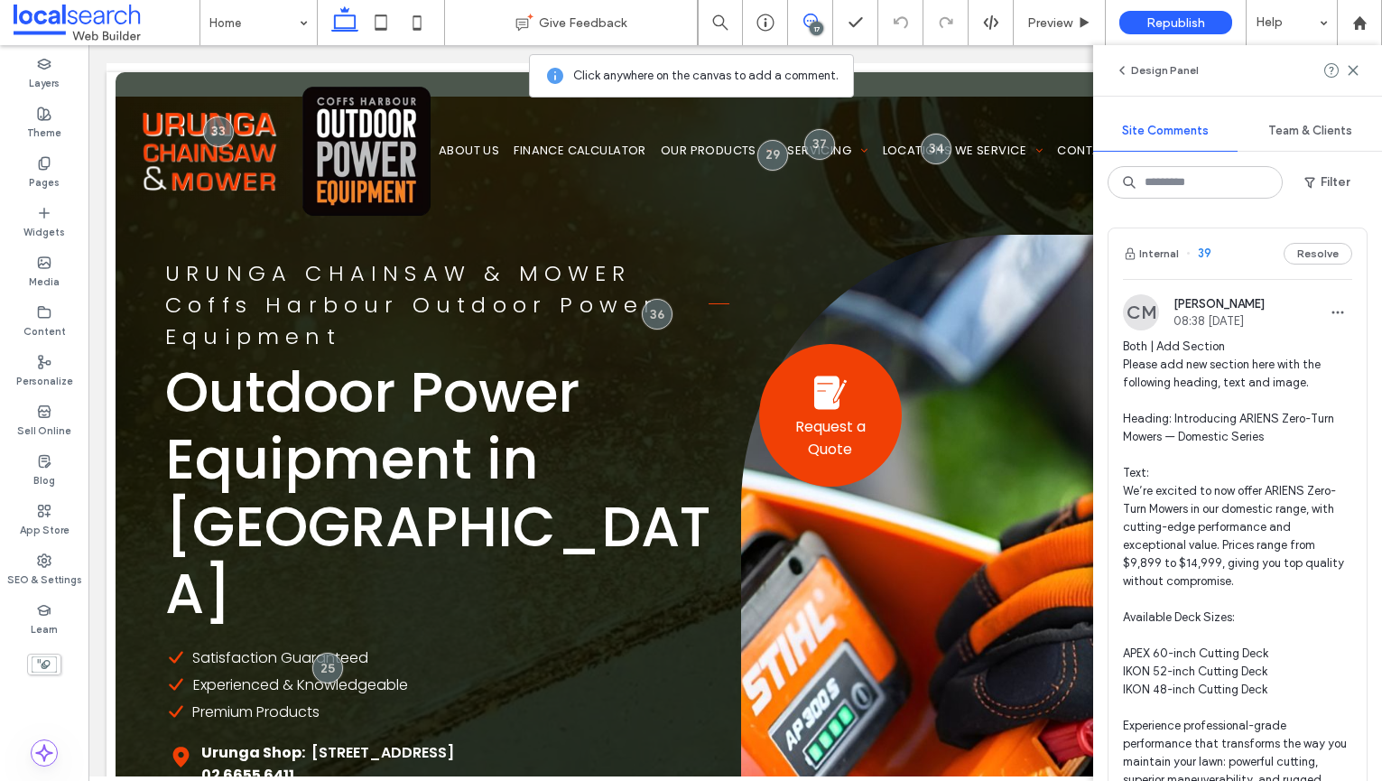
click at [1293, 368] on span "Both | Add Section Please add new section here with the following heading, text…" at bounding box center [1237, 600] width 229 height 524
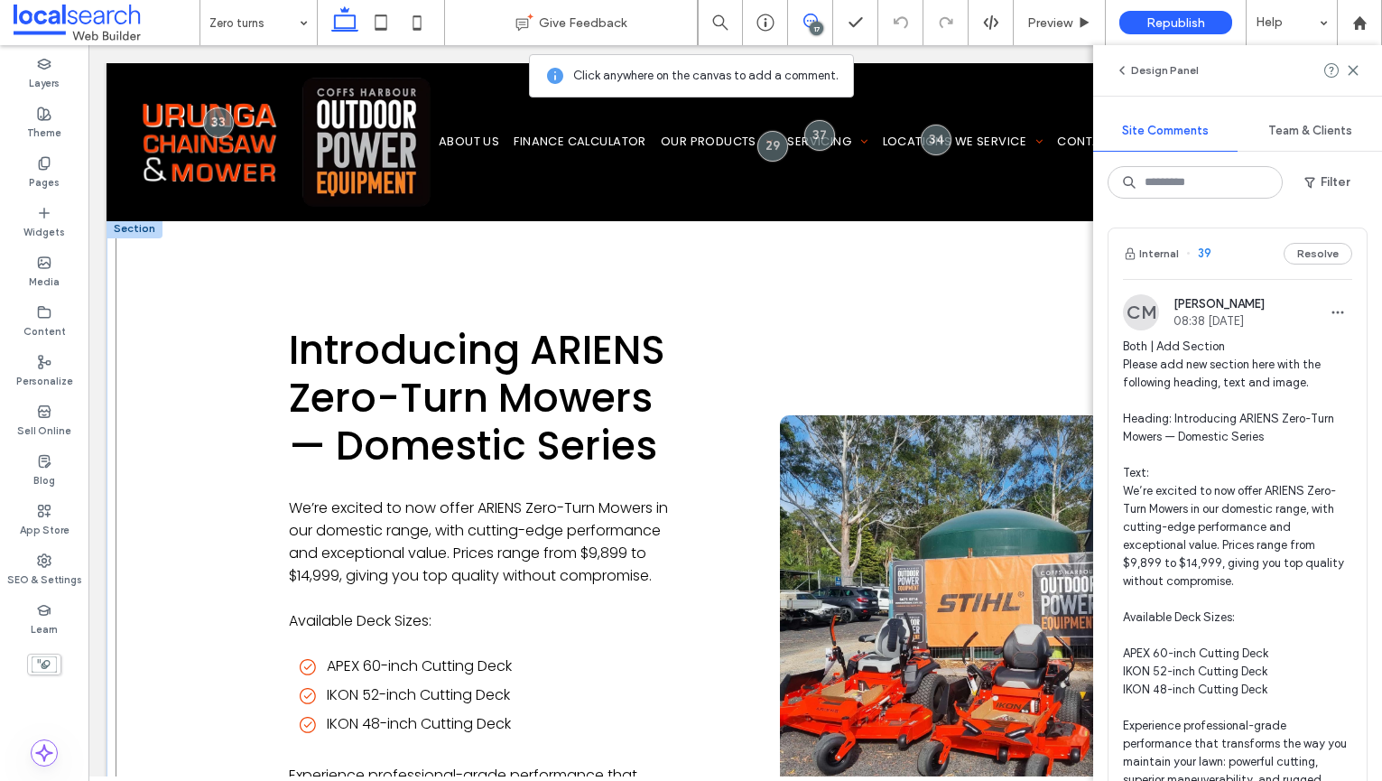
scroll to position [3310, 0]
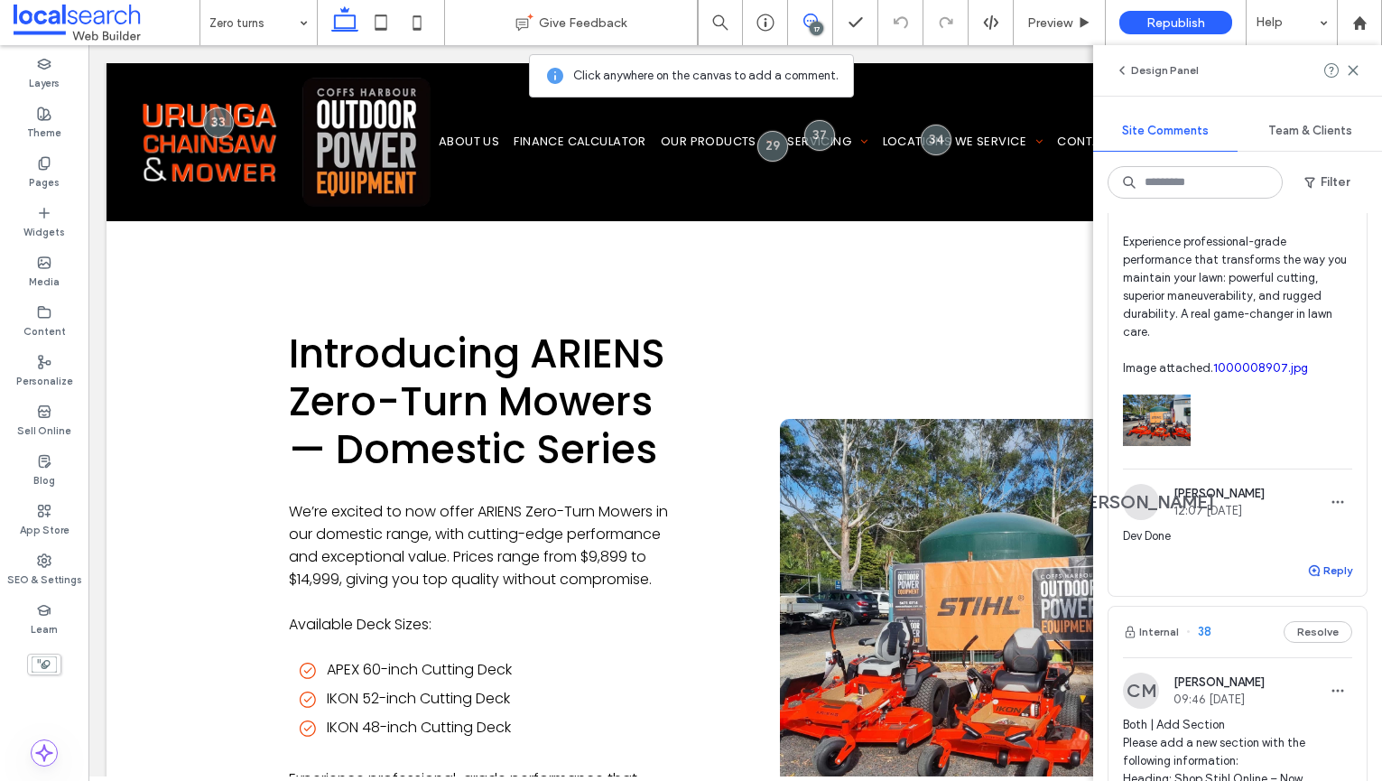
click at [1337, 581] on button "Reply" at bounding box center [1329, 571] width 45 height 22
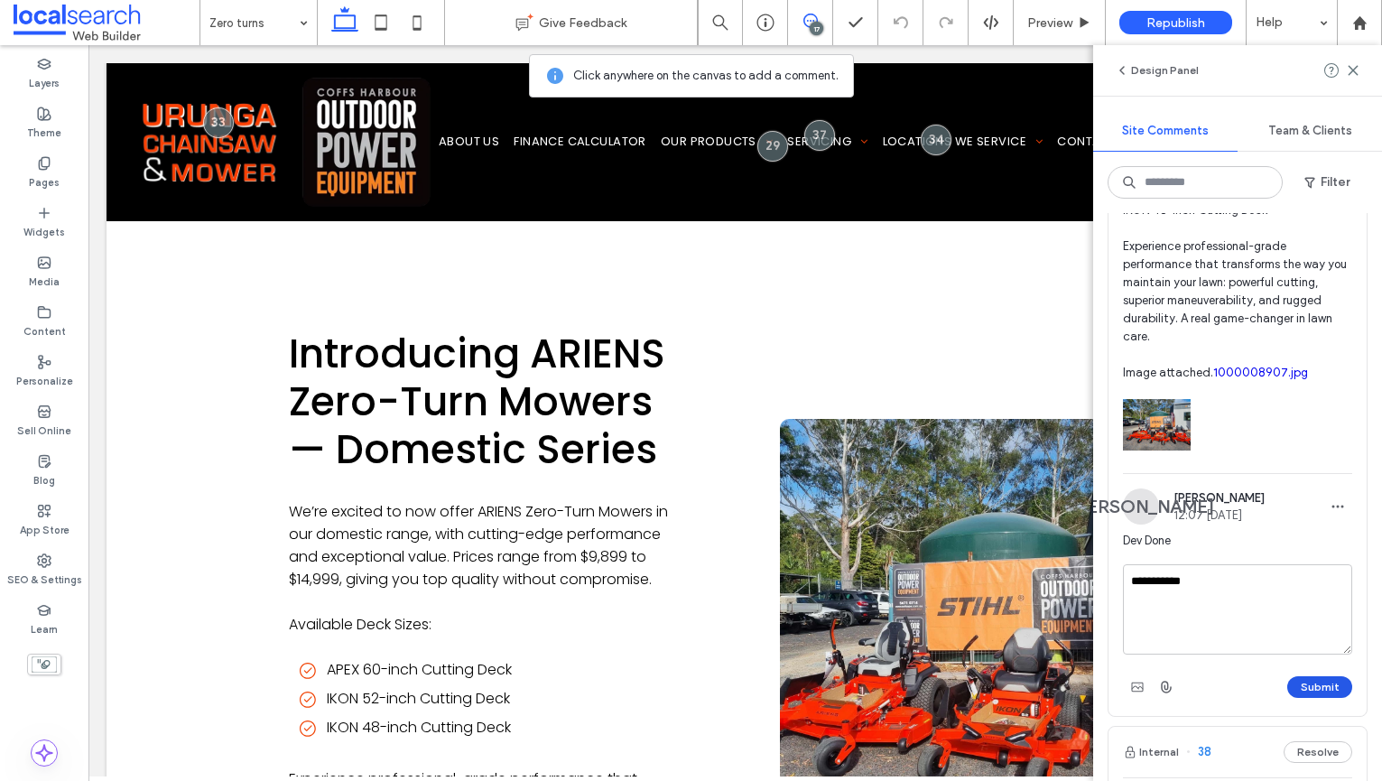
type textarea "**********"
click at [1313, 698] on button "Submit" at bounding box center [1319, 687] width 65 height 22
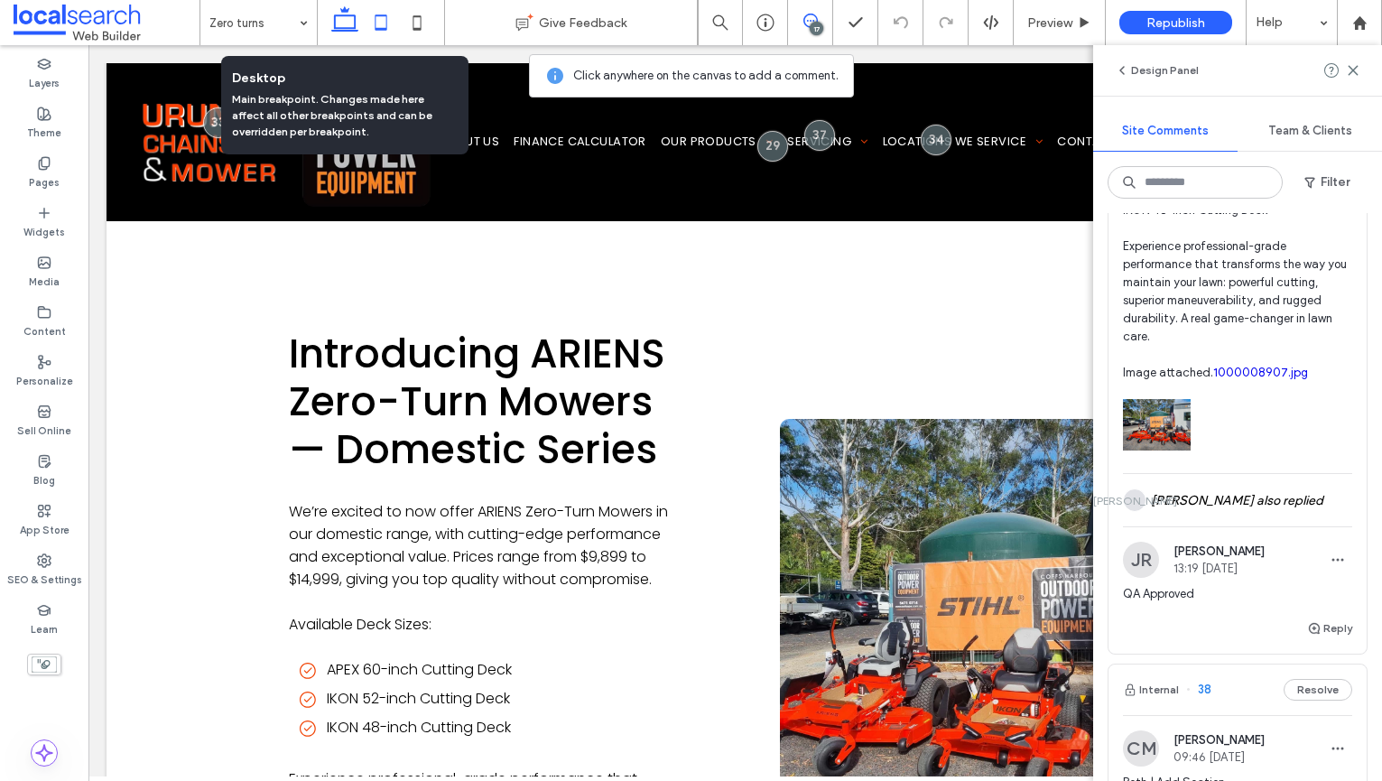
click at [368, 21] on icon at bounding box center [381, 23] width 36 height 36
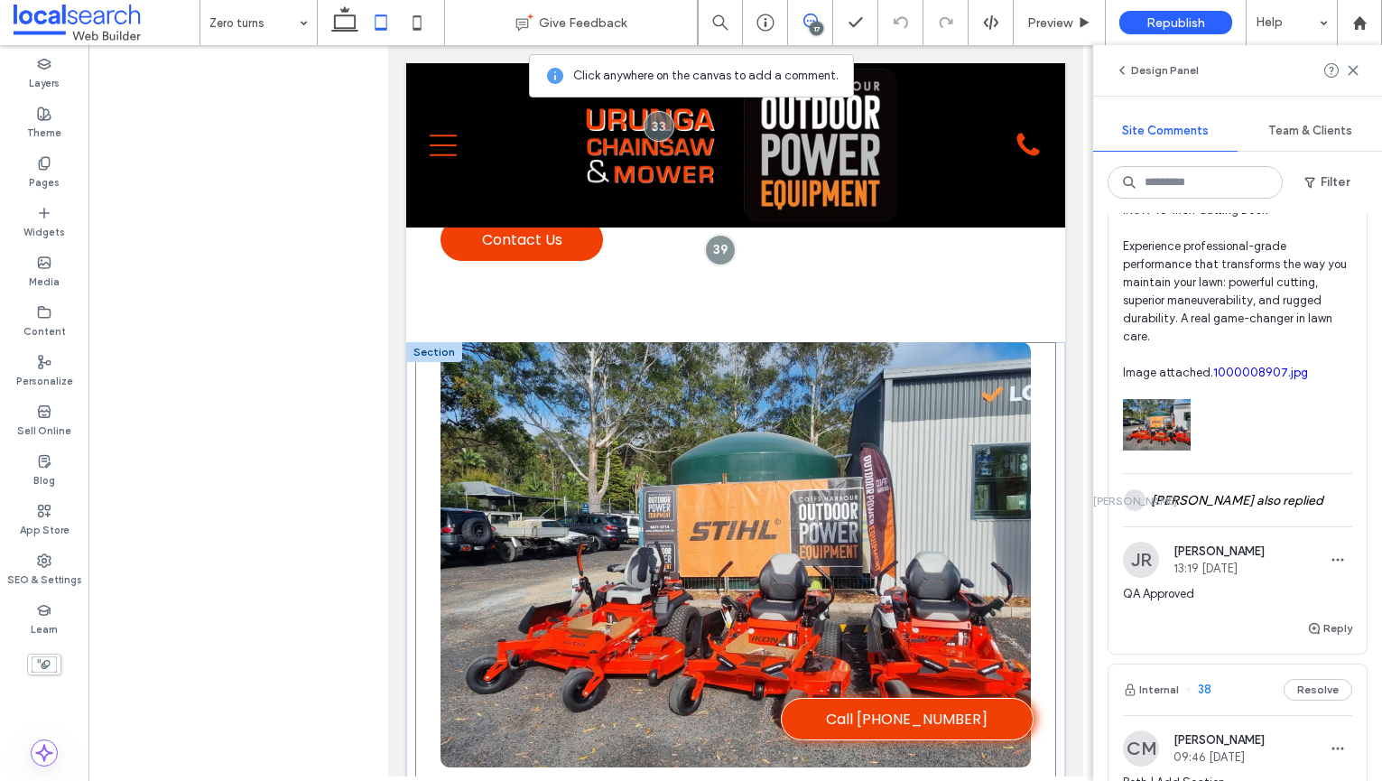
scroll to position [3681, 0]
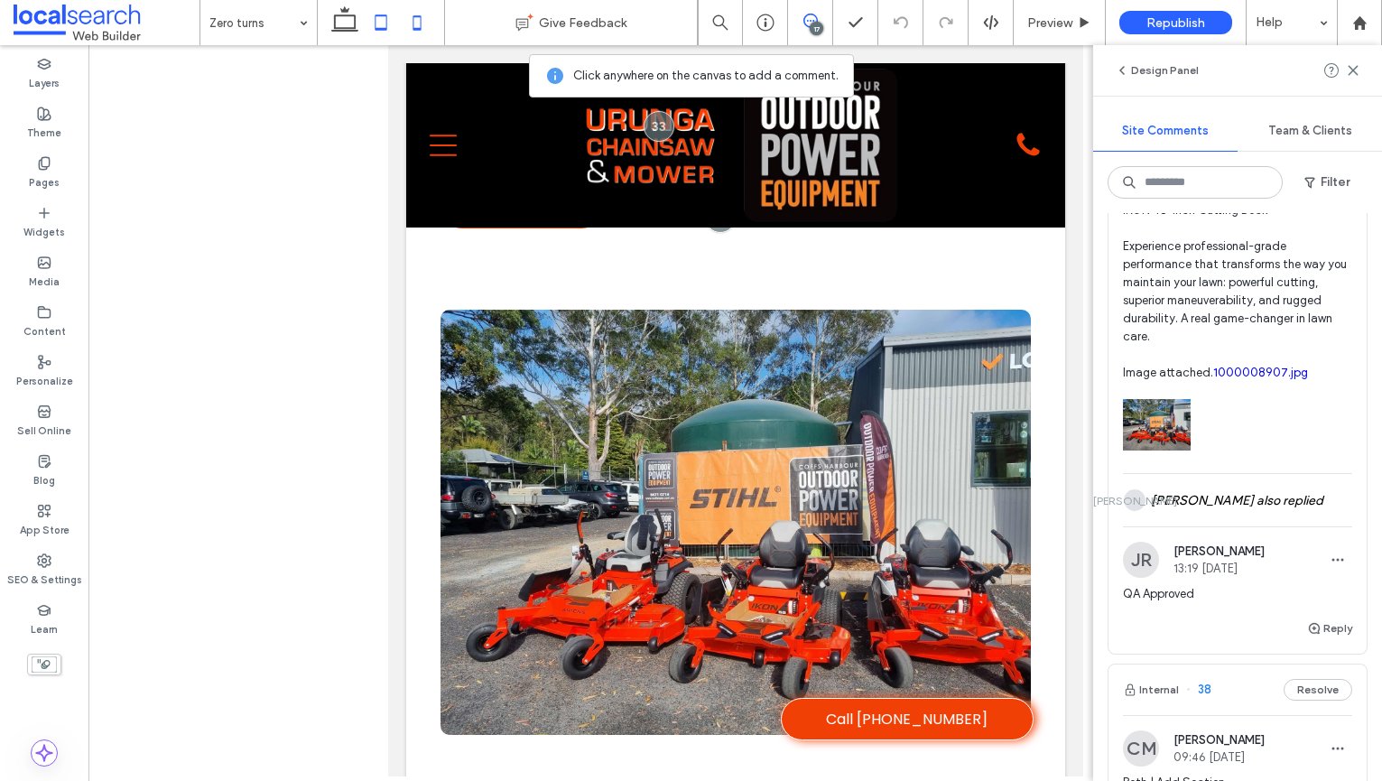
click at [407, 31] on icon at bounding box center [417, 23] width 36 height 36
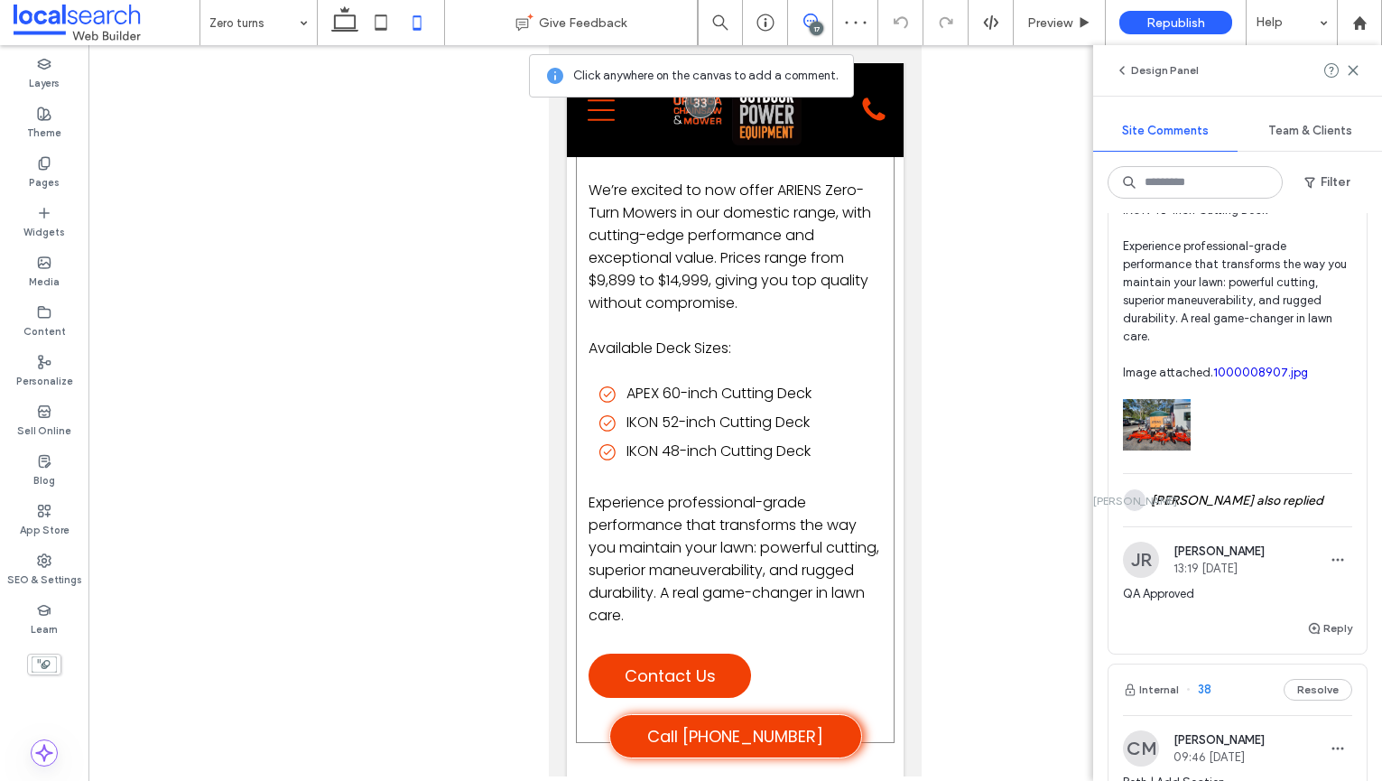
scroll to position [4868, 0]
click at [332, 20] on icon at bounding box center [345, 23] width 36 height 36
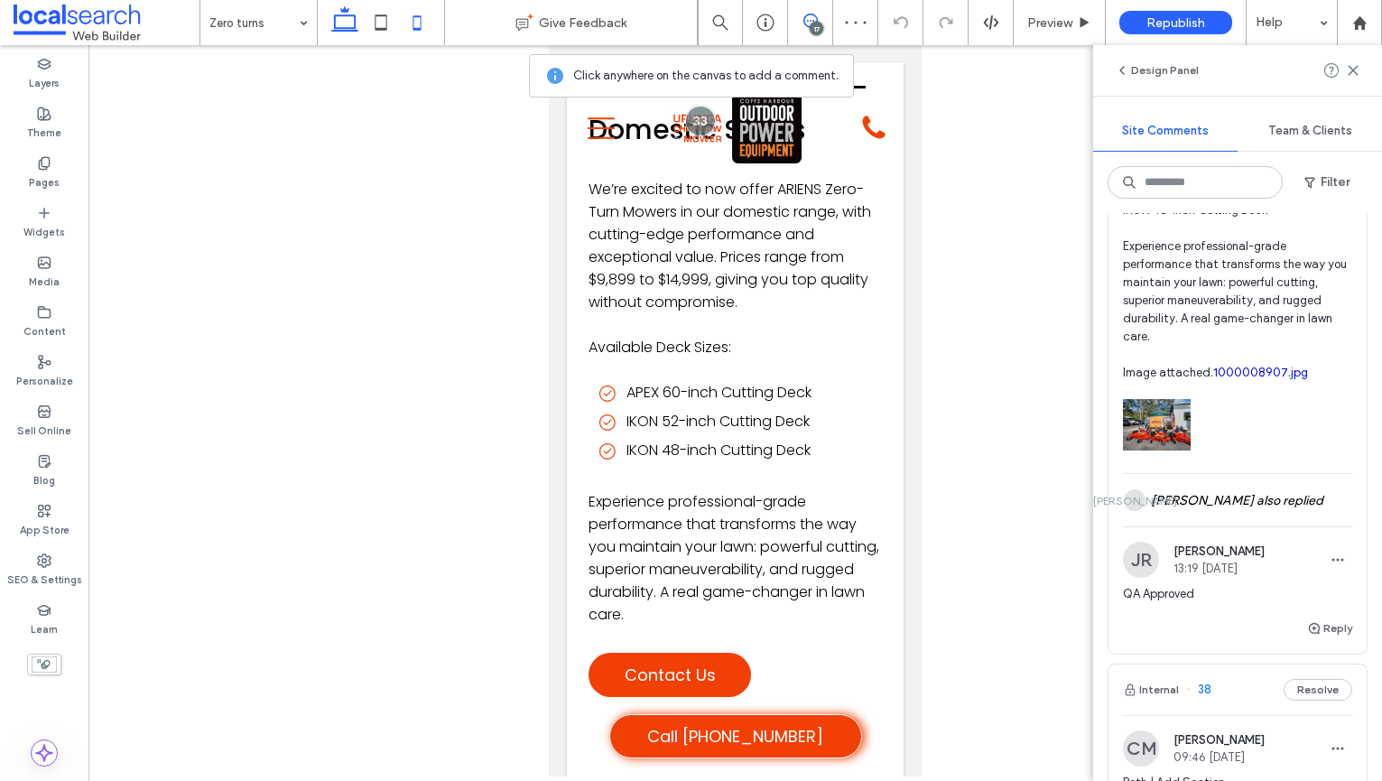
scroll to position [3922, 0]
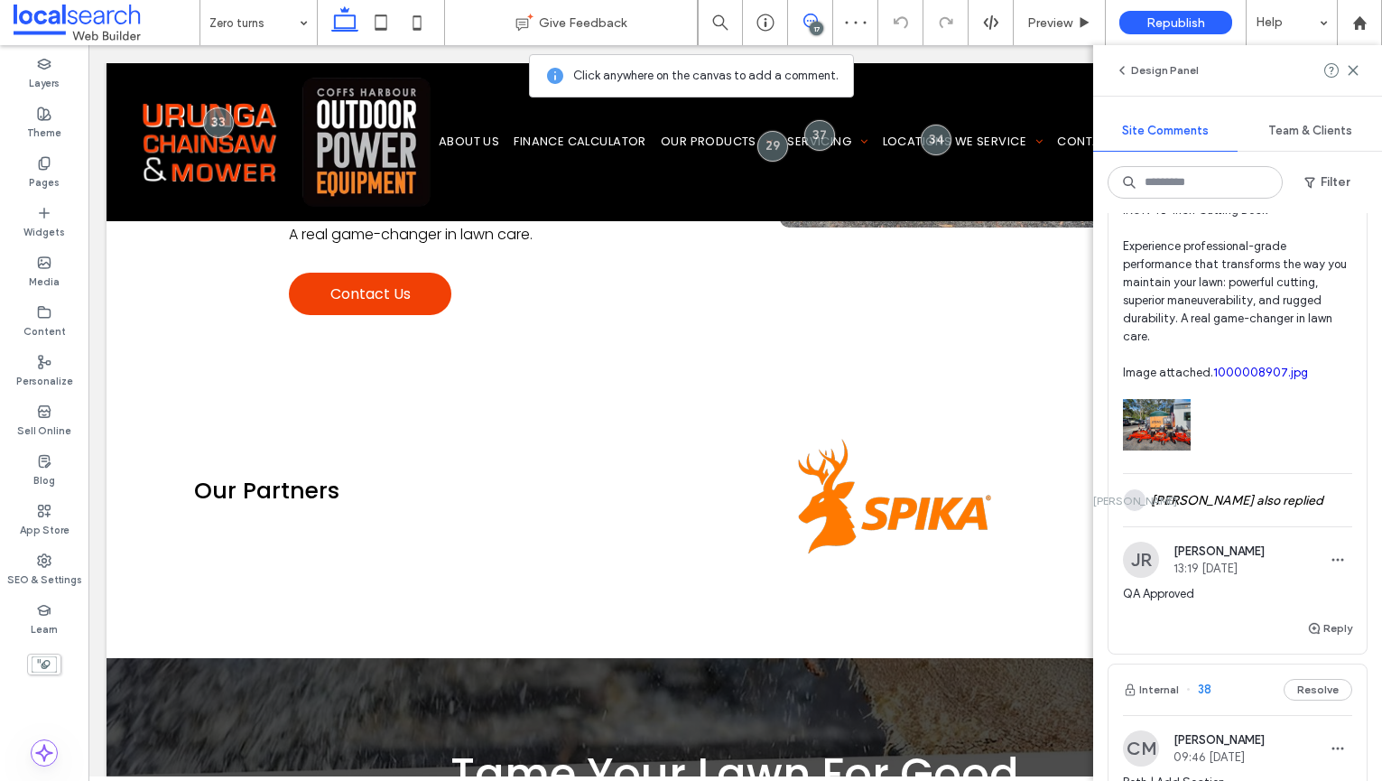
drag, startPoint x: 1355, startPoint y: 66, endPoint x: 1381, endPoint y: 88, distance: 34.6
click at [1355, 66] on icon at bounding box center [1353, 70] width 14 height 14
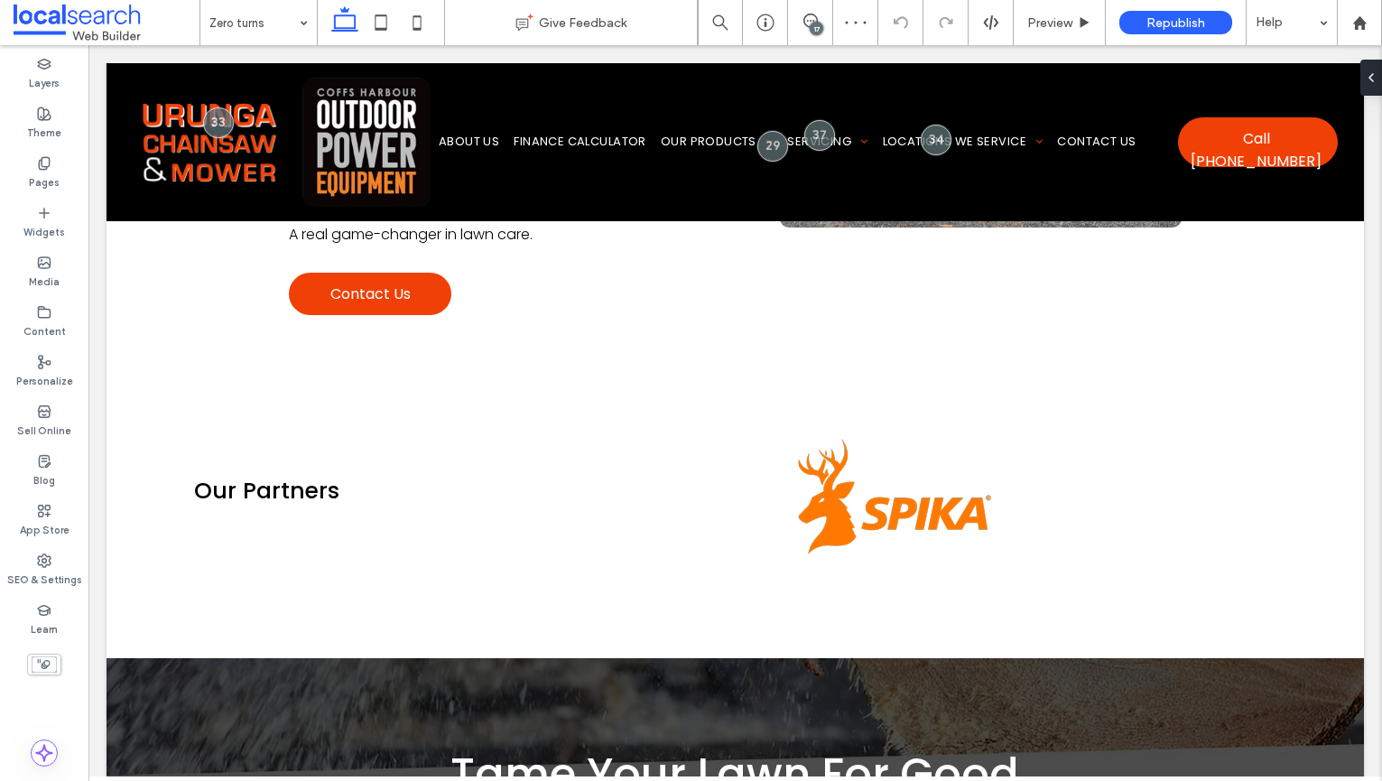
scroll to position [0, 0]
click at [37, 572] on label "SEO & Settings" at bounding box center [44, 578] width 75 height 20
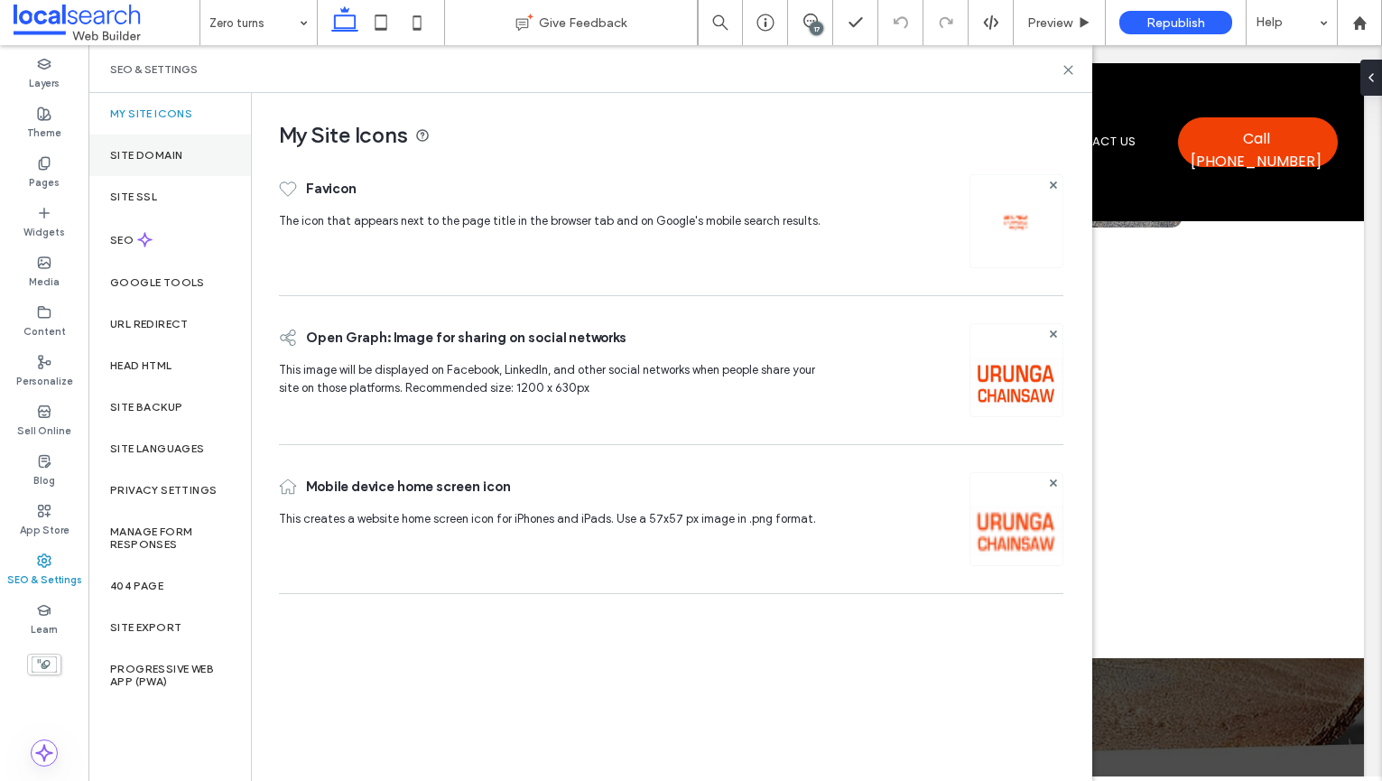
drag, startPoint x: 206, startPoint y: 181, endPoint x: 207, endPoint y: 164, distance: 17.2
click at [206, 181] on div "Site SSL" at bounding box center [169, 197] width 162 height 42
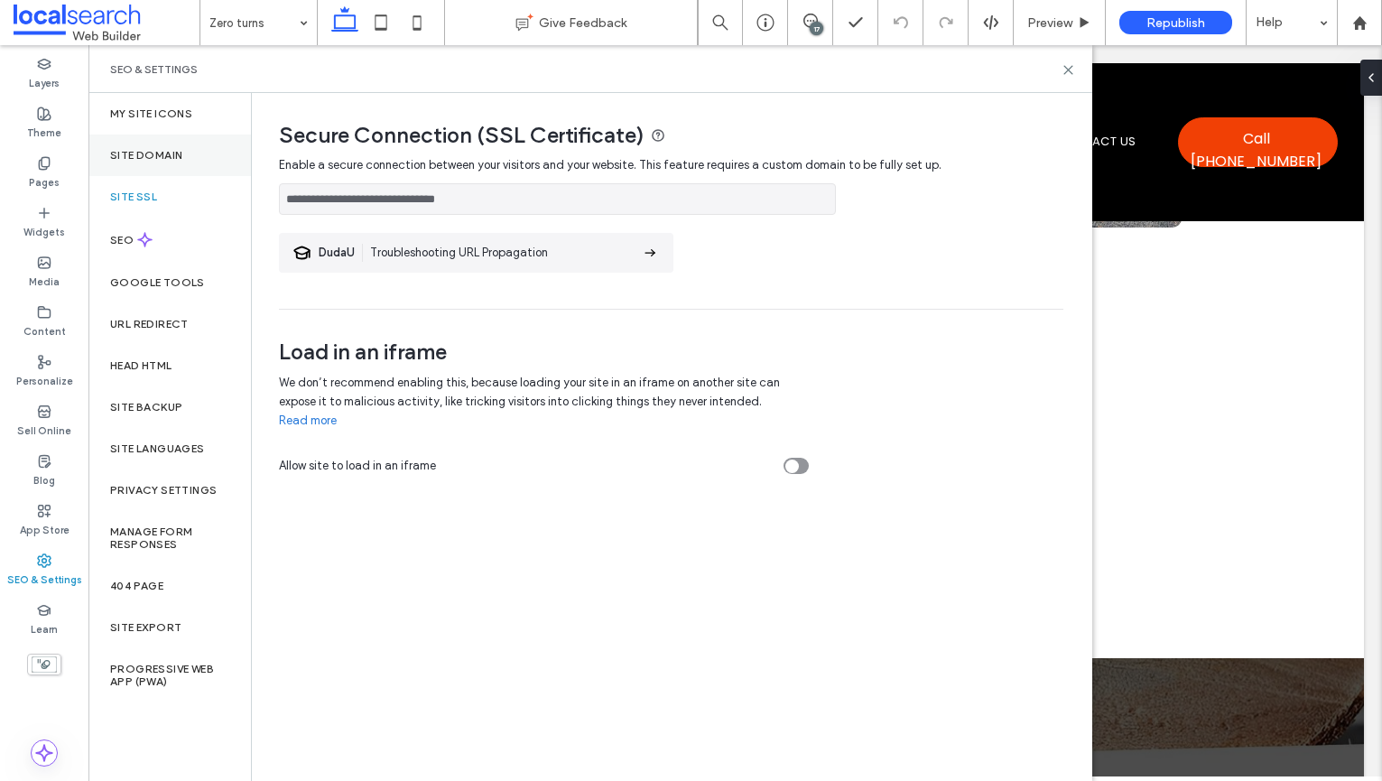
click at [207, 154] on div "Site Domain" at bounding box center [169, 156] width 162 height 42
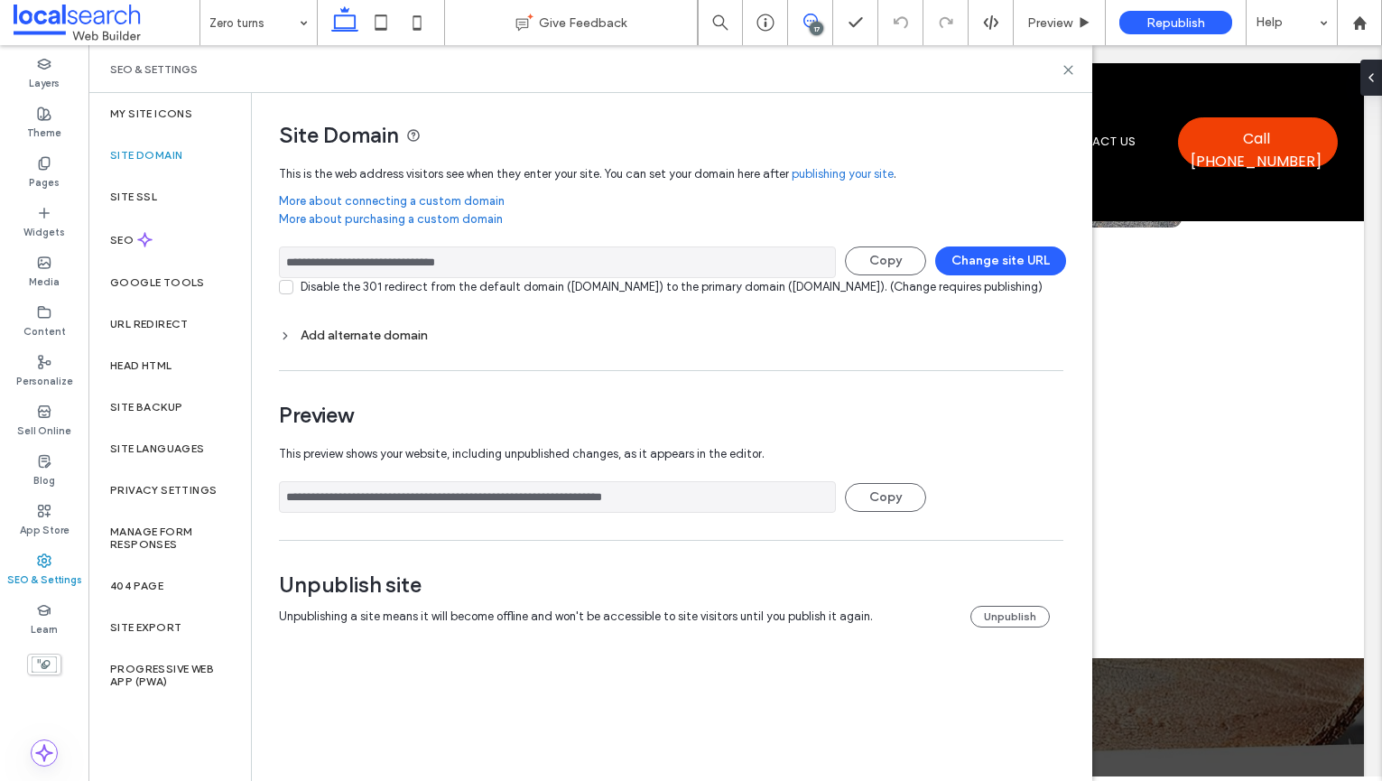
click at [813, 14] on use at bounding box center [810, 21] width 14 height 14
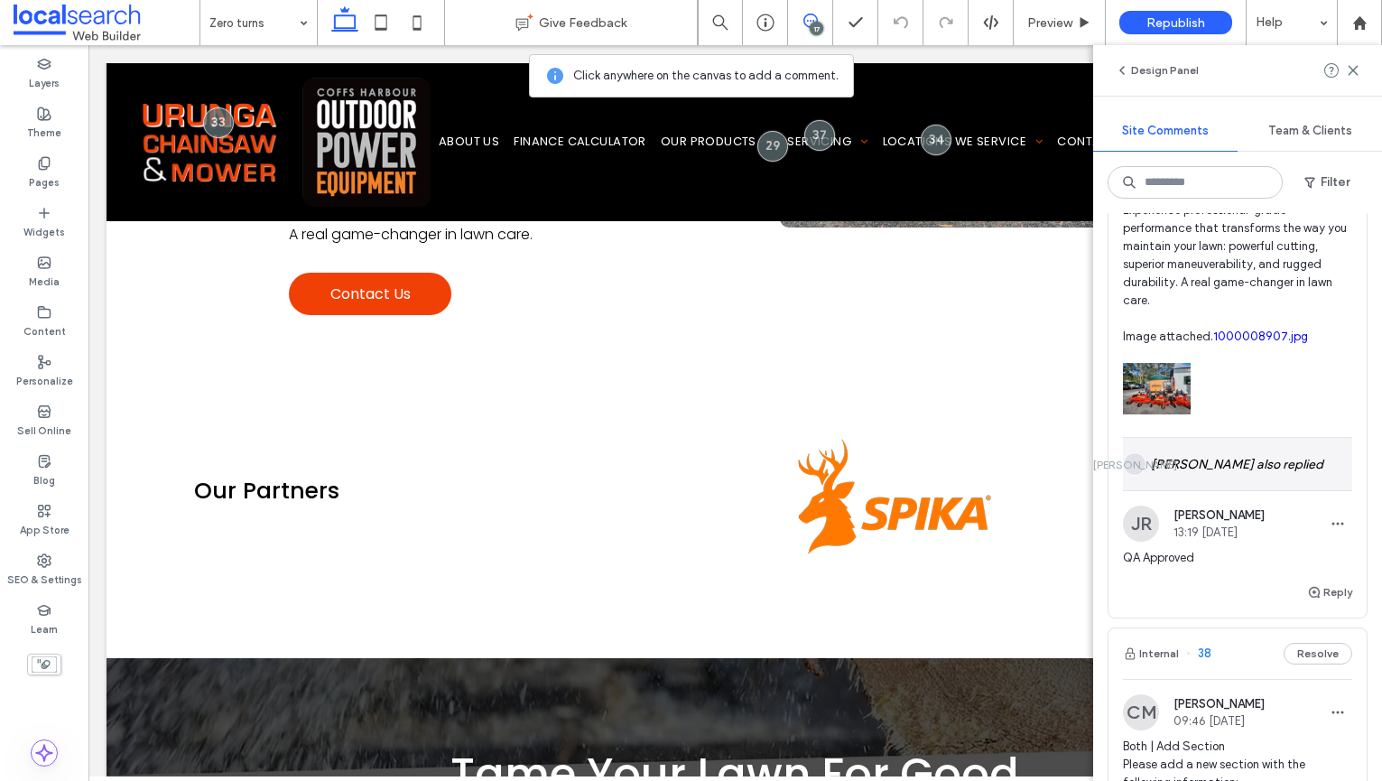
scroll to position [524, 0]
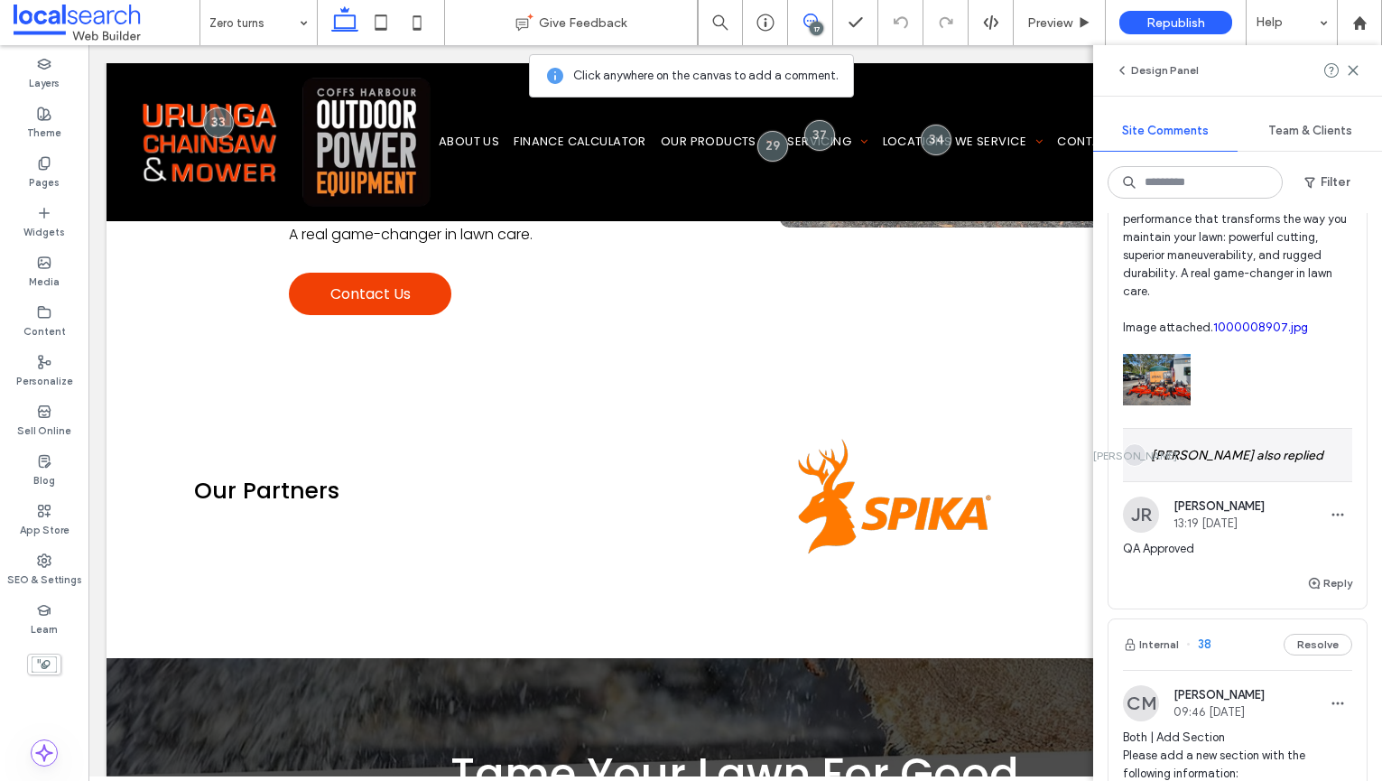
click at [1249, 481] on div "JA Janmark Arreza also replied" at bounding box center [1237, 455] width 229 height 52
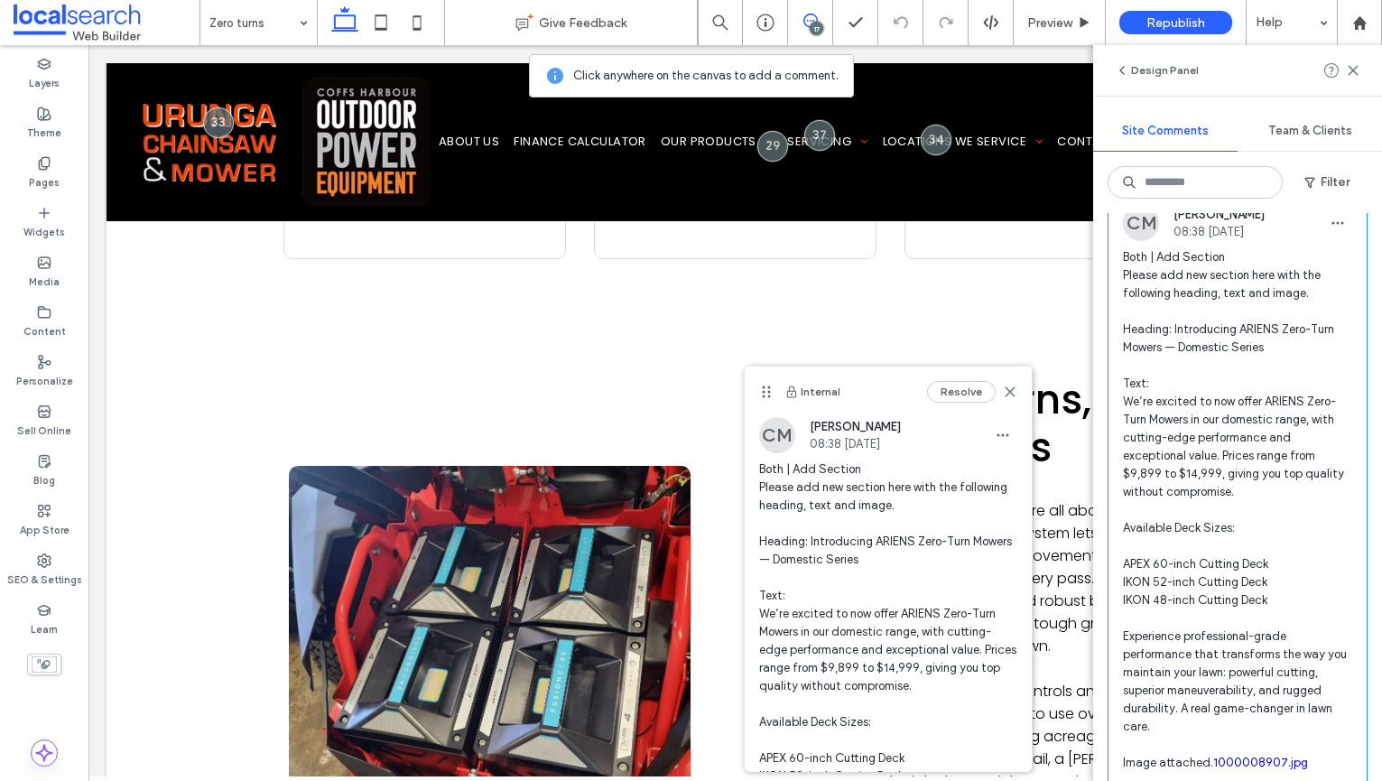
scroll to position [0, 0]
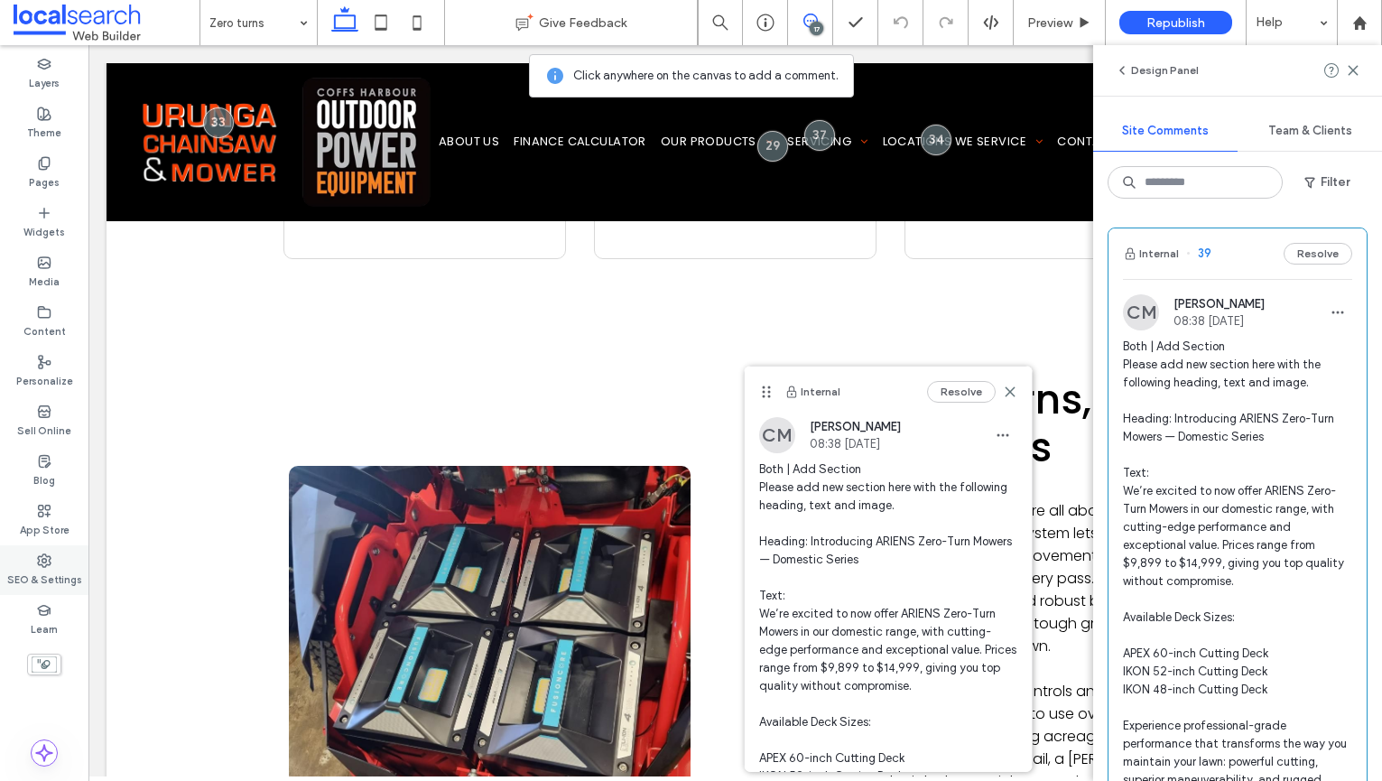
click at [59, 581] on label "SEO & Settings" at bounding box center [44, 578] width 75 height 20
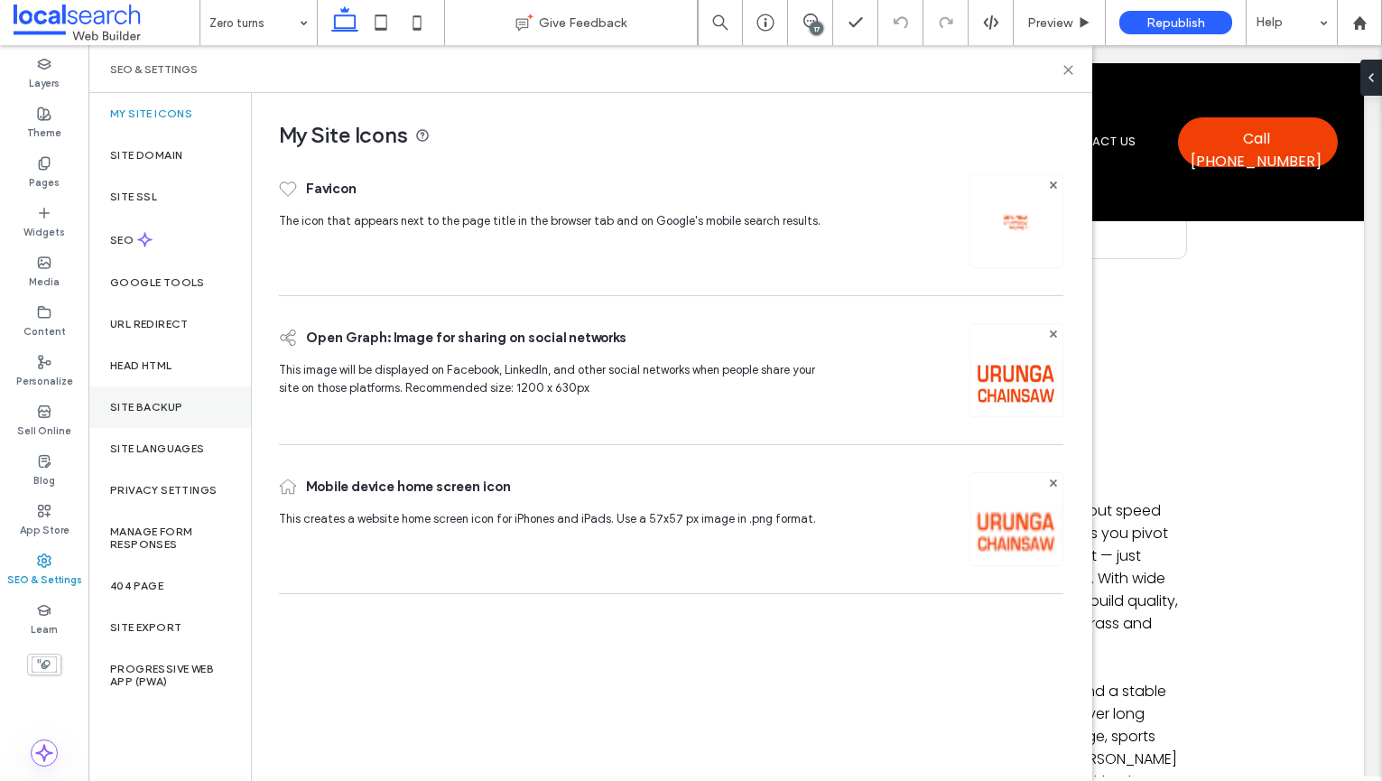
click at [162, 420] on div "Site Backup" at bounding box center [169, 407] width 162 height 42
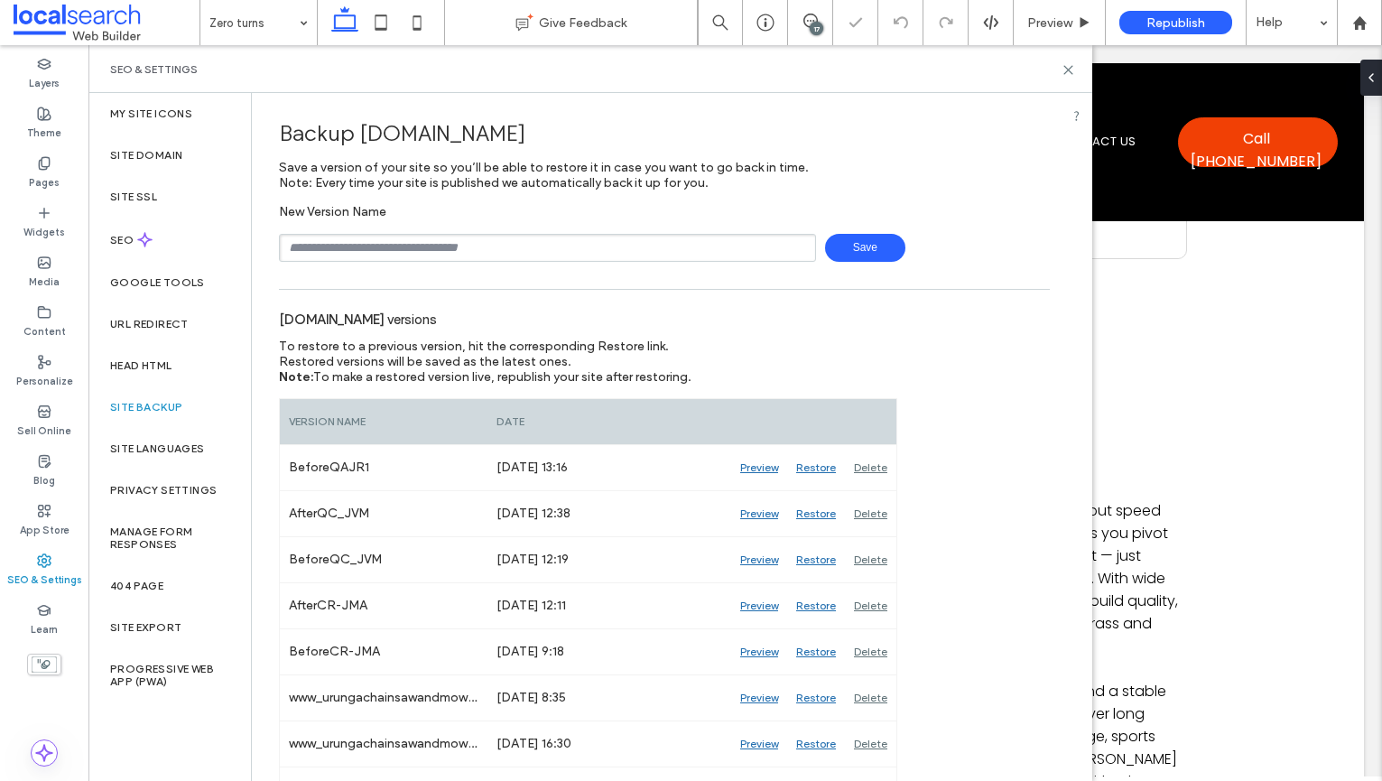
click at [489, 241] on input "text" at bounding box center [547, 248] width 537 height 28
type input "**********"
click at [868, 227] on div "**********" at bounding box center [664, 233] width 771 height 58
click at [863, 230] on div "**********" at bounding box center [664, 233] width 771 height 58
click at [861, 243] on span "Save" at bounding box center [865, 248] width 80 height 28
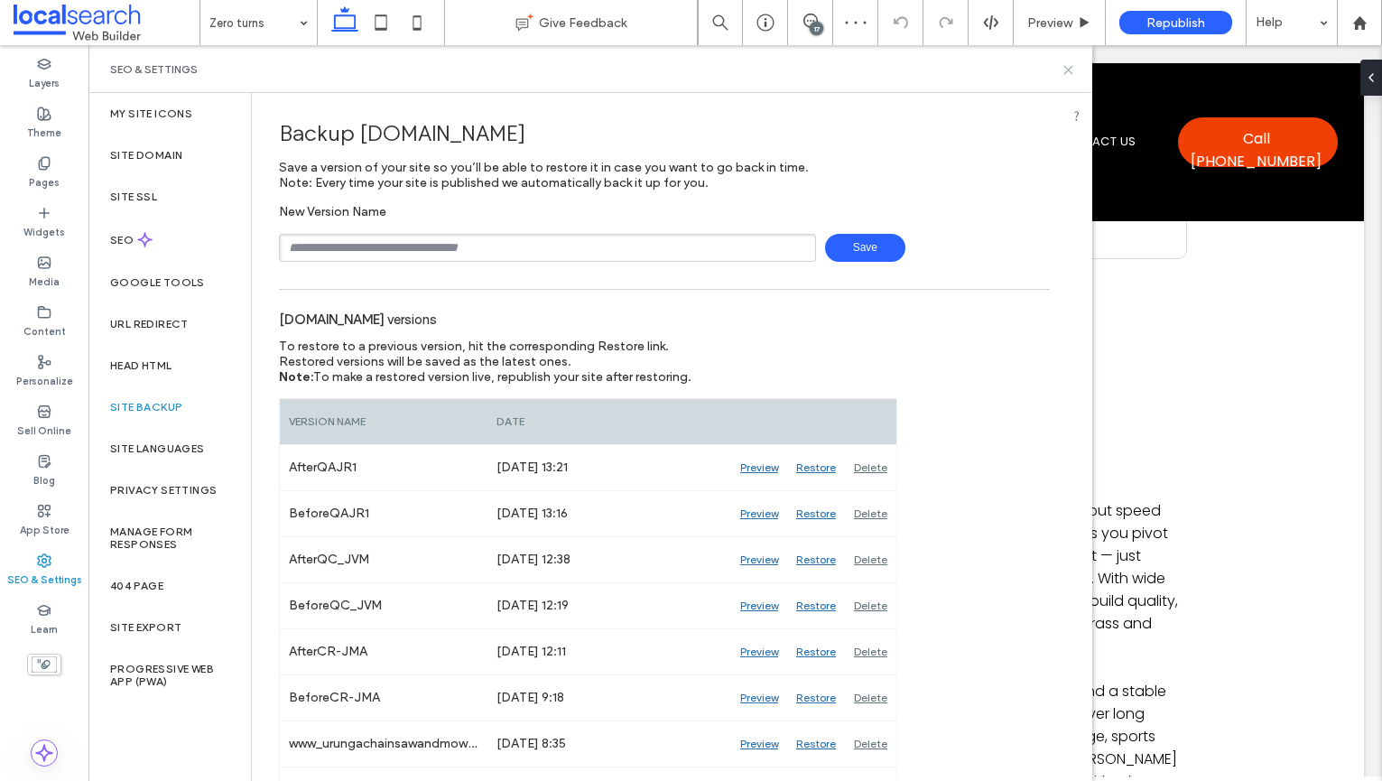
drag, startPoint x: 1068, startPoint y: 70, endPoint x: 1025, endPoint y: 1, distance: 81.1
click at [1068, 70] on use at bounding box center [1068, 70] width 8 height 8
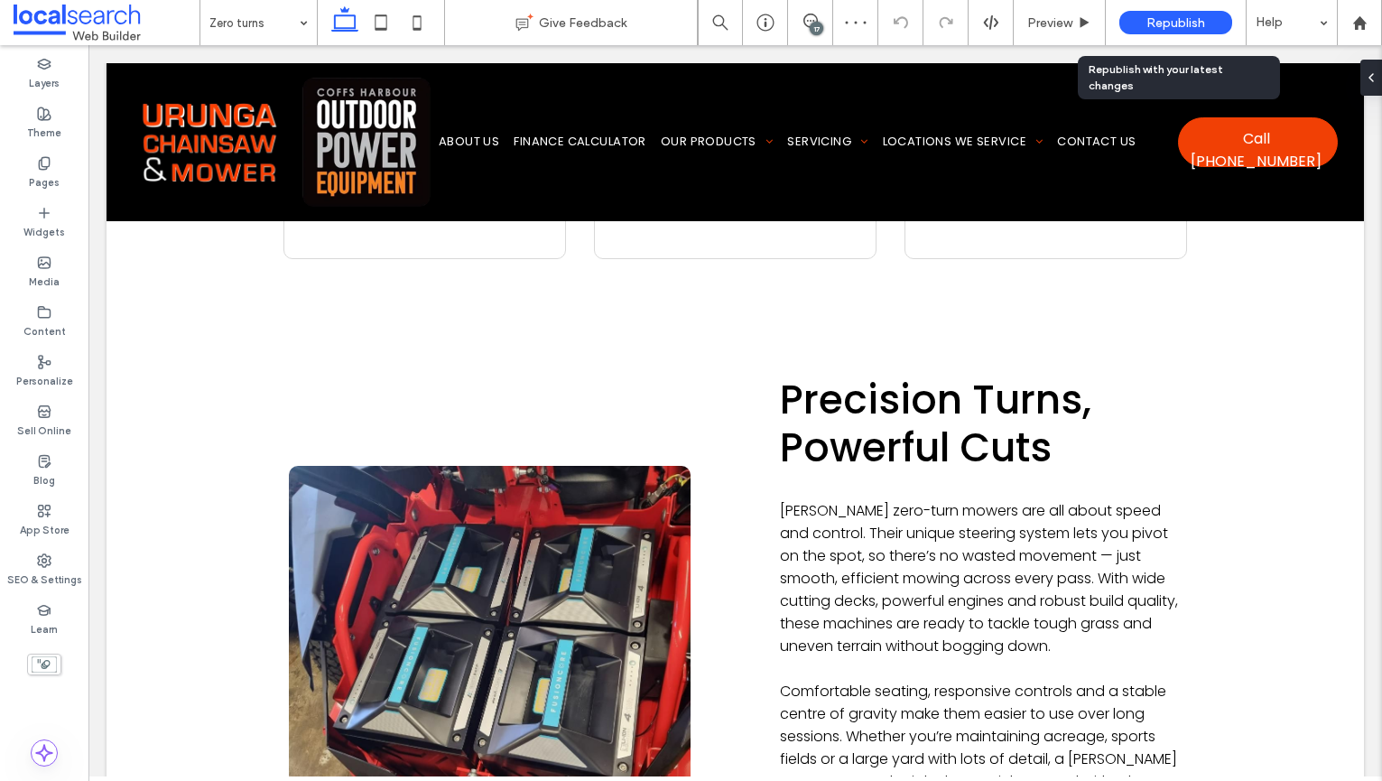
click at [1180, 19] on span "Republish" at bounding box center [1175, 22] width 59 height 15
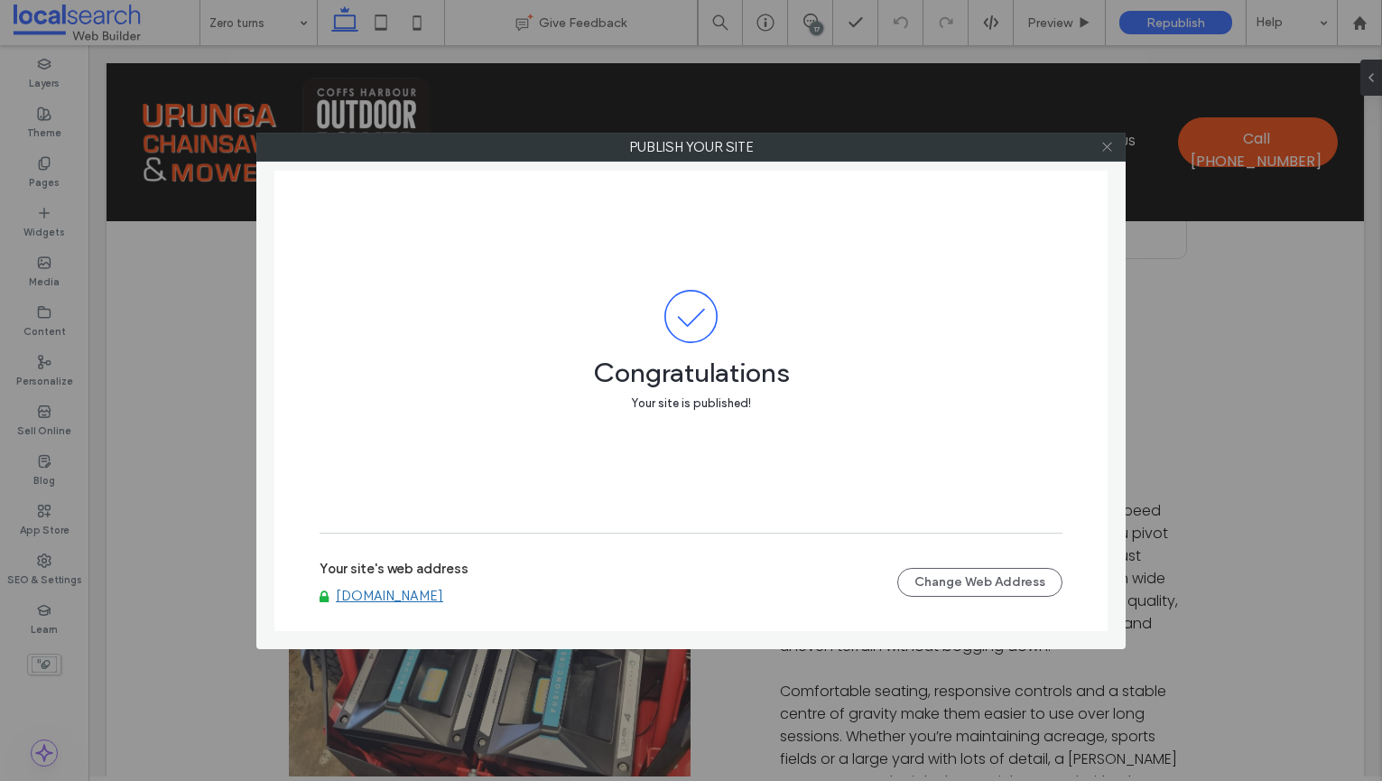
click at [1106, 153] on icon at bounding box center [1107, 147] width 14 height 14
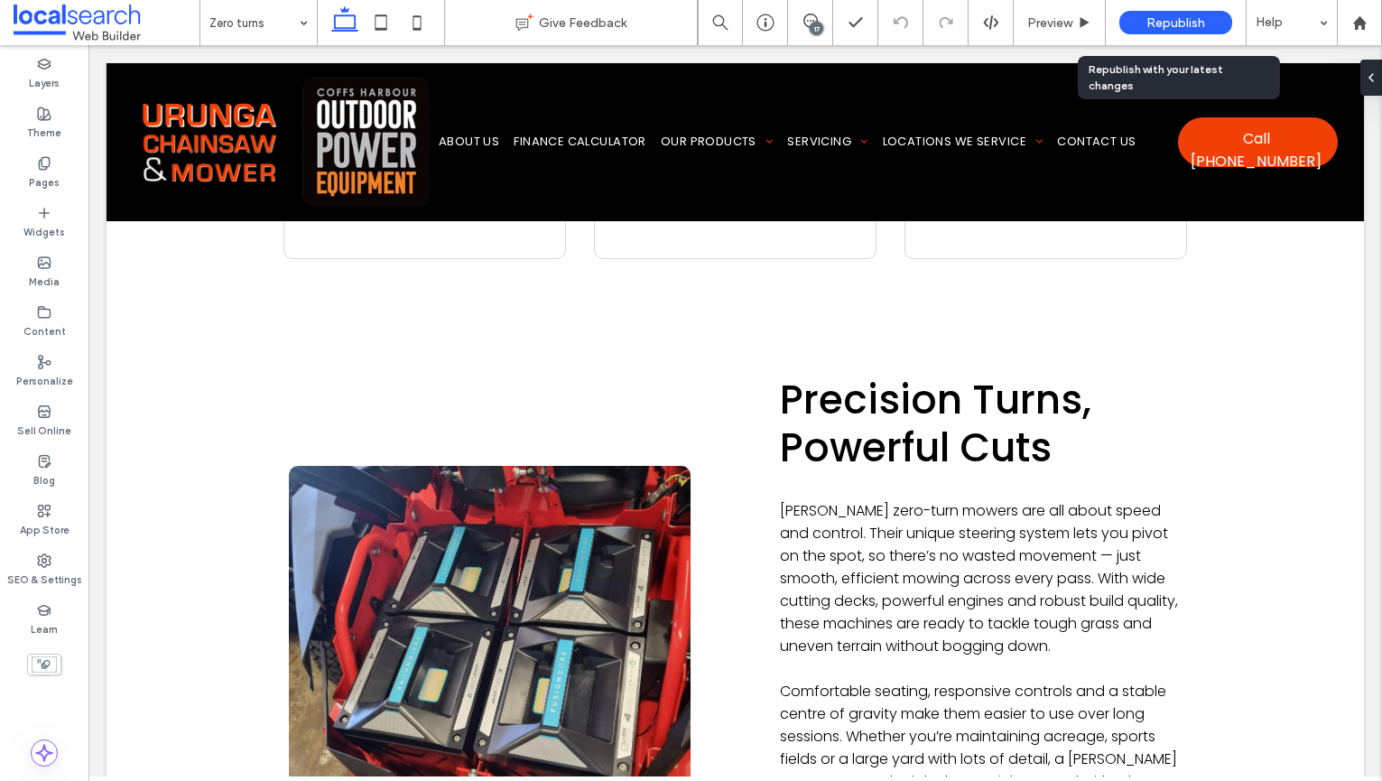
click at [1144, 22] on div "Republish" at bounding box center [1175, 22] width 113 height 23
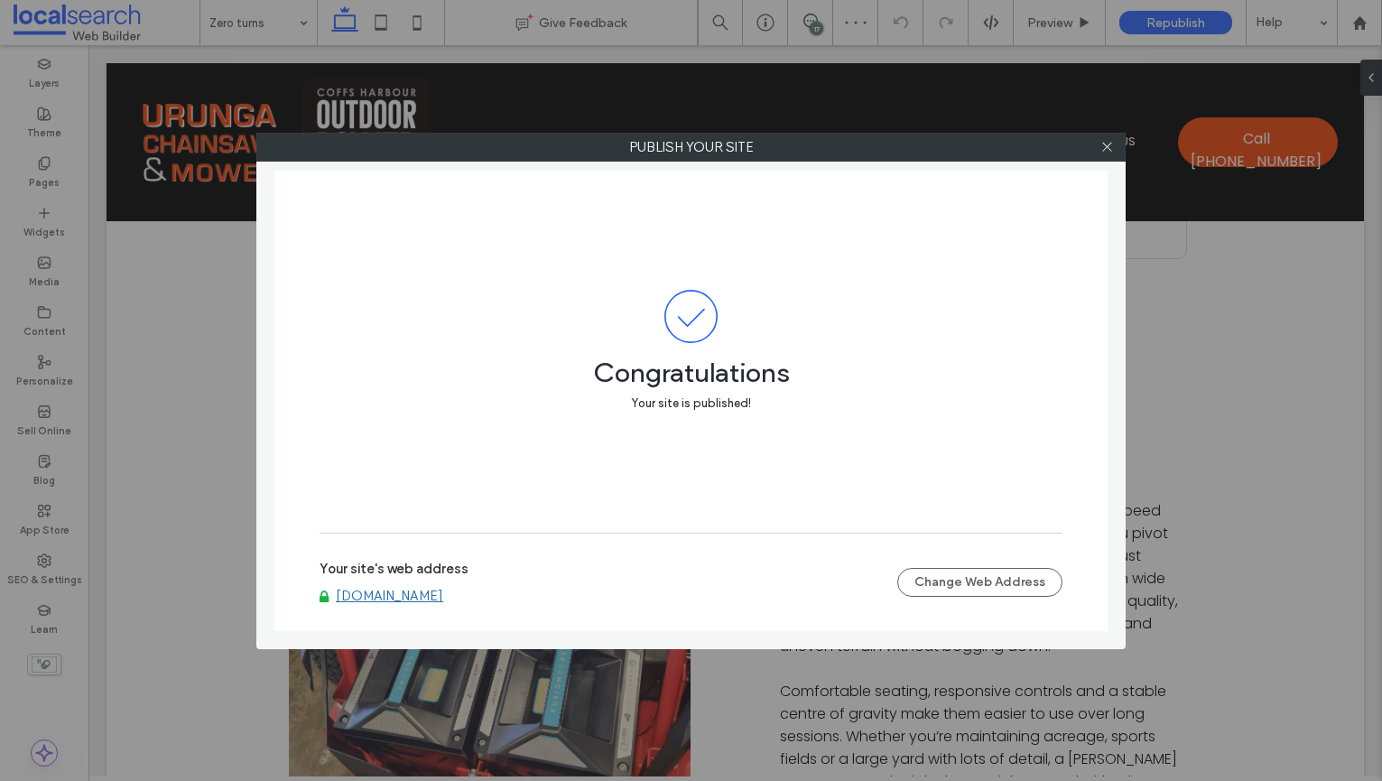
click at [443, 597] on link "www.urungachainsawandmower.com.au" at bounding box center [389, 596] width 107 height 16
click at [1103, 147] on icon at bounding box center [1107, 147] width 14 height 14
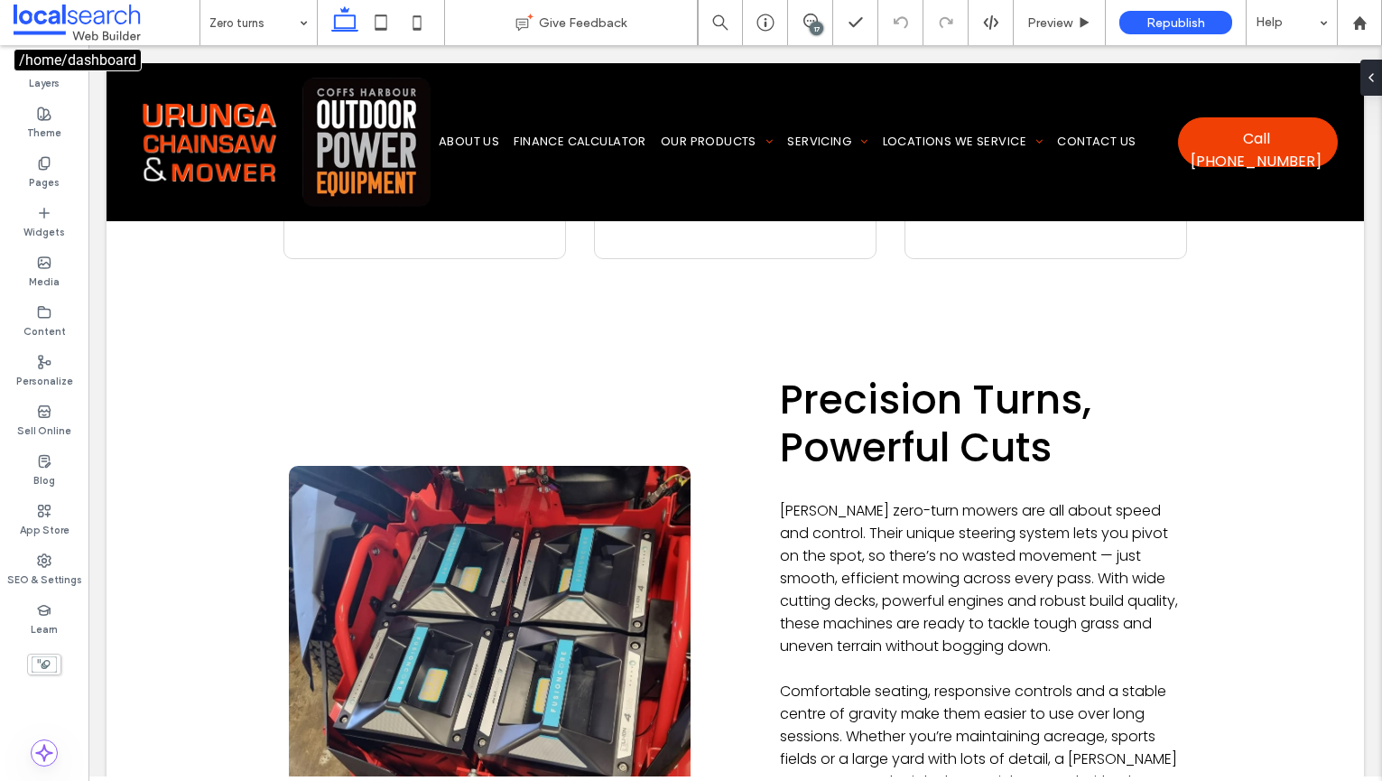
click at [115, 16] on span at bounding box center [107, 23] width 186 height 36
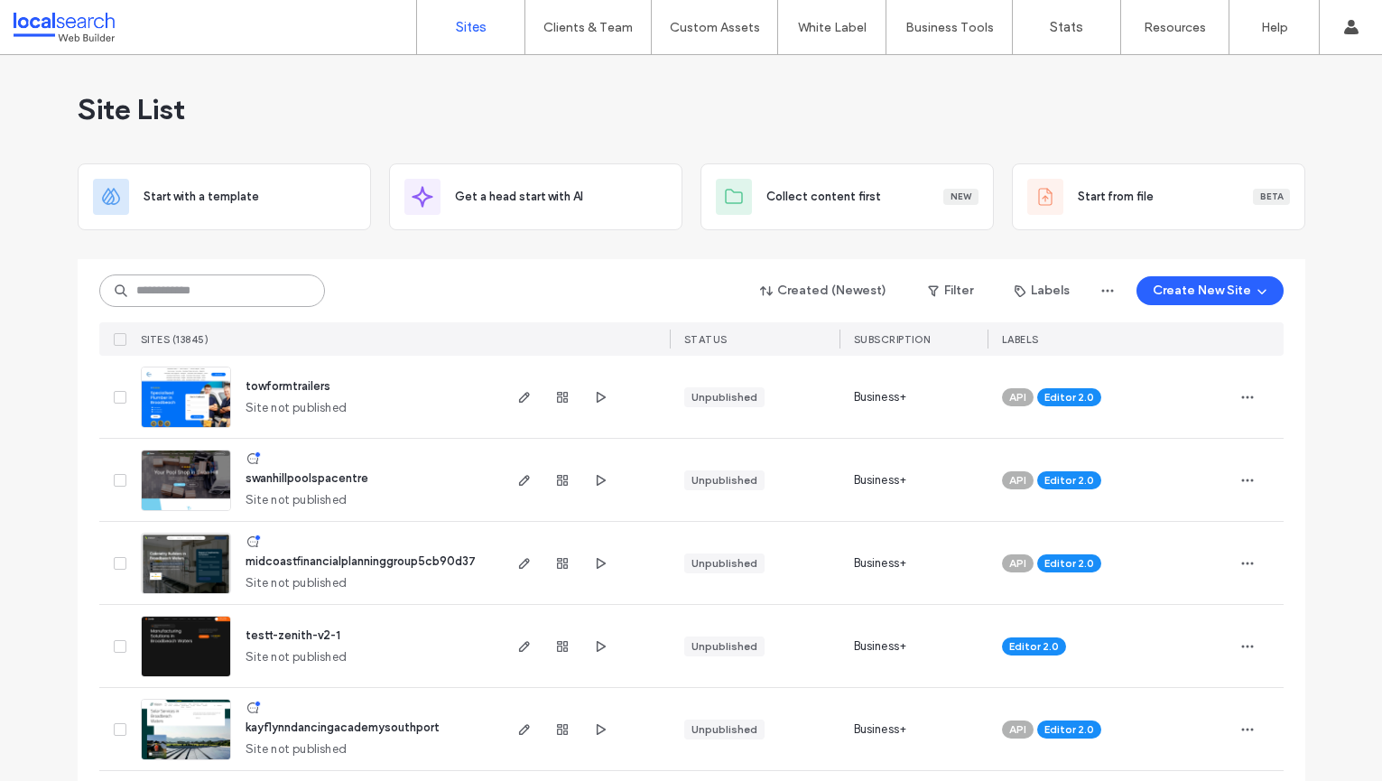
click at [130, 284] on input at bounding box center [212, 290] width 226 height 32
paste input "********"
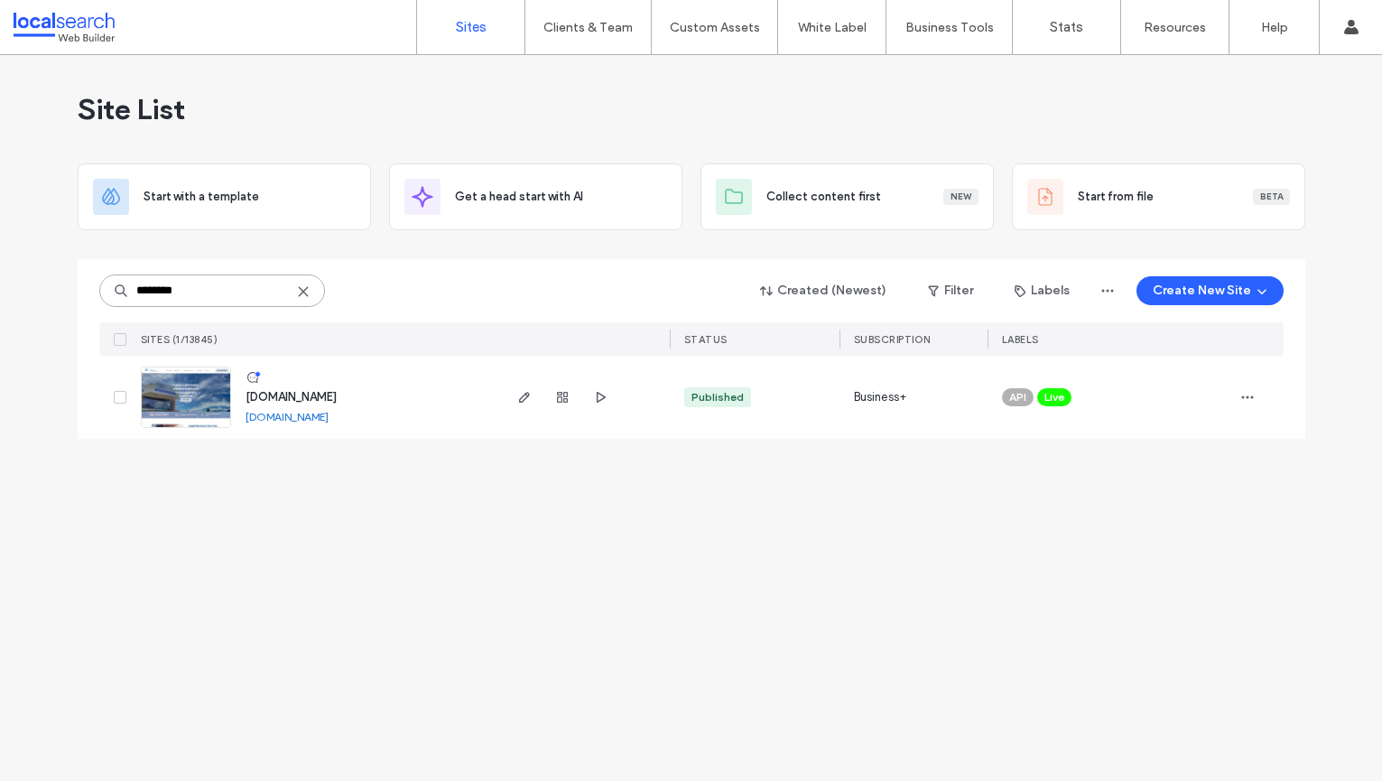
type input "********"
click at [298, 401] on span "[DOMAIN_NAME]" at bounding box center [291, 397] width 91 height 14
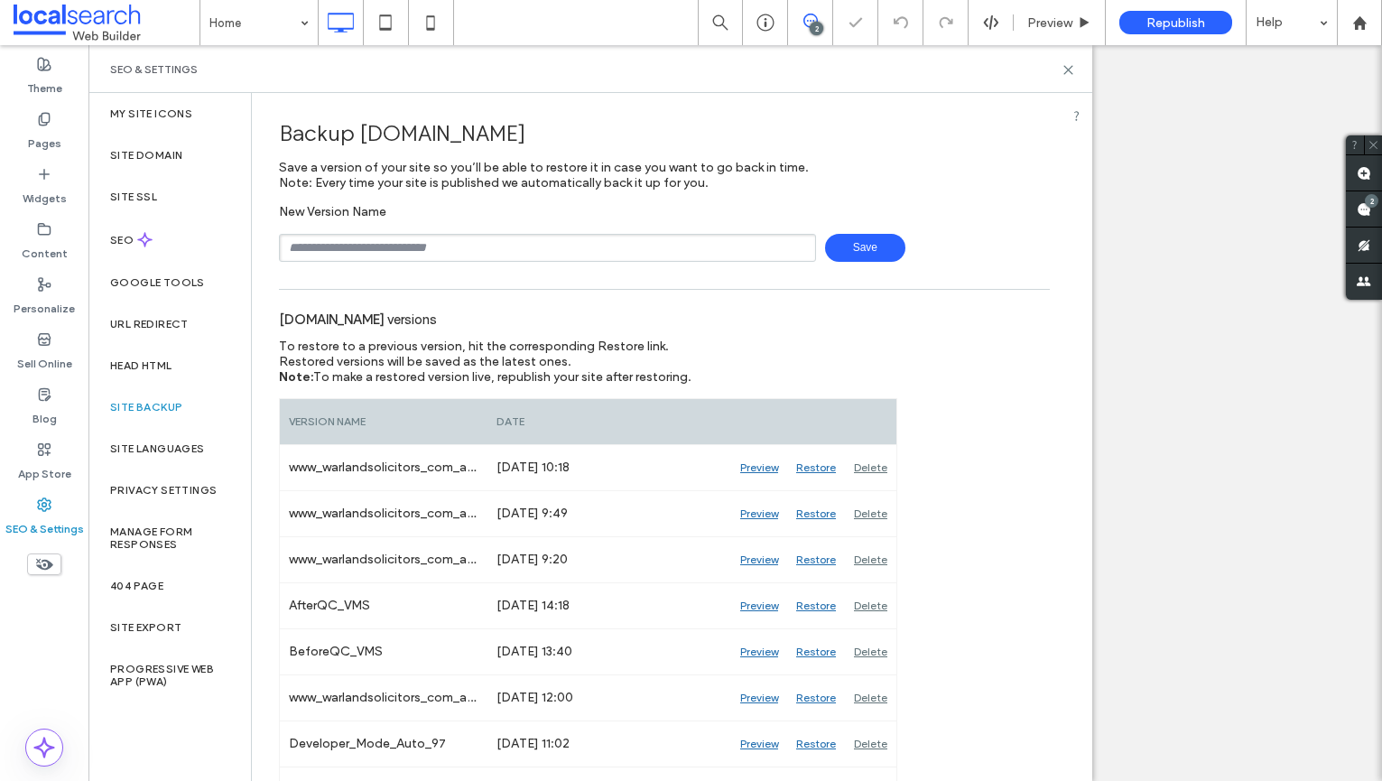
click at [561, 251] on input "text" at bounding box center [547, 248] width 537 height 28
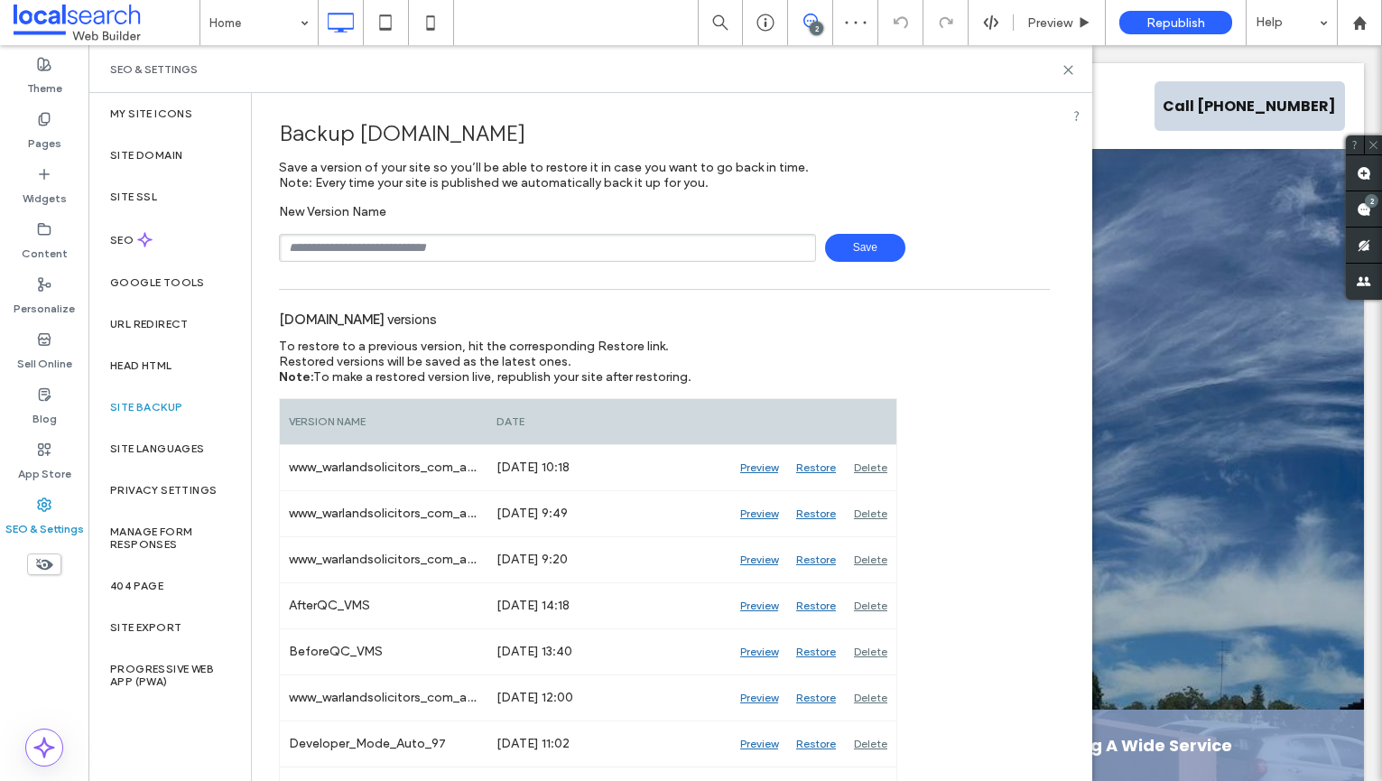
type input "**********"
click at [858, 246] on span "Save" at bounding box center [865, 248] width 80 height 28
click at [1072, 71] on icon at bounding box center [1069, 70] width 14 height 14
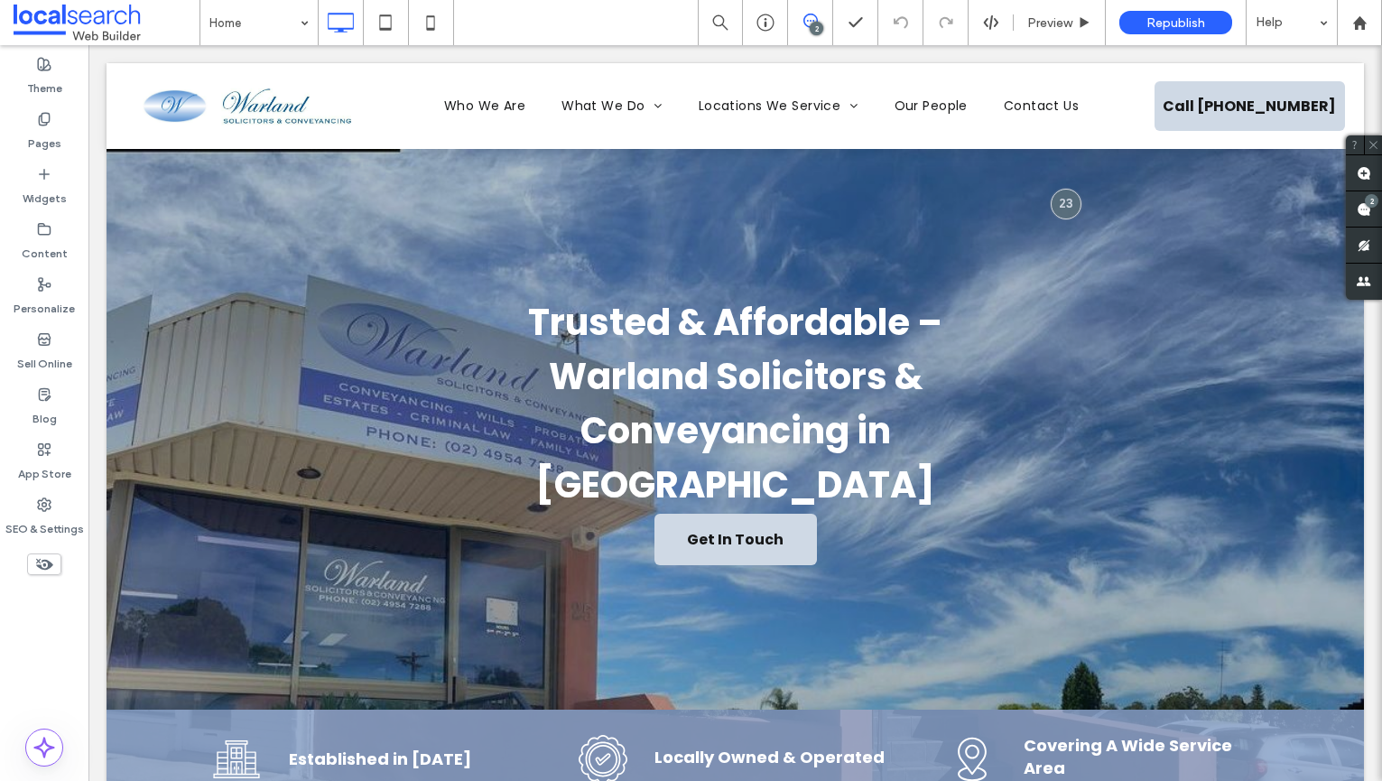
click at [804, 21] on icon at bounding box center [810, 21] width 14 height 14
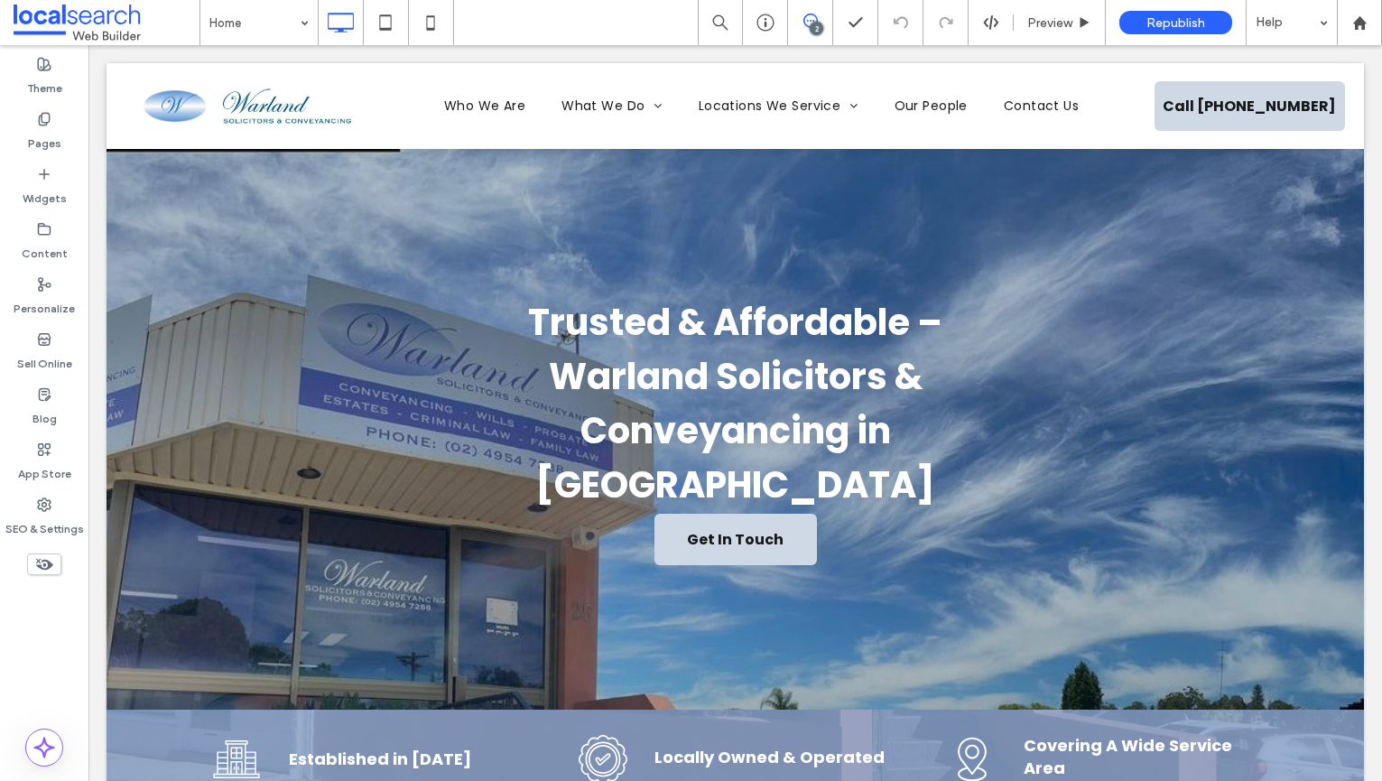
click at [813, 20] on use at bounding box center [810, 21] width 14 height 14
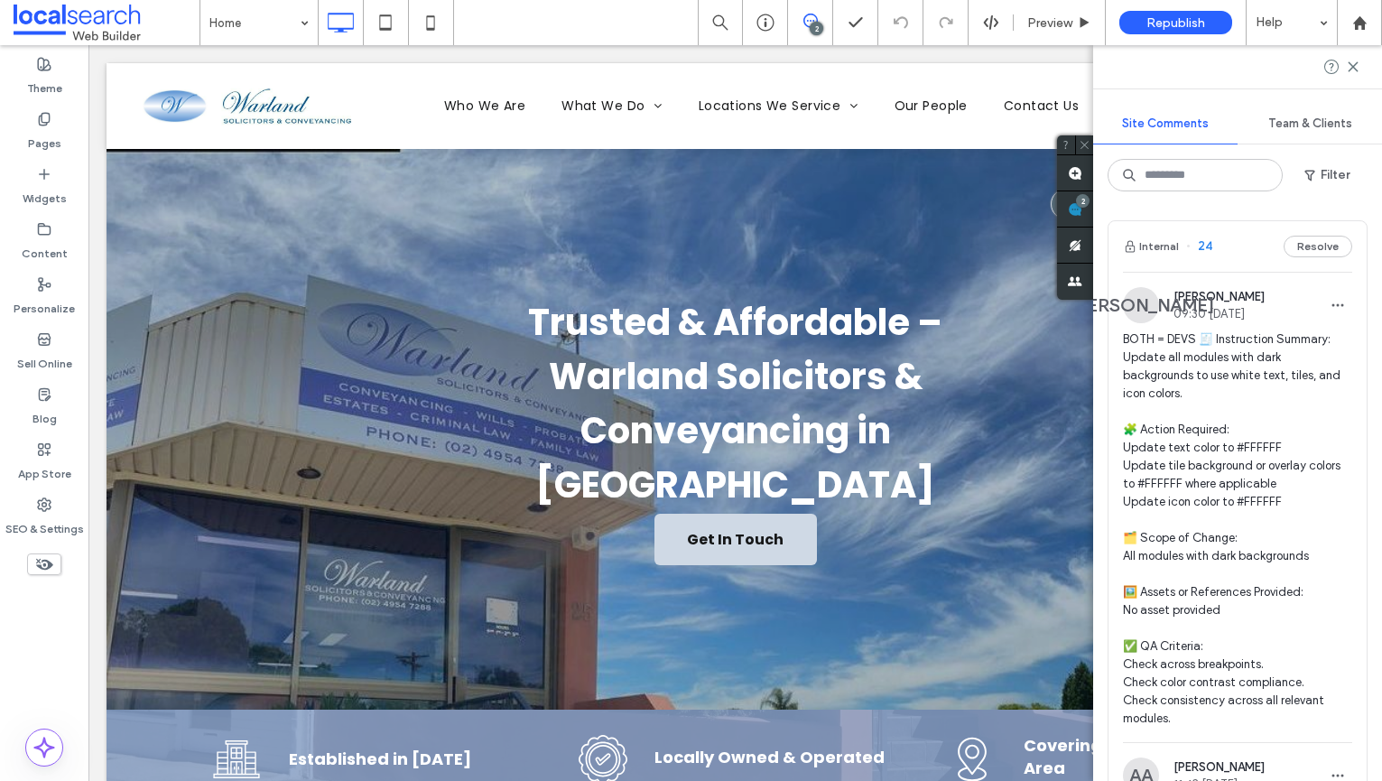
click at [1093, 218] on span at bounding box center [1075, 208] width 36 height 35
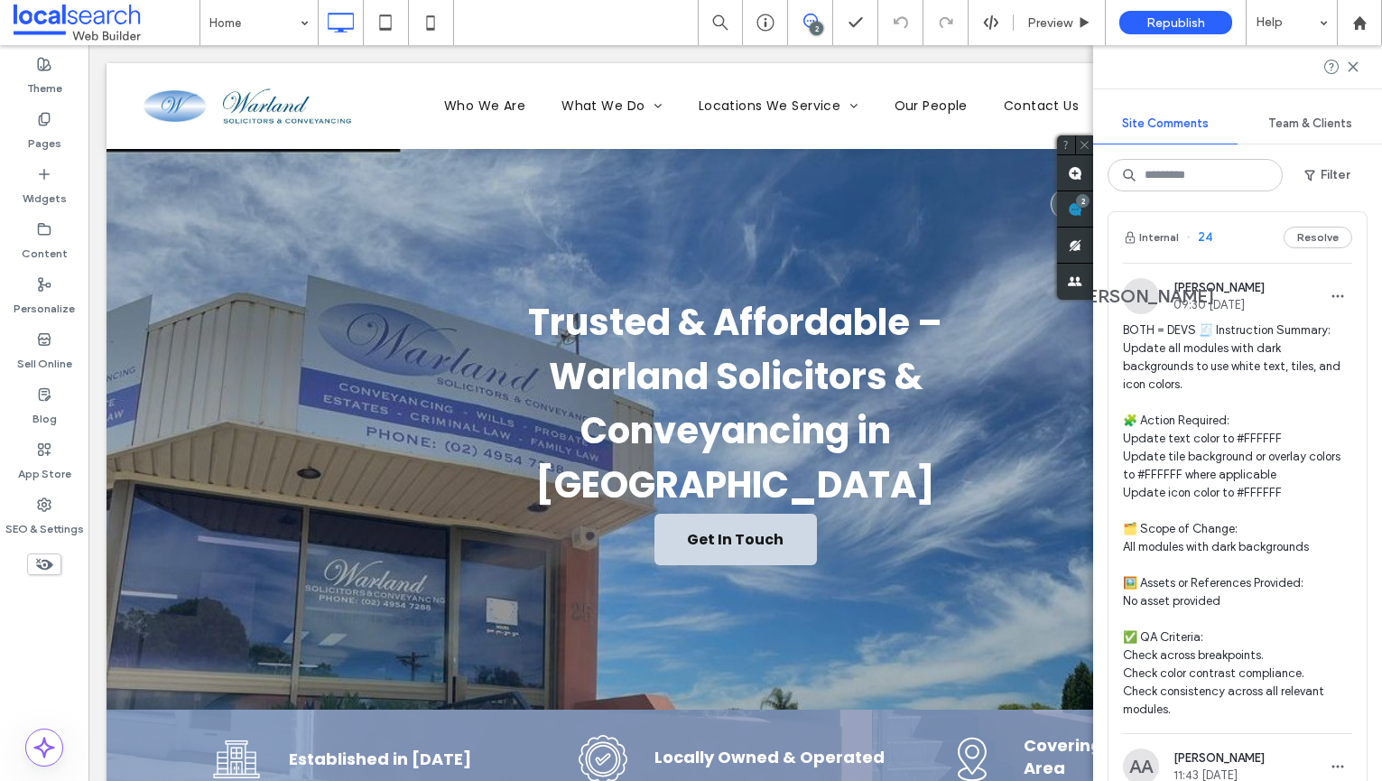
scroll to position [7, 0]
click at [1243, 353] on span "BOTH = DEVS 🧾 Instruction Summary: Update all modules with dark backgrounds to …" at bounding box center [1237, 521] width 229 height 397
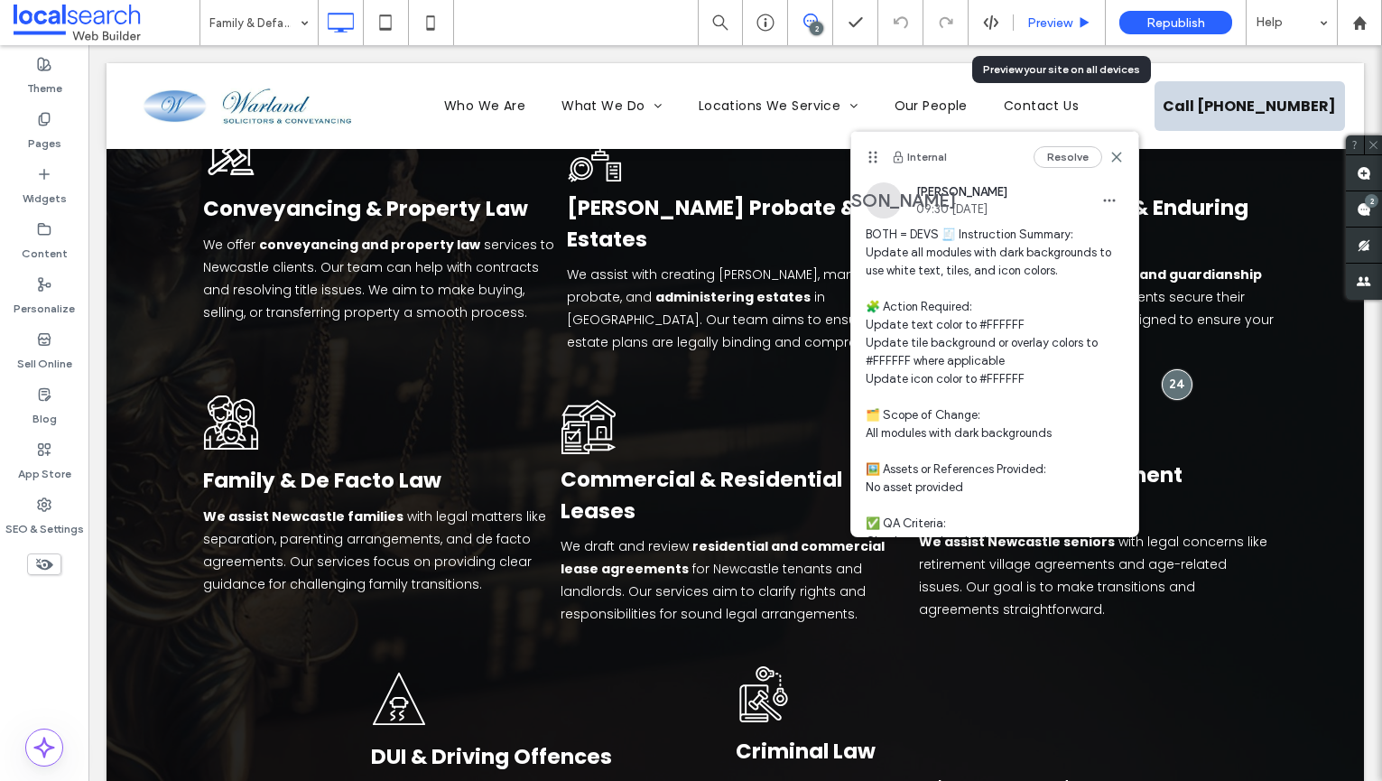
click at [1064, 25] on span "Preview" at bounding box center [1049, 22] width 45 height 15
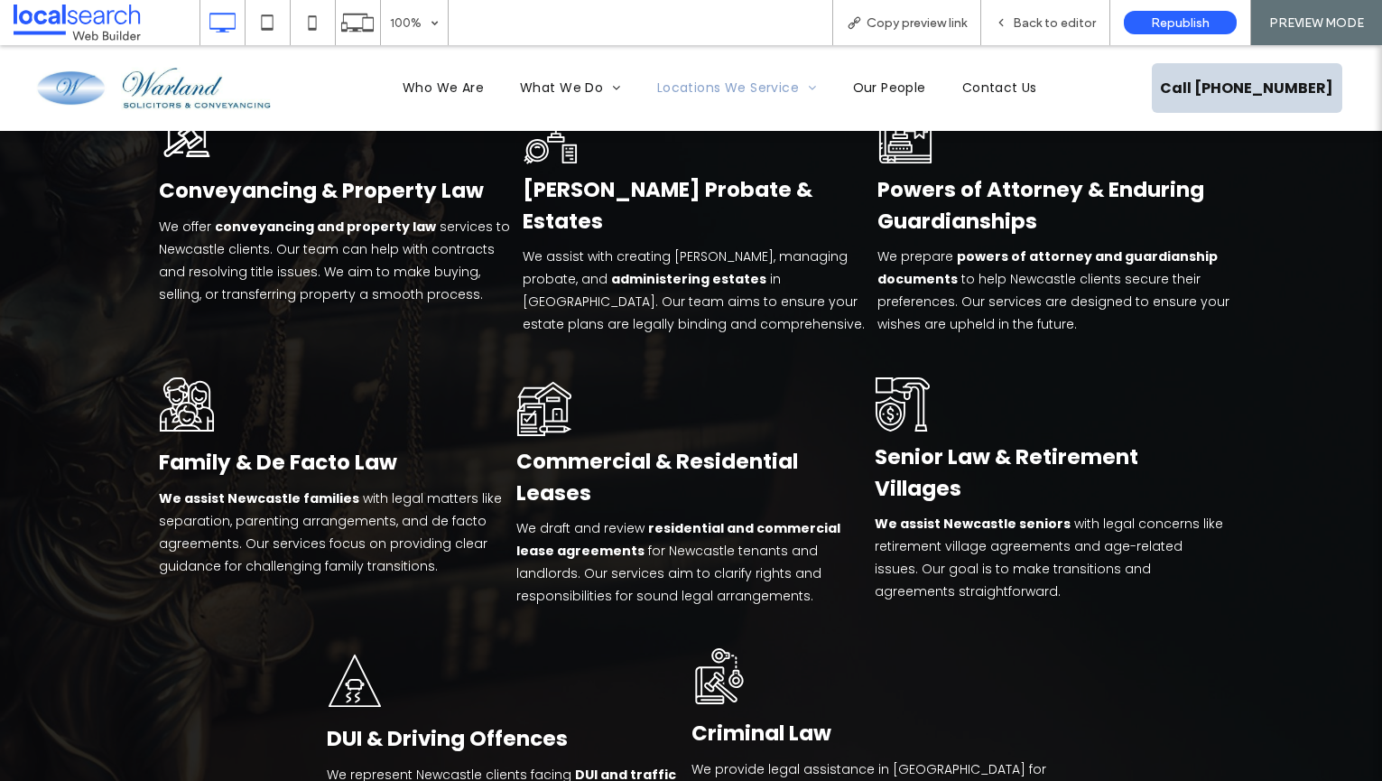
click at [438, 489] on span "with legal matters like separation, parenting arrangements, and de facto agreem…" at bounding box center [330, 532] width 343 height 86
click at [1069, 11] on div "Back to editor" at bounding box center [1045, 22] width 129 height 45
click at [1072, 24] on span "Back to editor" at bounding box center [1054, 22] width 83 height 15
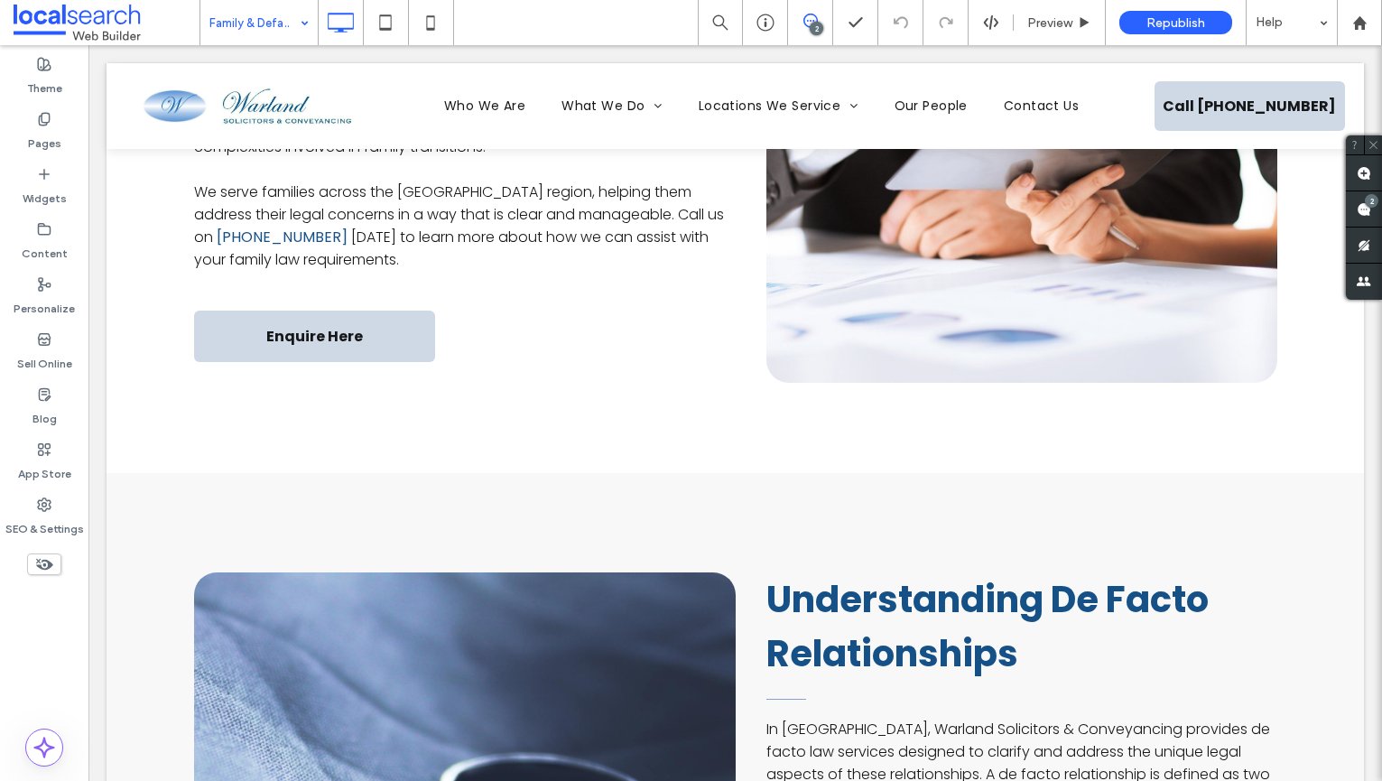
scroll to position [1171, 0]
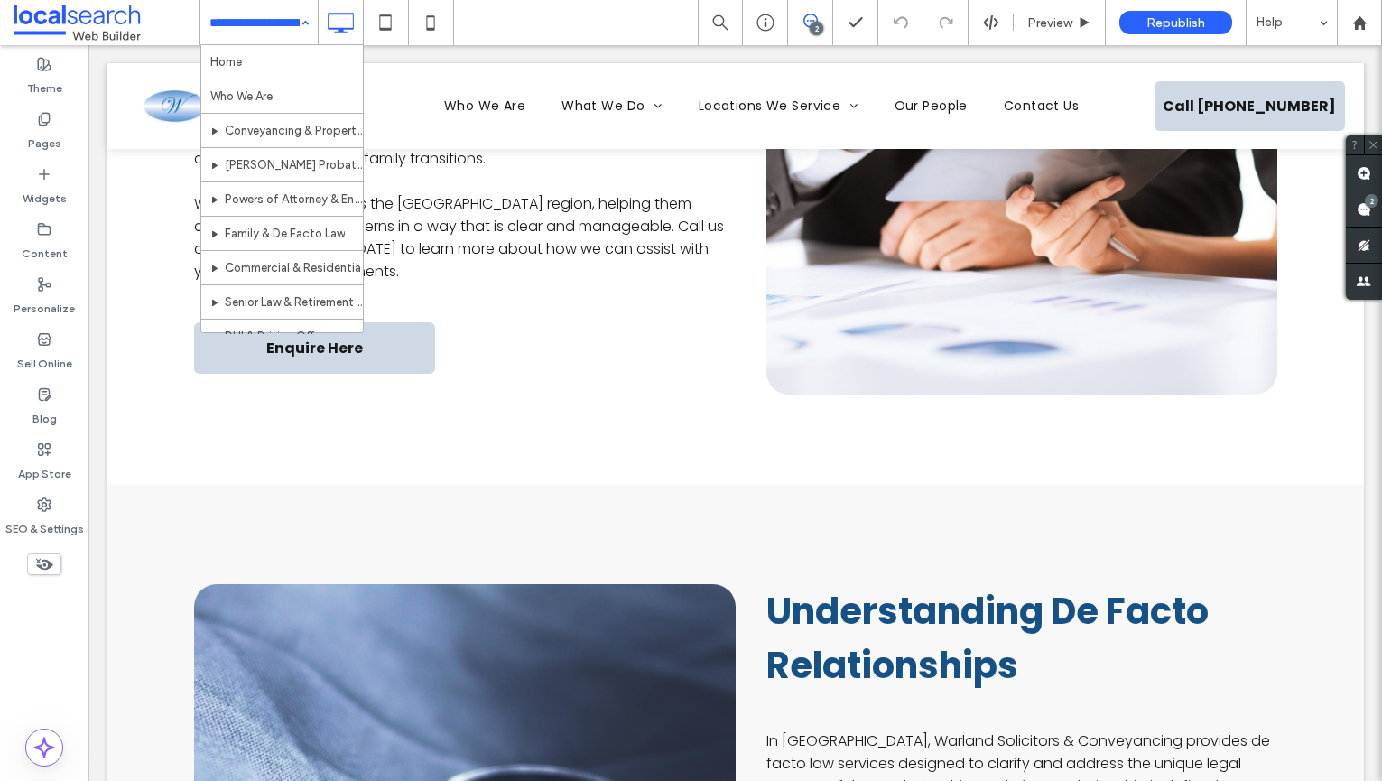
drag, startPoint x: 227, startPoint y: 15, endPoint x: 235, endPoint y: 29, distance: 15.3
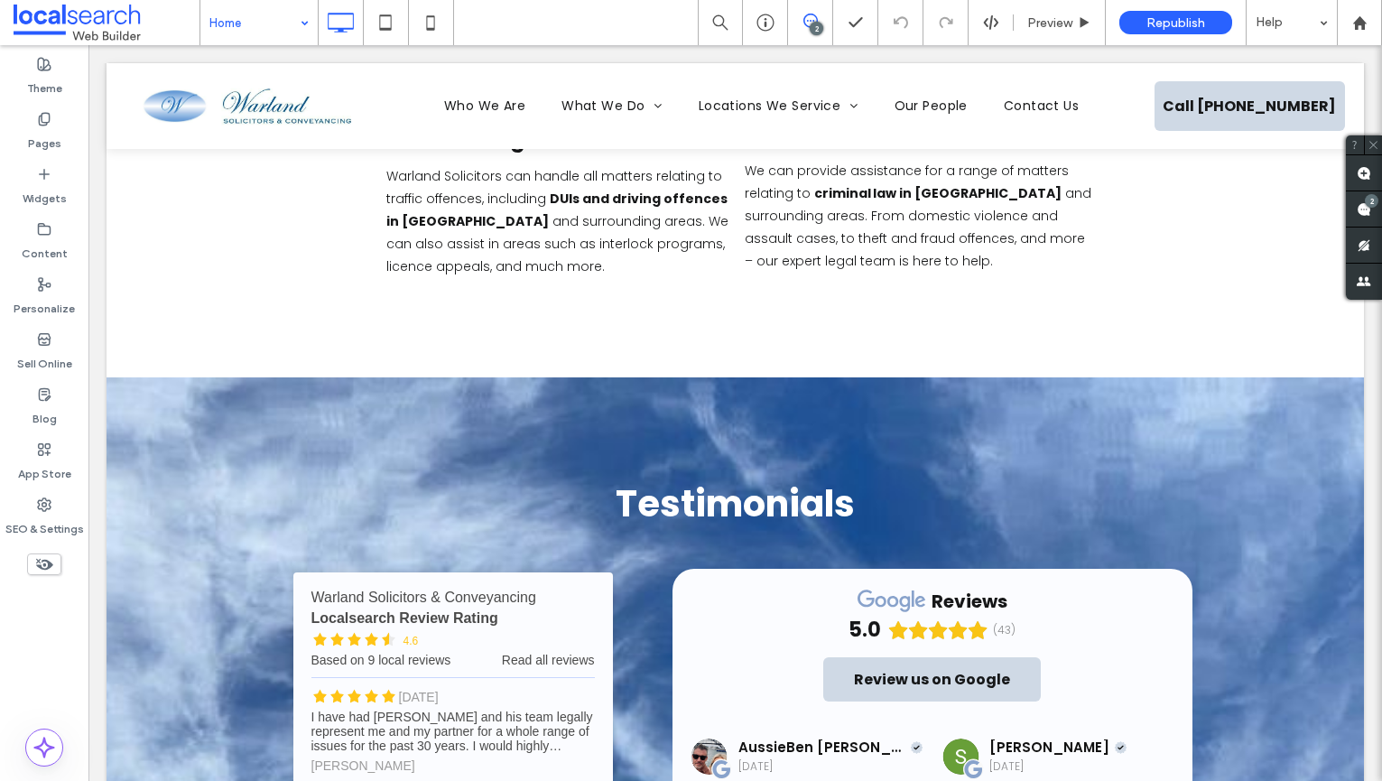
scroll to position [3351, 0]
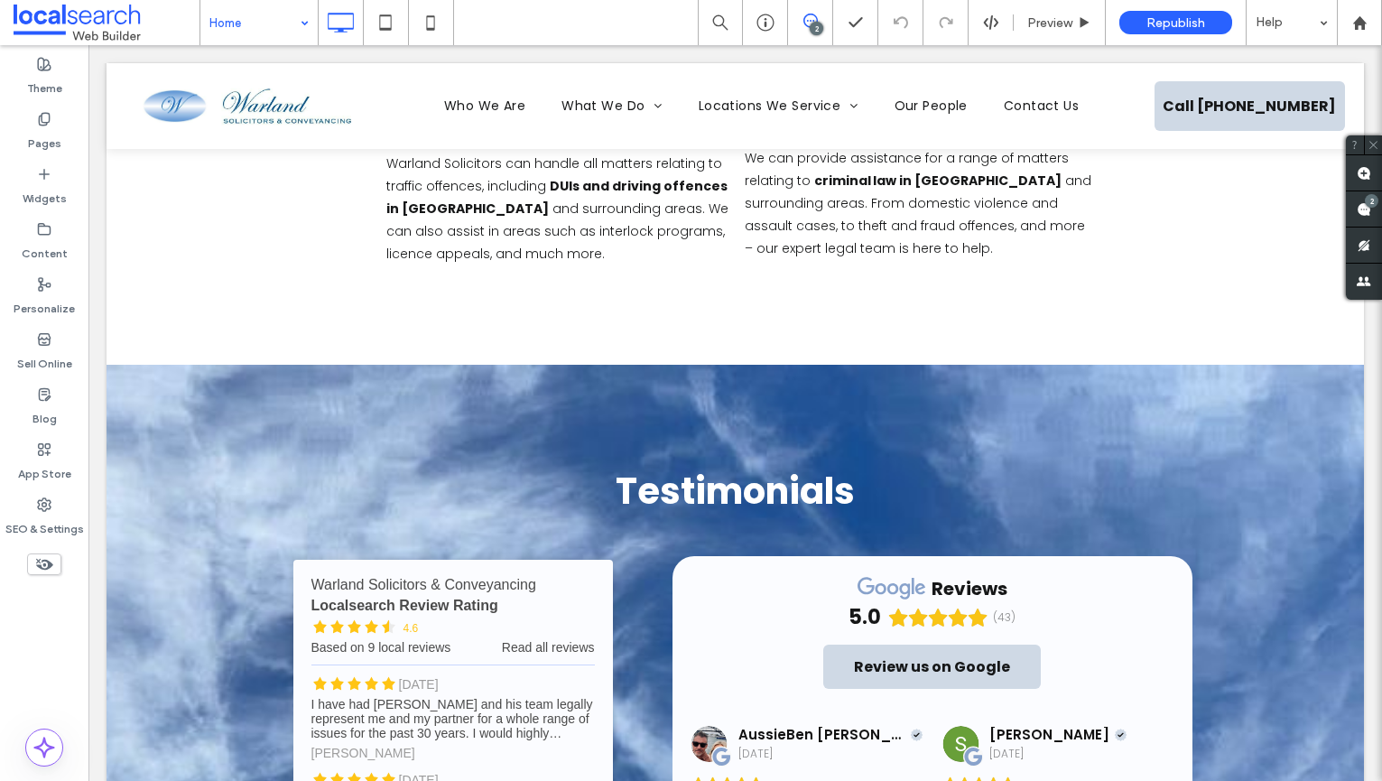
click at [254, 41] on input at bounding box center [254, 22] width 90 height 45
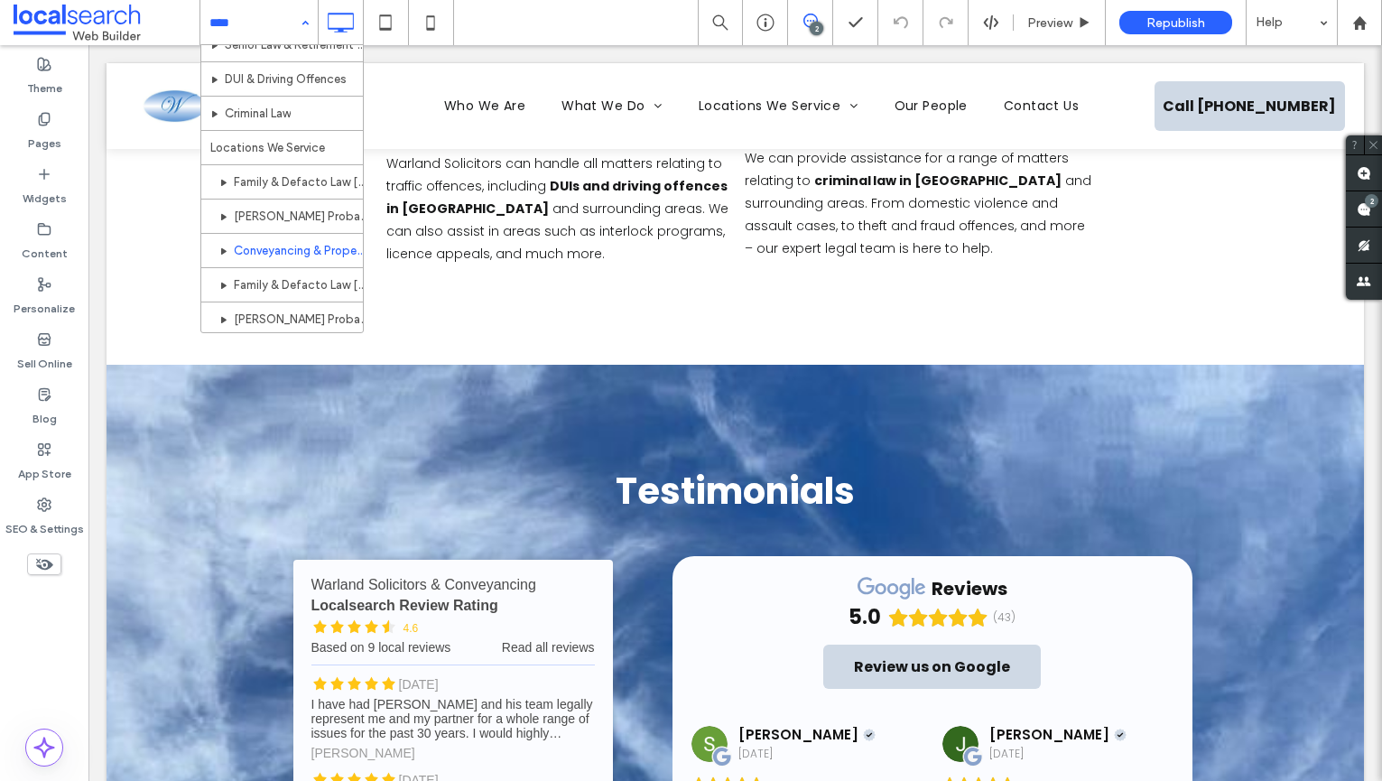
scroll to position [275, 0]
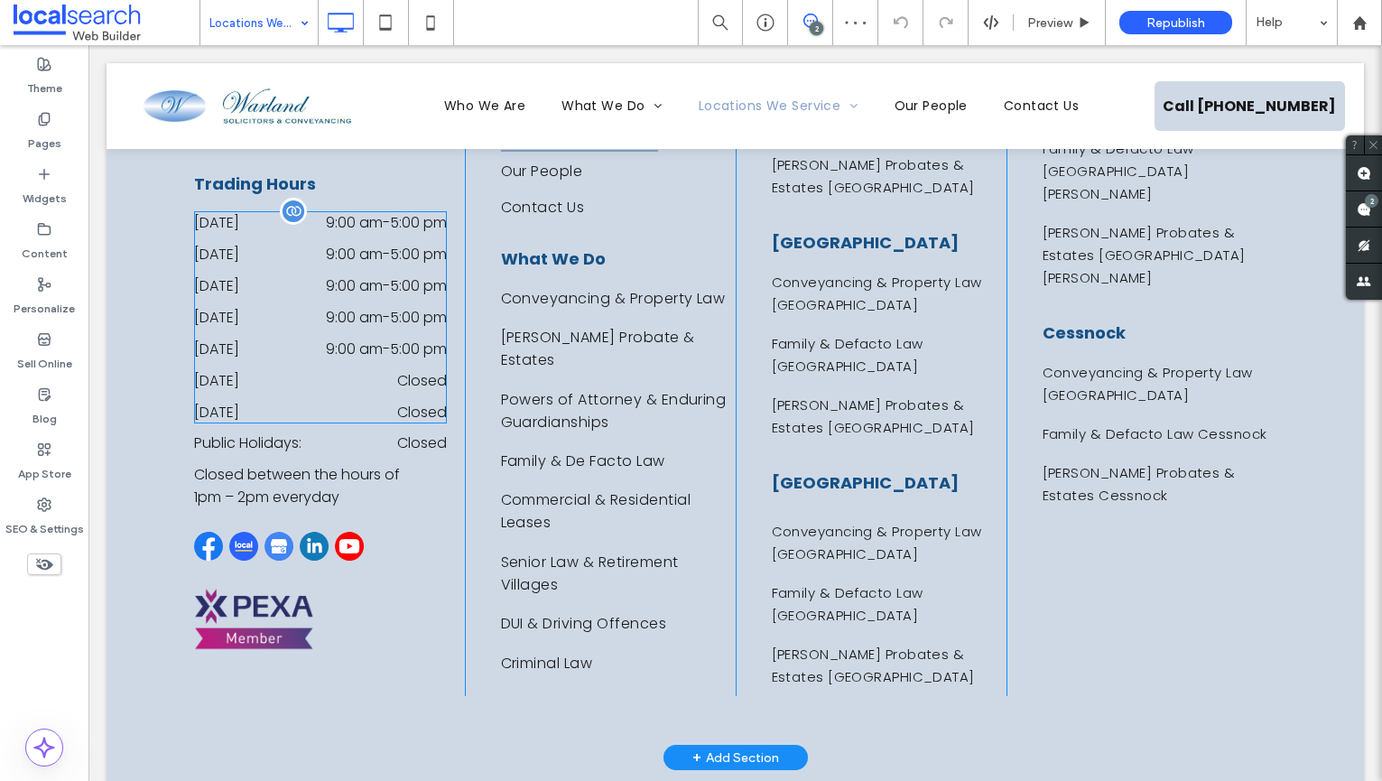
scroll to position [1923, 0]
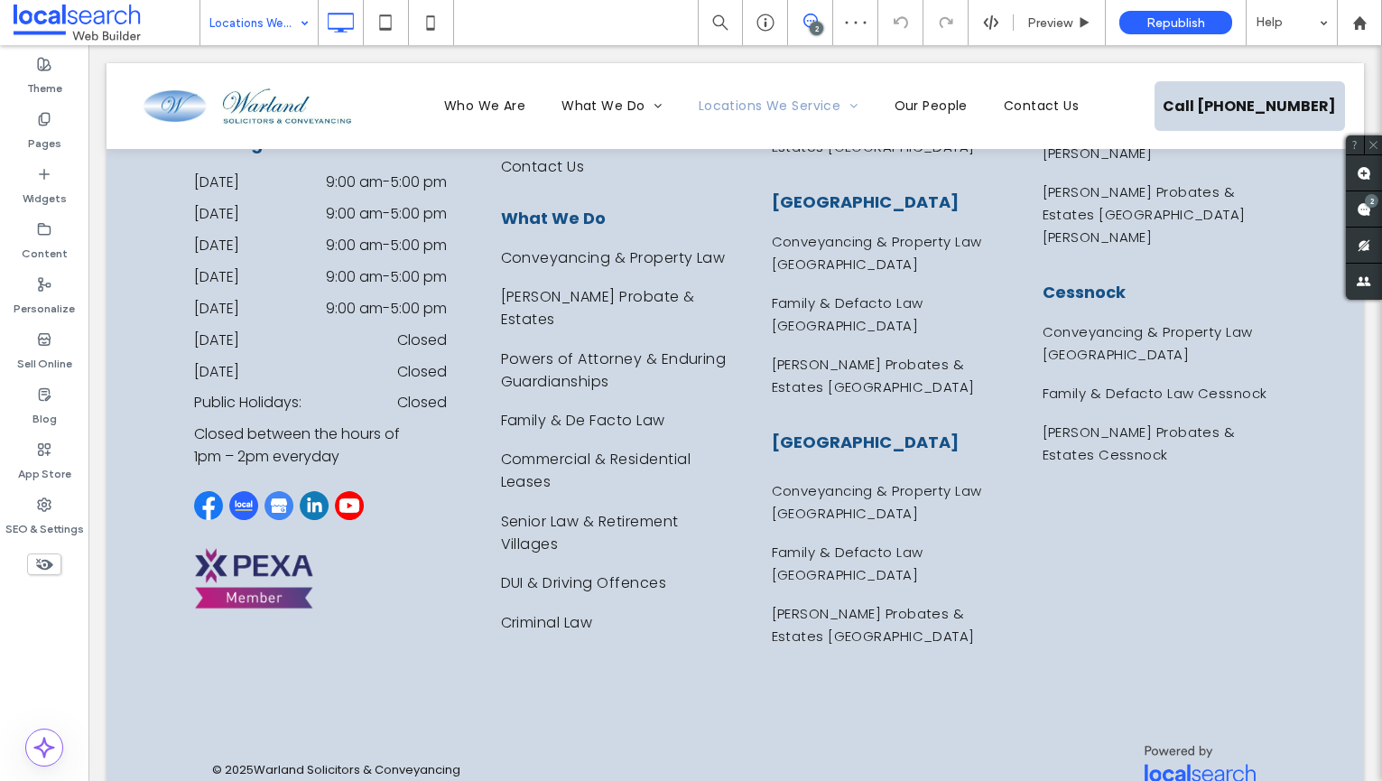
click at [290, 1] on input at bounding box center [254, 22] width 90 height 45
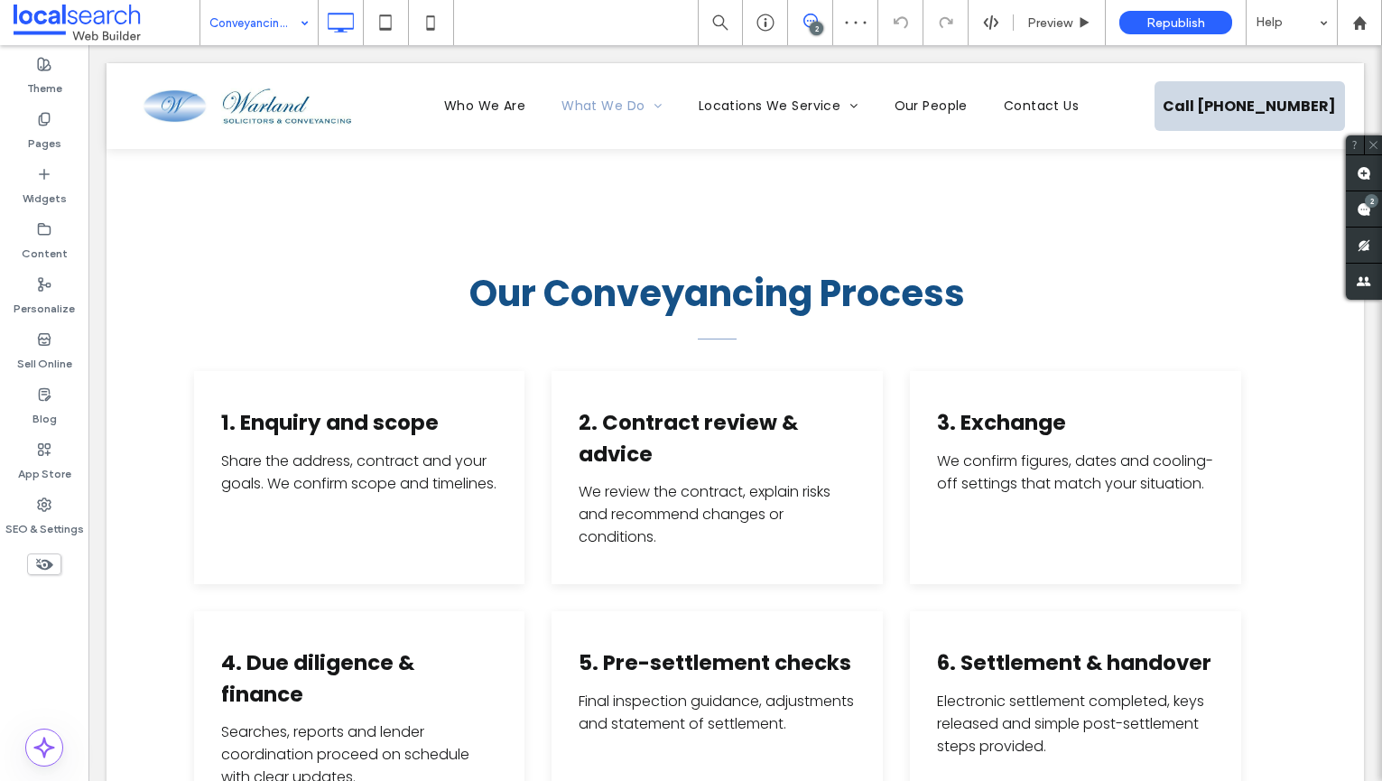
scroll to position [1220, 0]
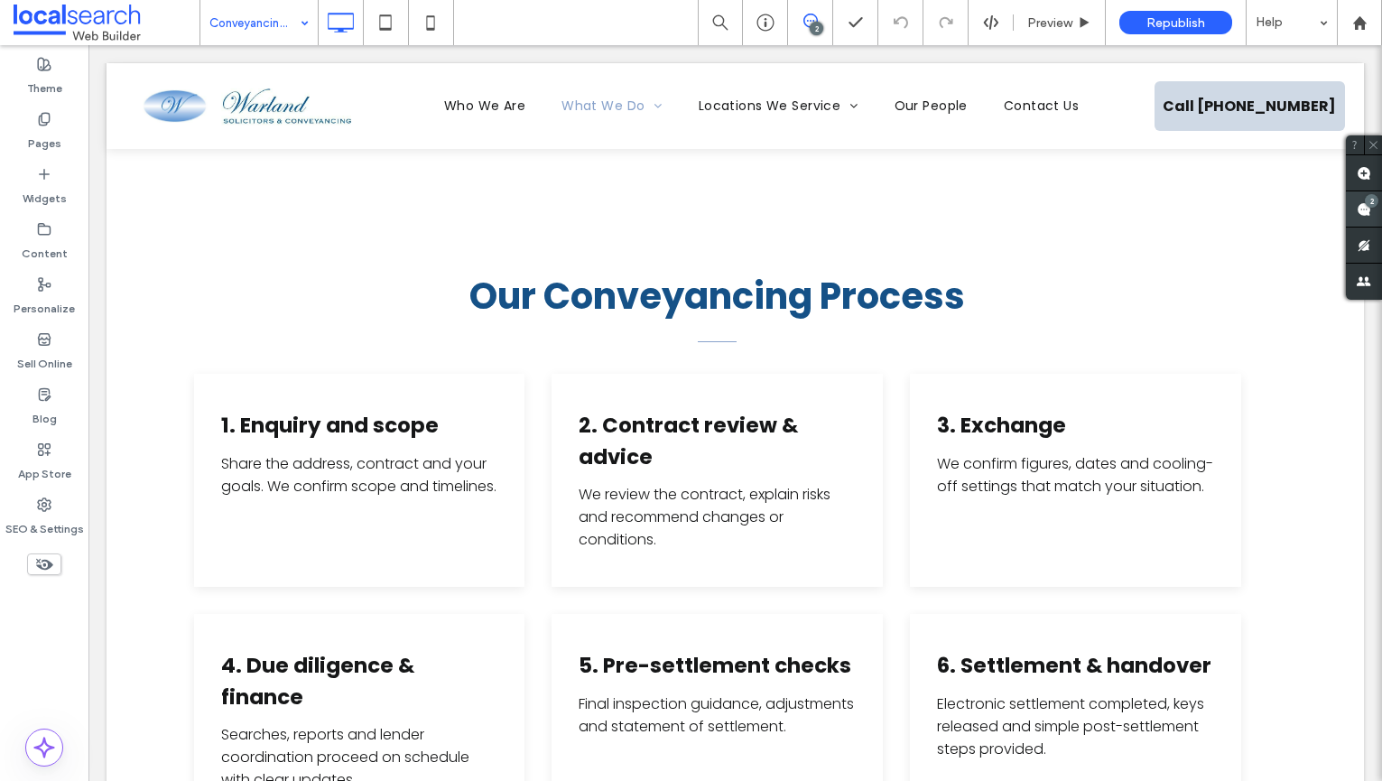
click at [1359, 202] on use at bounding box center [1364, 209] width 14 height 14
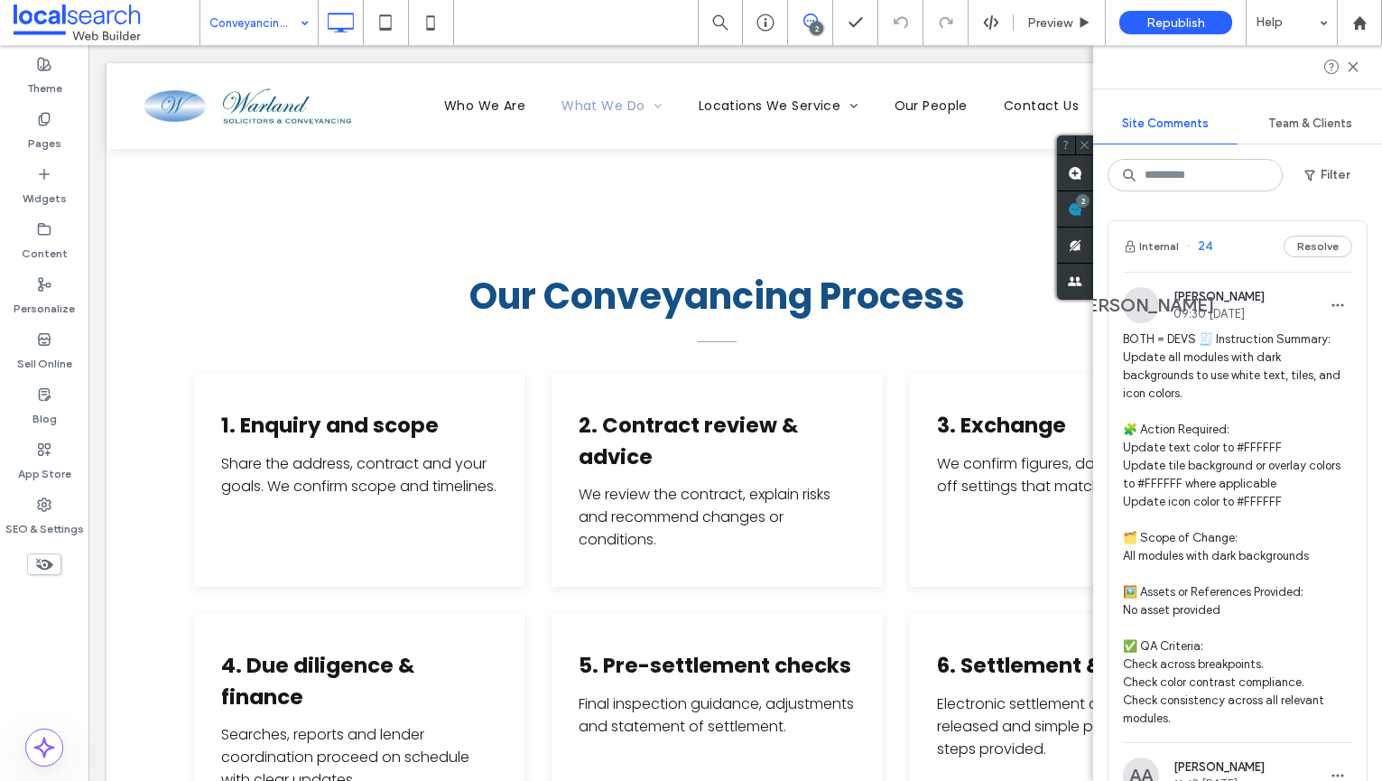
scroll to position [5, 0]
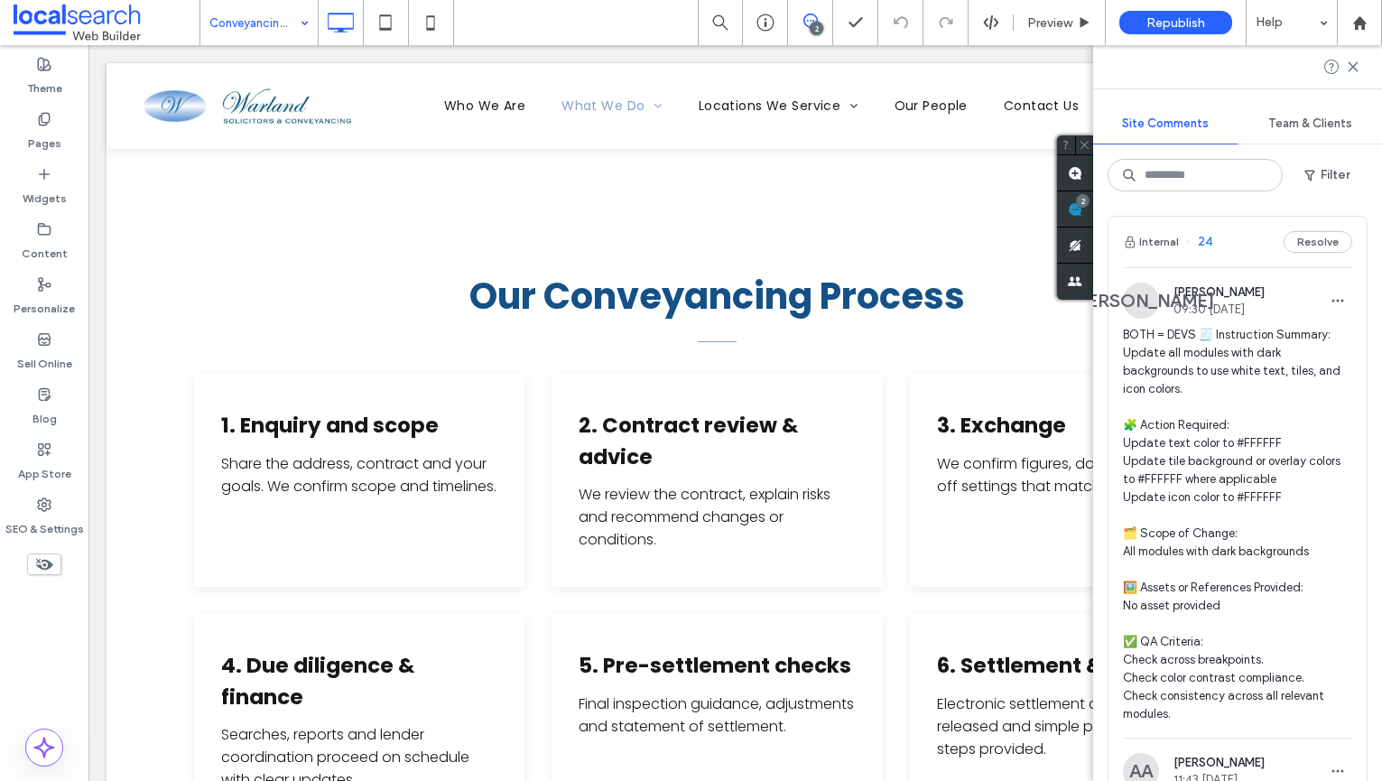
click at [1300, 360] on span "BOTH = DEVS 🧾 Instruction Summary: Update all modules with dark backgrounds to …" at bounding box center [1237, 524] width 229 height 397
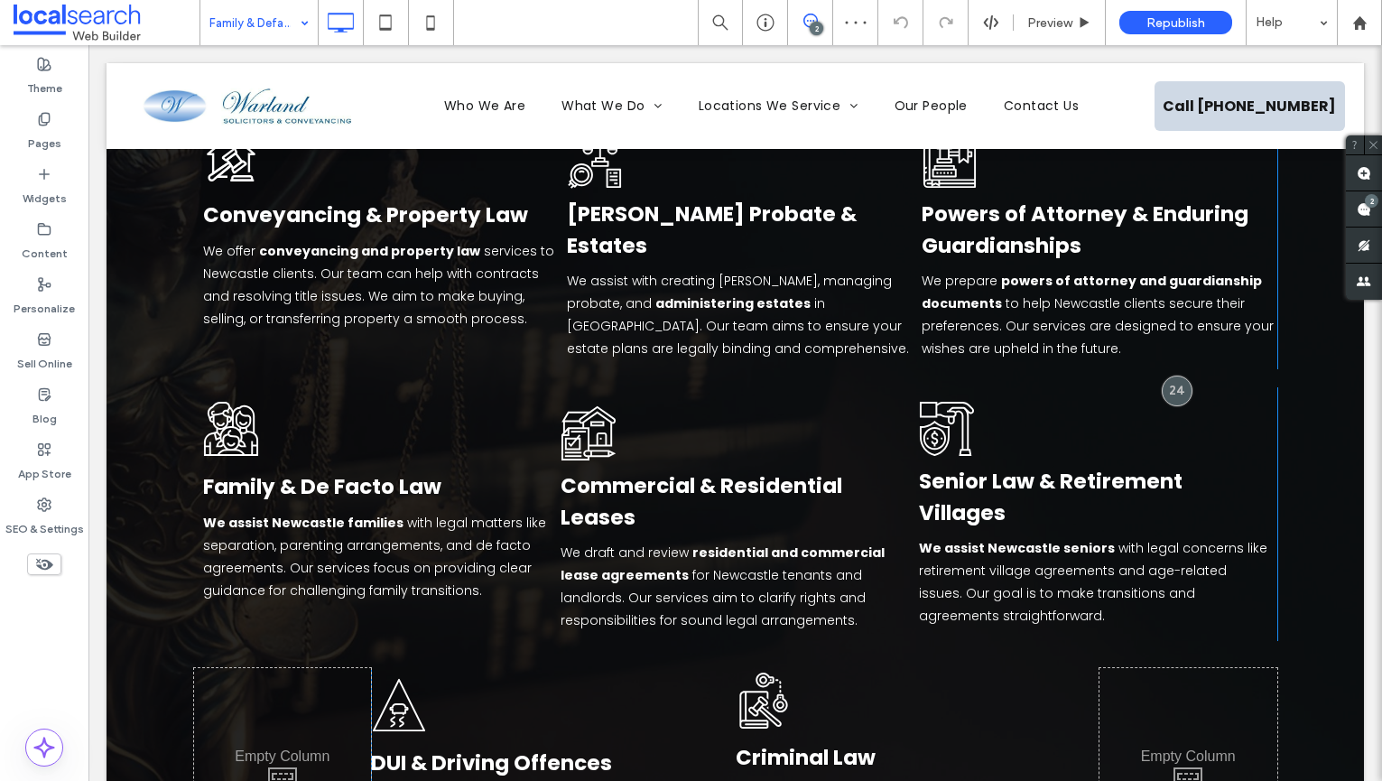
scroll to position [2540, 0]
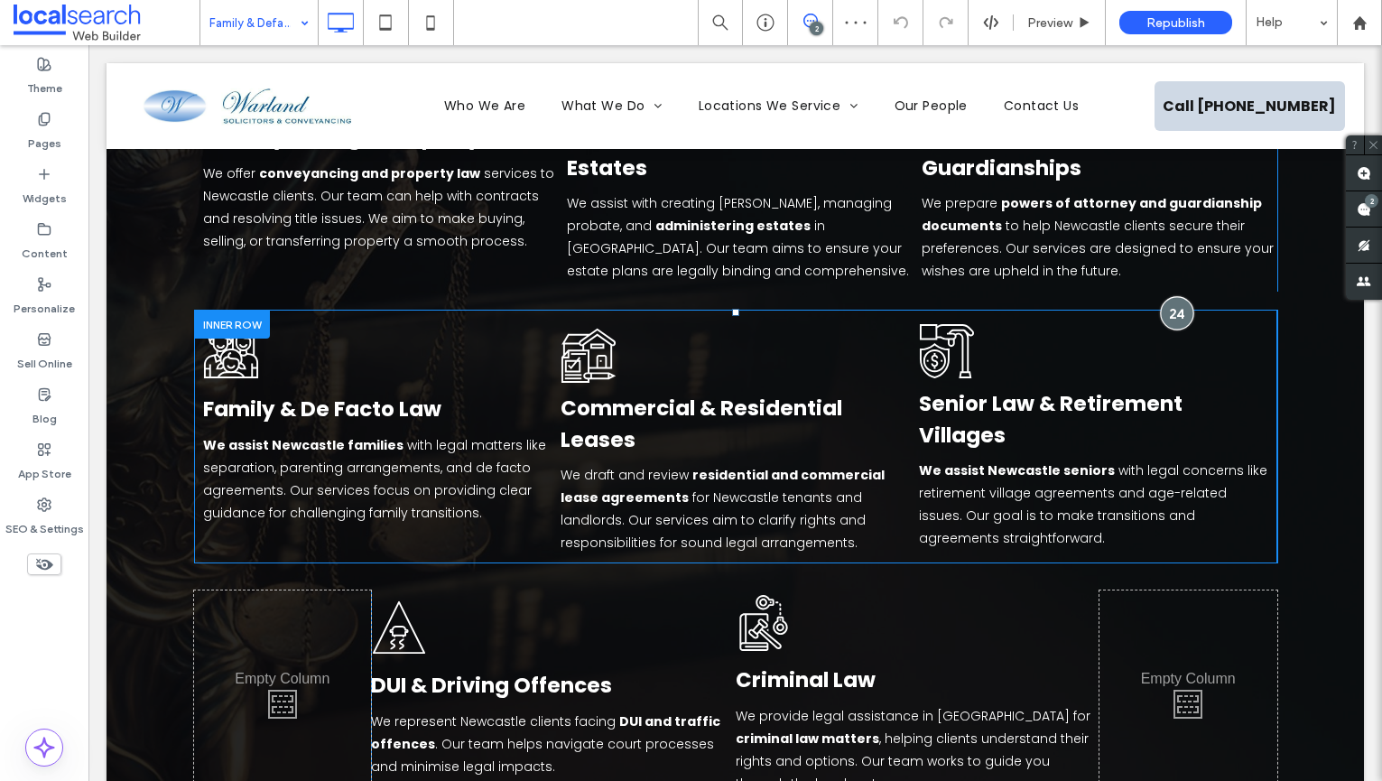
click at [1170, 296] on div at bounding box center [1176, 312] width 33 height 33
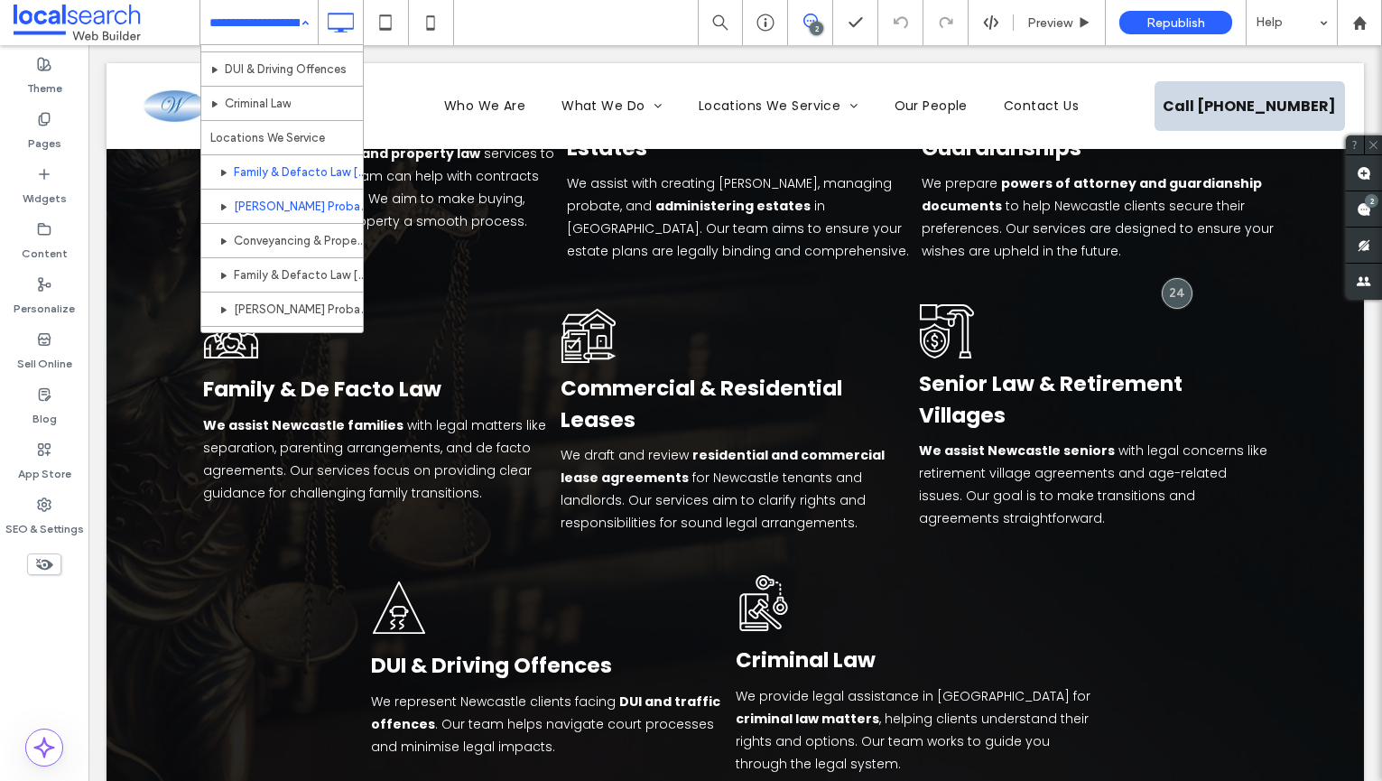
scroll to position [269, 0]
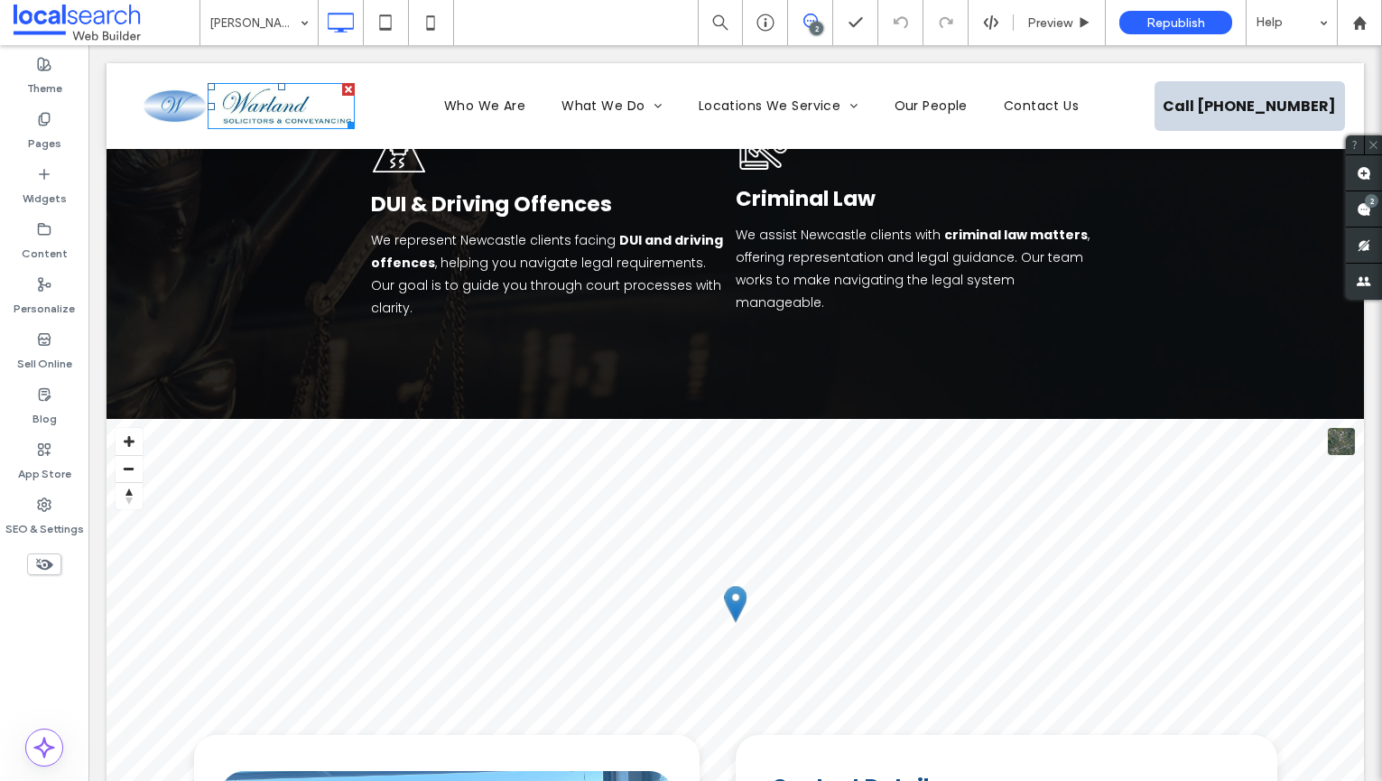
scroll to position [2965, 0]
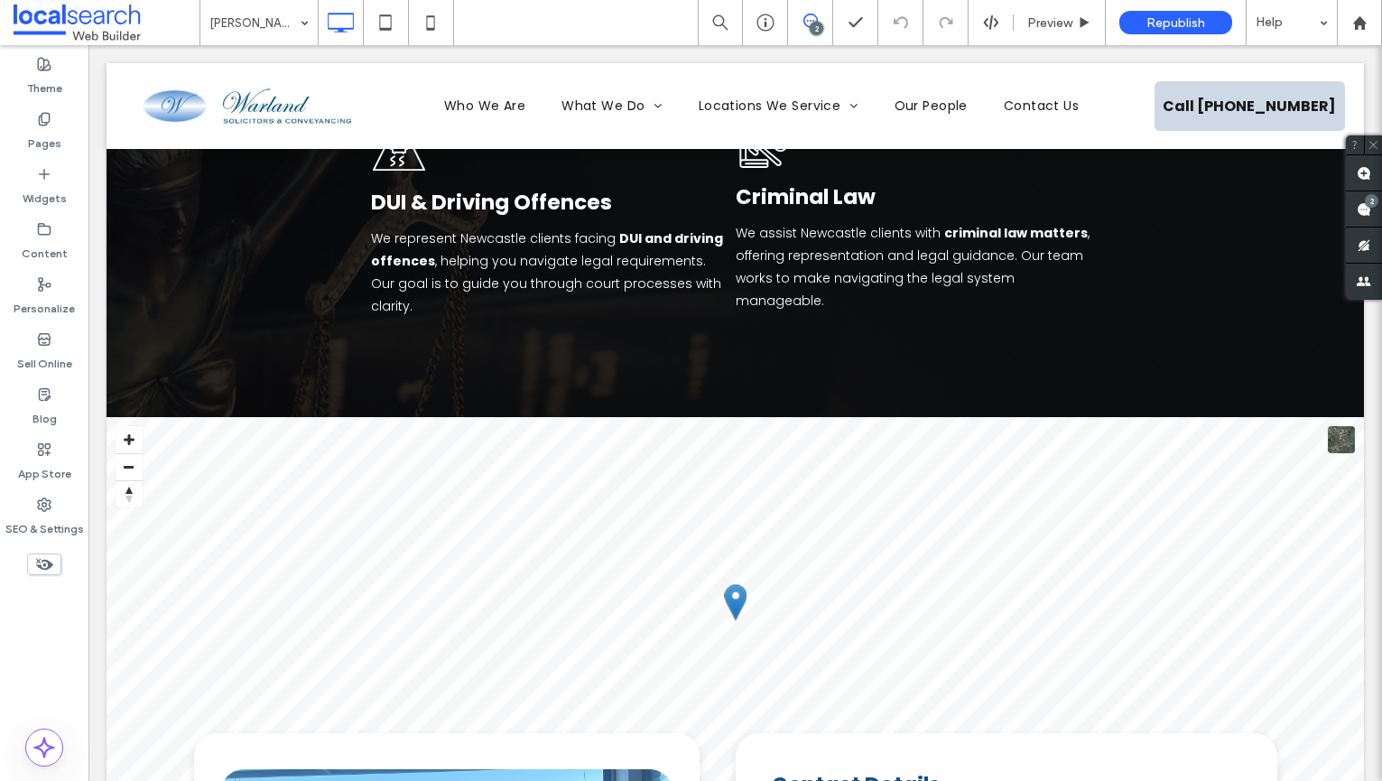
click at [250, 38] on input at bounding box center [254, 22] width 90 height 45
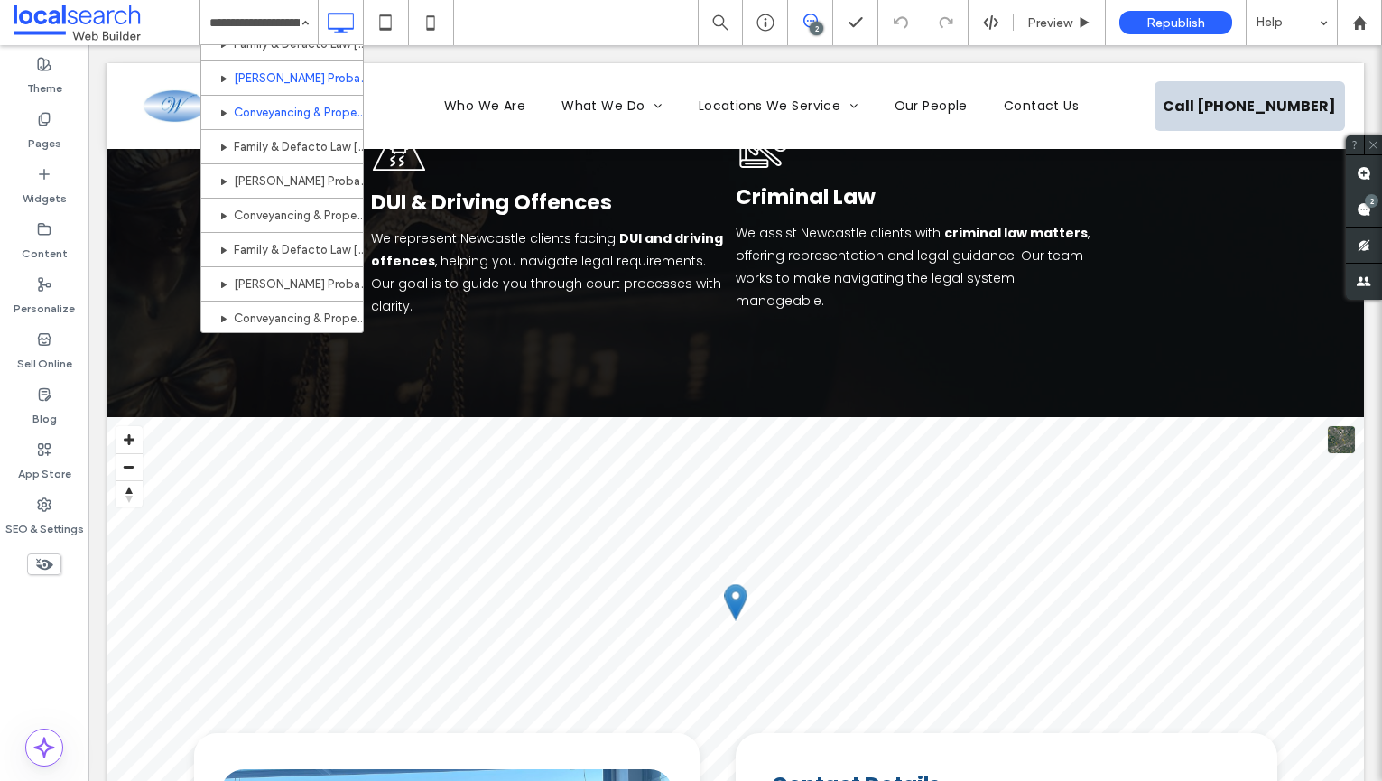
scroll to position [406, 0]
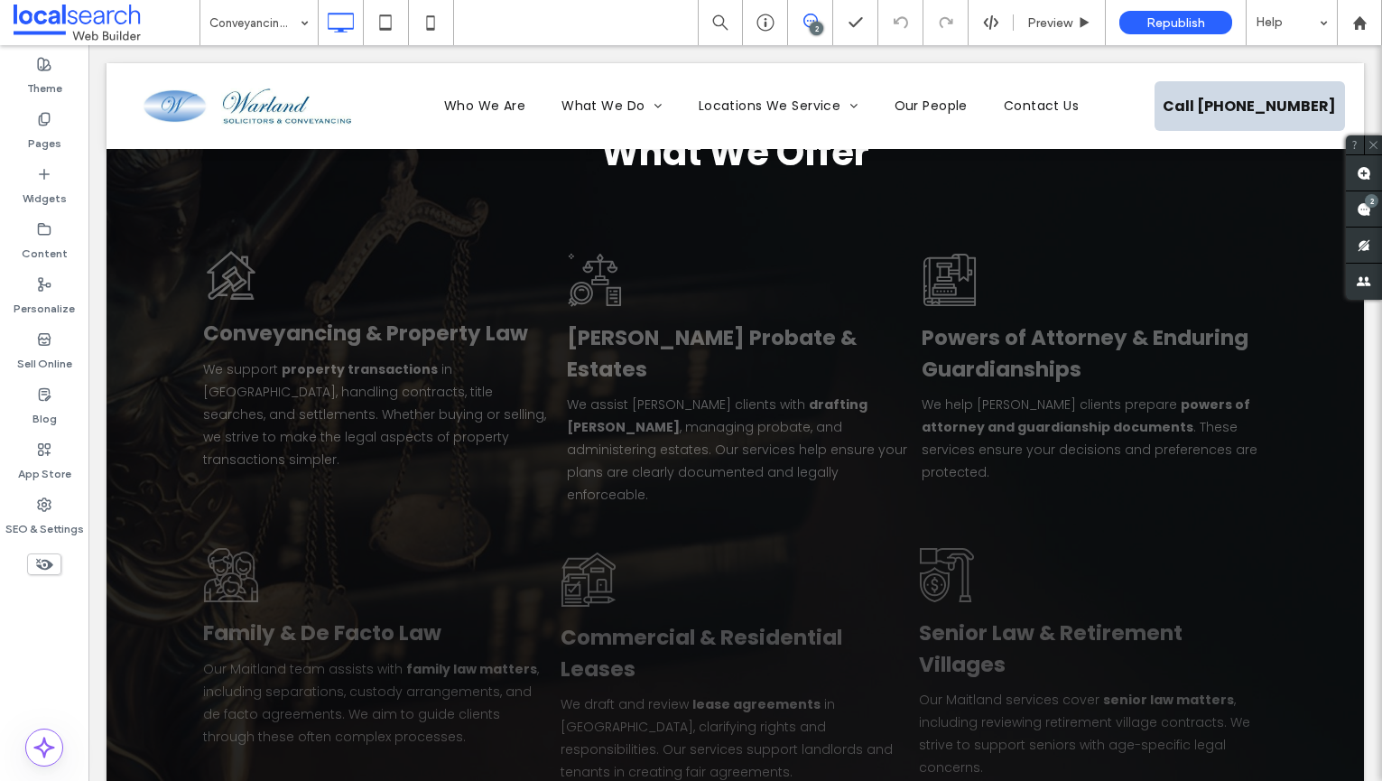
scroll to position [2289, 0]
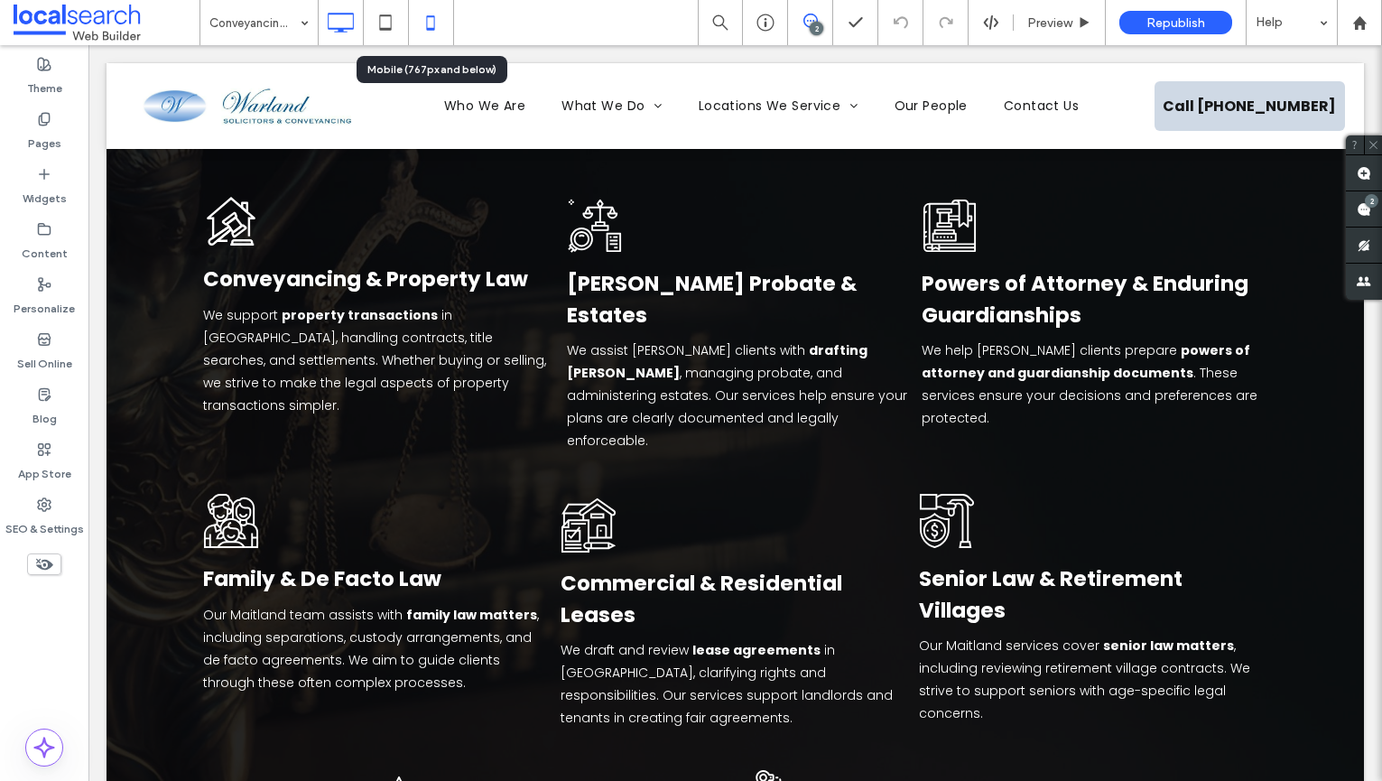
click at [444, 21] on icon at bounding box center [431, 23] width 36 height 36
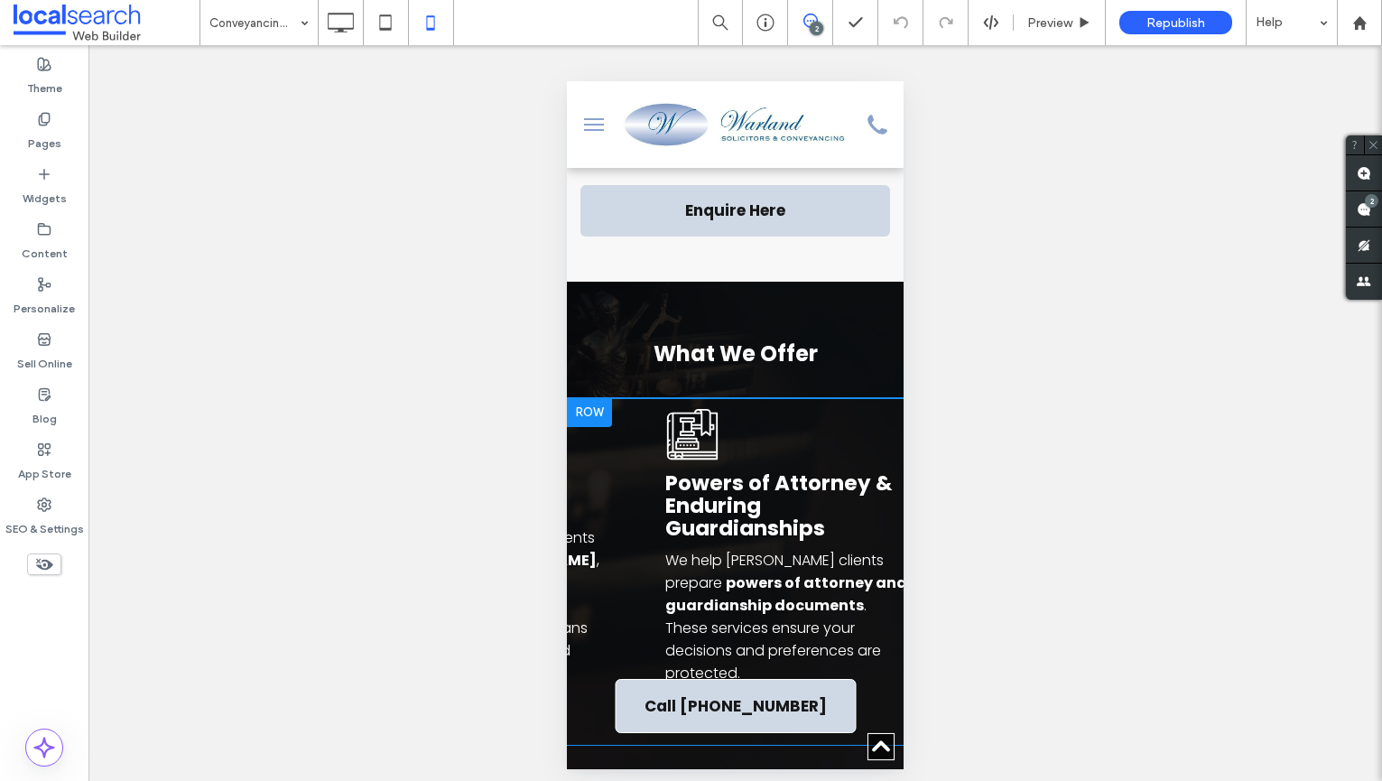
scroll to position [0, 0]
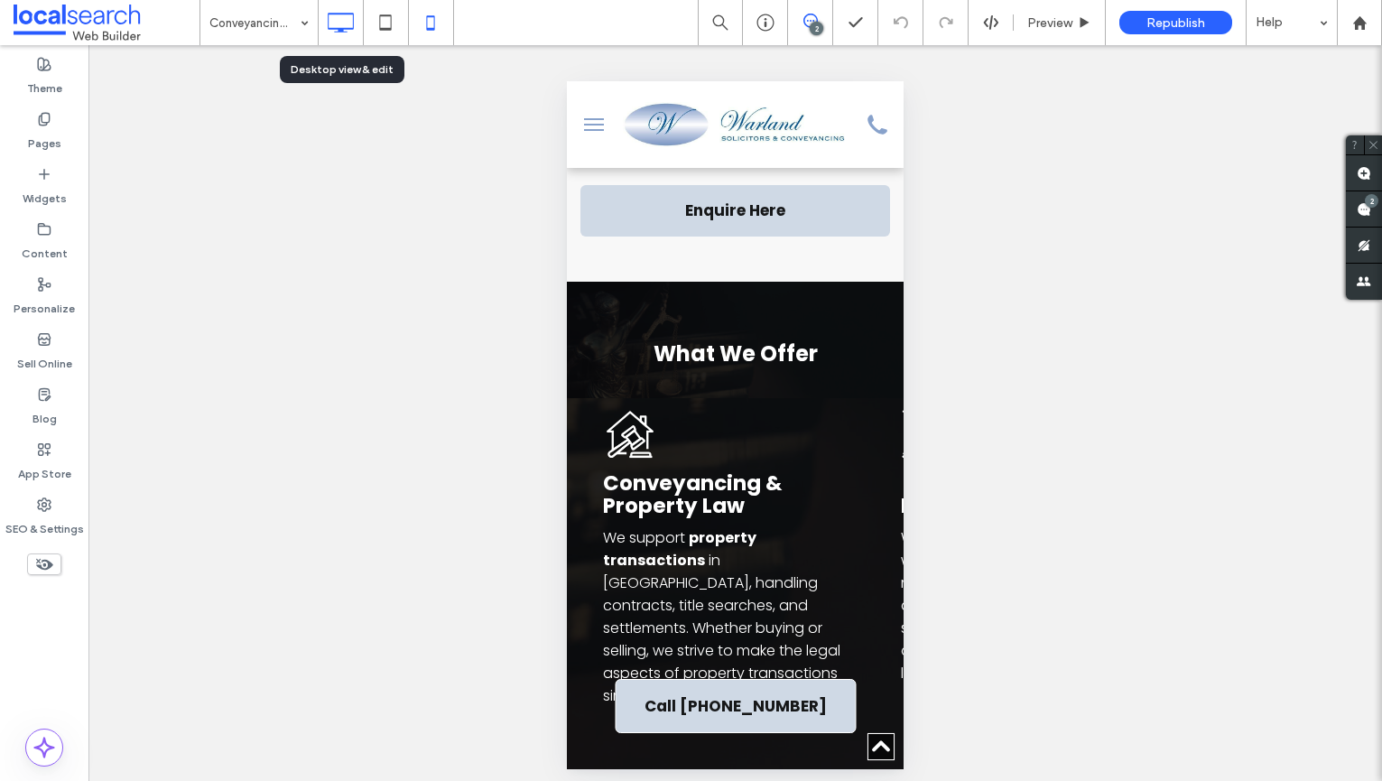
click at [332, 16] on icon at bounding box center [340, 23] width 36 height 36
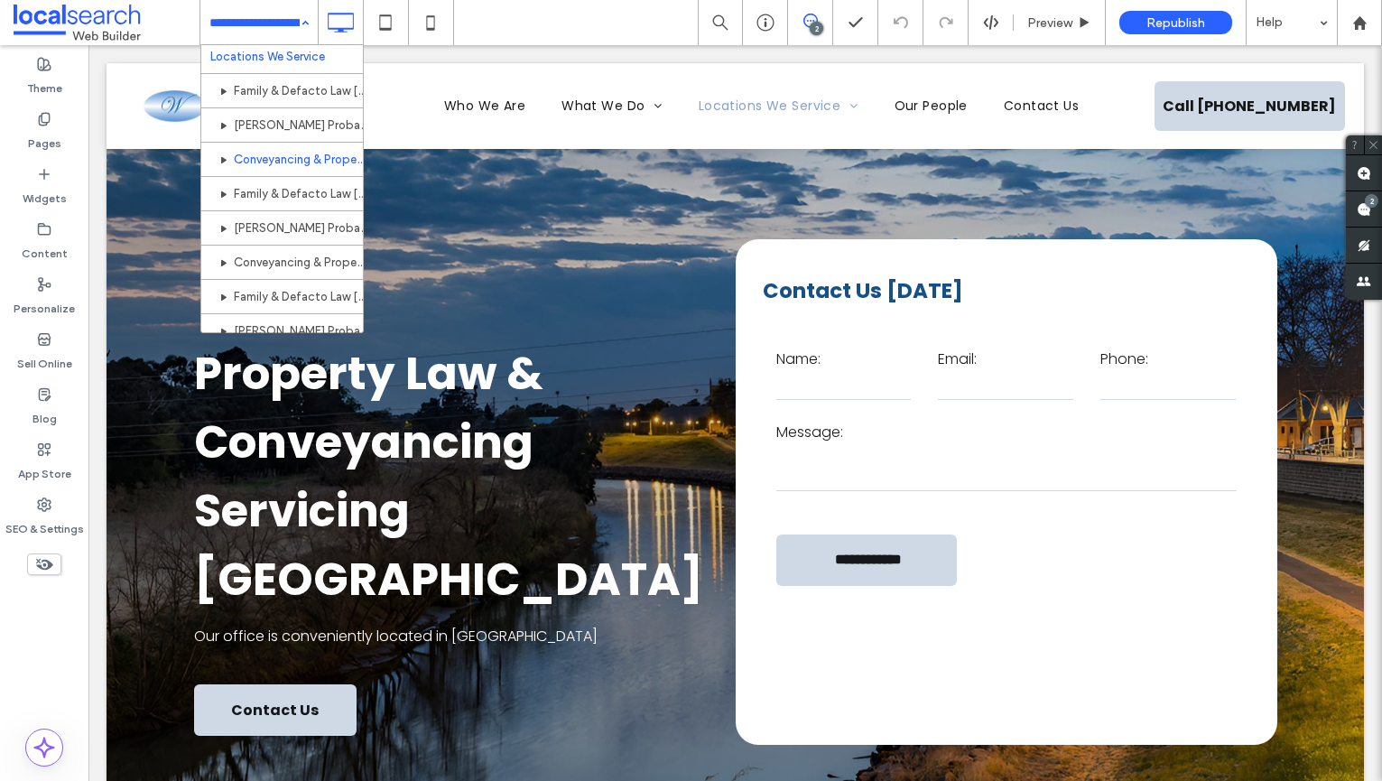
scroll to position [352, 0]
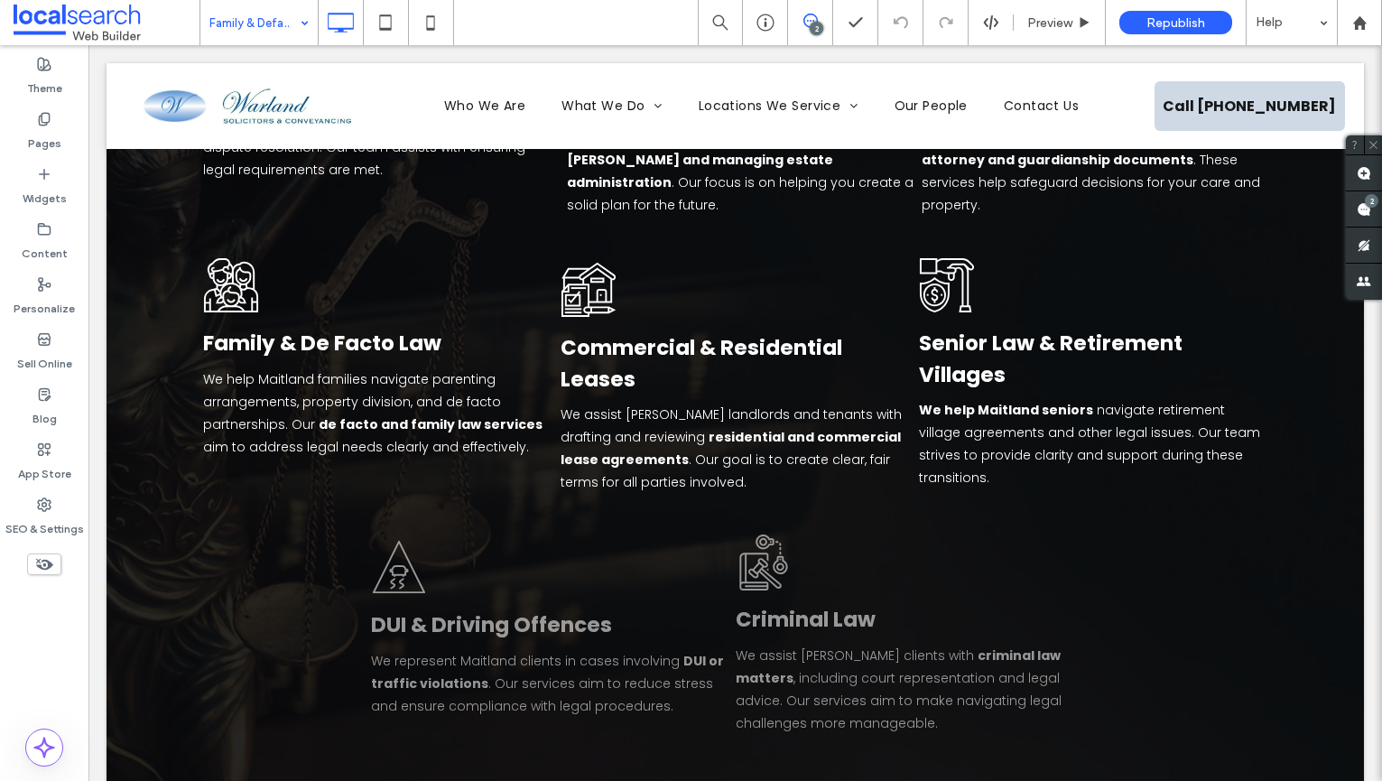
scroll to position [2613, 0]
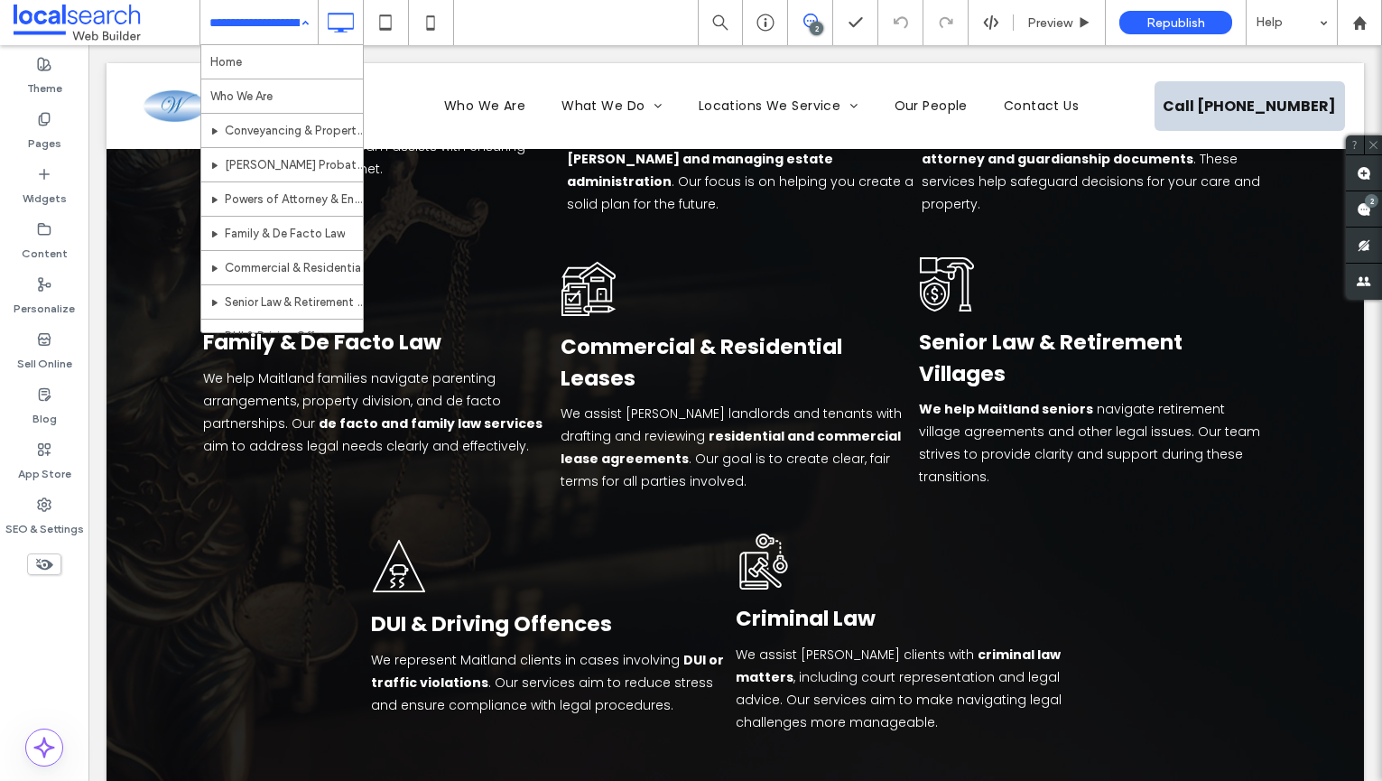
click at [237, 8] on input at bounding box center [254, 22] width 90 height 45
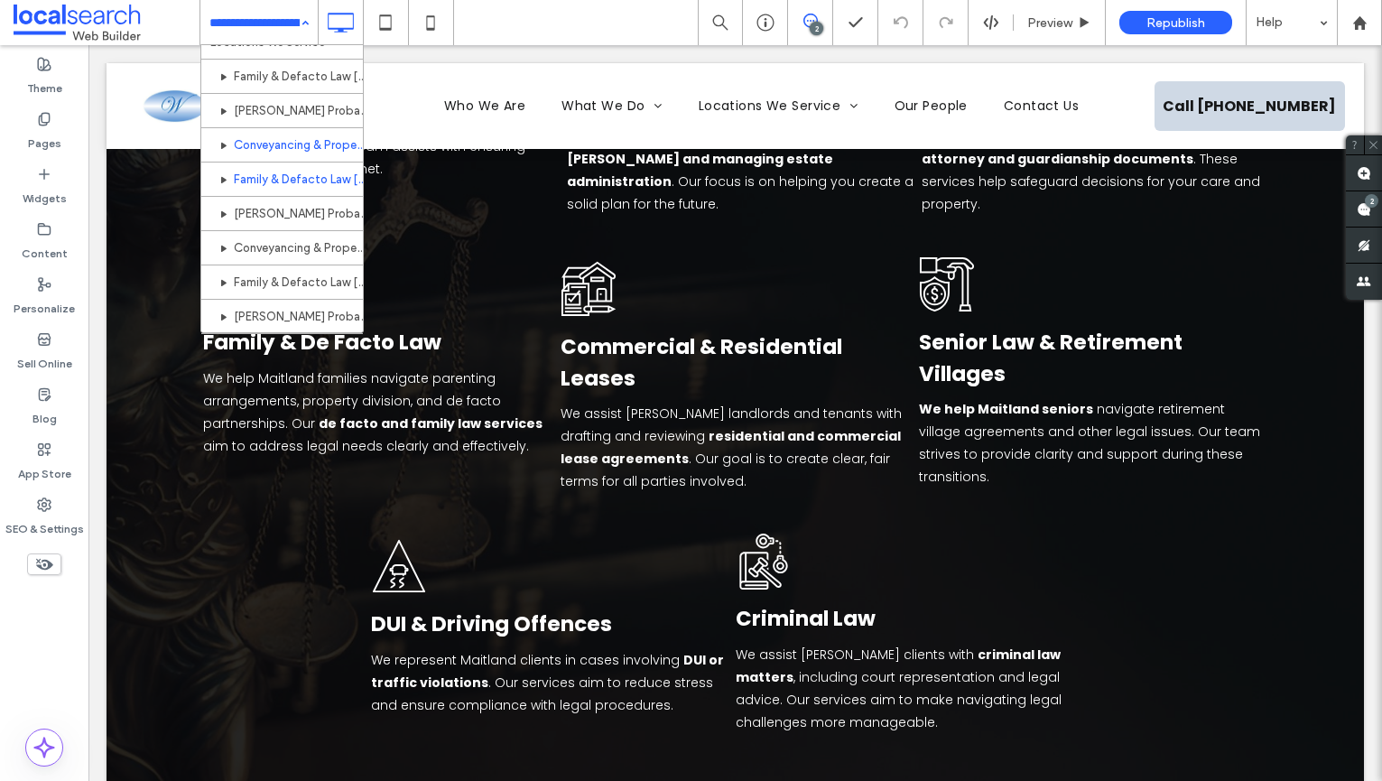
scroll to position [385, 0]
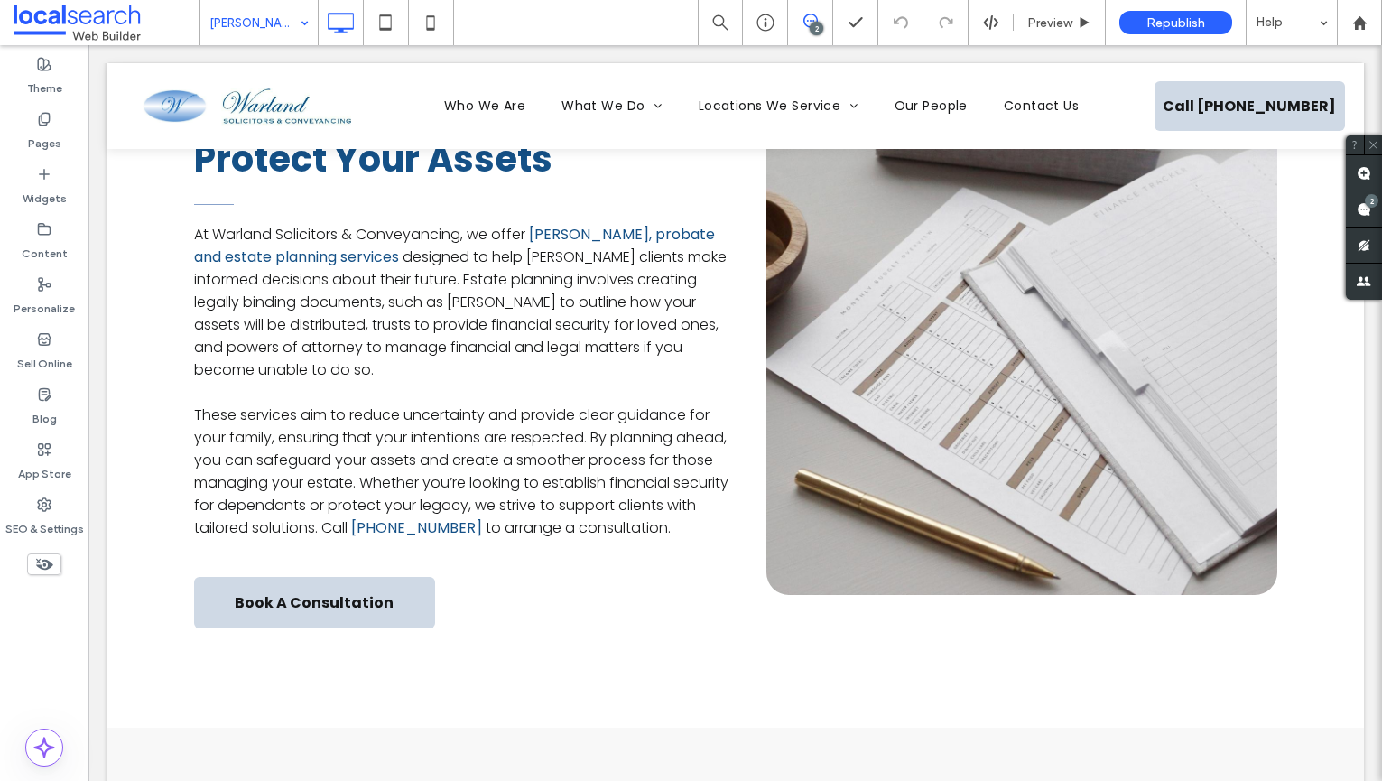
scroll to position [903, 0]
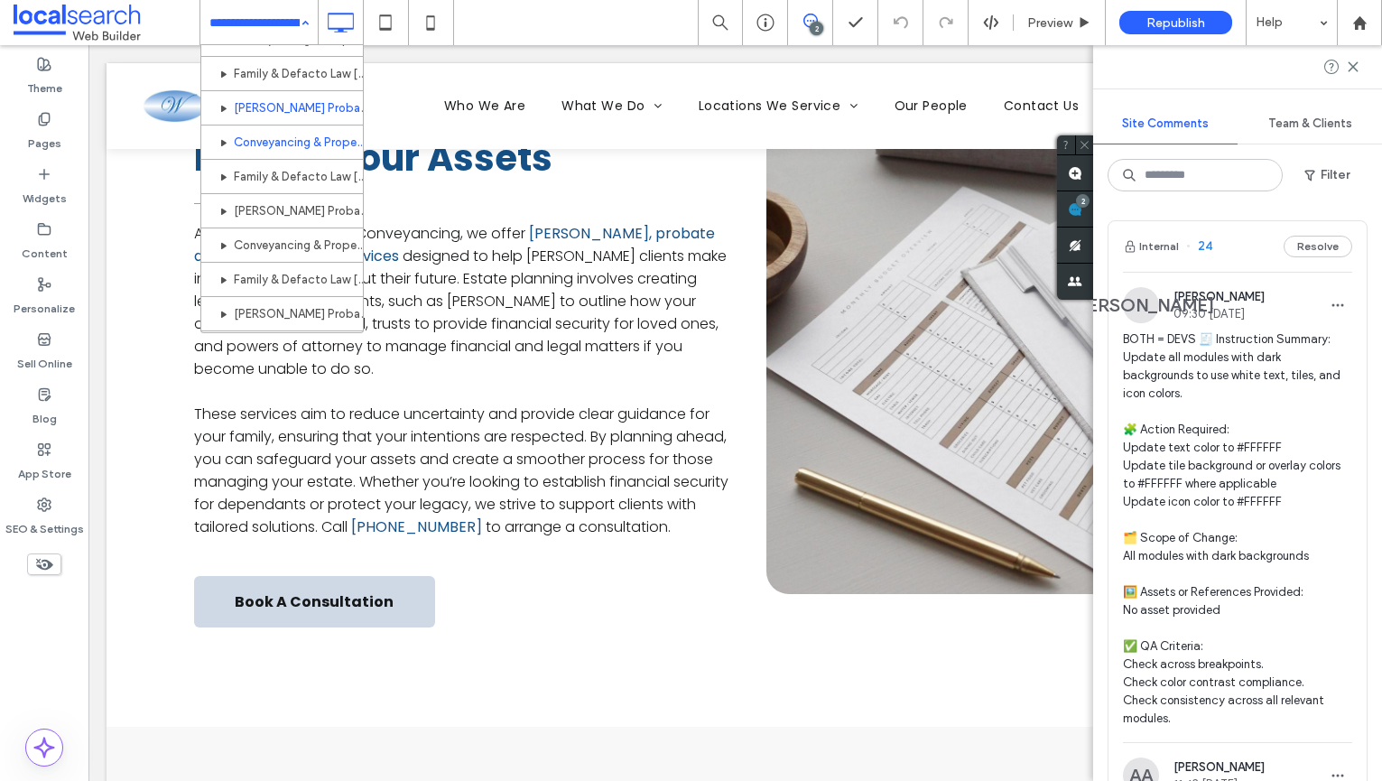
scroll to position [477, 0]
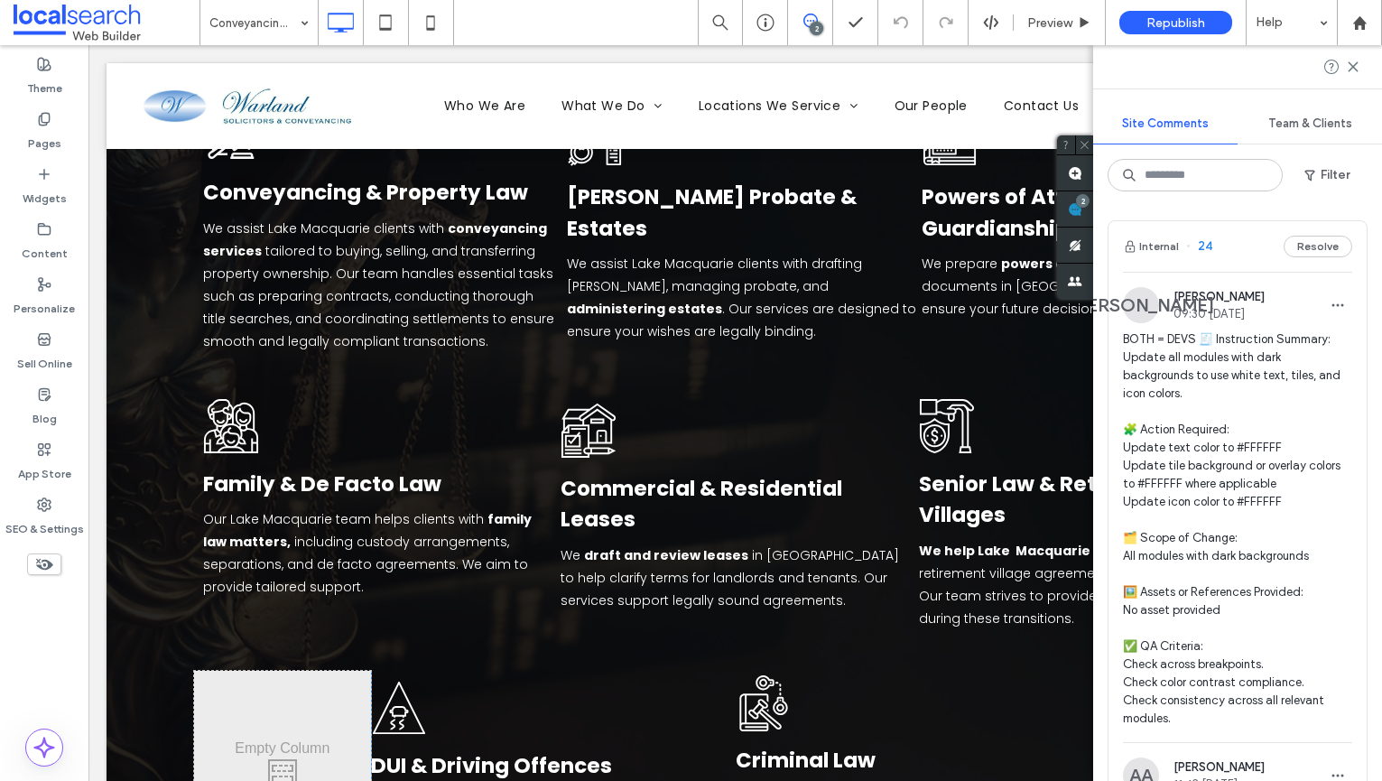
scroll to position [2427, 0]
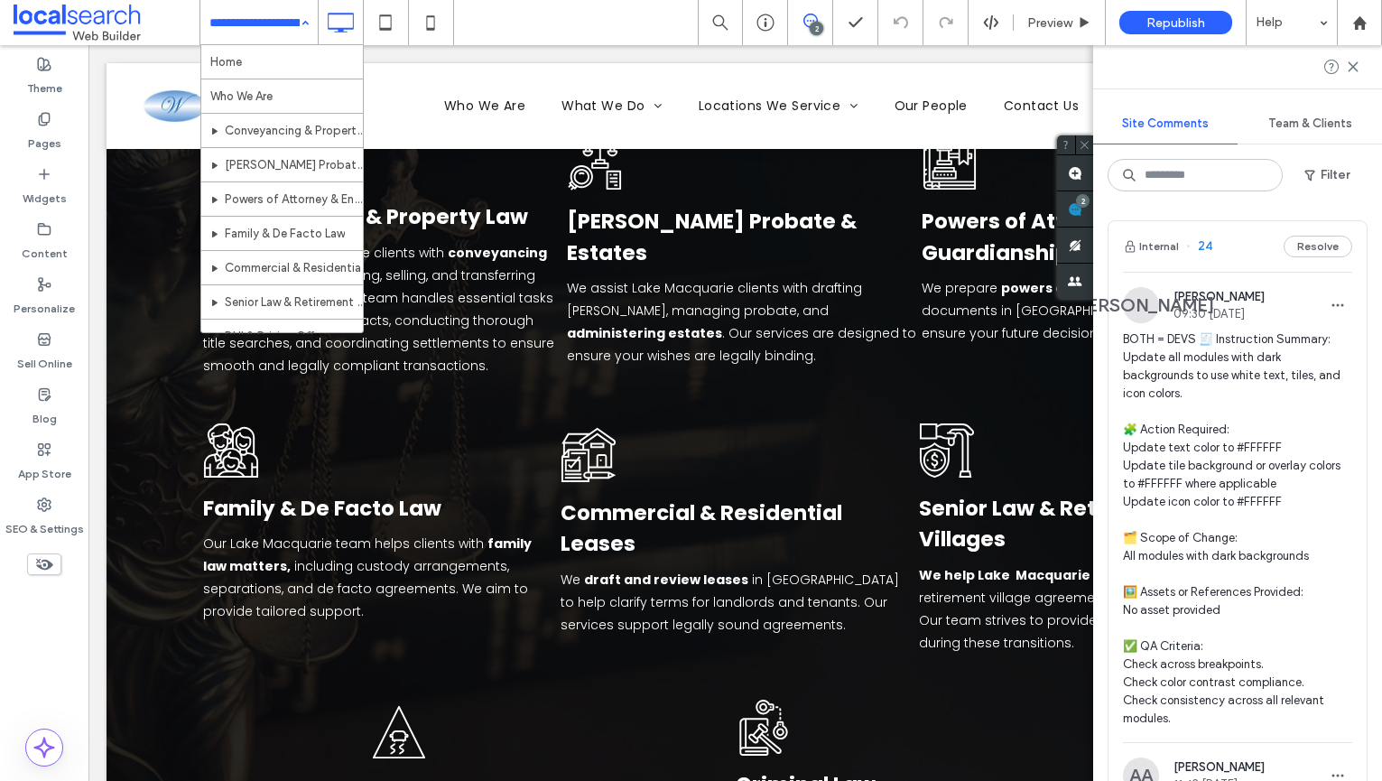
click at [298, 6] on div "Home Who We Are Conveyancing & Property Law [PERSON_NAME] Probate & Estates Pow…" at bounding box center [258, 22] width 117 height 45
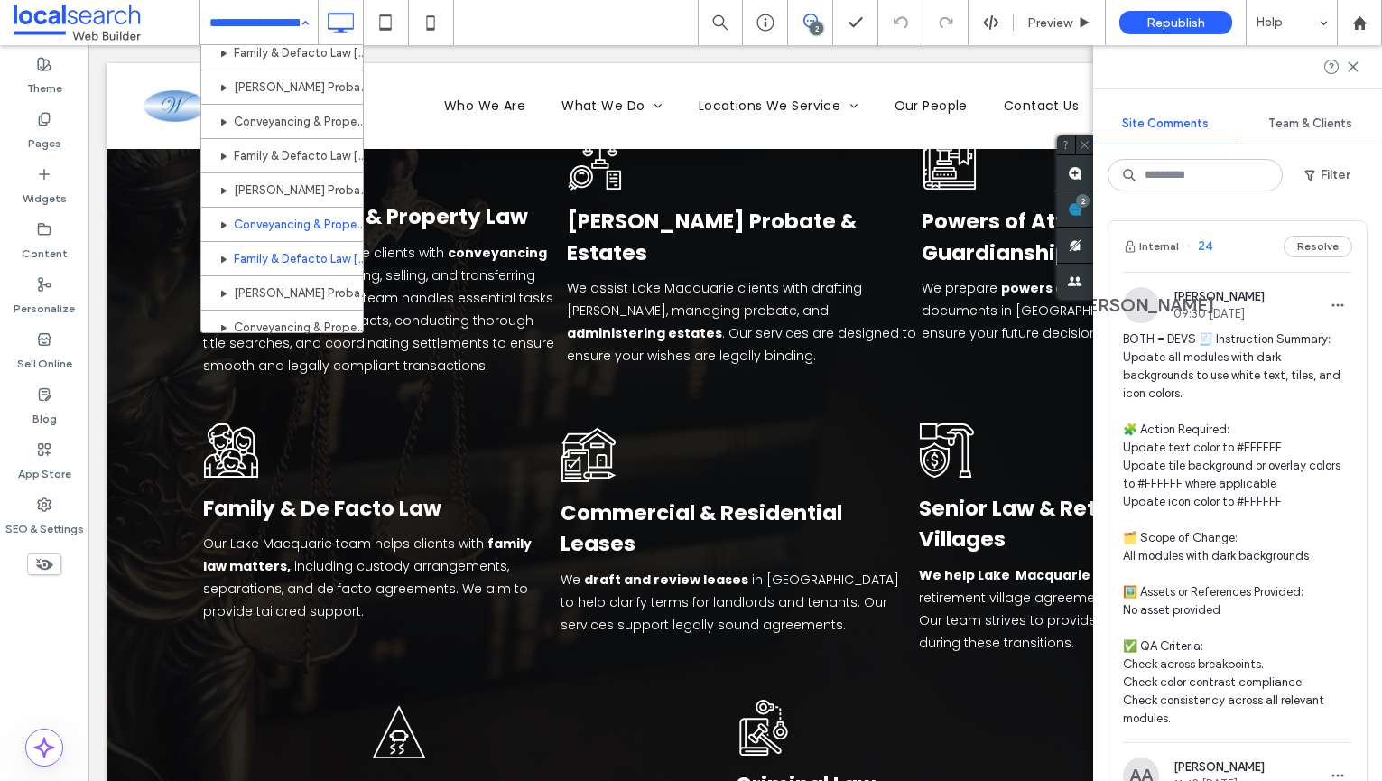
scroll to position [387, 0]
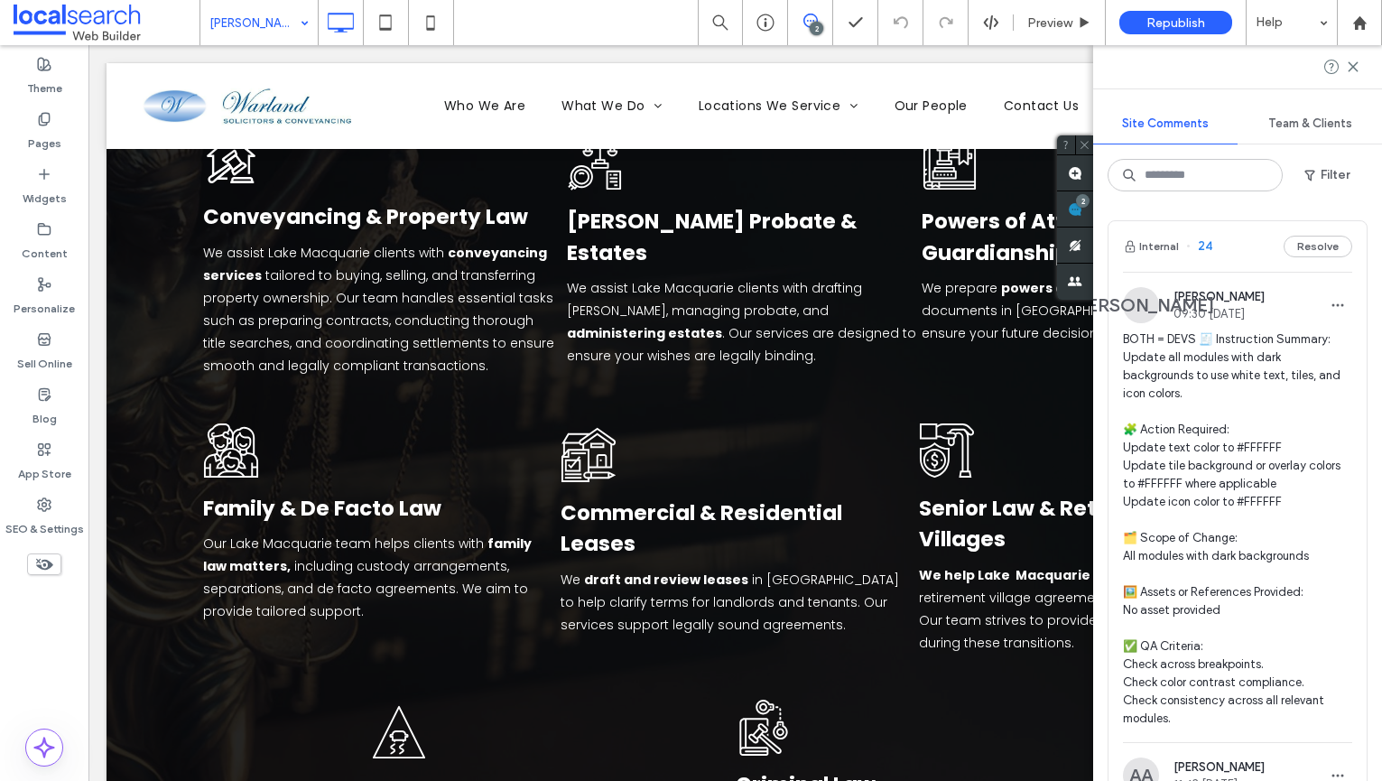
click at [282, 36] on input at bounding box center [254, 22] width 90 height 45
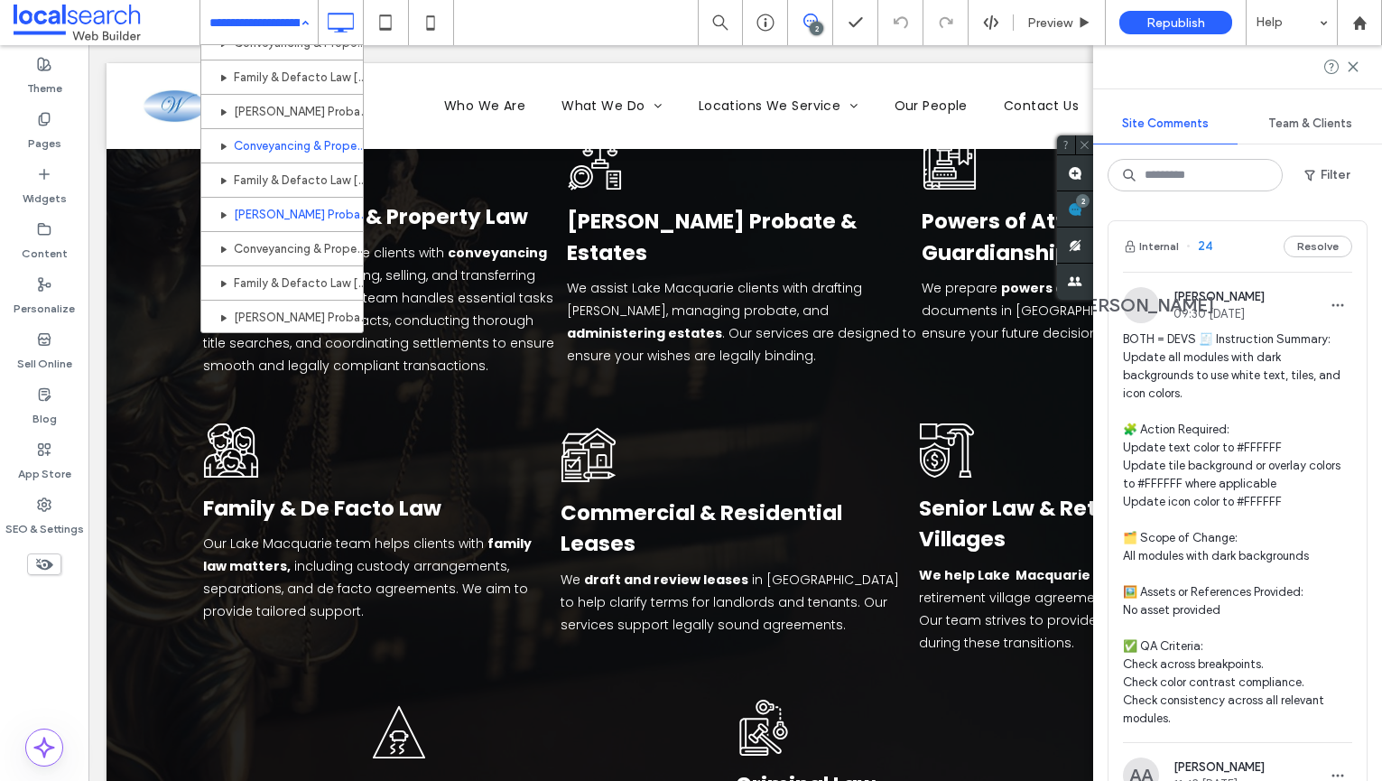
scroll to position [466, 0]
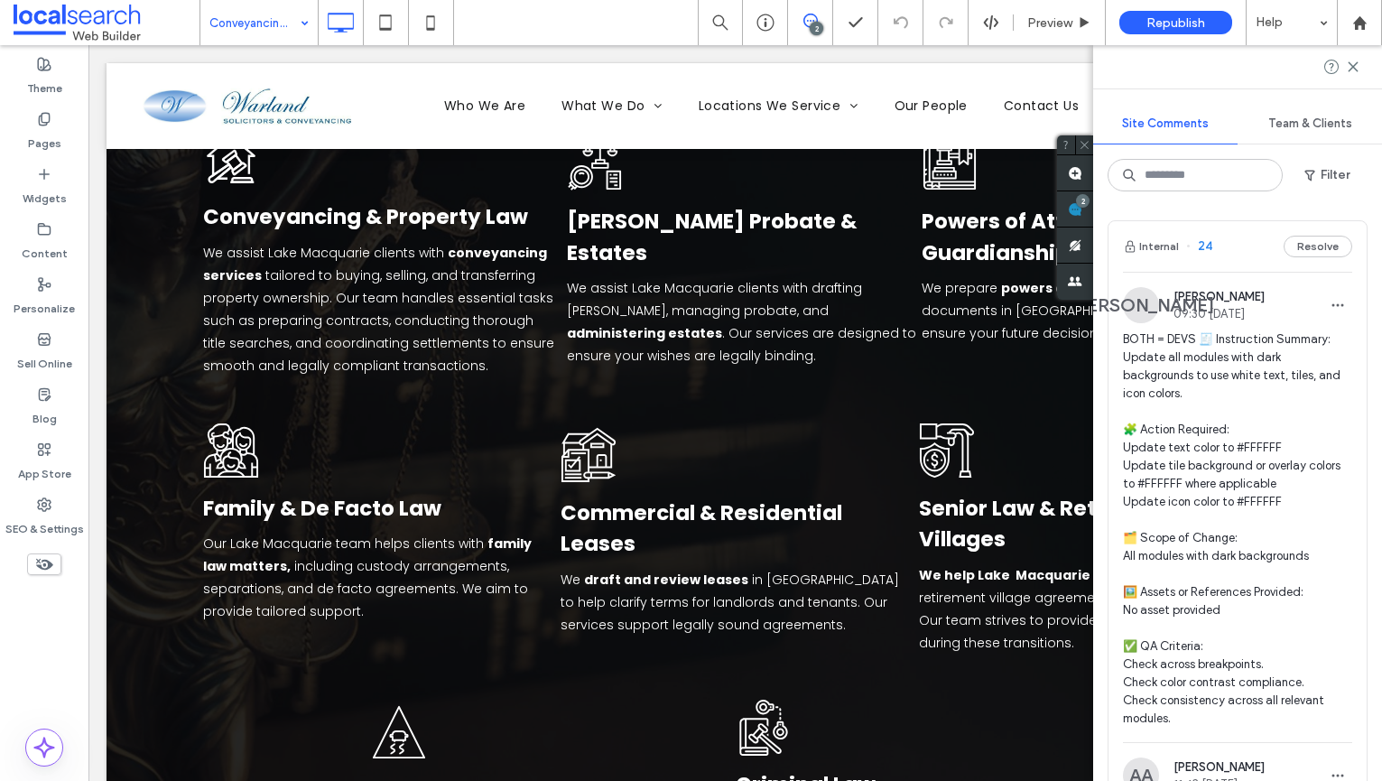
click at [288, 33] on input at bounding box center [254, 22] width 90 height 45
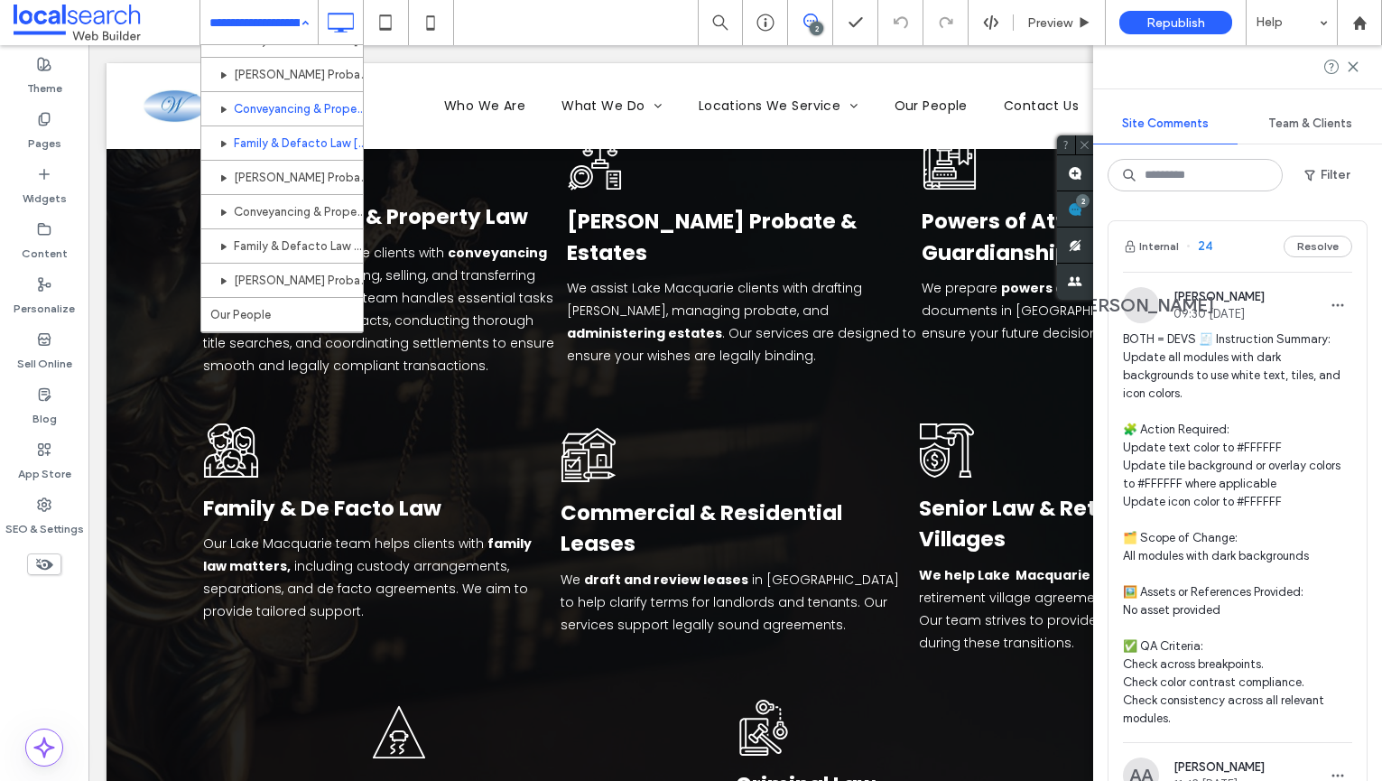
scroll to position [609, 0]
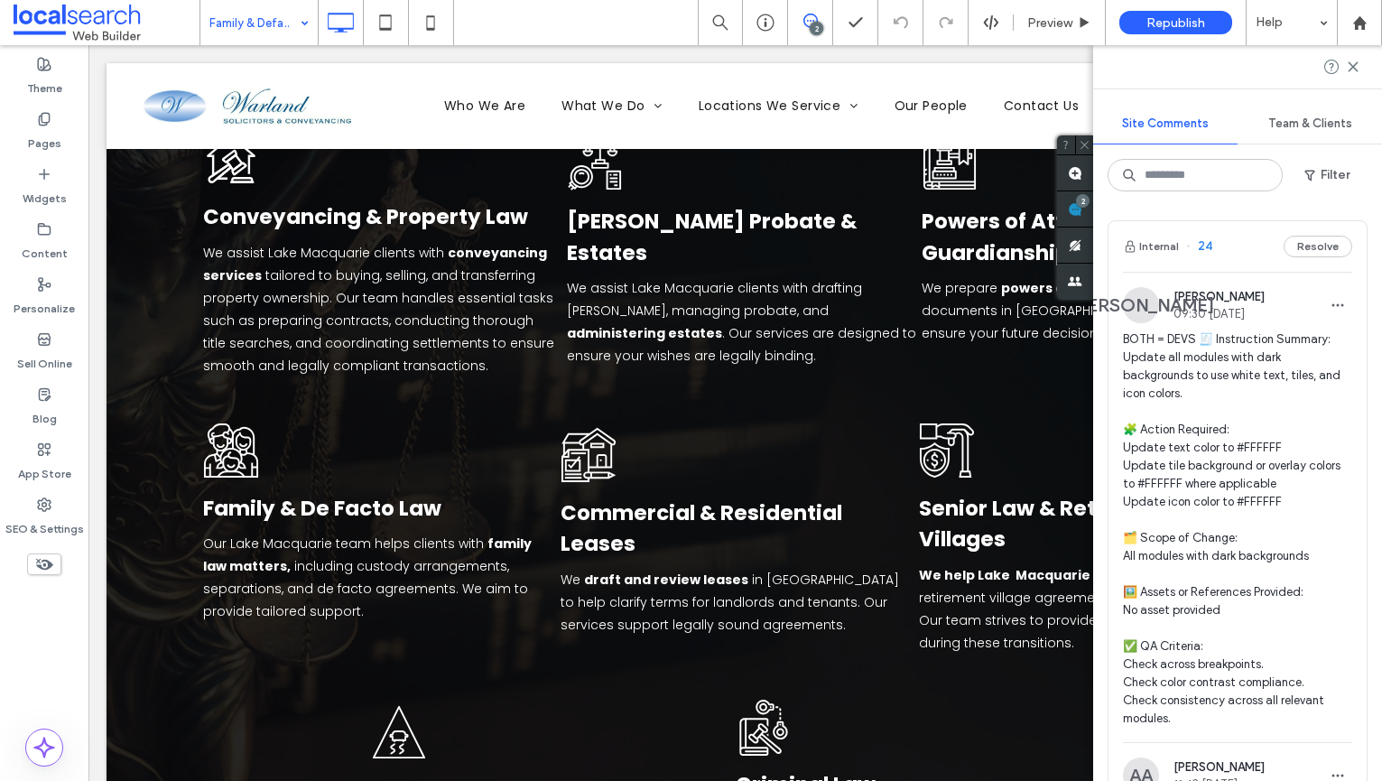
click at [251, 14] on input at bounding box center [254, 22] width 90 height 45
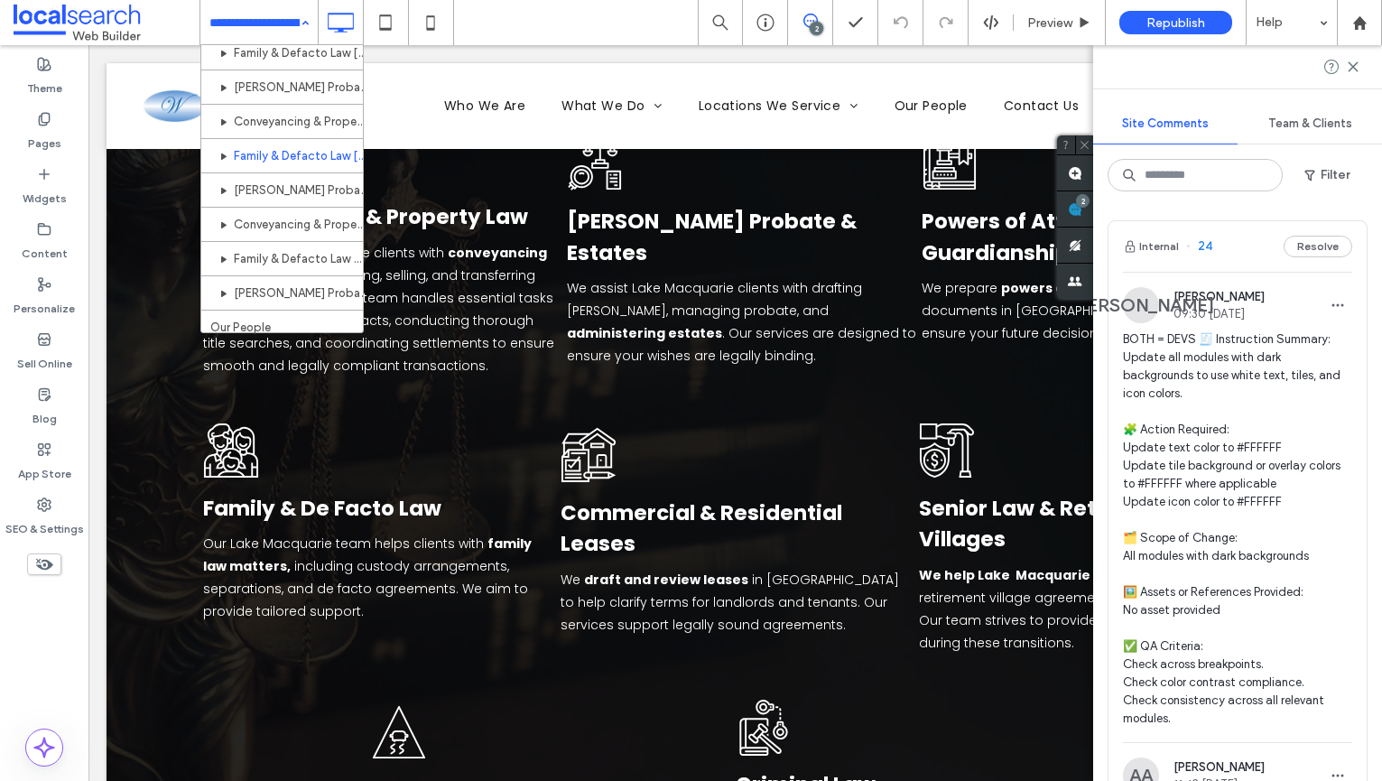
scroll to position [636, 0]
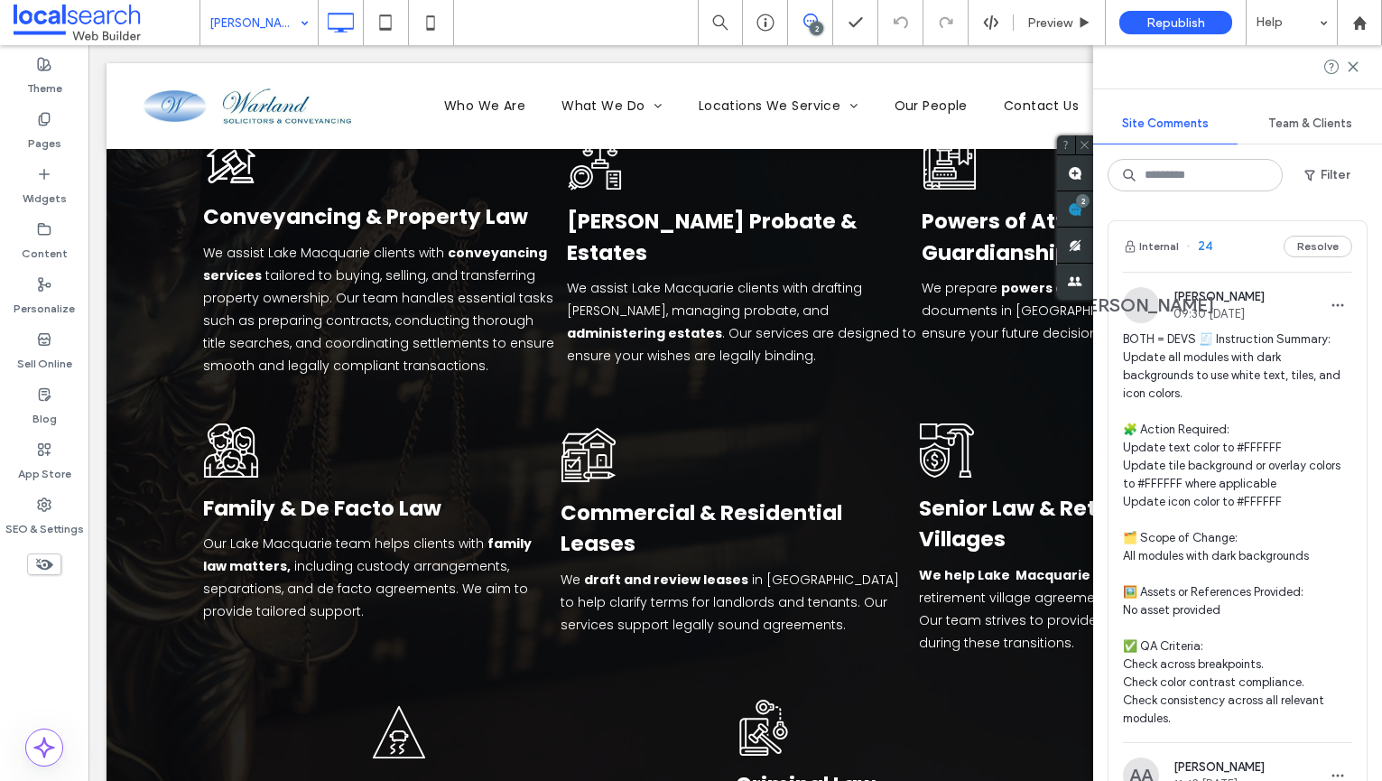
click at [242, 24] on input at bounding box center [254, 22] width 90 height 45
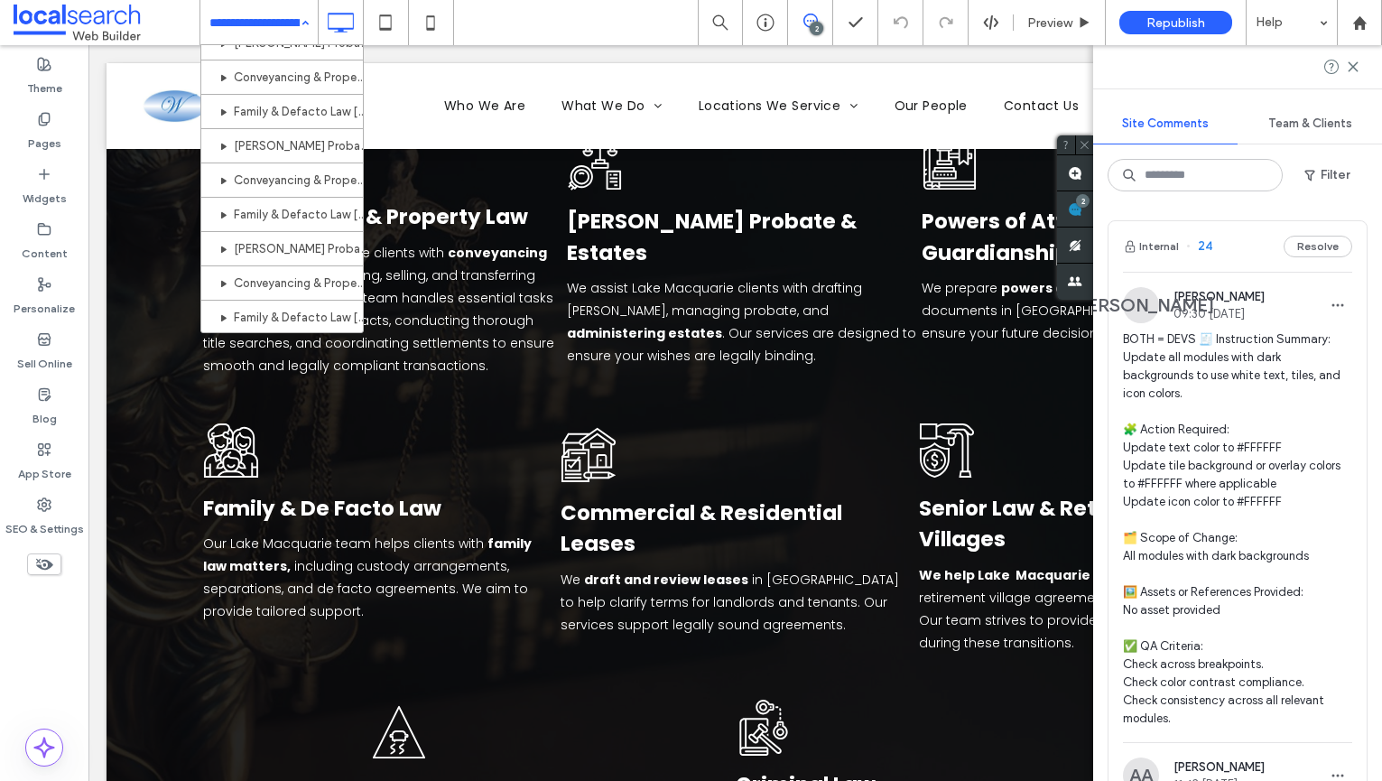
scroll to position [636, 0]
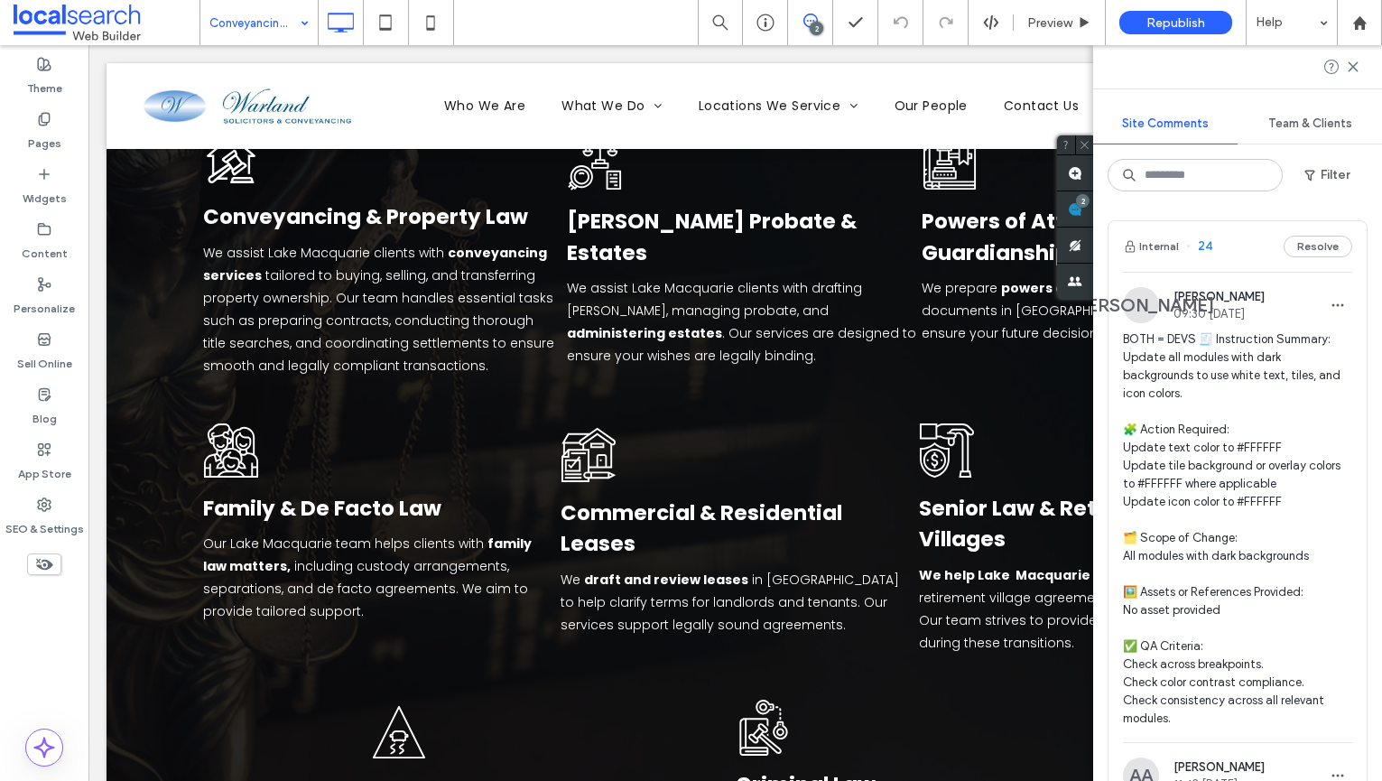
click at [285, 26] on input at bounding box center [254, 22] width 90 height 45
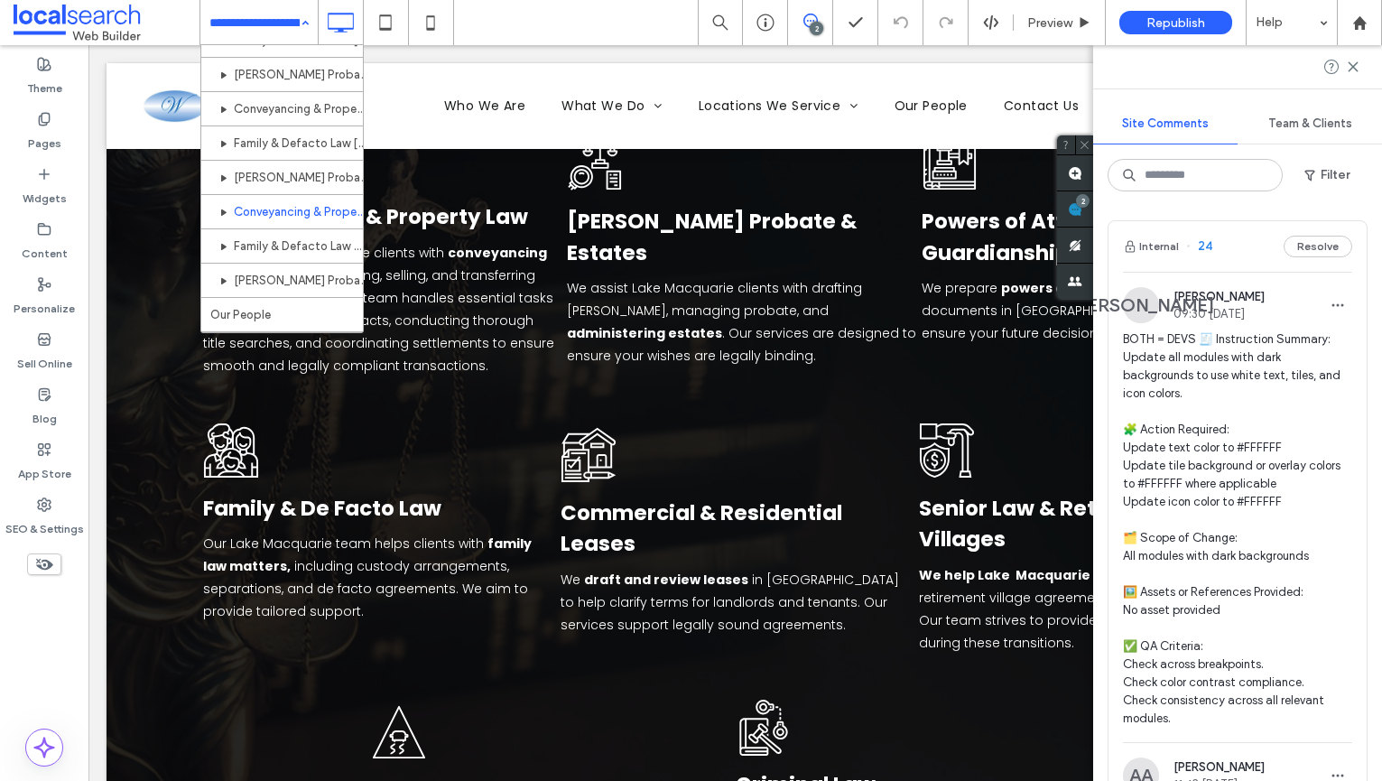
scroll to position [636, 0]
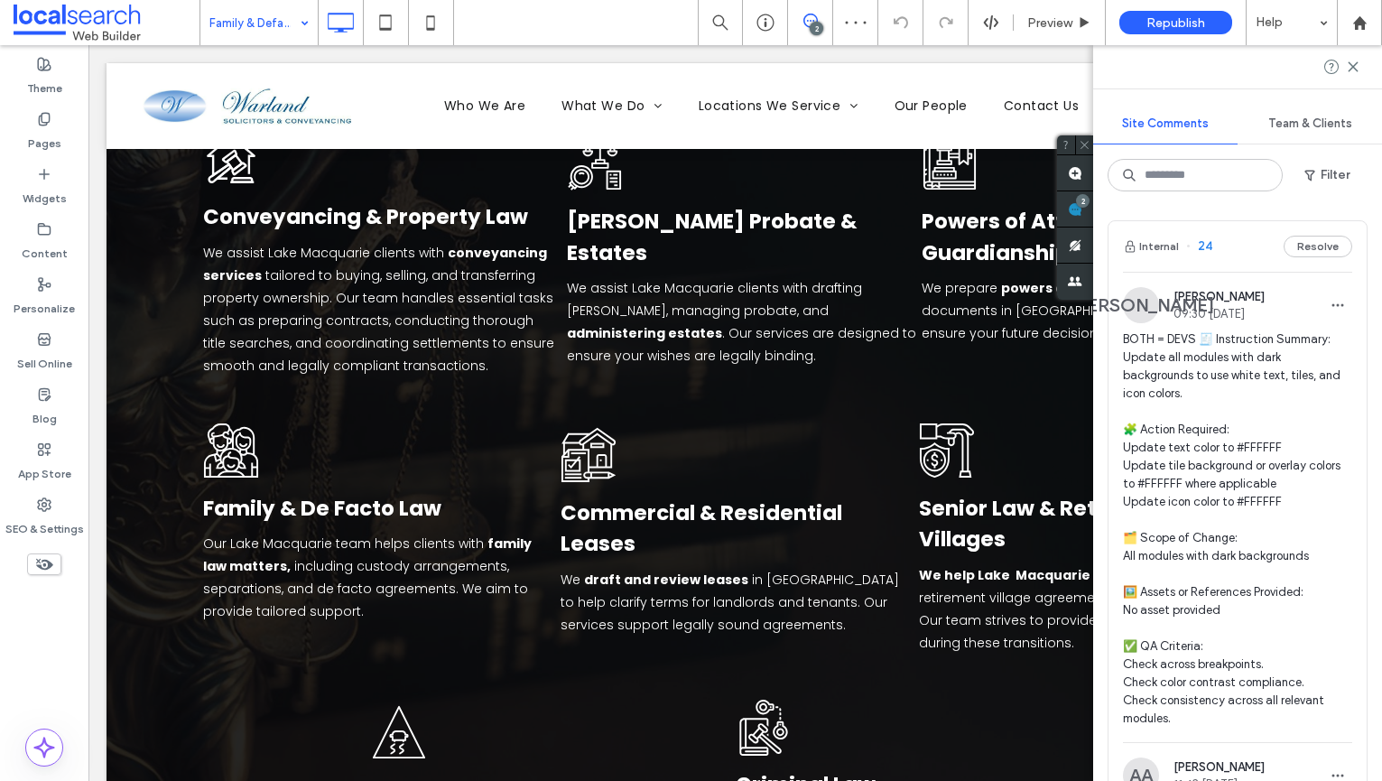
click at [260, 15] on input at bounding box center [254, 22] width 90 height 45
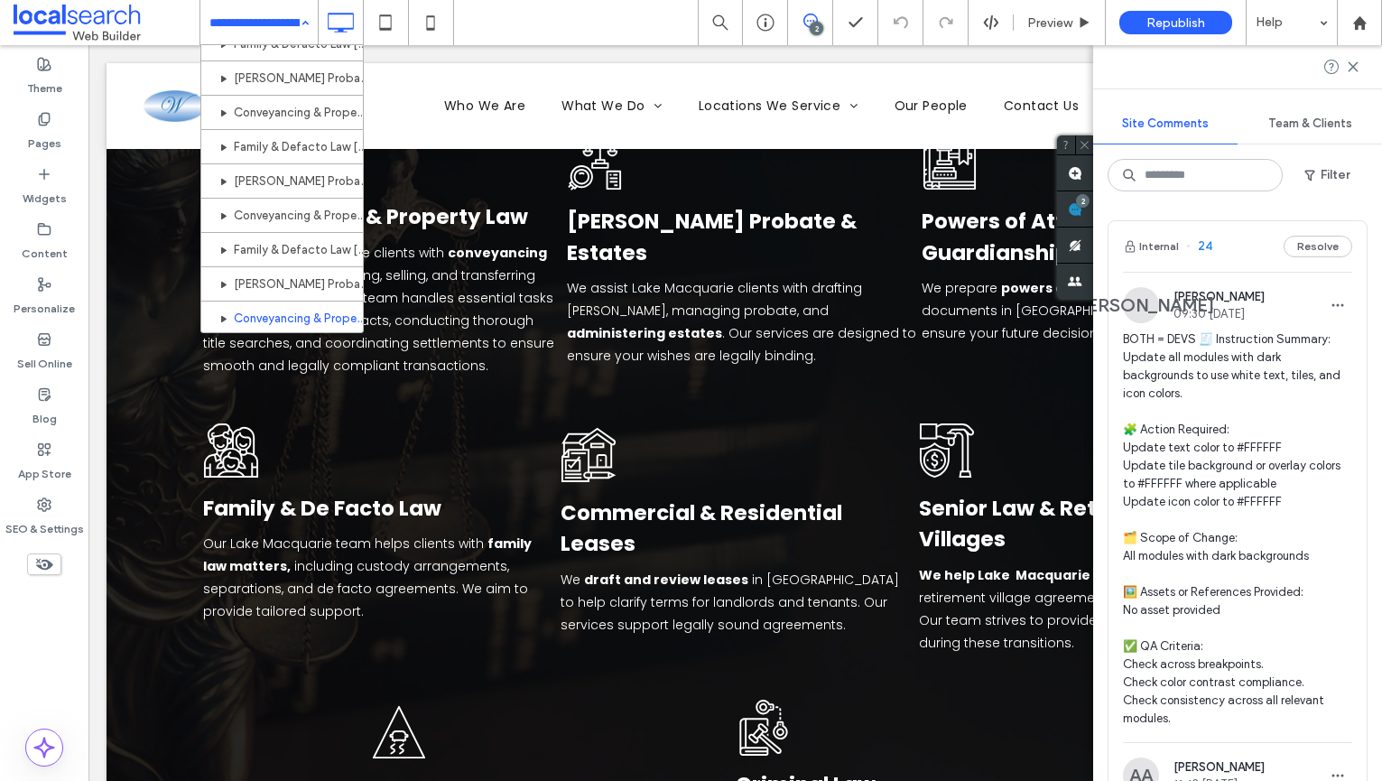
scroll to position [636, 0]
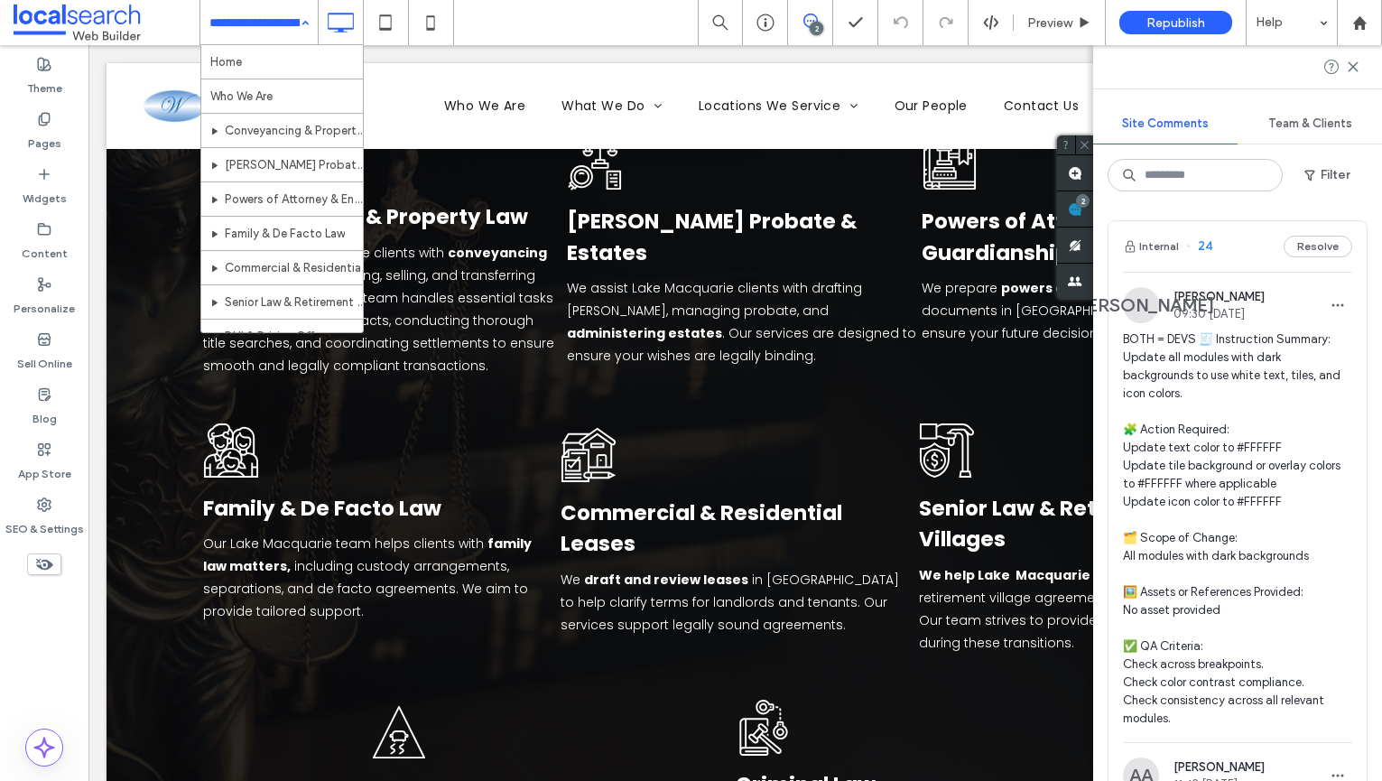
click at [266, 21] on input at bounding box center [254, 22] width 90 height 45
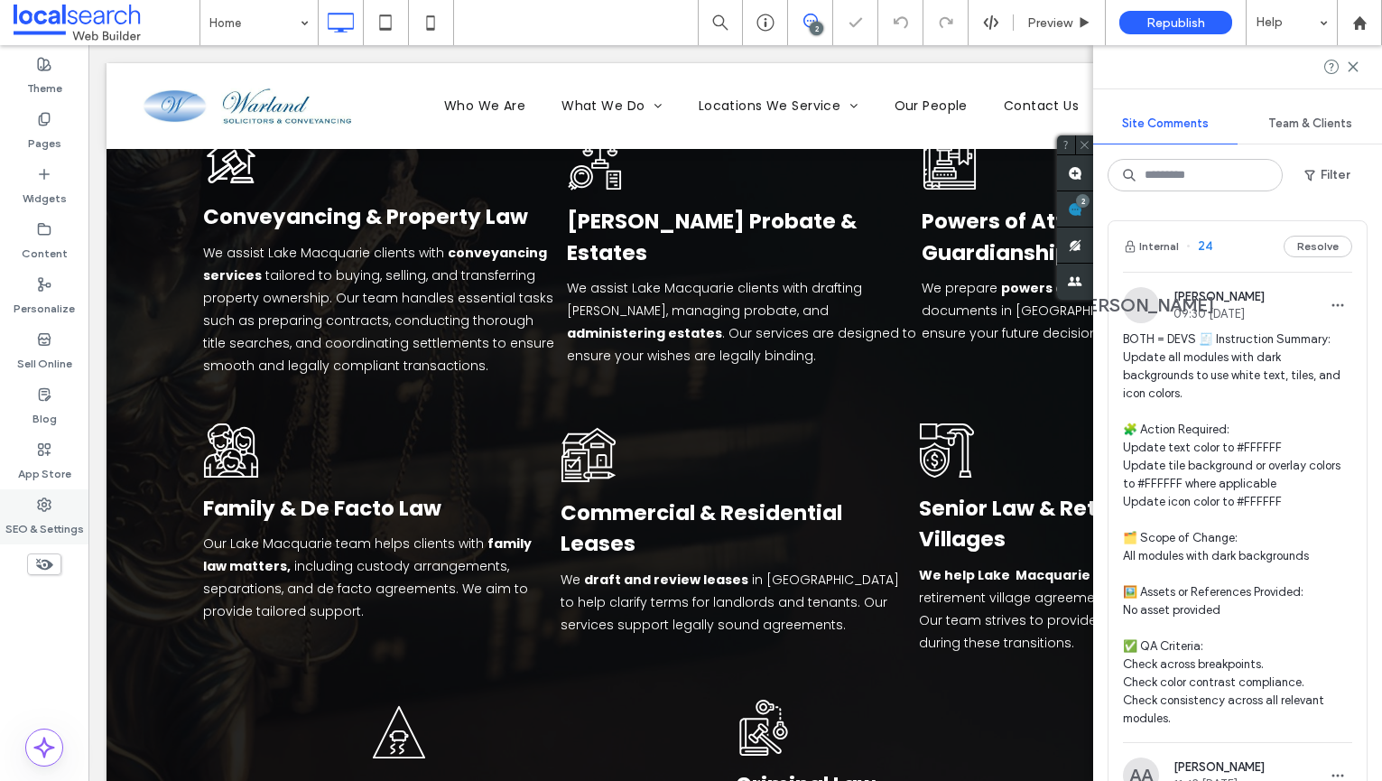
click at [55, 529] on label "SEO & Settings" at bounding box center [44, 524] width 79 height 25
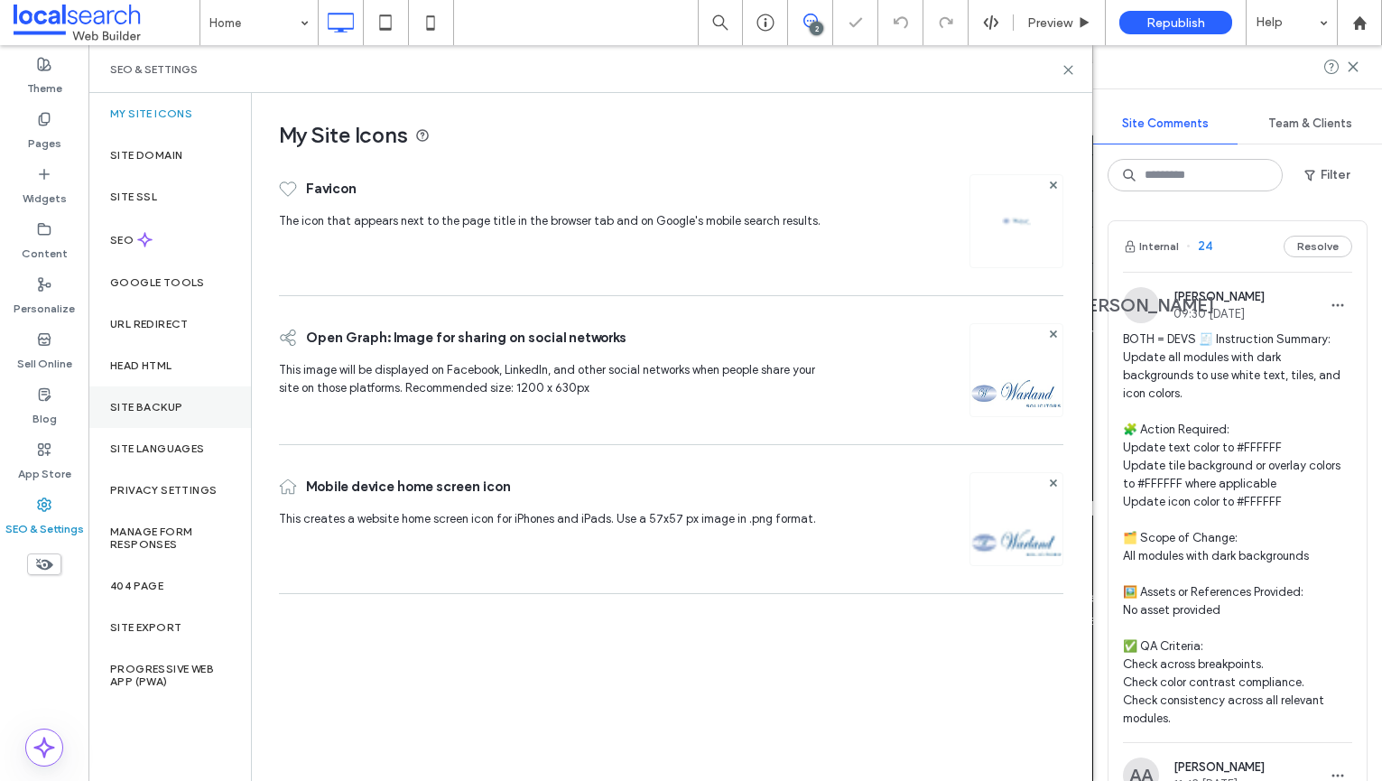
click at [116, 393] on div "Site Backup" at bounding box center [169, 407] width 162 height 42
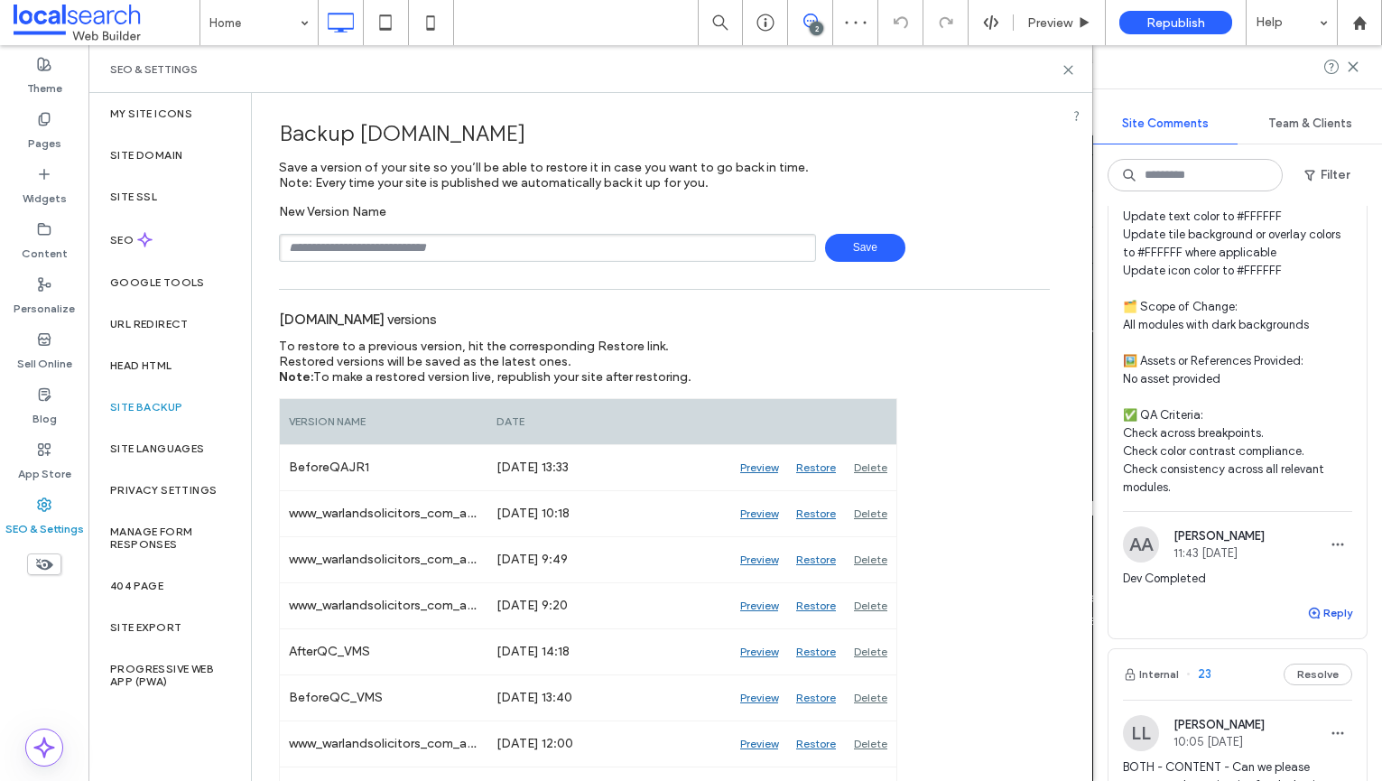
click at [1339, 602] on button "Reply" at bounding box center [1329, 613] width 45 height 22
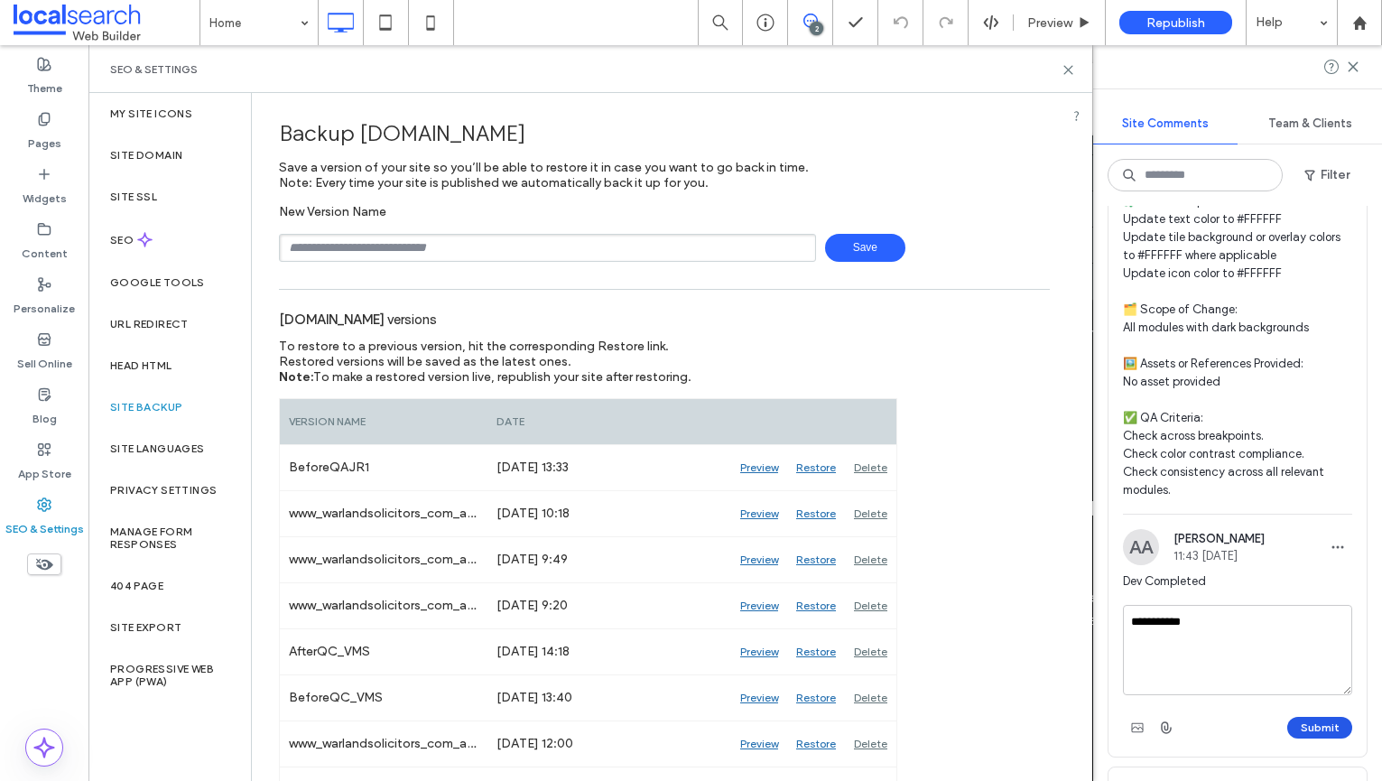
type textarea "**********"
click at [1306, 717] on button "Submit" at bounding box center [1319, 728] width 65 height 22
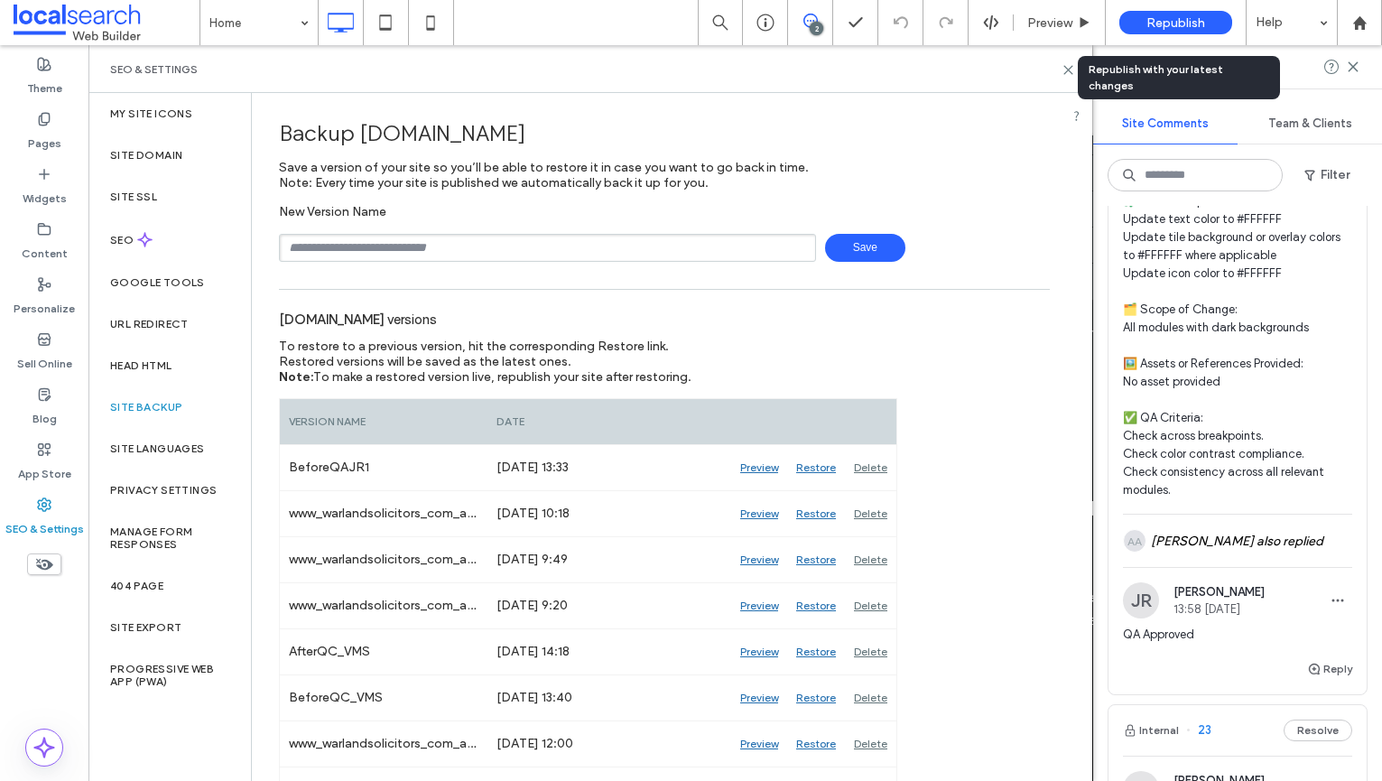
click at [1189, 15] on span "Republish" at bounding box center [1175, 22] width 59 height 15
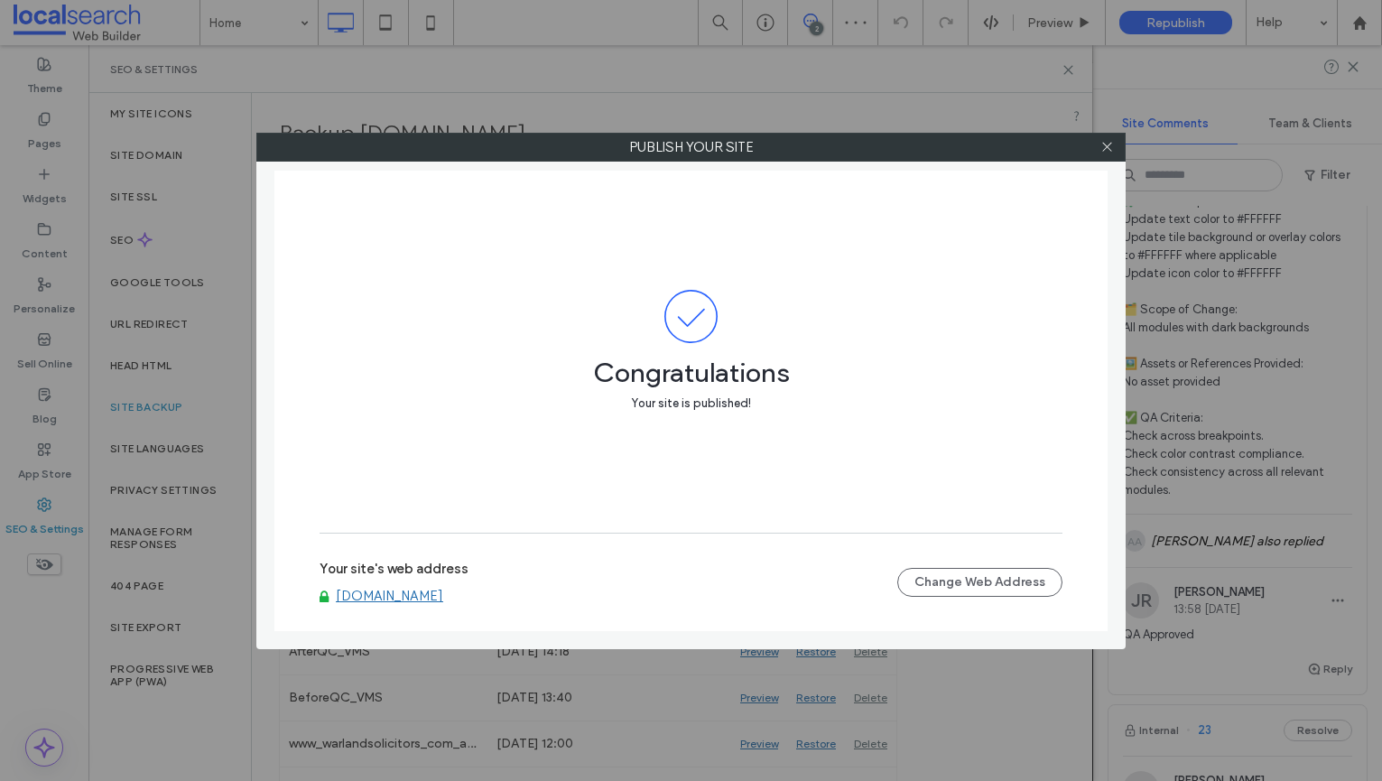
click at [421, 602] on link "[DOMAIN_NAME]" at bounding box center [389, 596] width 107 height 16
click at [1104, 141] on icon at bounding box center [1107, 147] width 14 height 14
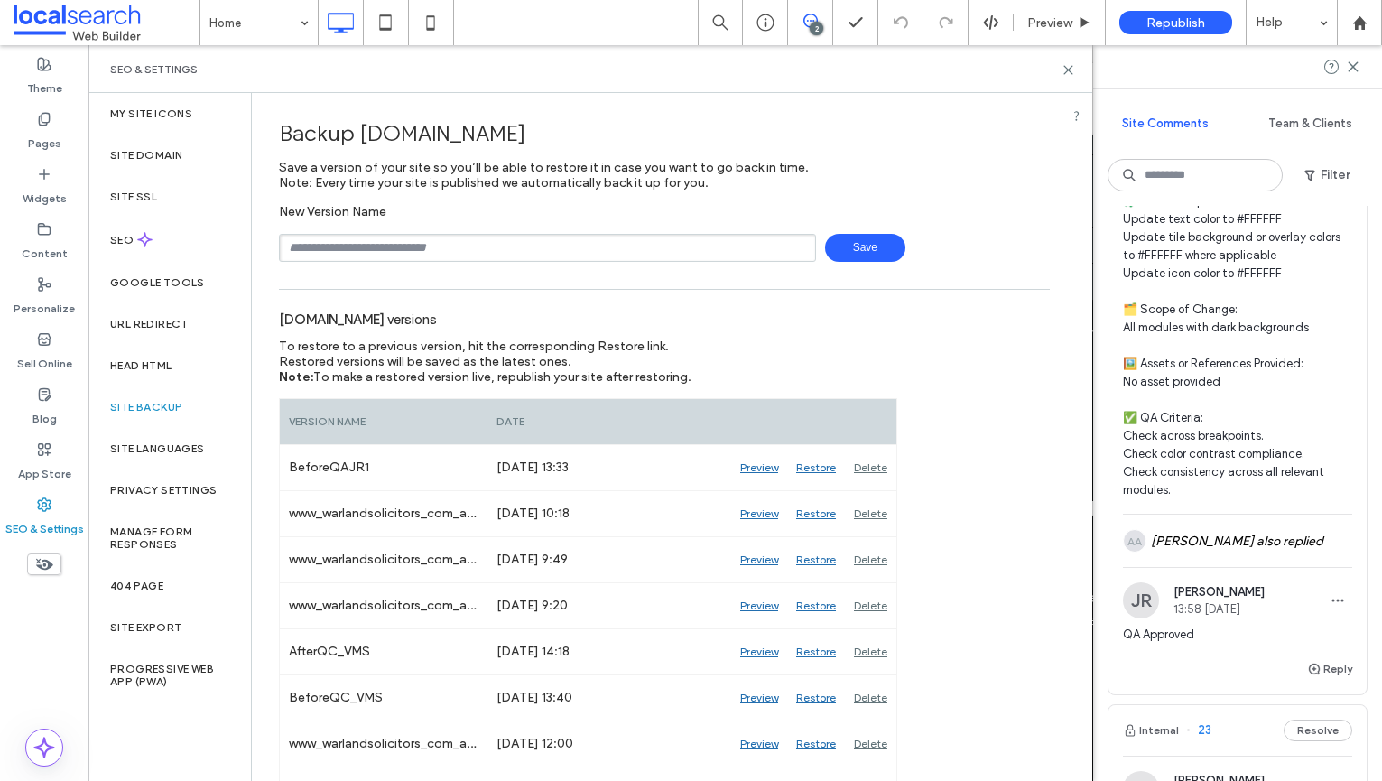
click at [473, 247] on input "text" at bounding box center [547, 248] width 537 height 28
type input "**********"
click at [834, 241] on span "Save" at bounding box center [865, 248] width 80 height 28
